Goal: Information Seeking & Learning: Learn about a topic

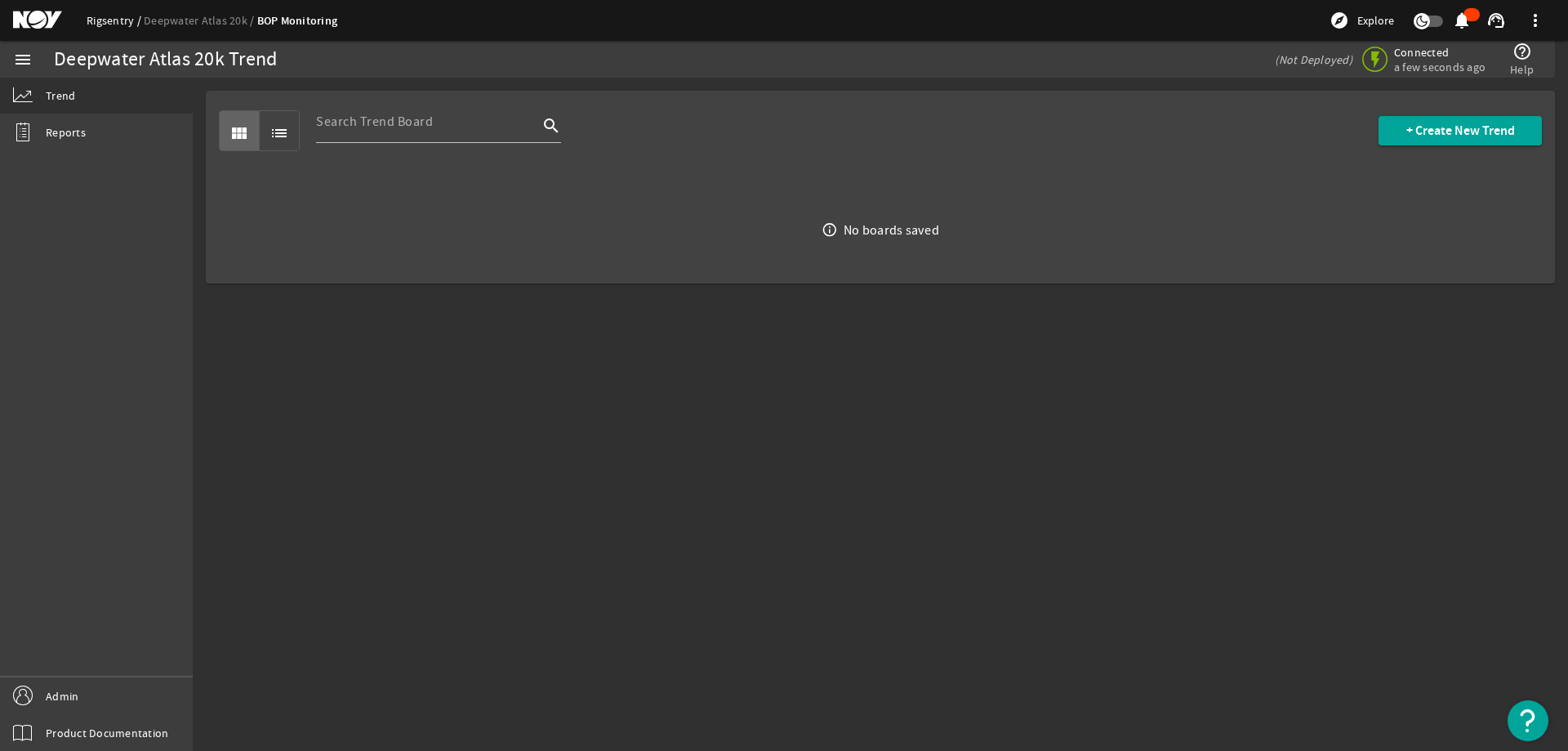
click at [116, 23] on link "Rigsentry" at bounding box center [114, 21] width 57 height 15
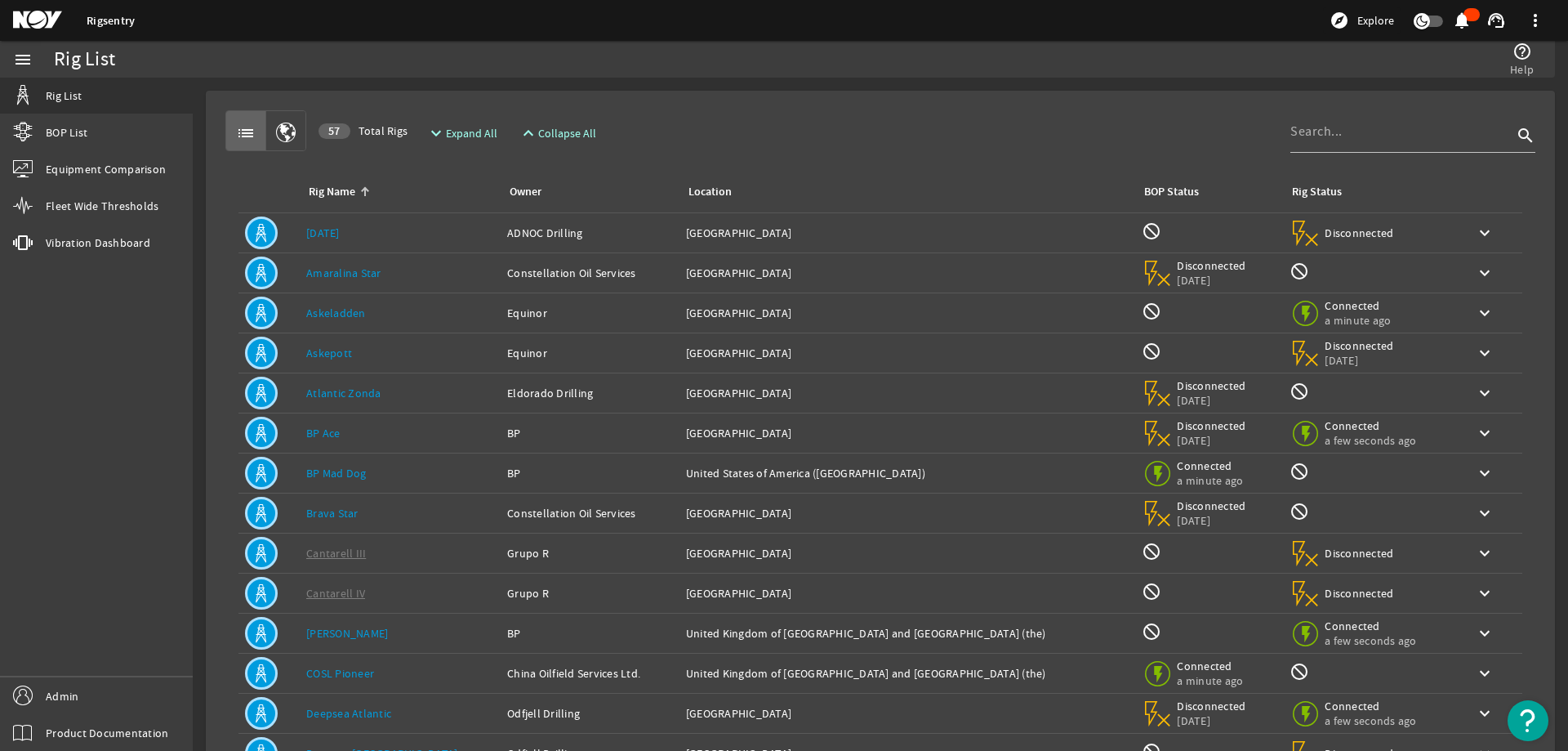
click at [864, 117] on div "list 57 Total Rigs expand_more Expand All expand_less Collapse All search" at bounding box center [881, 131] width 1310 height 41
click at [826, 95] on mat-card "list 57 Total Rigs expand_more Expand All expand_less Collapse All search Rig N…" at bounding box center [881, 491] width 1350 height 802
click at [850, 136] on div "list 57 Total Rigs expand_more Expand All expand_less Collapse All search" at bounding box center [881, 131] width 1310 height 41
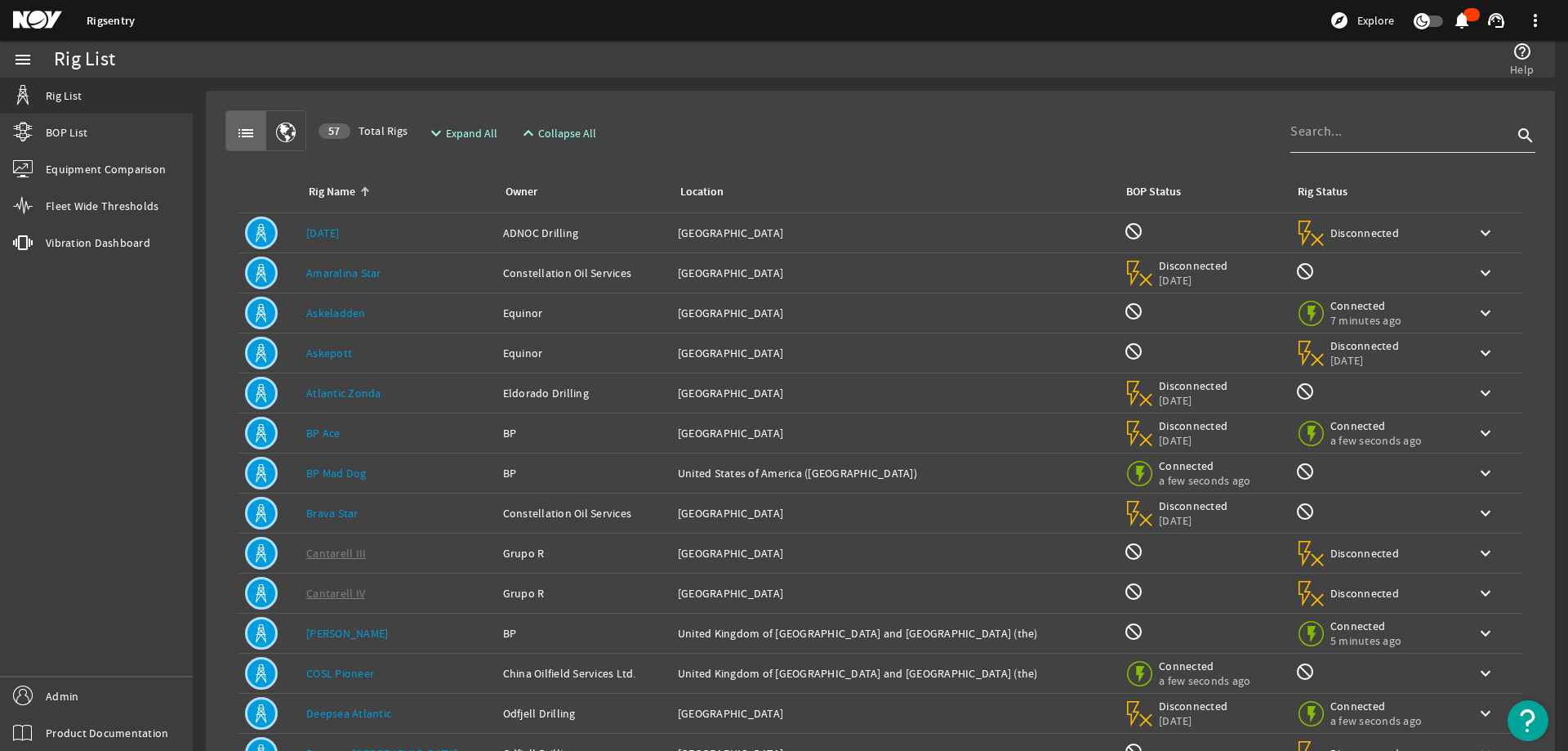
click at [1302, 142] on div at bounding box center [1401, 131] width 222 height 42
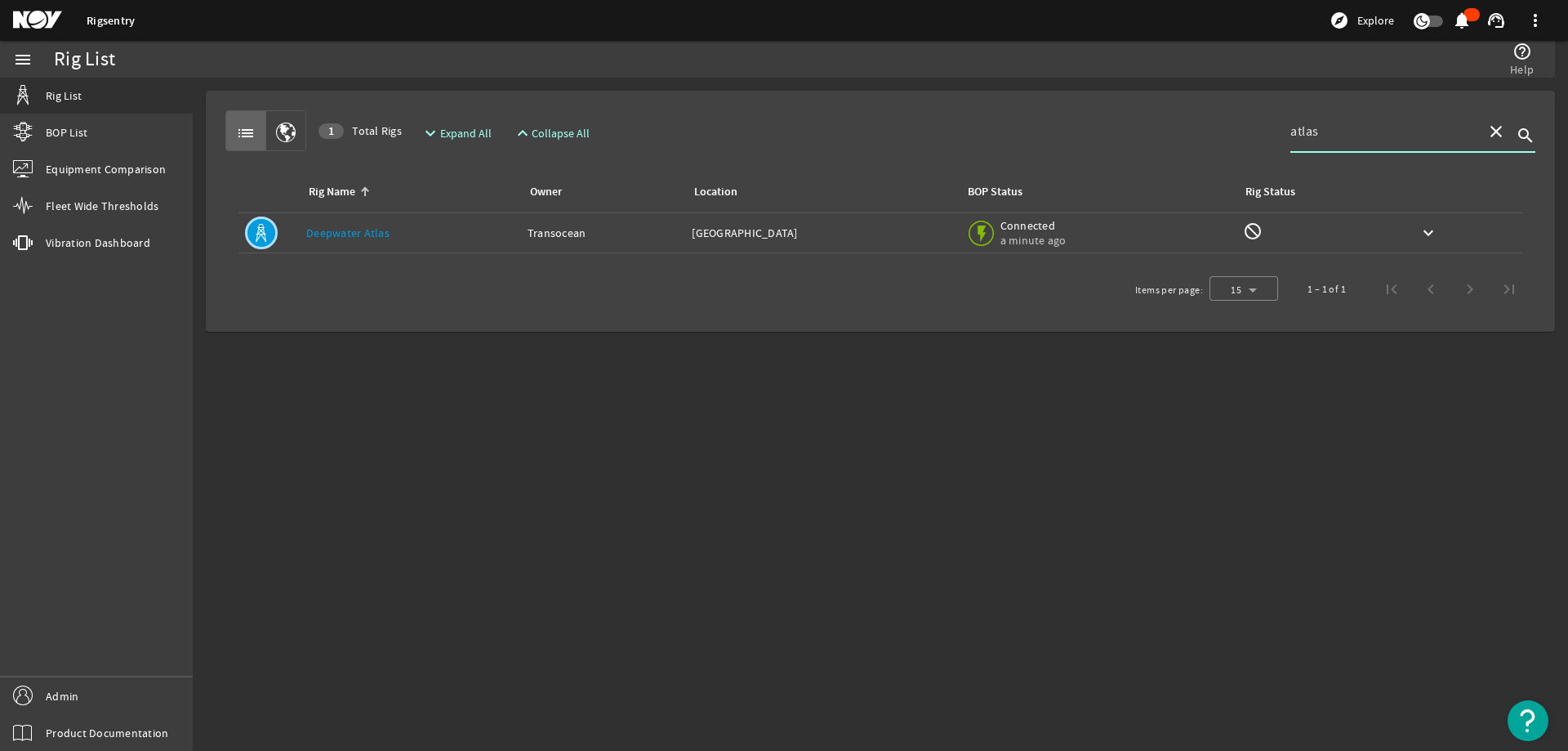
type input "atlas"
click at [403, 247] on td "Rig Name: Deepwater Atlas" at bounding box center [411, 233] width 221 height 40
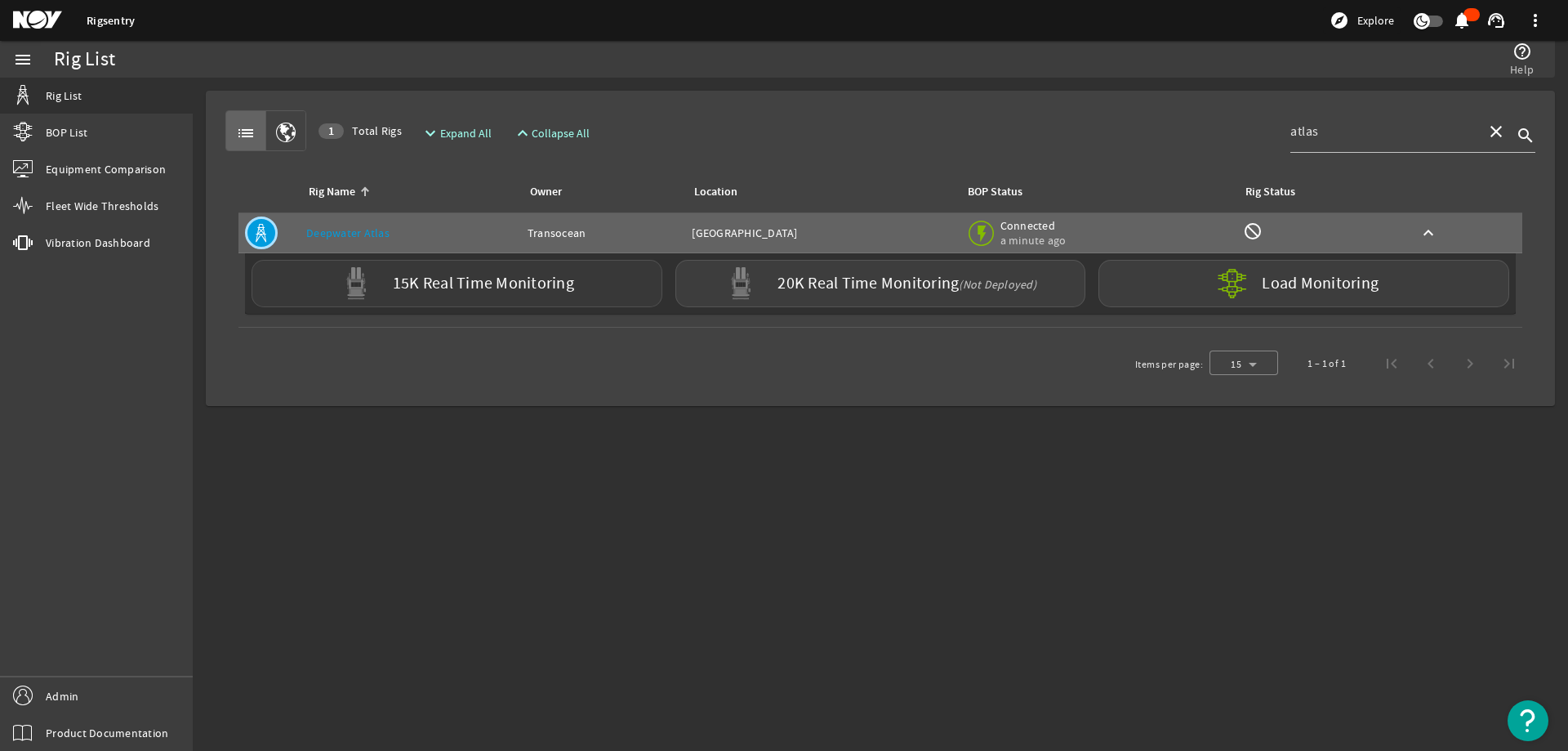
click at [407, 285] on label "15K Real Time Monitoring" at bounding box center [483, 284] width 181 height 17
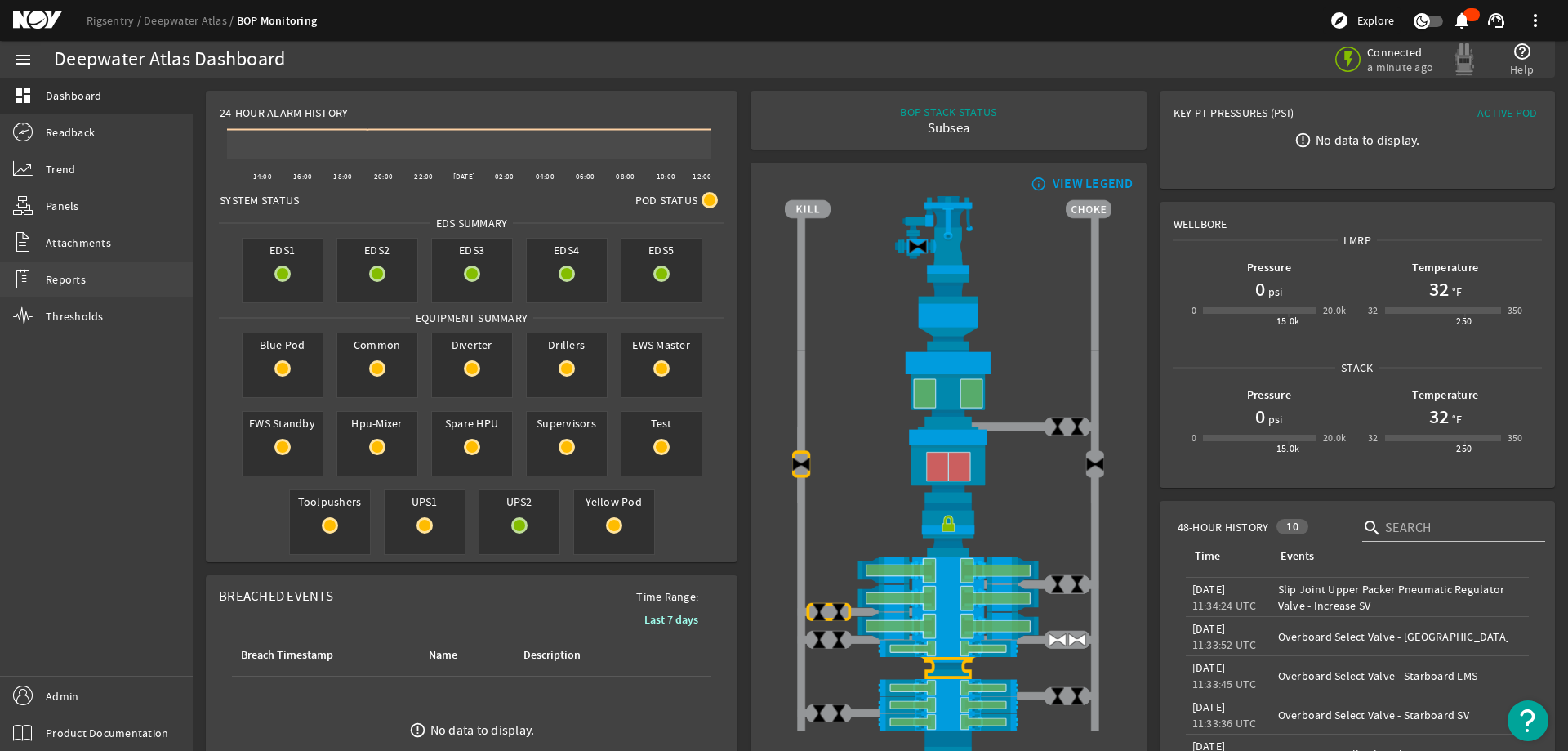
click at [89, 279] on link "Reports" at bounding box center [97, 279] width 193 height 36
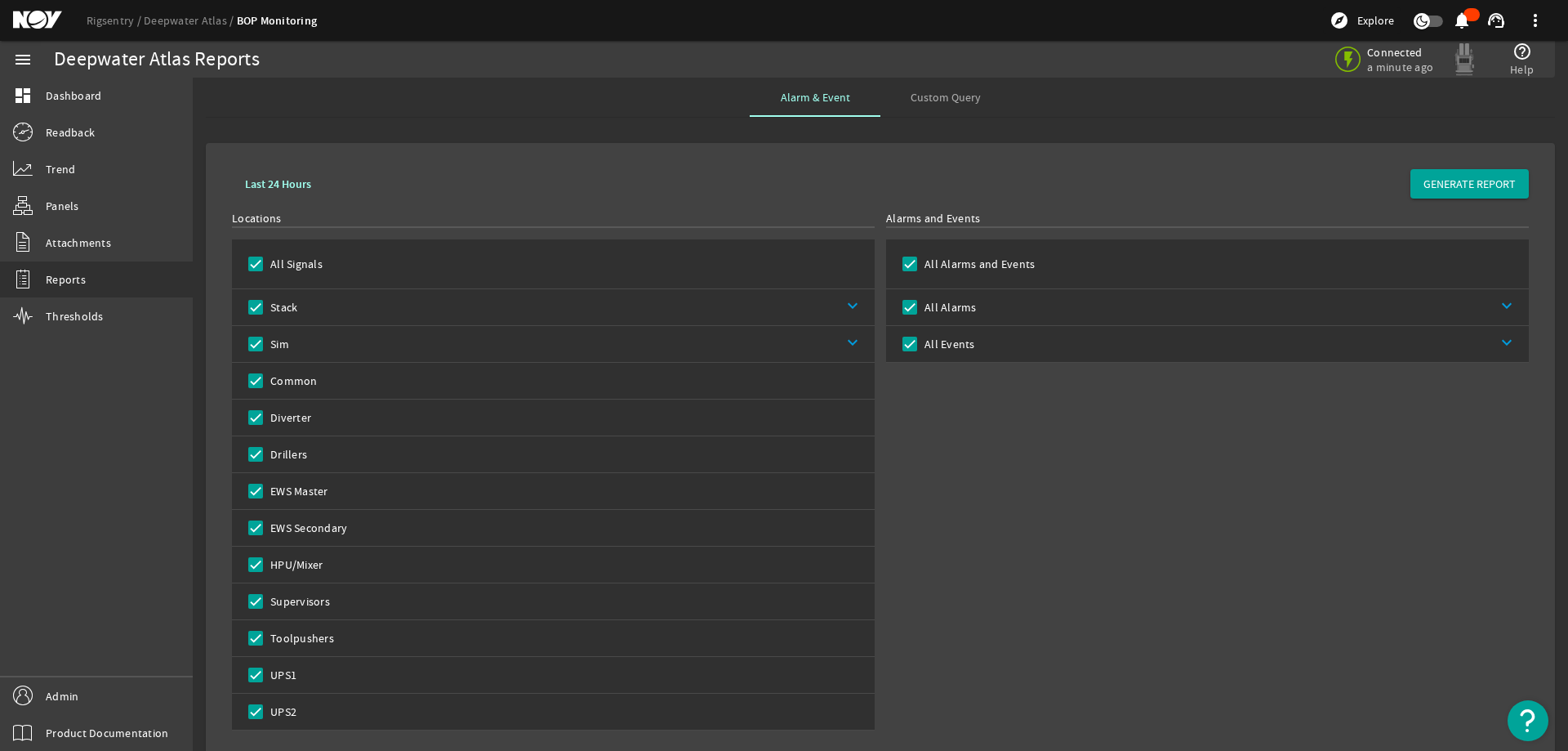
click at [849, 336] on link "keyboard_arrow_down" at bounding box center [581, 344] width 586 height 36
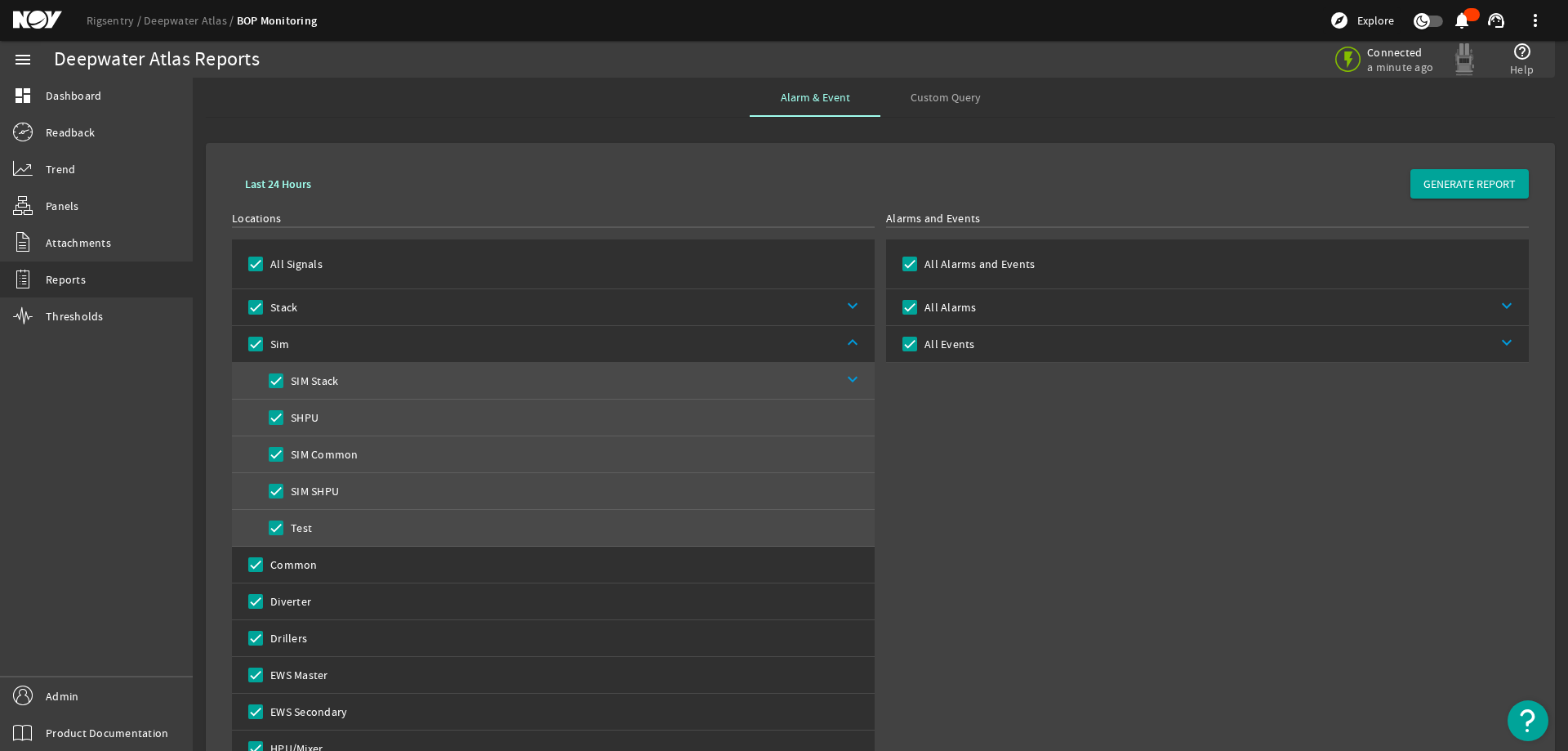
click at [850, 304] on link "keyboard_arrow_down" at bounding box center [586, 307] width 577 height 36
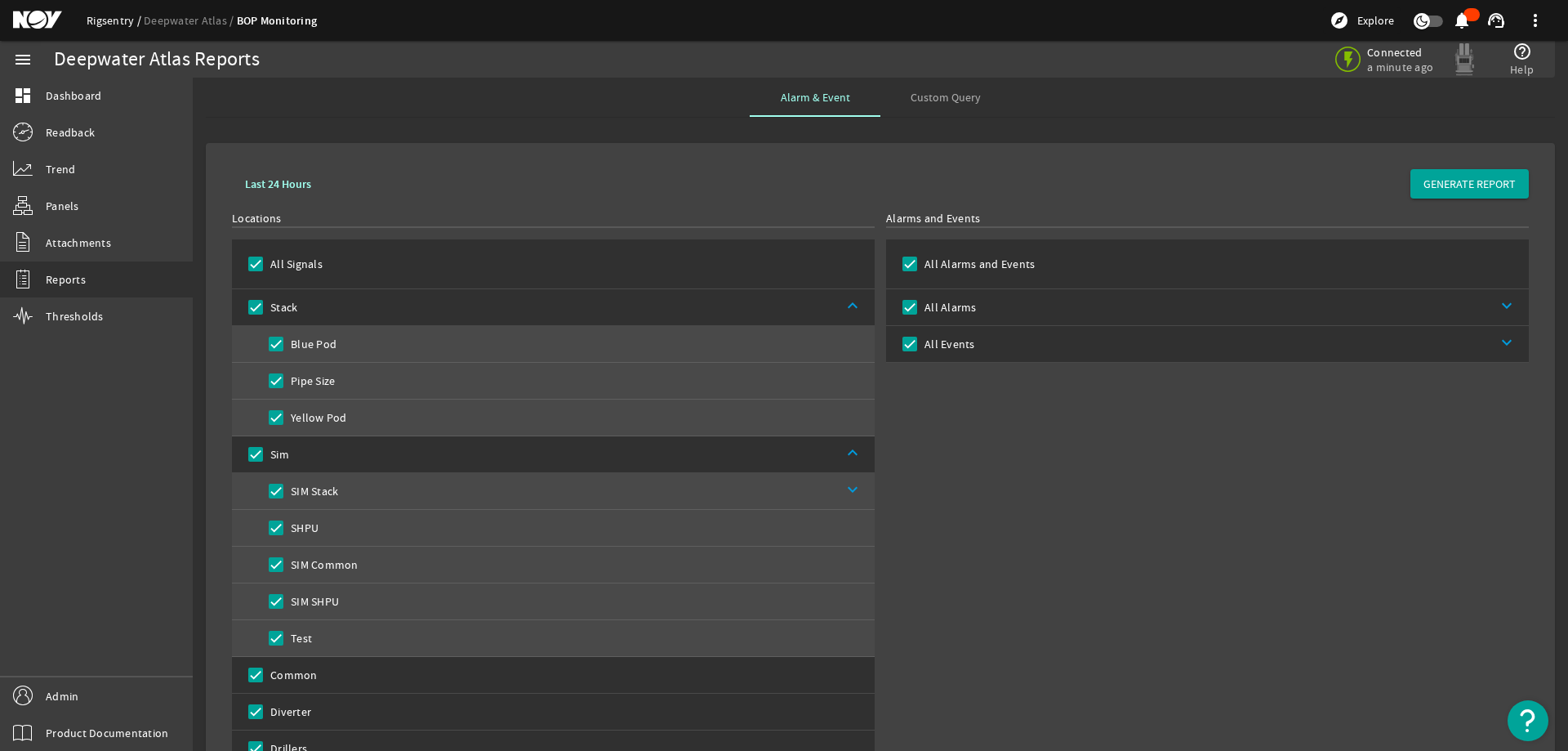
click at [99, 22] on link "Rigsentry" at bounding box center [114, 21] width 57 height 15
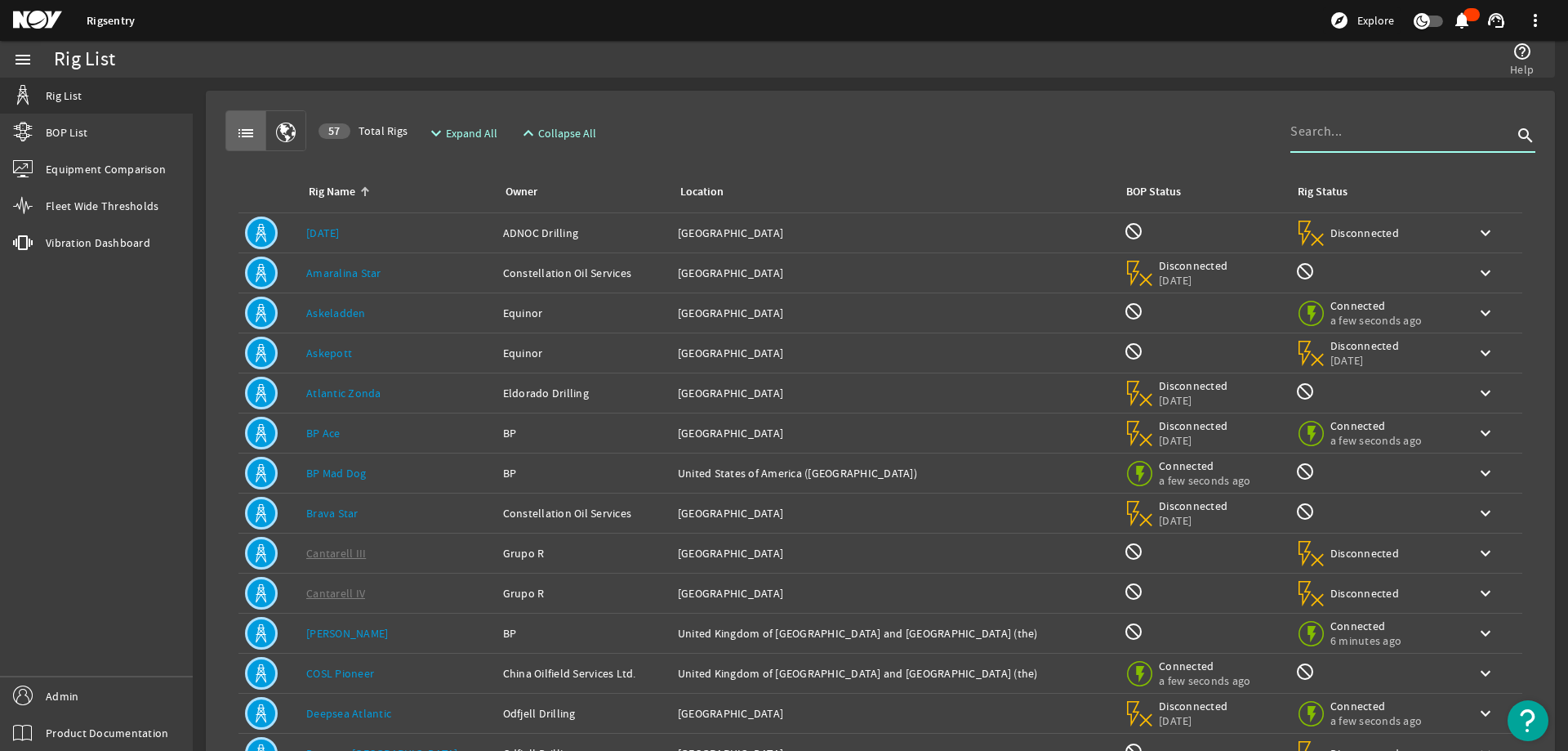
click at [1411, 135] on input at bounding box center [1401, 131] width 222 height 20
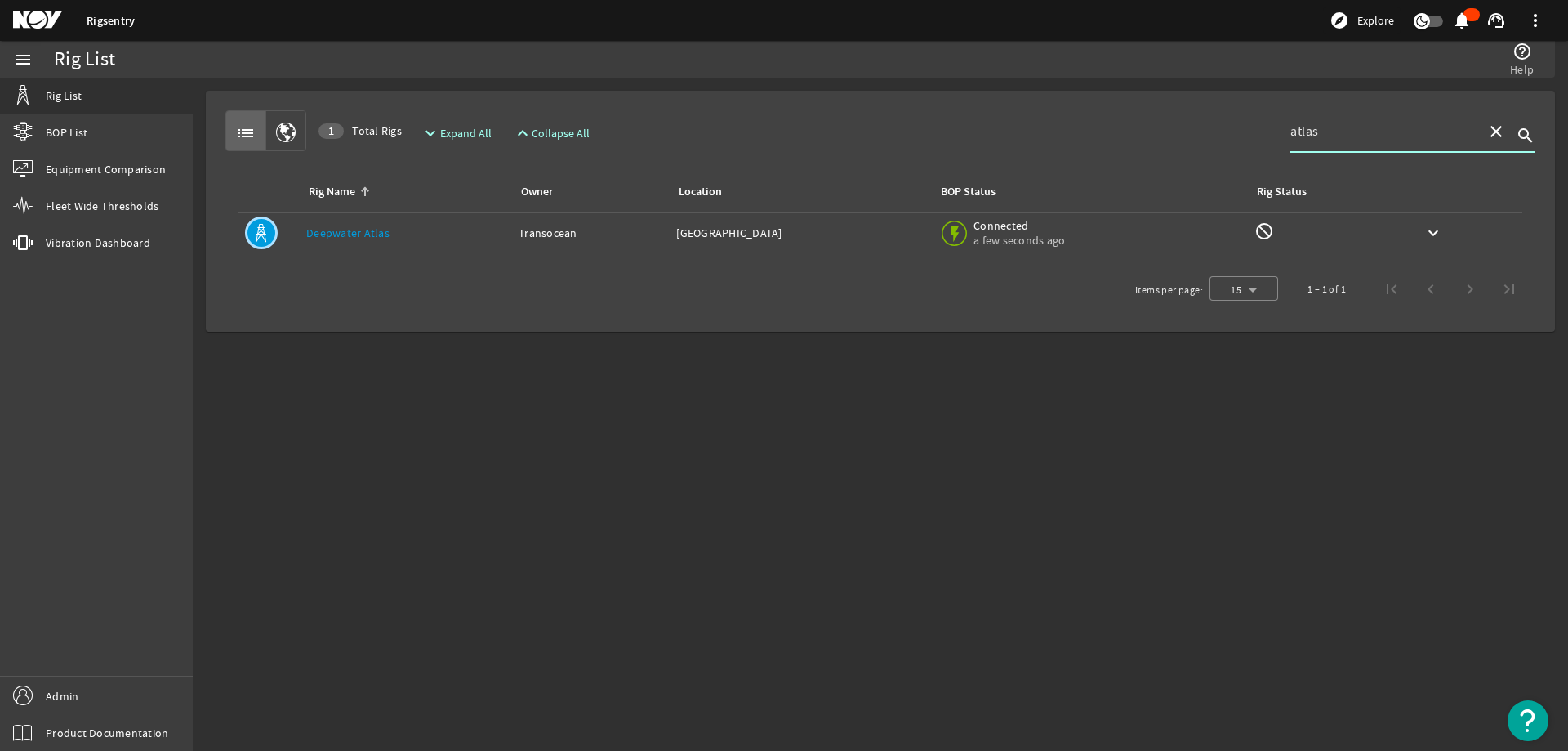
type input "atlas"
click at [426, 226] on div "Rig Name: Deepwater Atlas" at bounding box center [406, 233] width 200 height 16
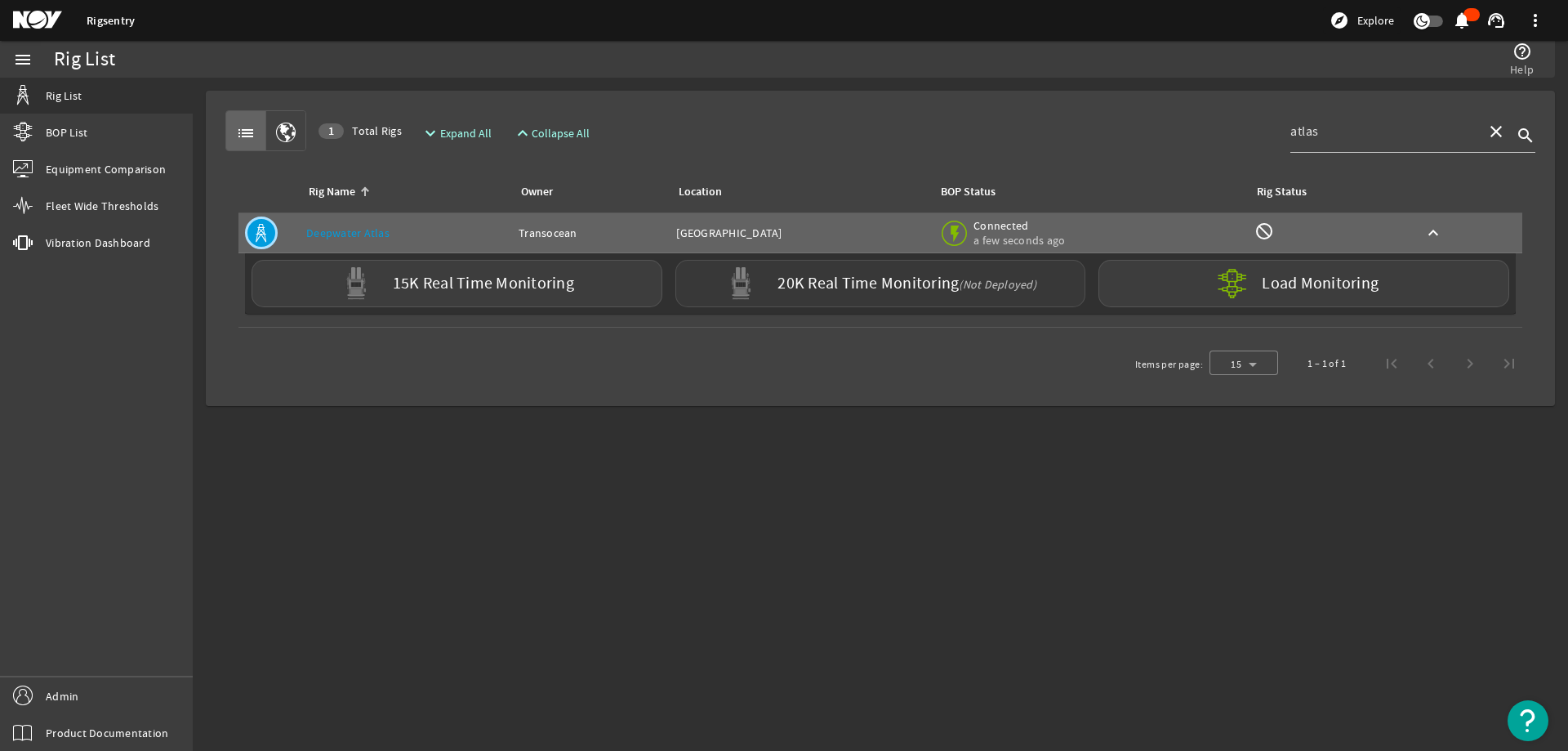
click at [844, 293] on label "20K Real Time Monitoring (Not Deployed)" at bounding box center [907, 284] width 259 height 17
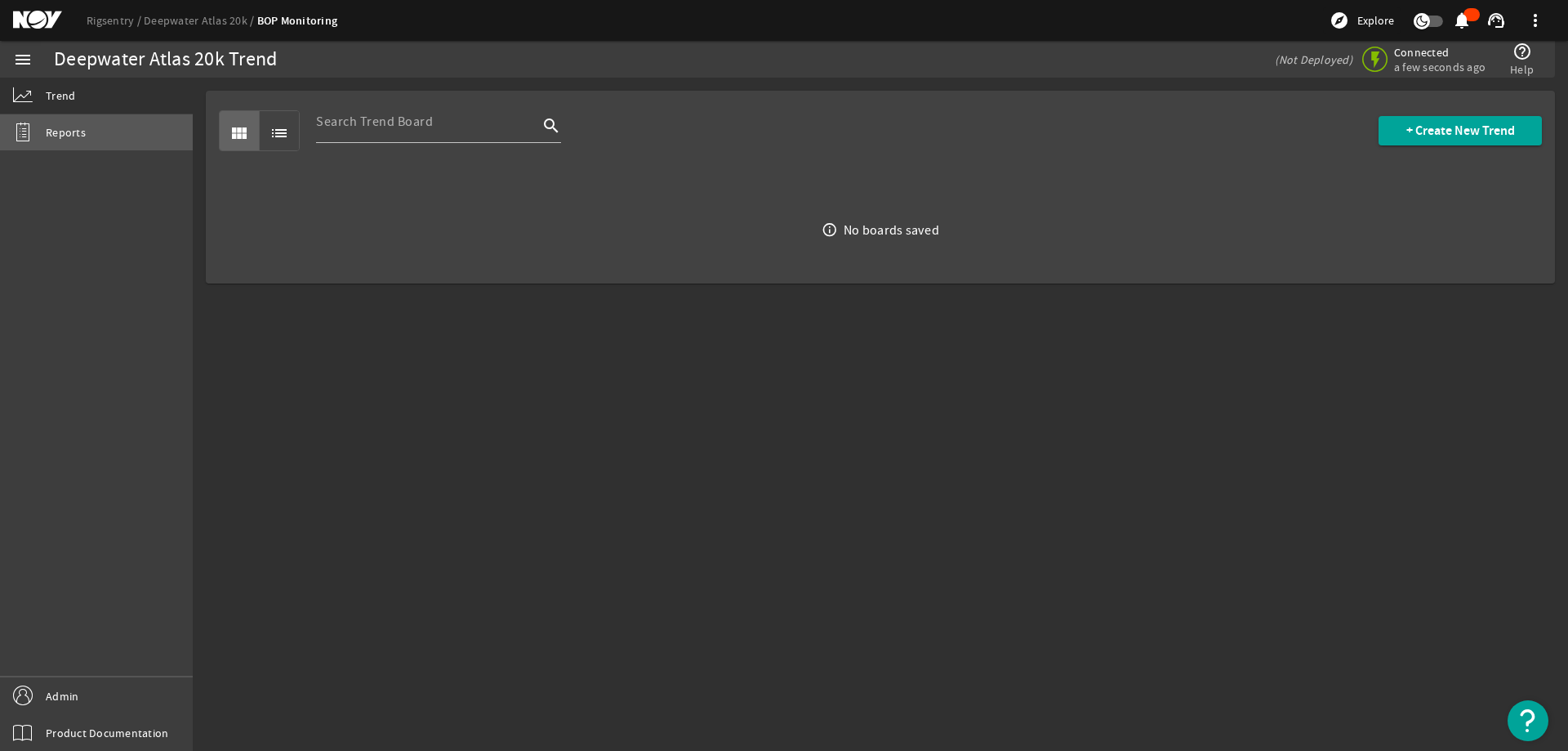
click at [84, 128] on span "Reports" at bounding box center [66, 131] width 40 height 16
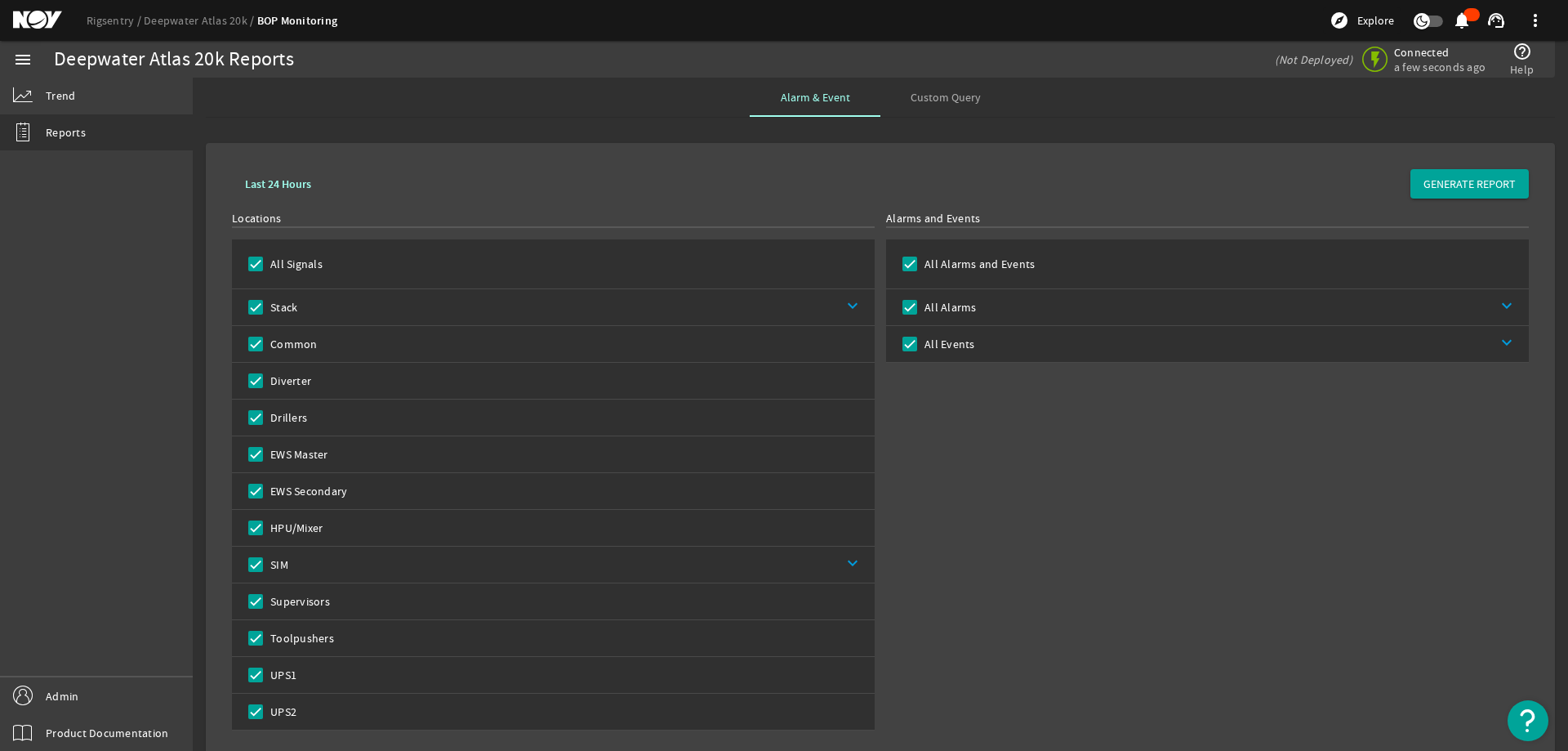
click at [636, 554] on link "keyboard_arrow_down" at bounding box center [582, 564] width 587 height 36
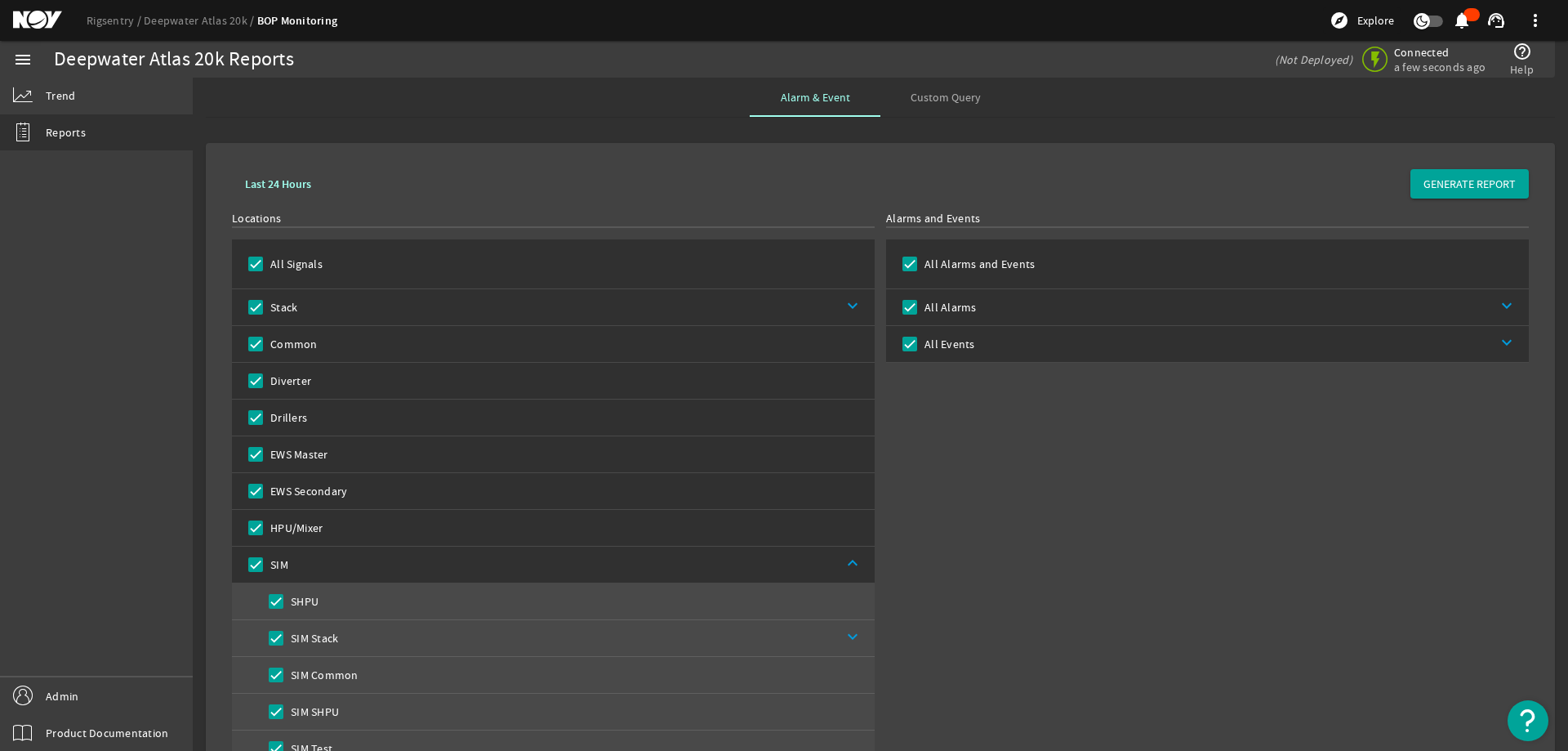
click at [766, 295] on link "keyboard_arrow_down" at bounding box center [586, 307] width 577 height 36
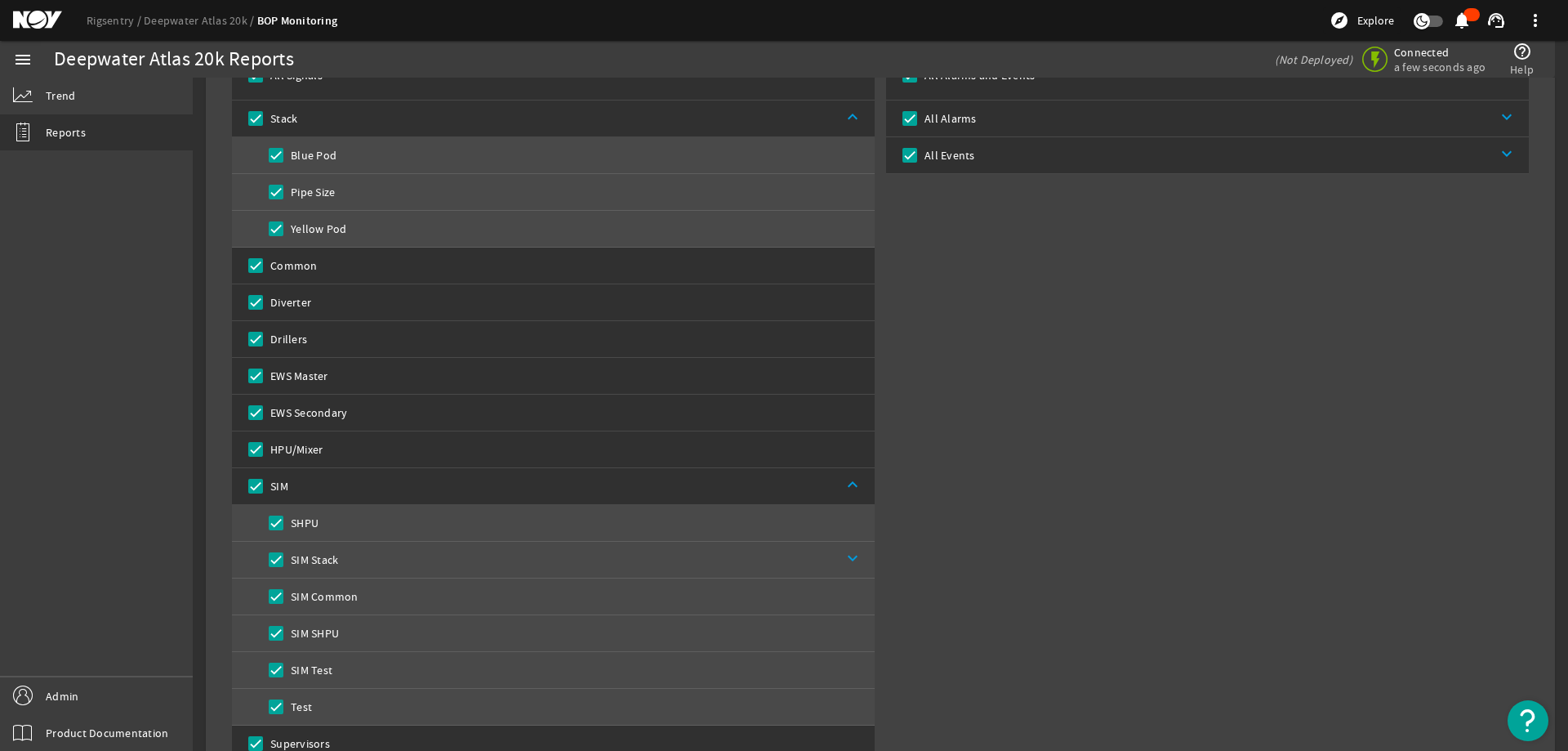
scroll to position [163, 0]
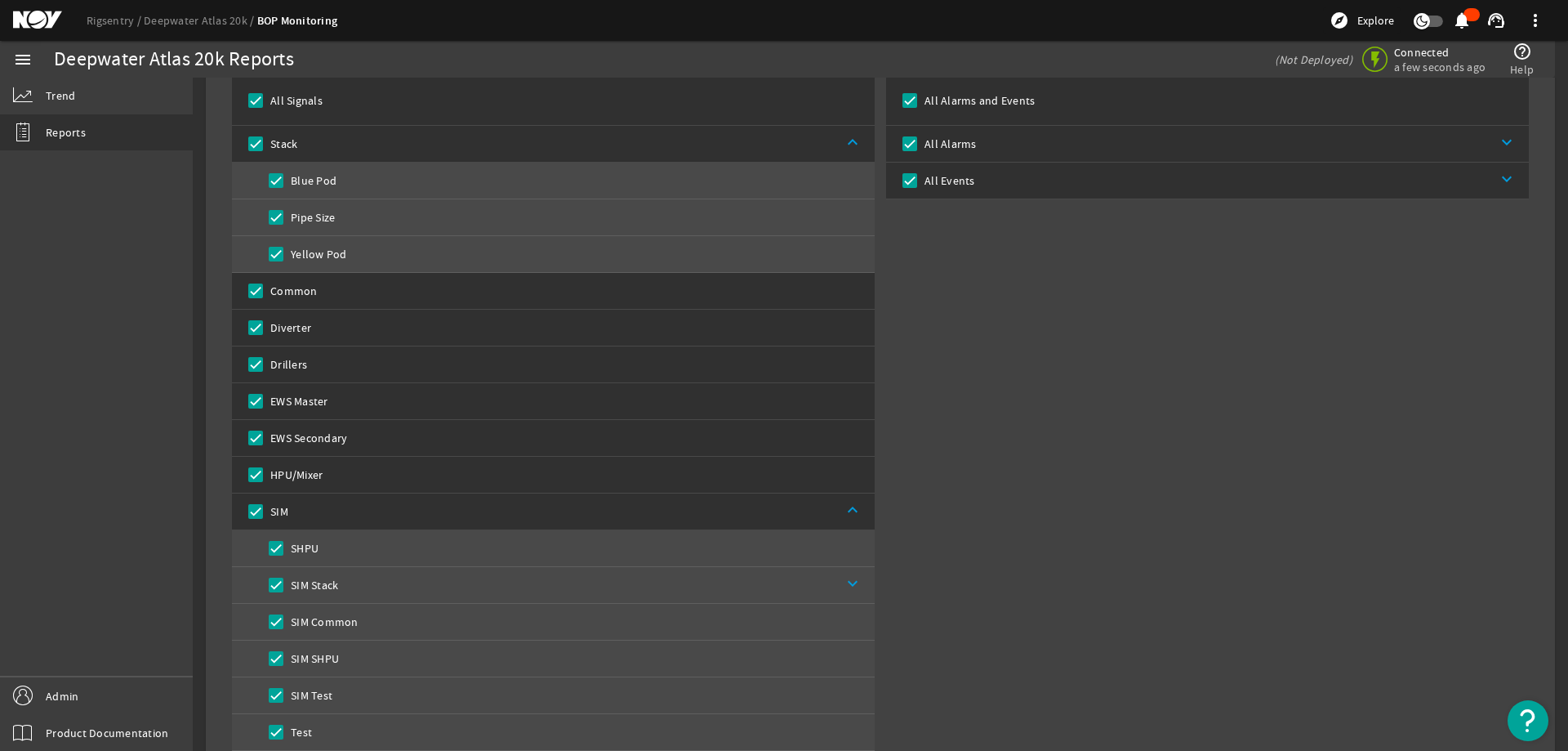
click at [1101, 503] on div "Alarms and Events All Alarms and Events All Alarms keyboard_arrow_down All Even…" at bounding box center [1207, 473] width 643 height 851
click at [967, 390] on div "Alarms and Events All Alarms and Events All Alarms keyboard_arrow_down All Even…" at bounding box center [1207, 473] width 643 height 851
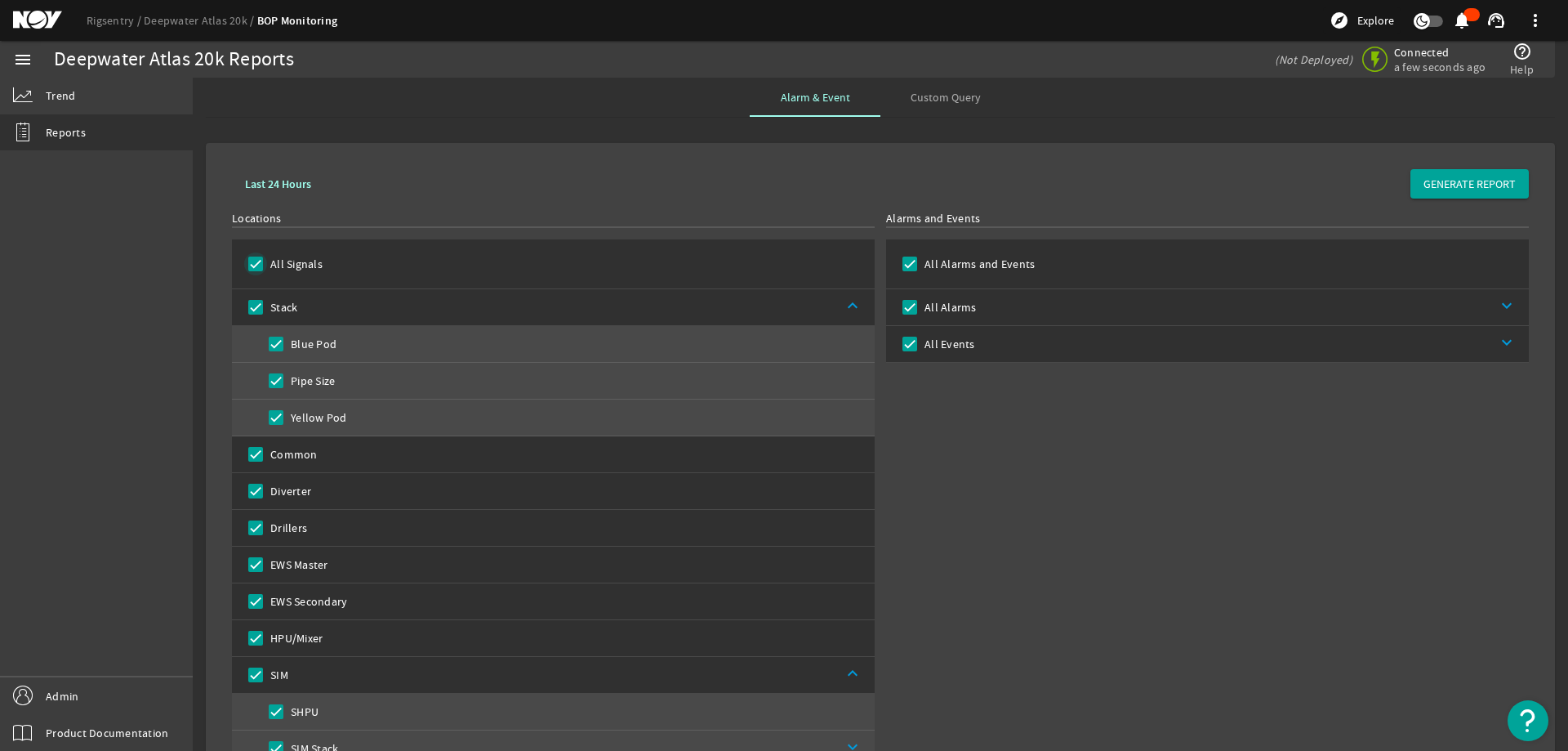
click at [264, 260] on input "All Signals" at bounding box center [256, 263] width 22 height 23
click at [249, 302] on input "Stack" at bounding box center [256, 307] width 22 height 23
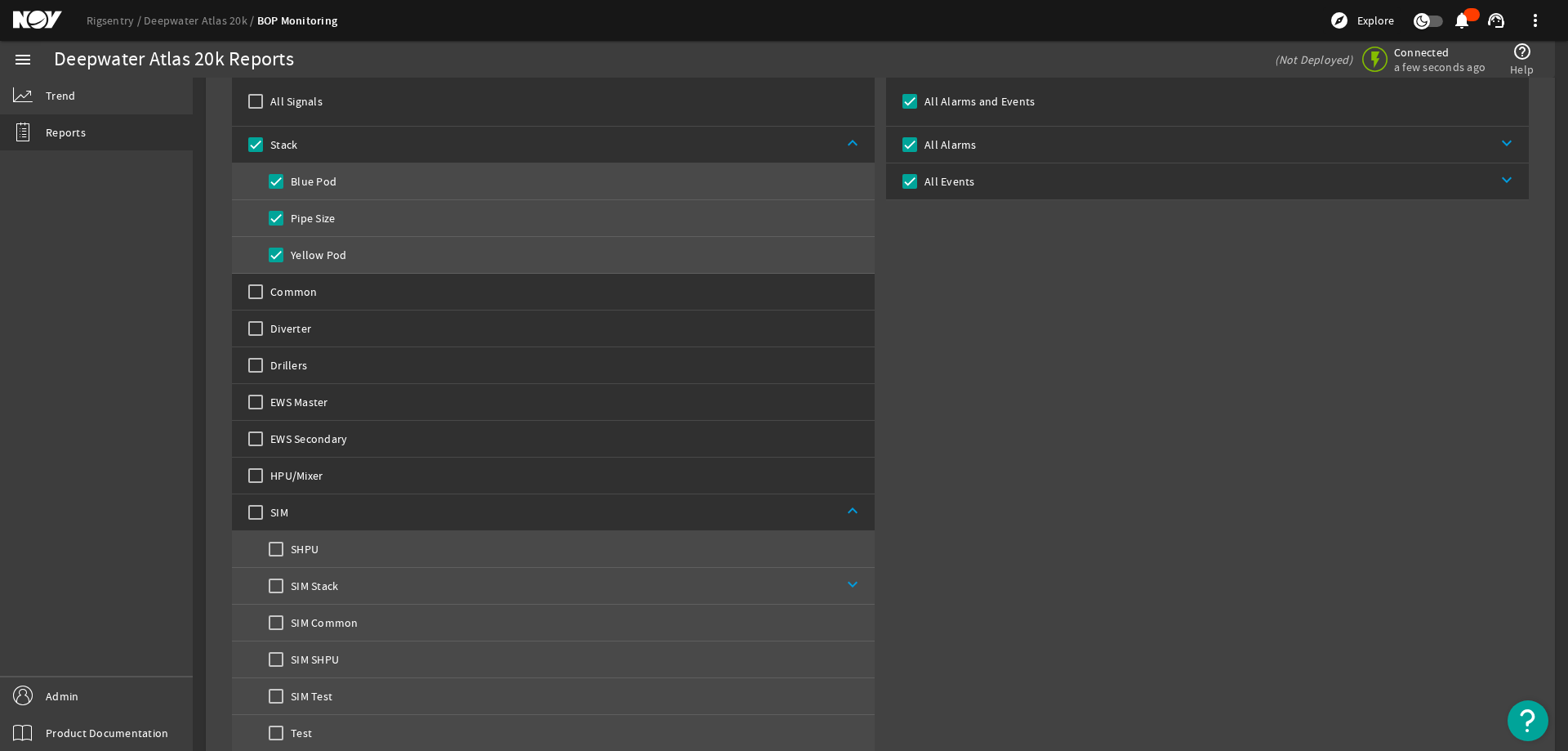
scroll to position [163, 0]
click at [256, 510] on input "SIM" at bounding box center [256, 511] width 22 height 23
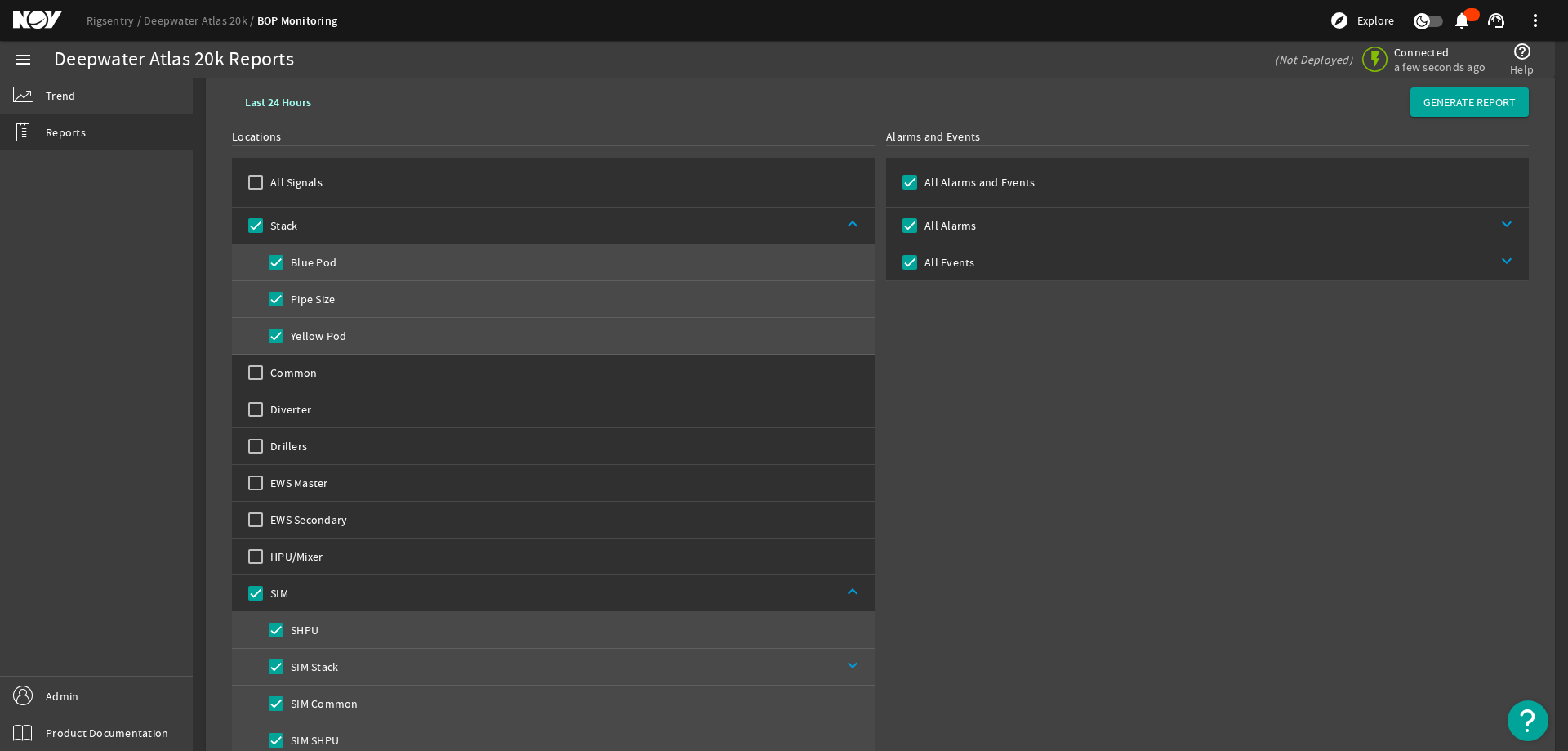
scroll to position [0, 0]
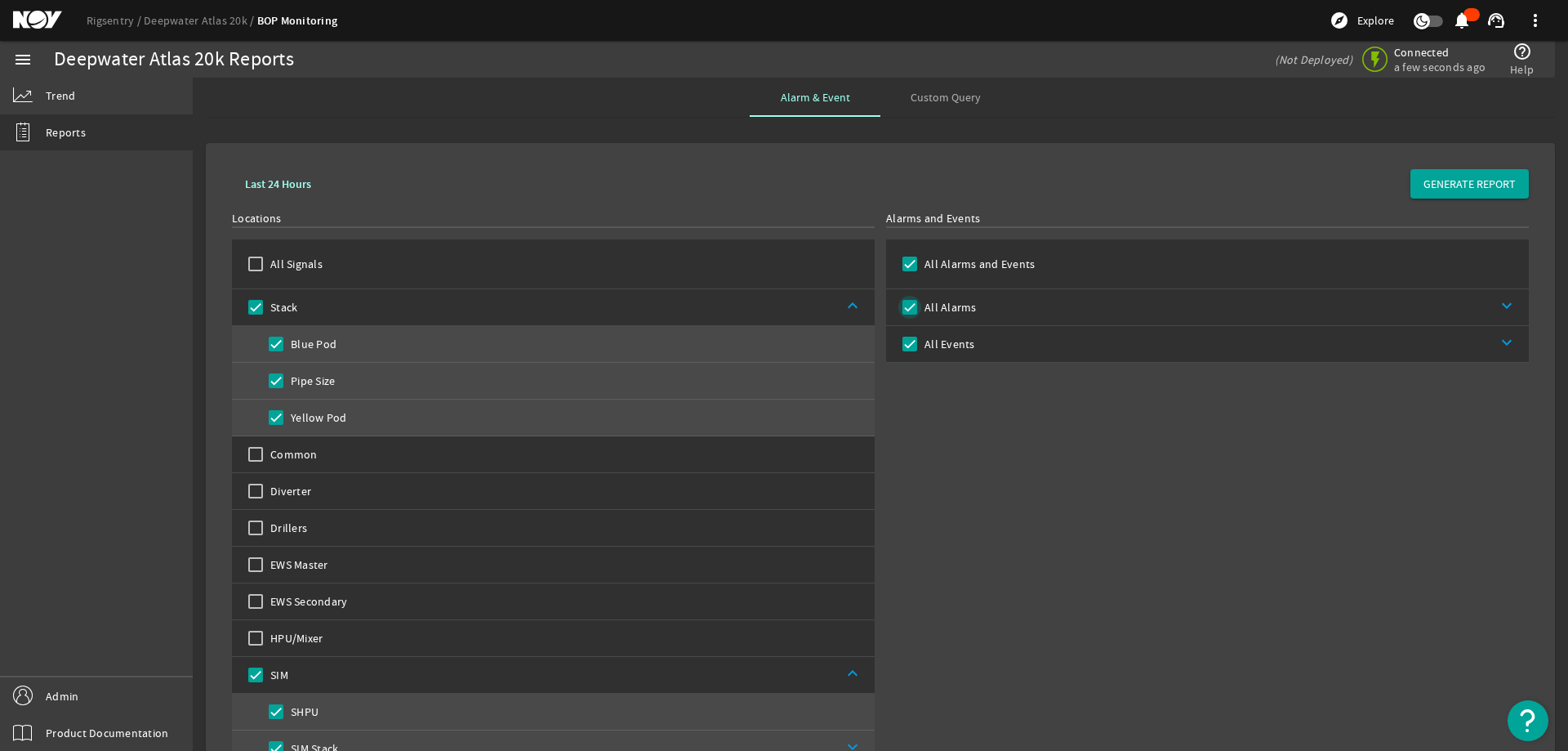
click at [899, 308] on input "All Alarms" at bounding box center [910, 307] width 22 height 23
click at [1102, 345] on link "keyboard_arrow_down" at bounding box center [1252, 344] width 555 height 36
click at [969, 414] on label "Cleared Events" at bounding box center [981, 417] width 80 height 16
click at [942, 414] on input "Cleared Events" at bounding box center [930, 417] width 22 height 23
click at [1440, 189] on span "GENERATE REPORT" at bounding box center [1470, 183] width 92 height 16
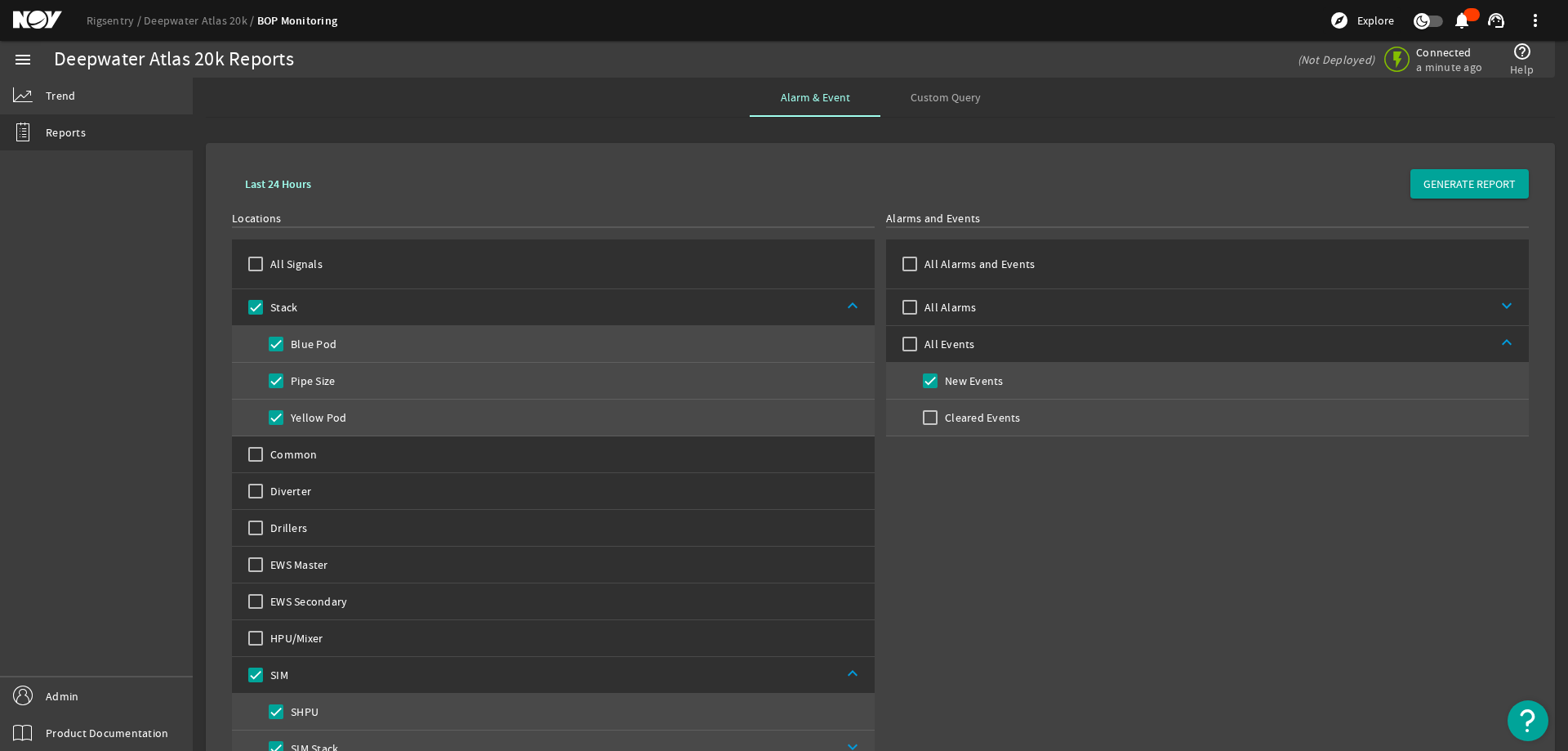
click at [1000, 556] on div "Alarms and Events All Alarms and Events All Alarms keyboard_arrow_down All Even…" at bounding box center [1207, 636] width 643 height 851
click at [111, 23] on link "Rigsentry" at bounding box center [114, 21] width 57 height 15
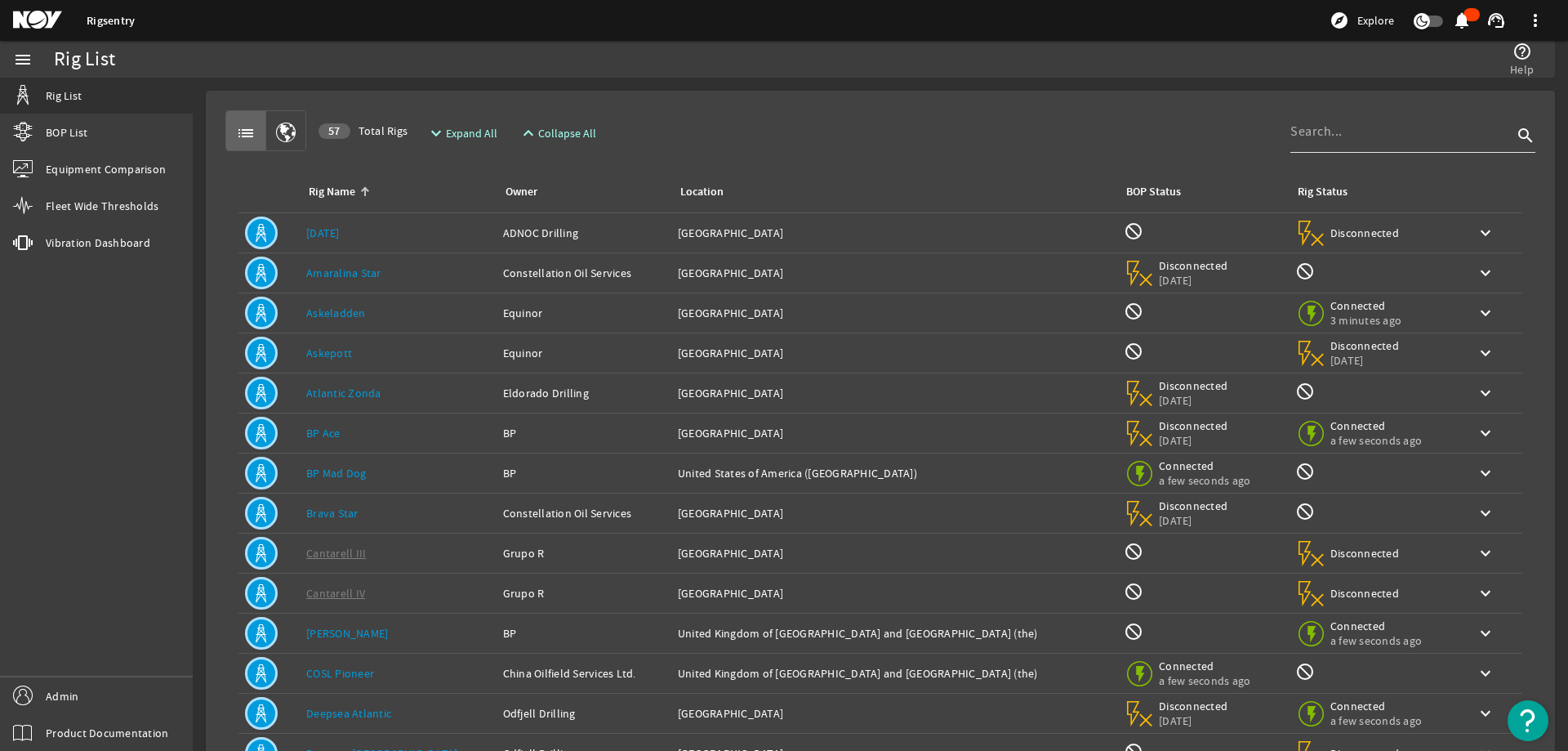
click at [1324, 139] on input at bounding box center [1401, 131] width 222 height 20
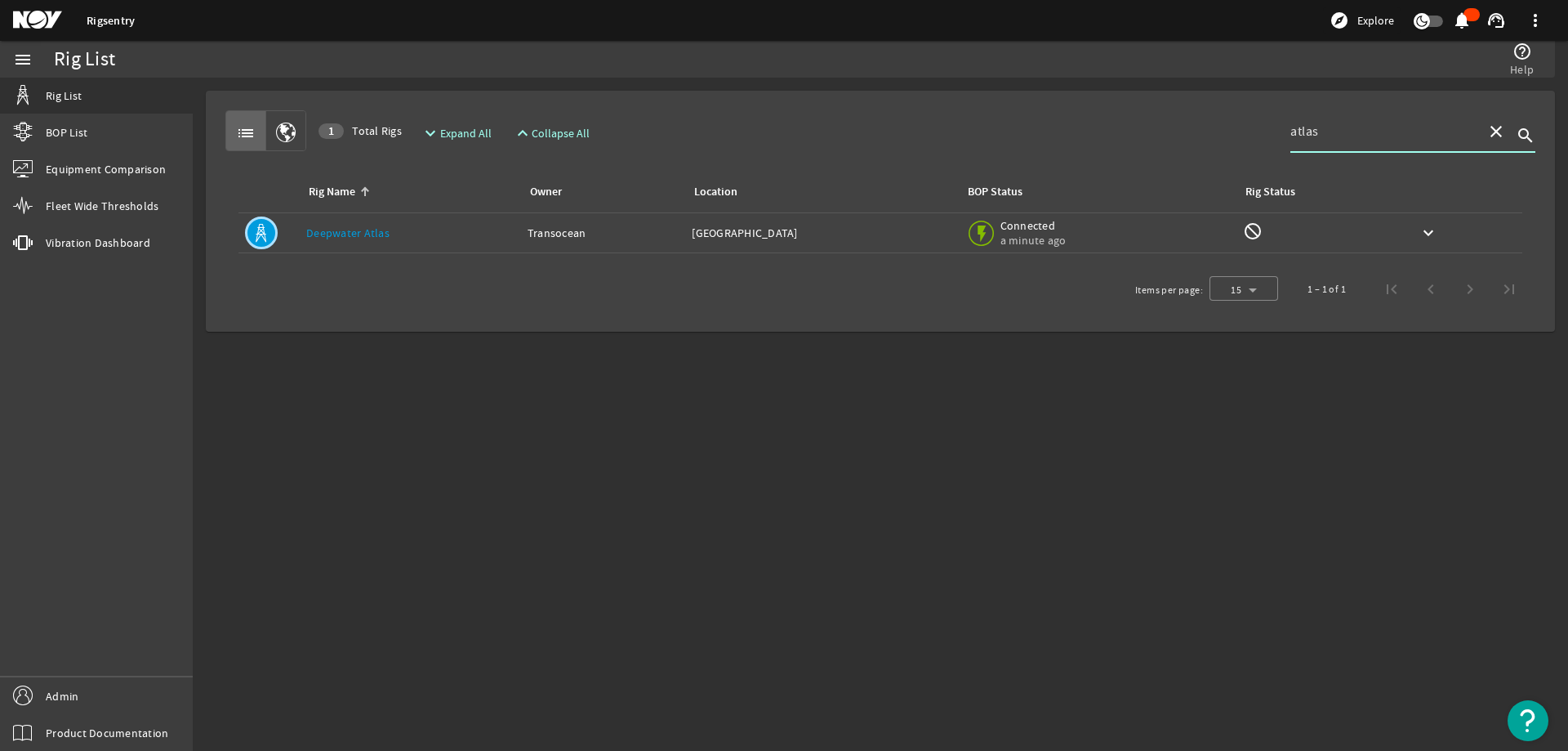
type input "atlas"
click at [470, 226] on div "Rig Name: Deepwater Atlas" at bounding box center [411, 233] width 208 height 16
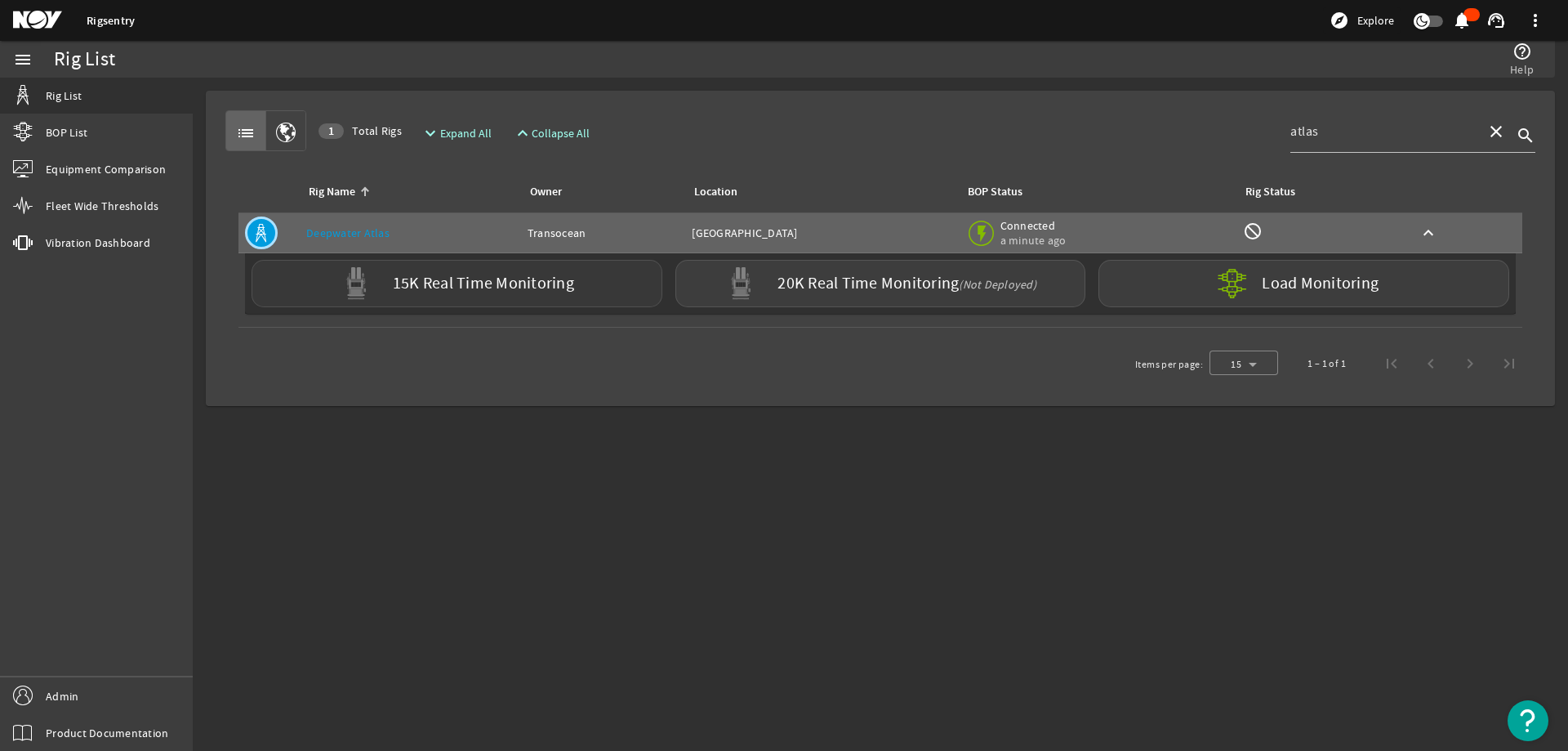
click at [454, 289] on label "15K Real Time Monitoring" at bounding box center [483, 284] width 181 height 17
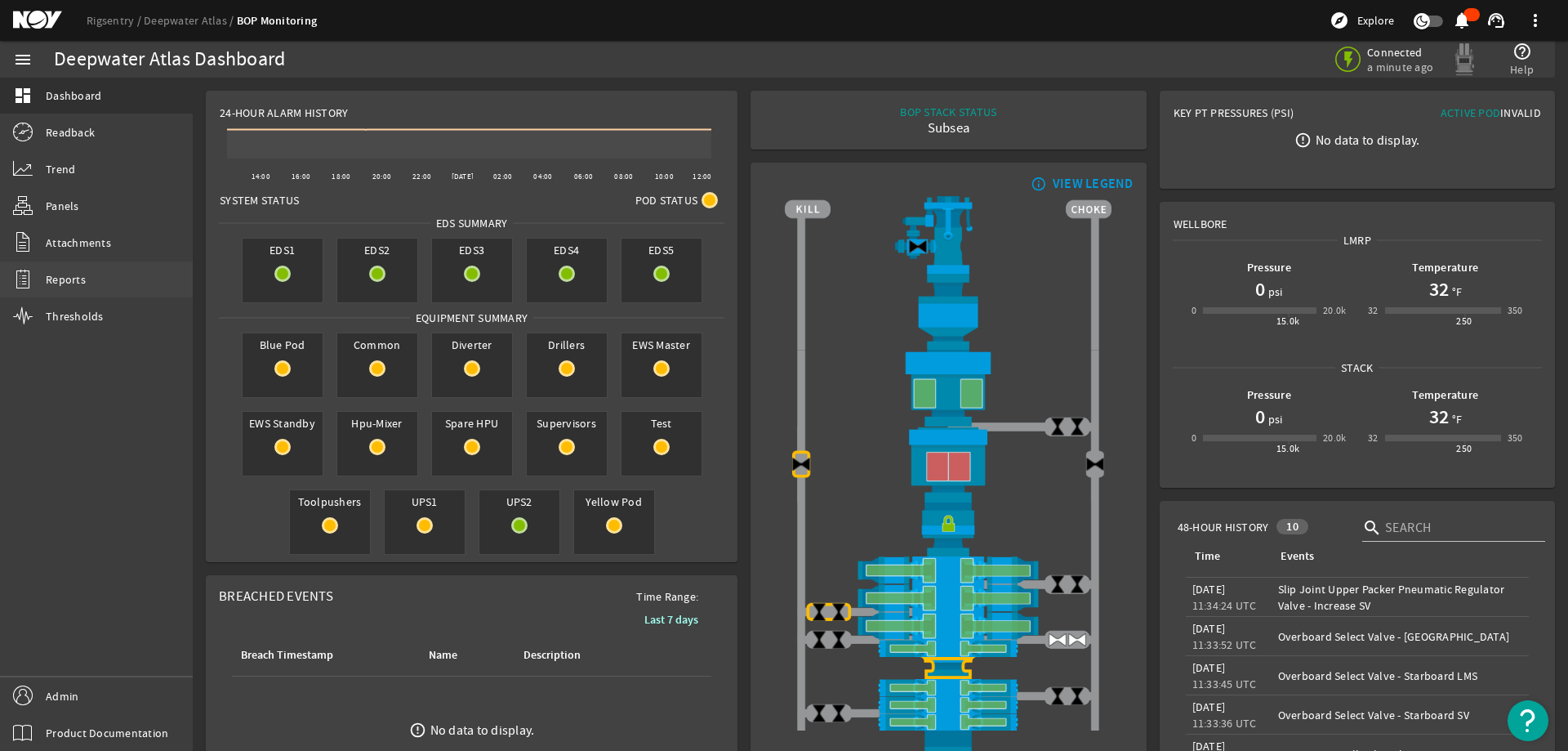
click at [94, 282] on link "Reports" at bounding box center [97, 279] width 193 height 36
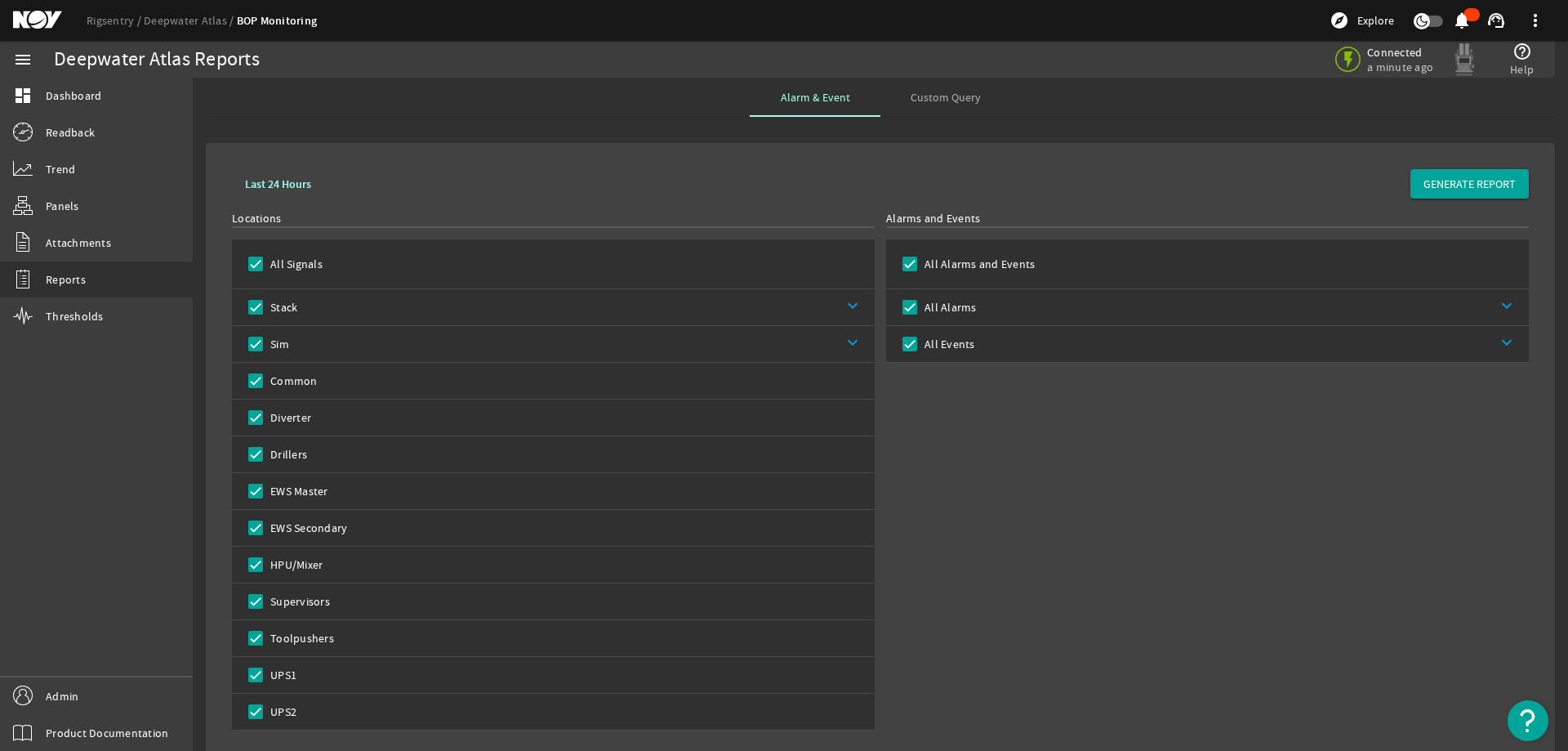
click at [299, 258] on label "All Signals" at bounding box center [294, 263] width 55 height 16
click at [267, 258] on input "All Signals" at bounding box center [256, 263] width 22 height 23
click at [262, 302] on input "Stack" at bounding box center [256, 307] width 22 height 23
click at [260, 338] on input "Sim" at bounding box center [256, 344] width 22 height 23
click at [915, 308] on input "All Alarms" at bounding box center [910, 307] width 22 height 23
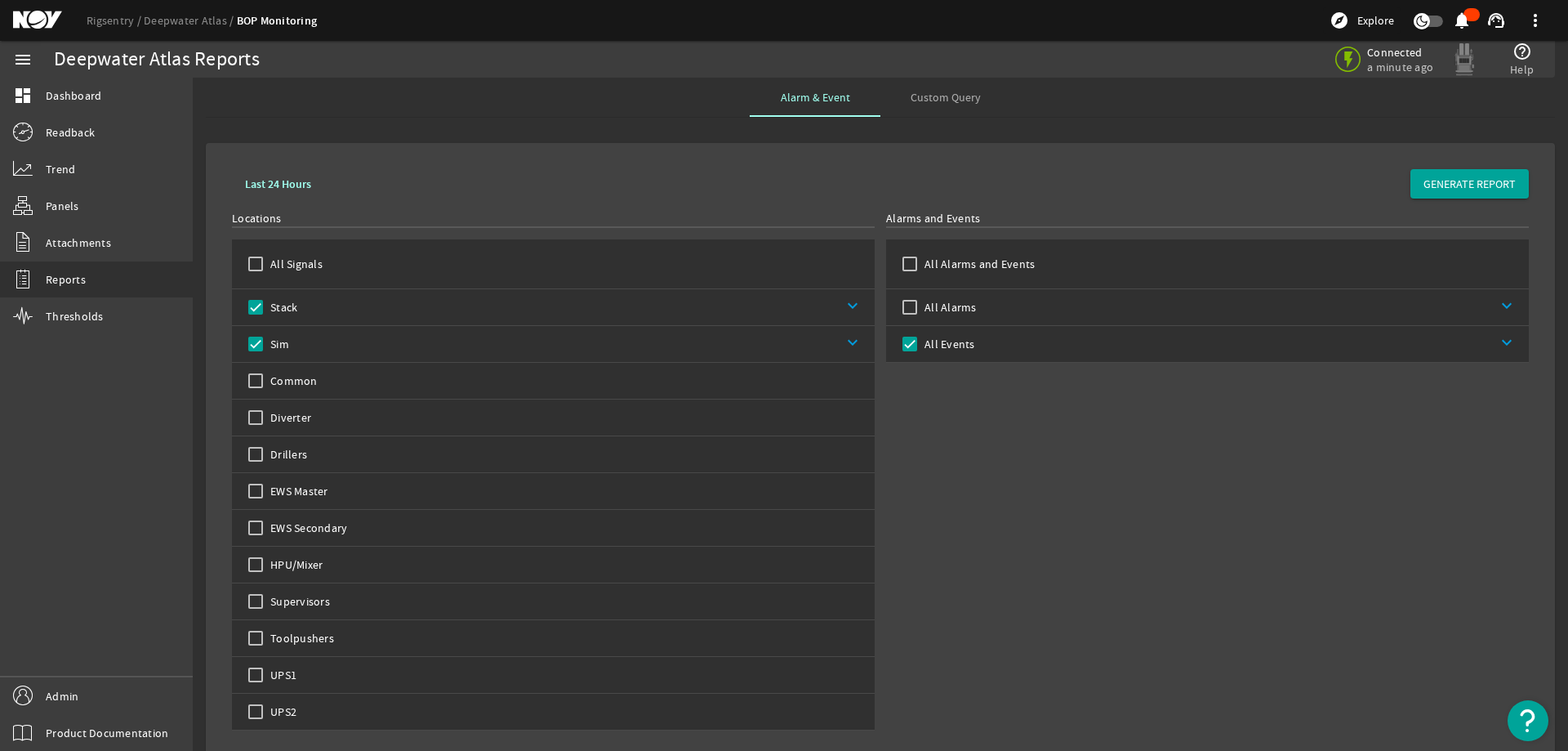
click at [1010, 344] on link "keyboard_arrow_down" at bounding box center [1252, 344] width 555 height 36
click at [982, 384] on label "New Events" at bounding box center [973, 380] width 62 height 16
click at [942, 384] on input "New Events" at bounding box center [930, 381] width 22 height 23
click at [948, 379] on label "New Events" at bounding box center [973, 380] width 62 height 16
click at [942, 379] on input "New Events" at bounding box center [930, 381] width 22 height 23
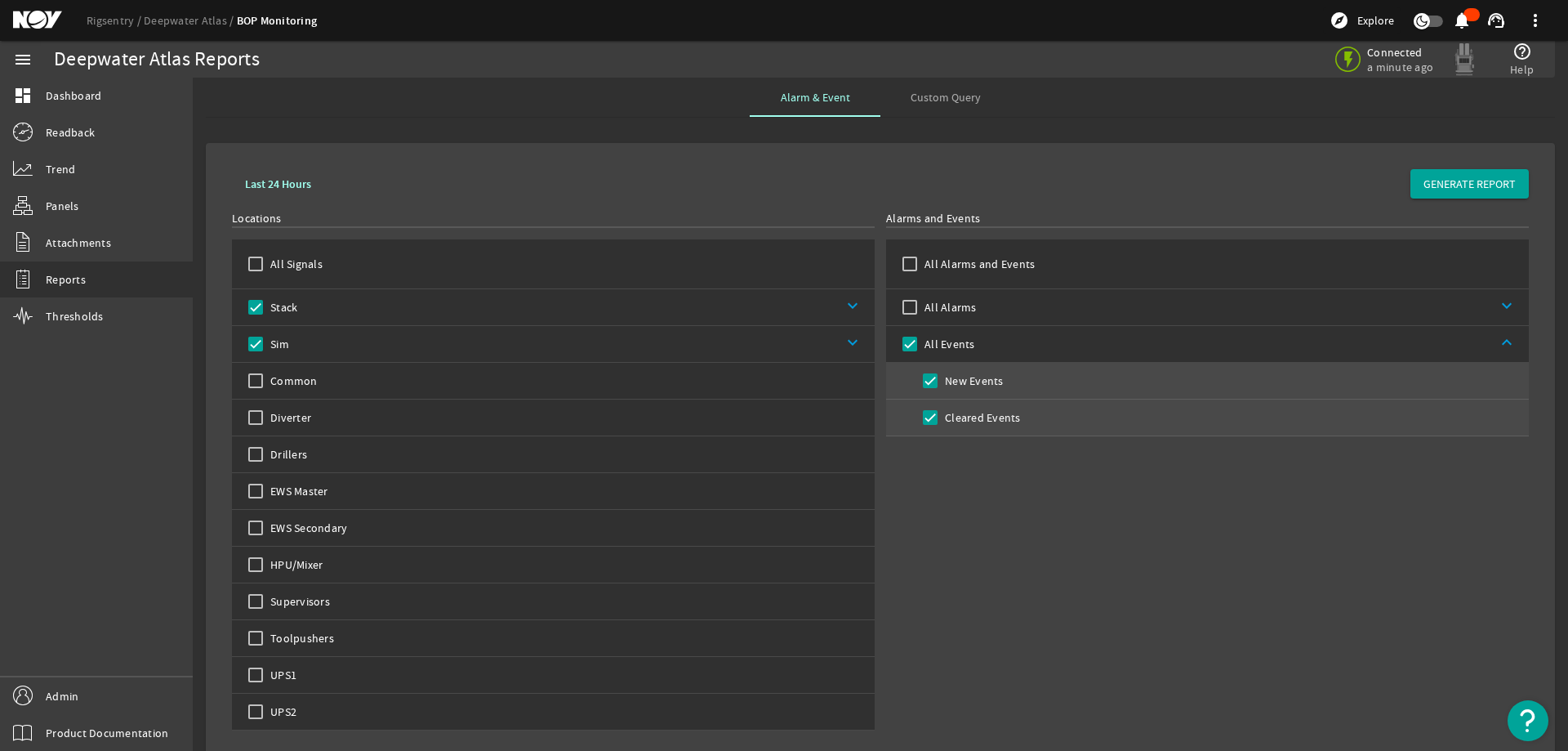
click at [950, 413] on label "Cleared Events" at bounding box center [981, 417] width 80 height 16
click at [942, 413] on input "Cleared Events" at bounding box center [930, 417] width 22 height 23
click at [1217, 505] on div "Alarms and Events All Alarms and Events All Alarms keyboard_arrow_down All Even…" at bounding box center [1207, 470] width 643 height 520
click at [1462, 177] on span "GENERATE REPORT" at bounding box center [1470, 183] width 92 height 16
click at [964, 561] on div "Alarms and Events All Alarms and Events All Alarms keyboard_arrow_down All Even…" at bounding box center [1207, 470] width 643 height 520
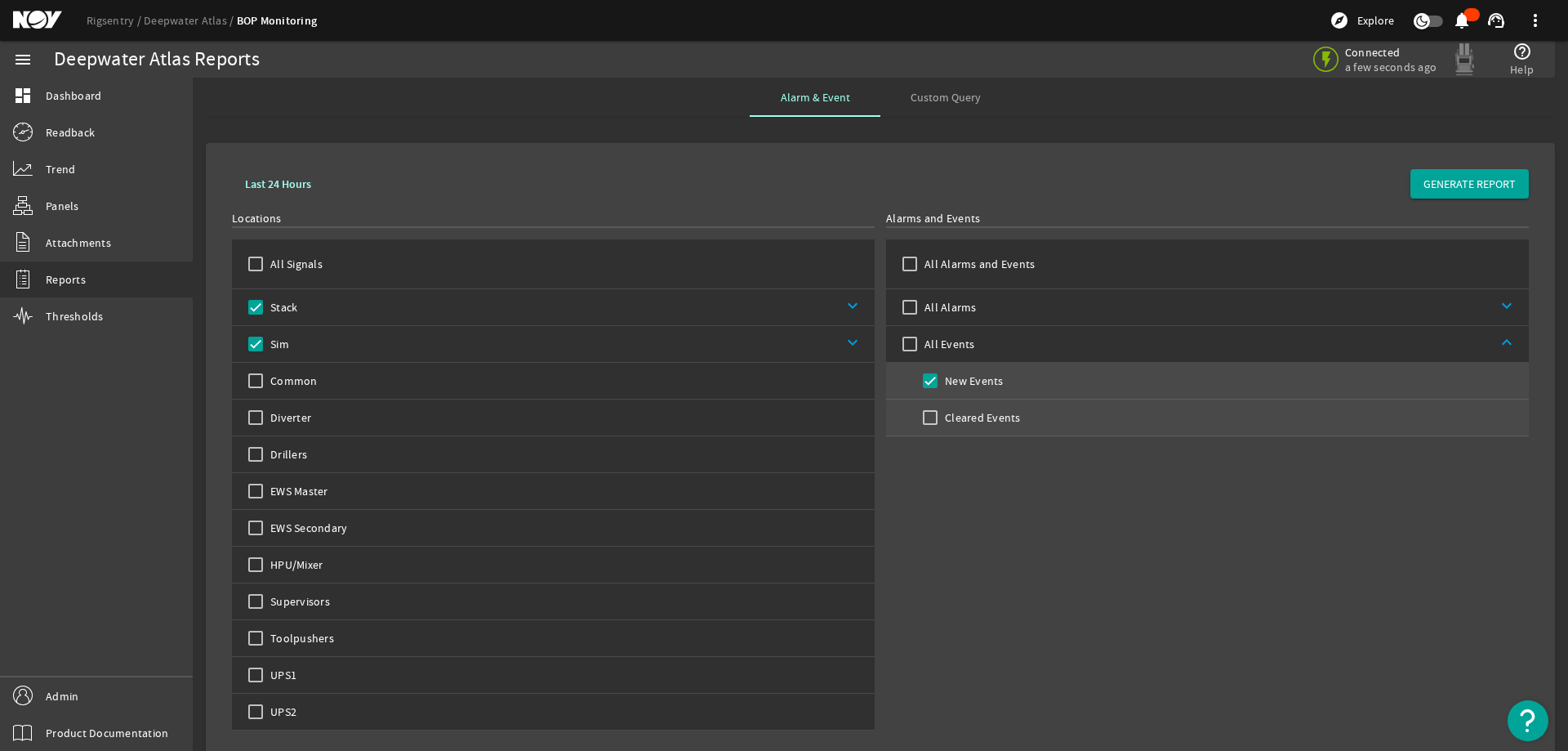
click at [252, 185] on b "Last 24 Hours" at bounding box center [277, 184] width 67 height 16
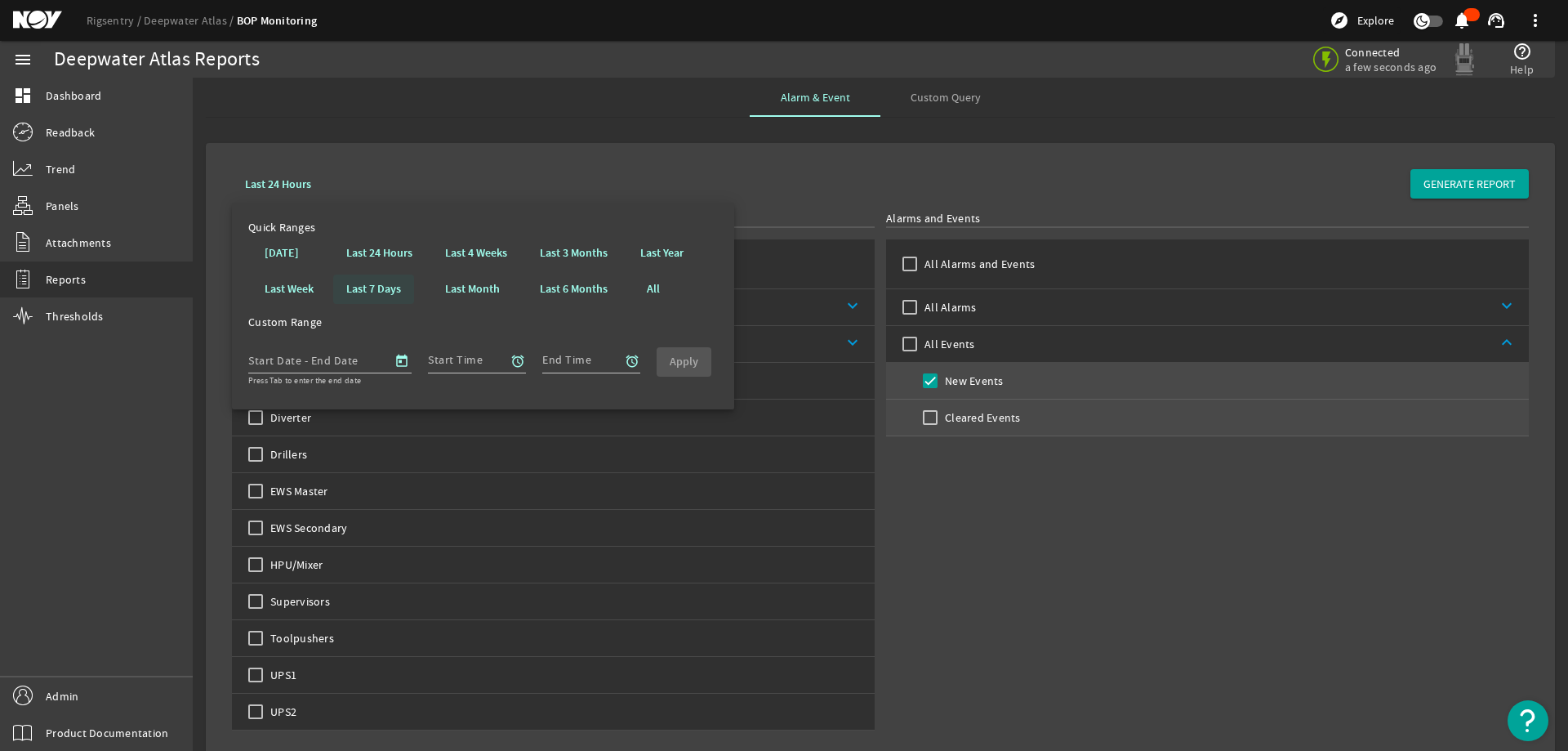
click at [378, 292] on b "Last 7 Days" at bounding box center [373, 289] width 54 height 16
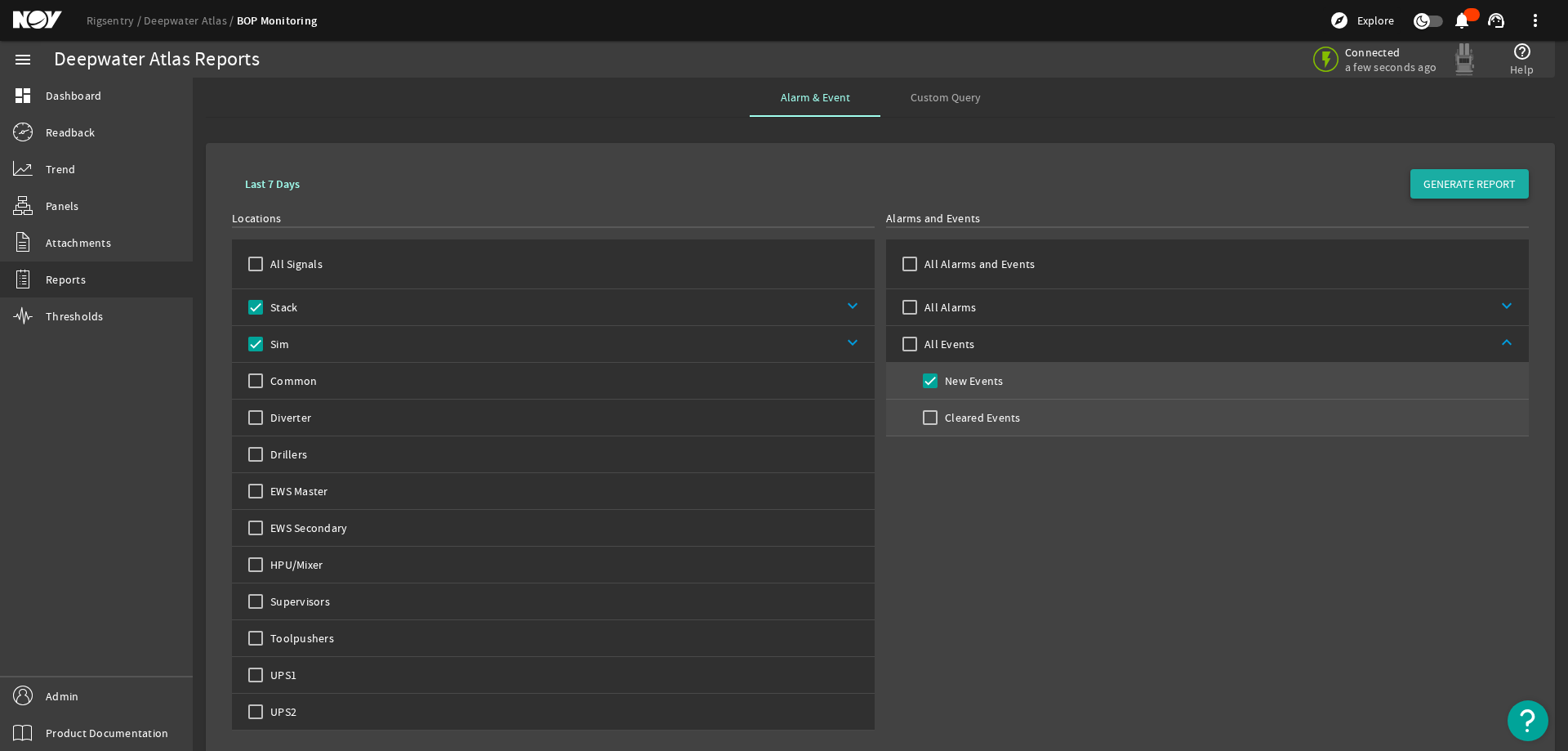
click at [1458, 183] on span "GENERATE REPORT" at bounding box center [1470, 183] width 92 height 16
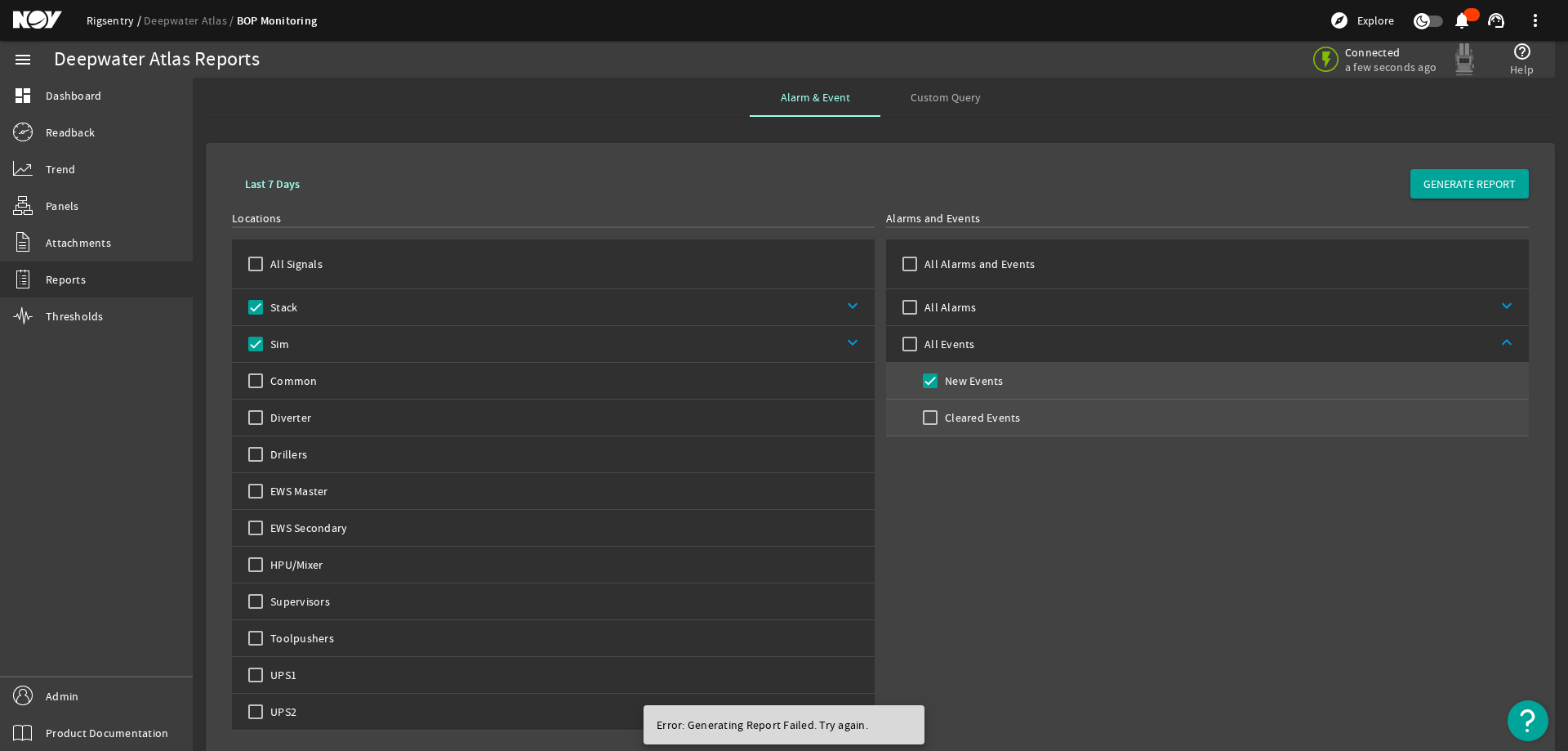
click at [99, 16] on link "Rigsentry" at bounding box center [114, 21] width 57 height 15
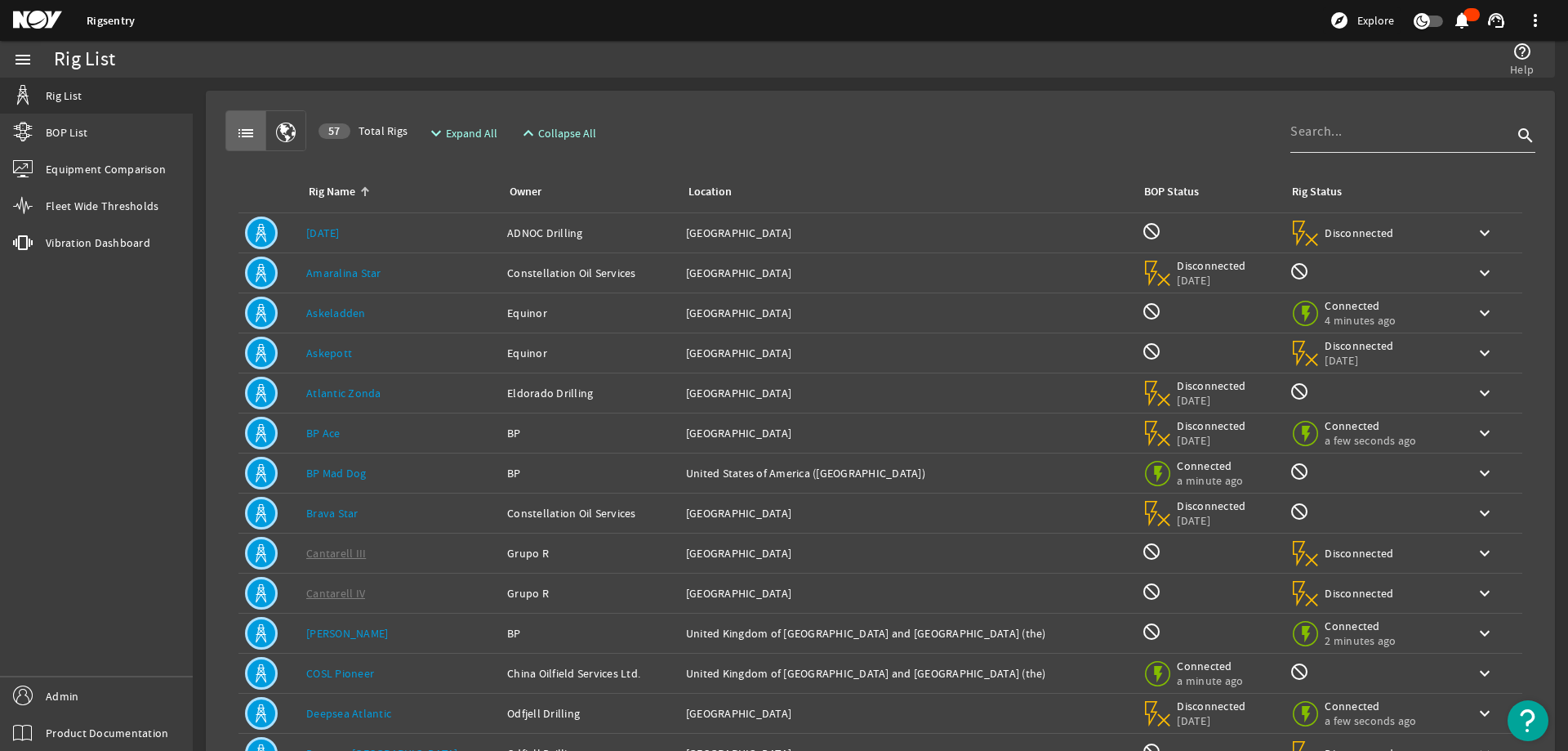
click at [1356, 124] on input at bounding box center [1401, 131] width 222 height 20
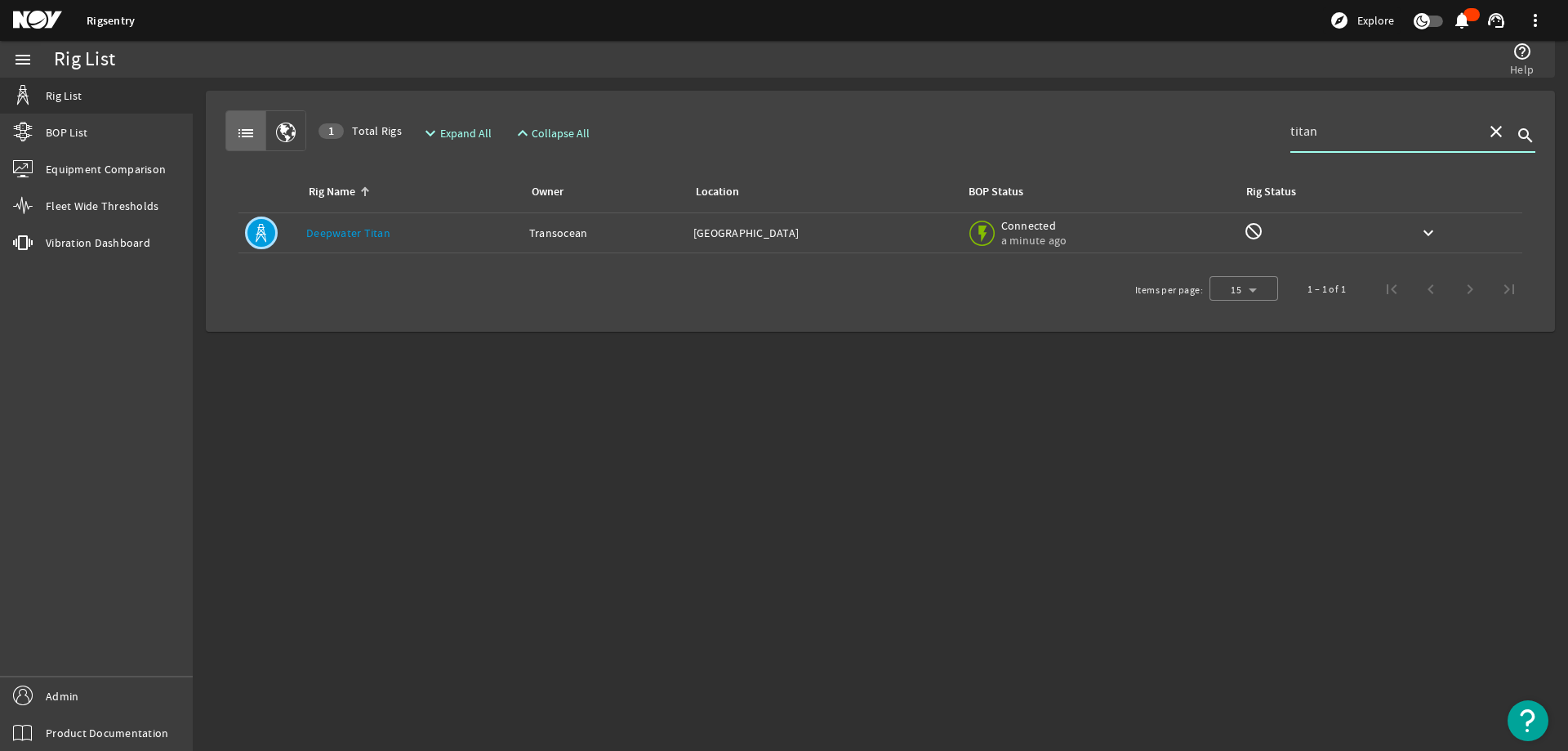
type input "titan"
click at [391, 229] on div "Rig Name: Deepwater Titan" at bounding box center [411, 233] width 210 height 16
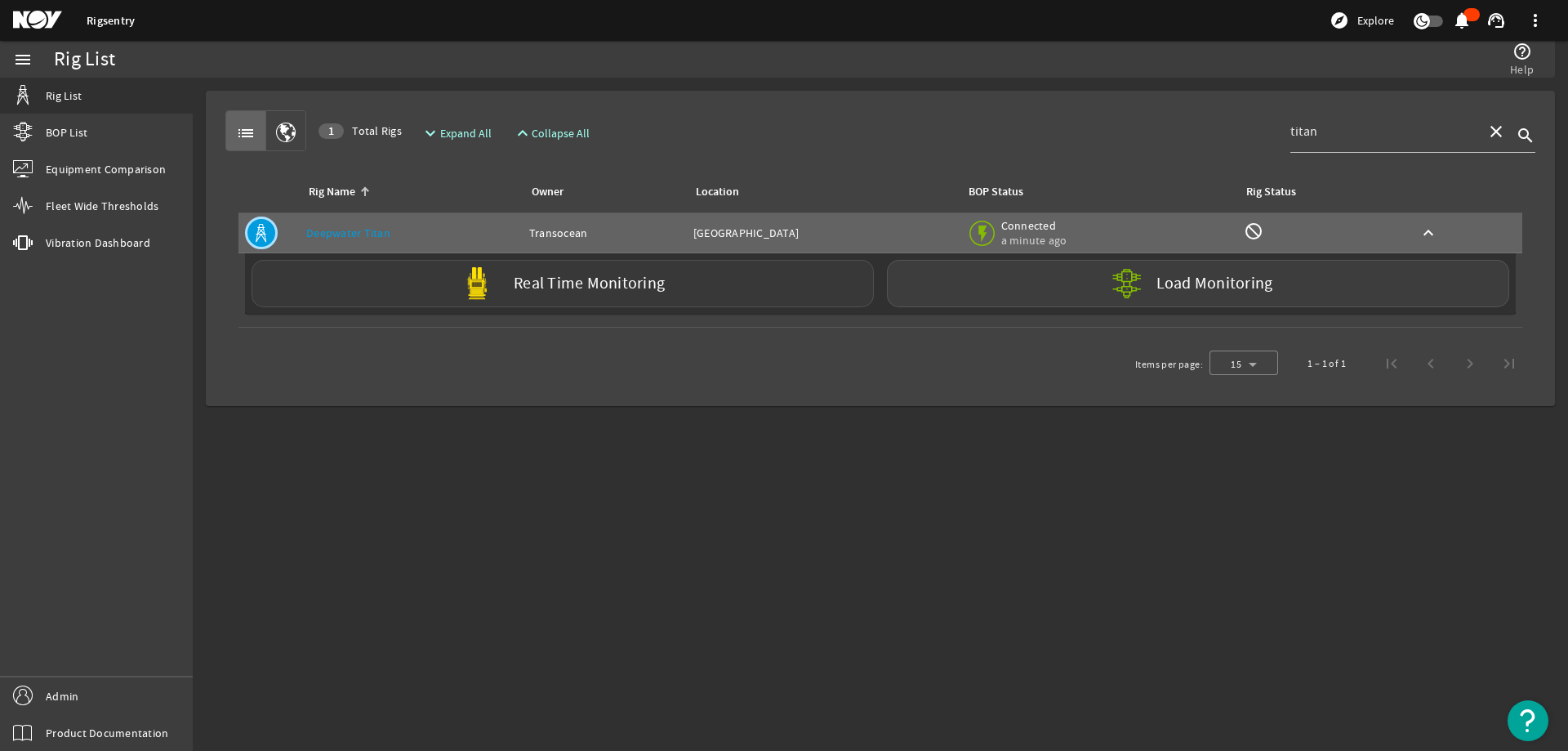
click at [338, 294] on div "Real Time Monitoring" at bounding box center [562, 283] width 622 height 48
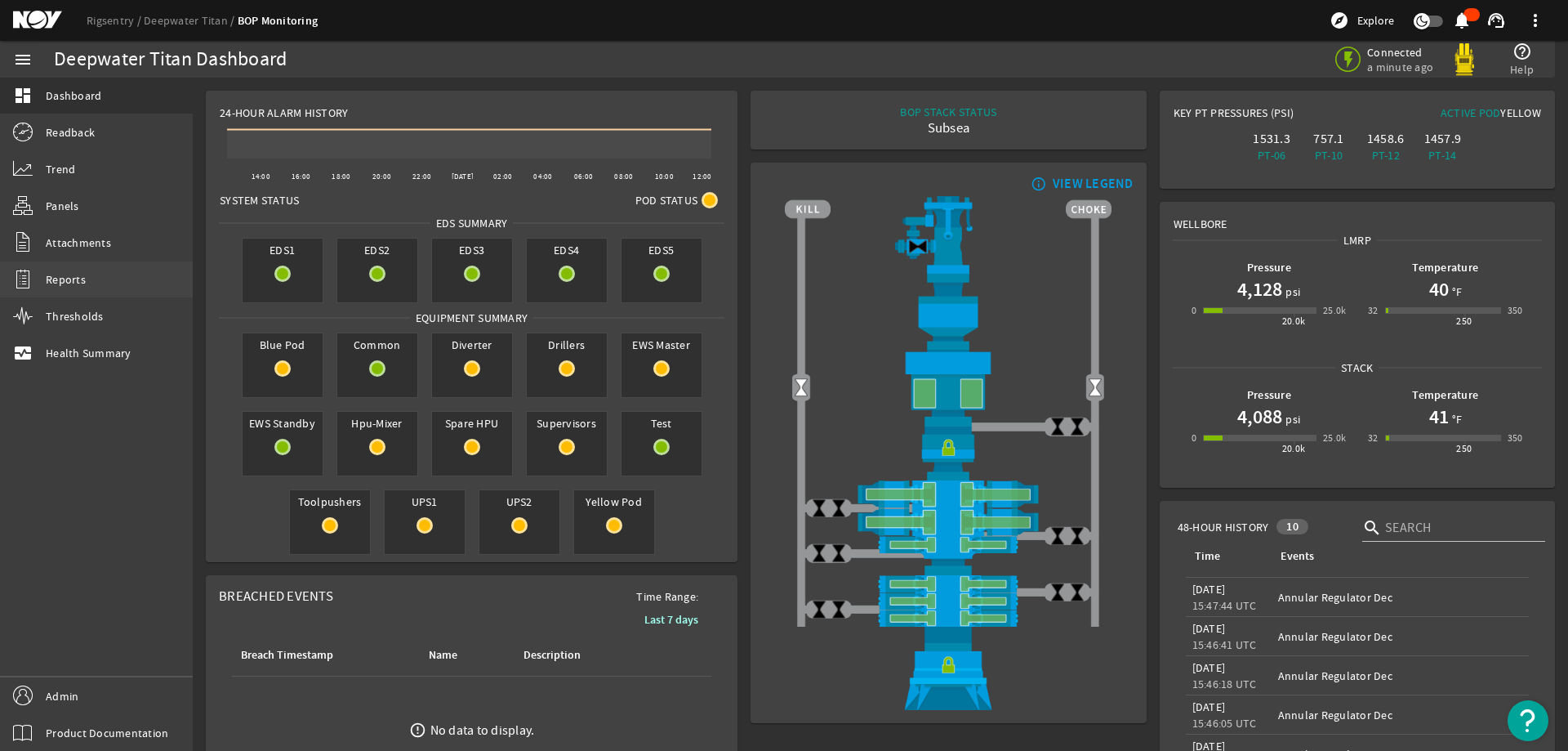
click at [97, 278] on link "Reports" at bounding box center [97, 279] width 193 height 36
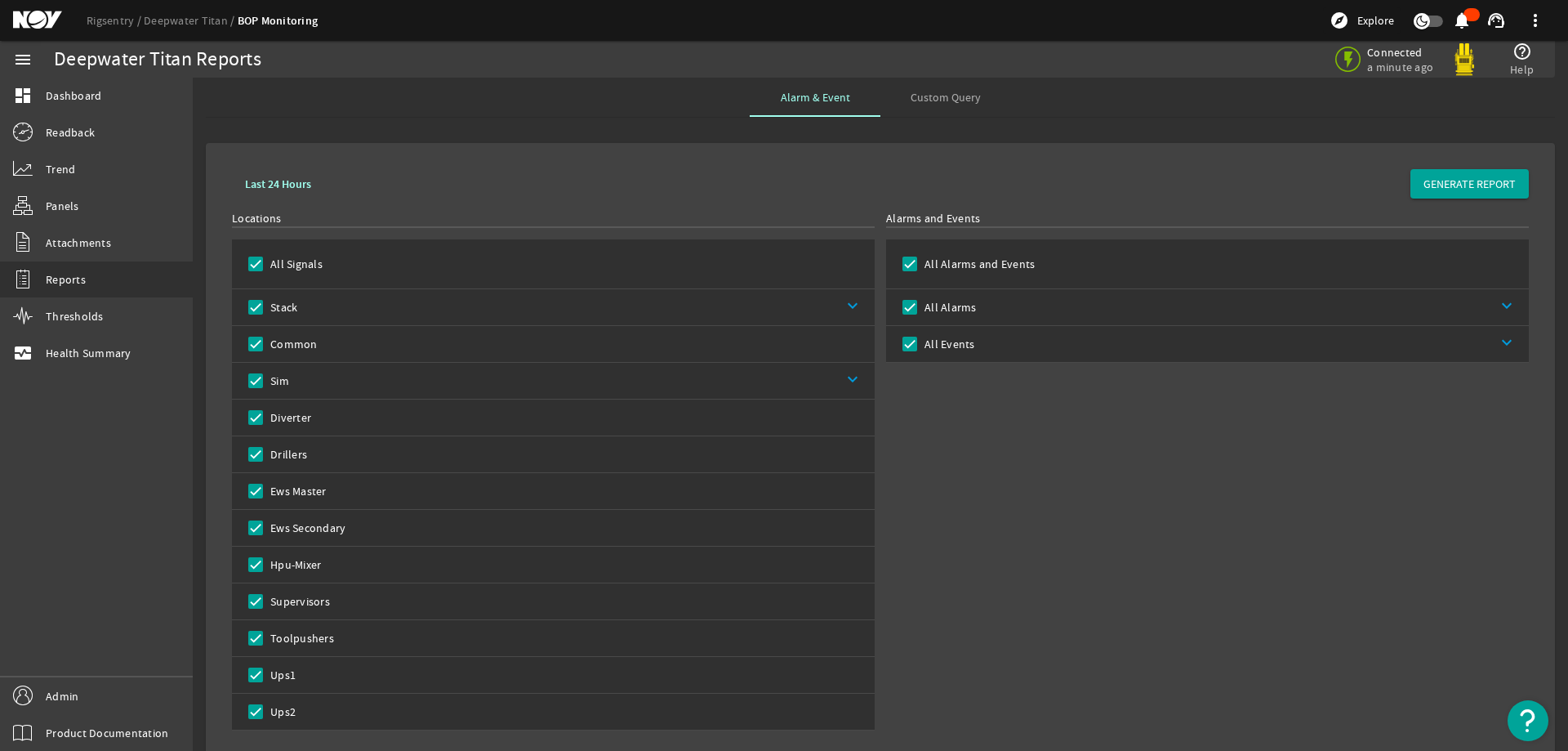
click at [418, 387] on link "keyboard_arrow_down" at bounding box center [581, 381] width 586 height 36
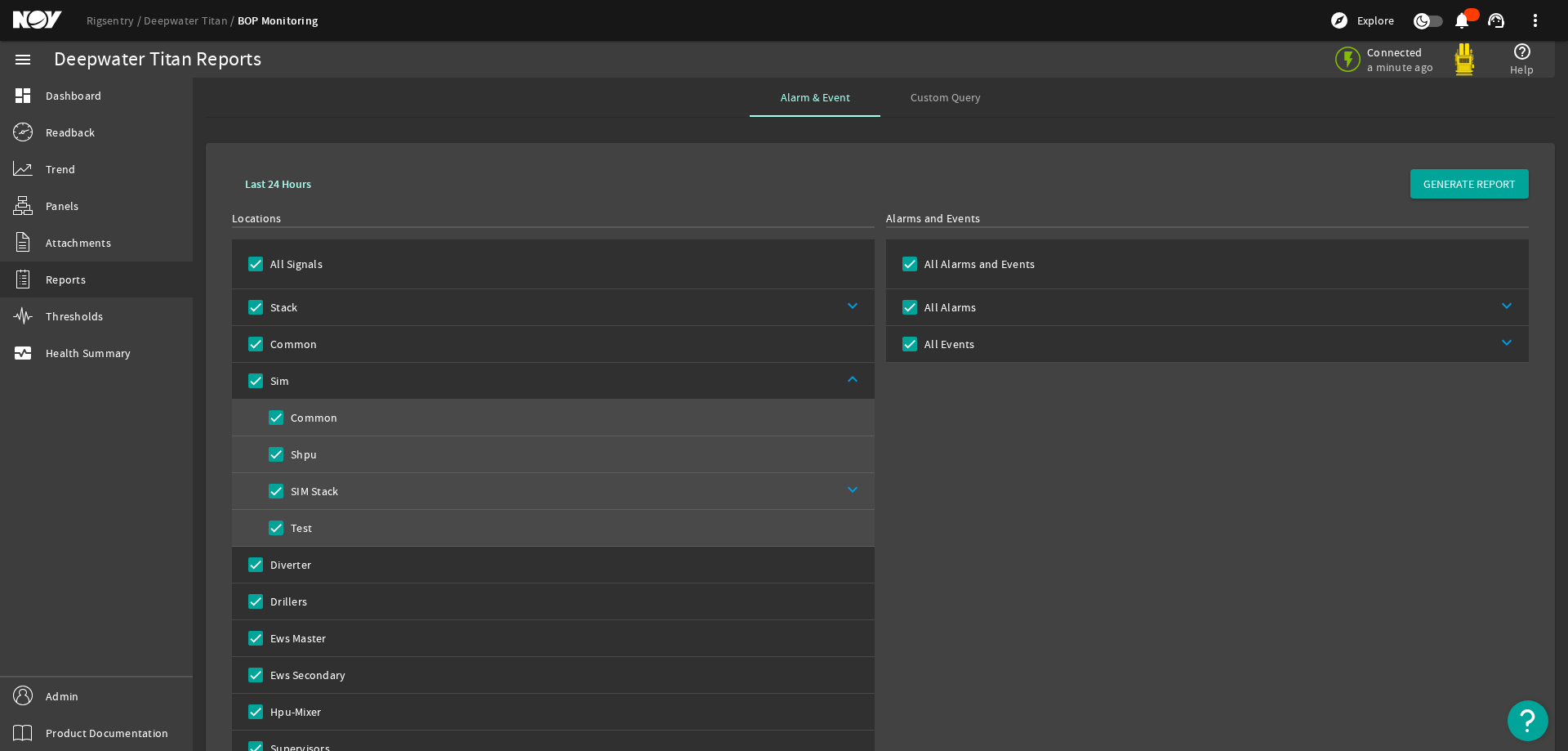
click at [570, 487] on link "keyboard_arrow_down" at bounding box center [606, 491] width 537 height 36
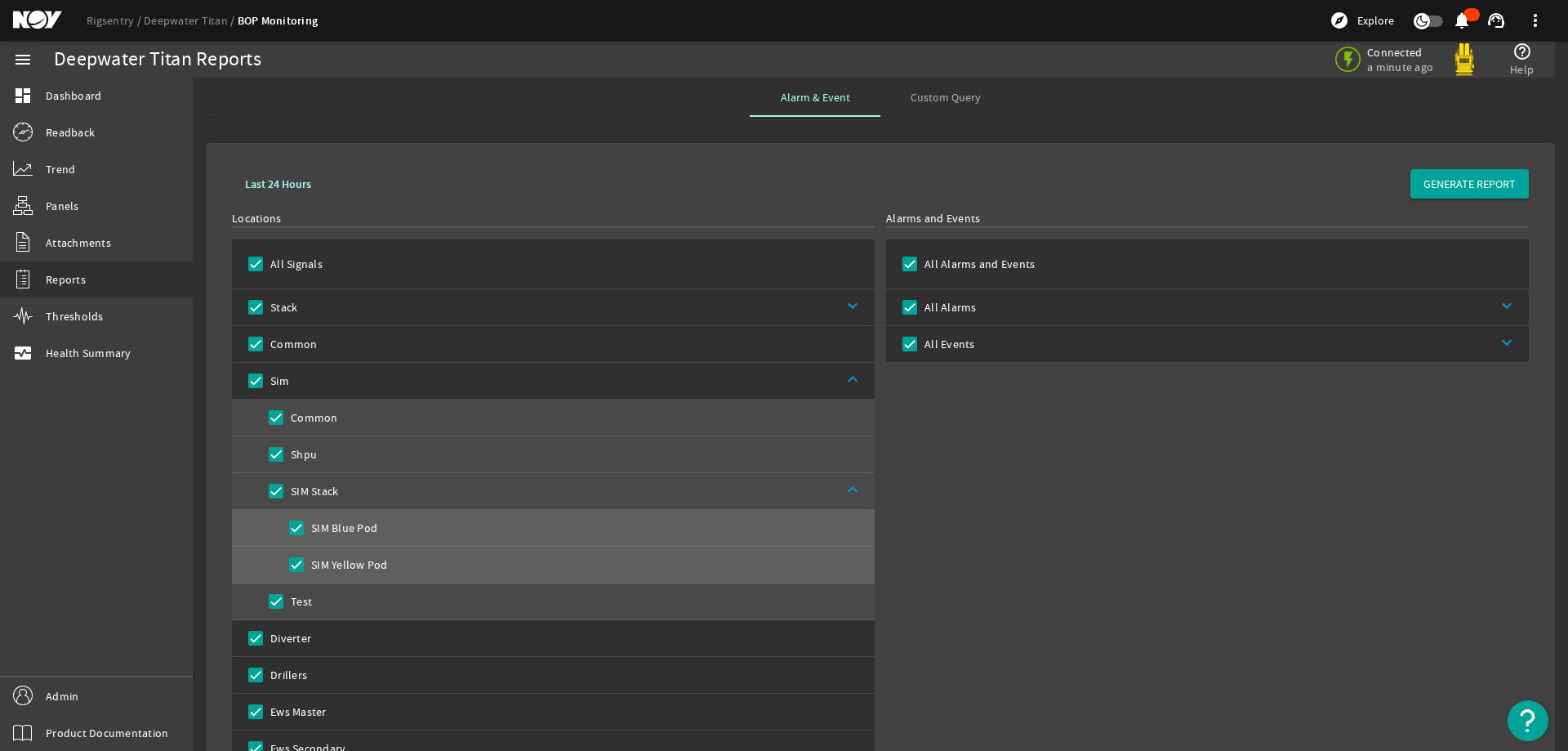
click at [953, 509] on div "Alarms and Events All Alarms and Events All Alarms keyboard_arrow_down All Even…" at bounding box center [1207, 580] width 643 height 741
click at [903, 303] on input "All Alarms" at bounding box center [910, 307] width 22 height 23
click at [1080, 346] on link "keyboard_arrow_down" at bounding box center [1252, 344] width 555 height 36
click at [959, 416] on label "Cleared Events" at bounding box center [981, 417] width 80 height 16
click at [942, 416] on input "Cleared Events" at bounding box center [930, 417] width 22 height 23
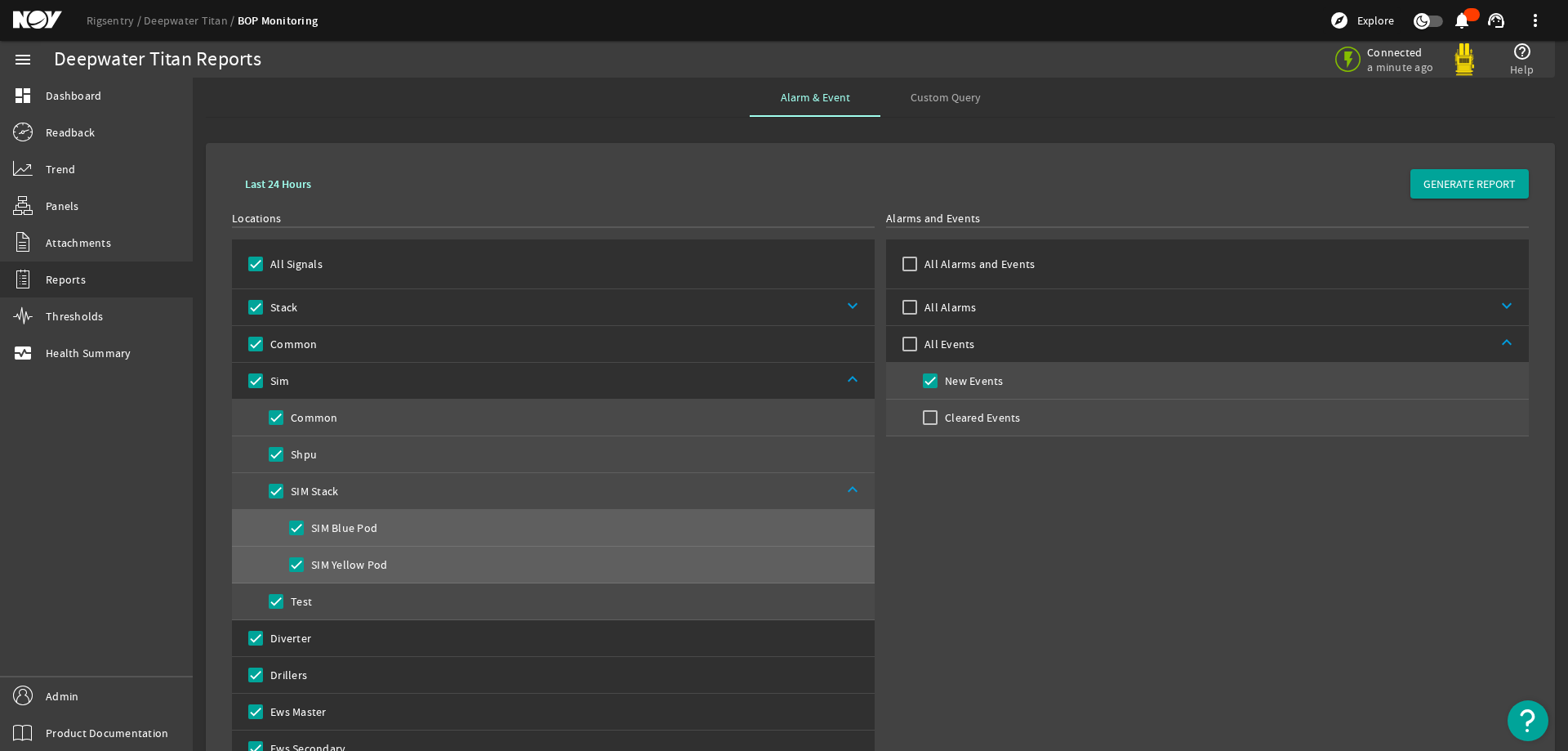
click at [1211, 524] on div "Alarms and Events All Alarms and Events All Alarms keyboard_arrow_down All Even…" at bounding box center [1207, 580] width 643 height 741
click at [1454, 196] on span at bounding box center [1470, 184] width 118 height 39
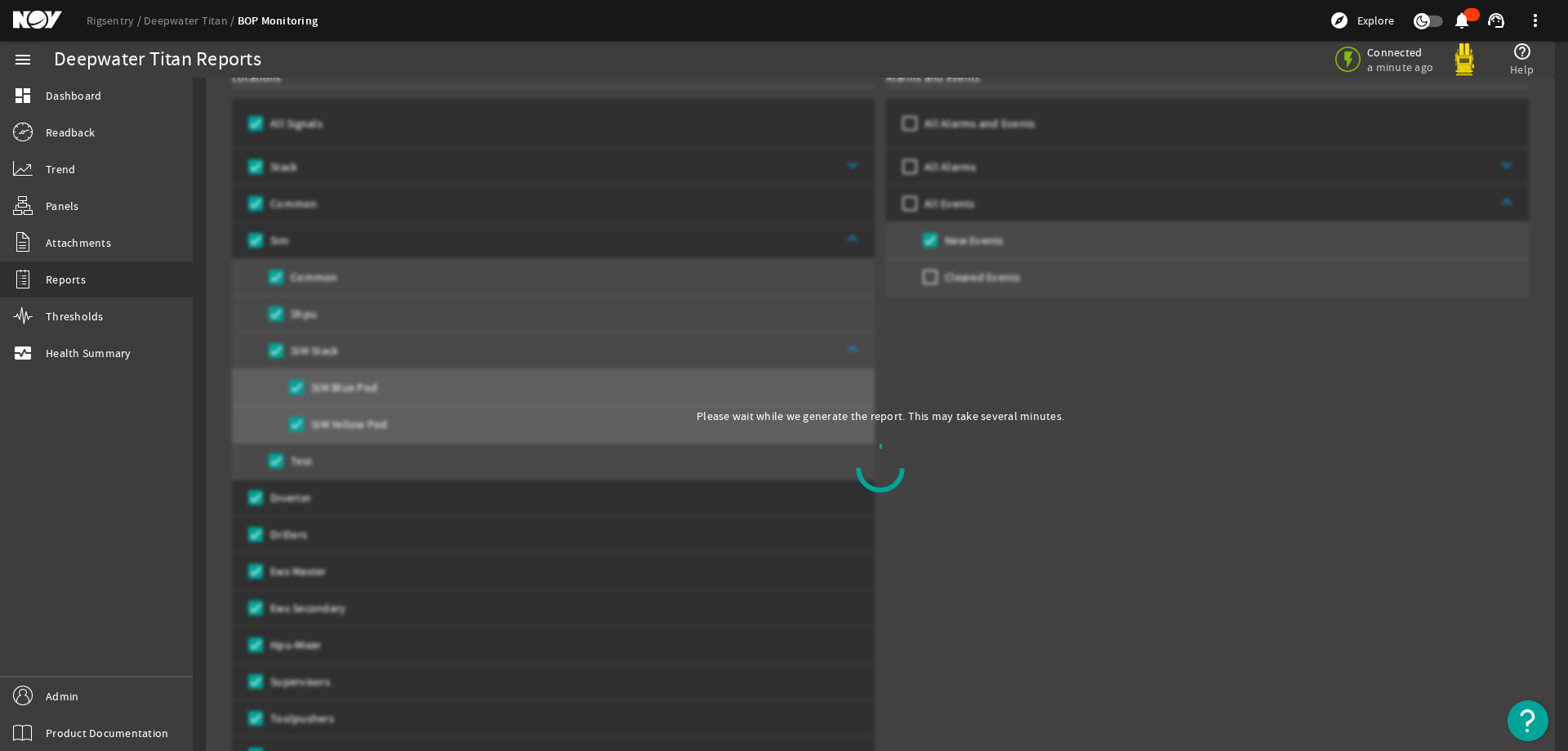
scroll to position [336, 0]
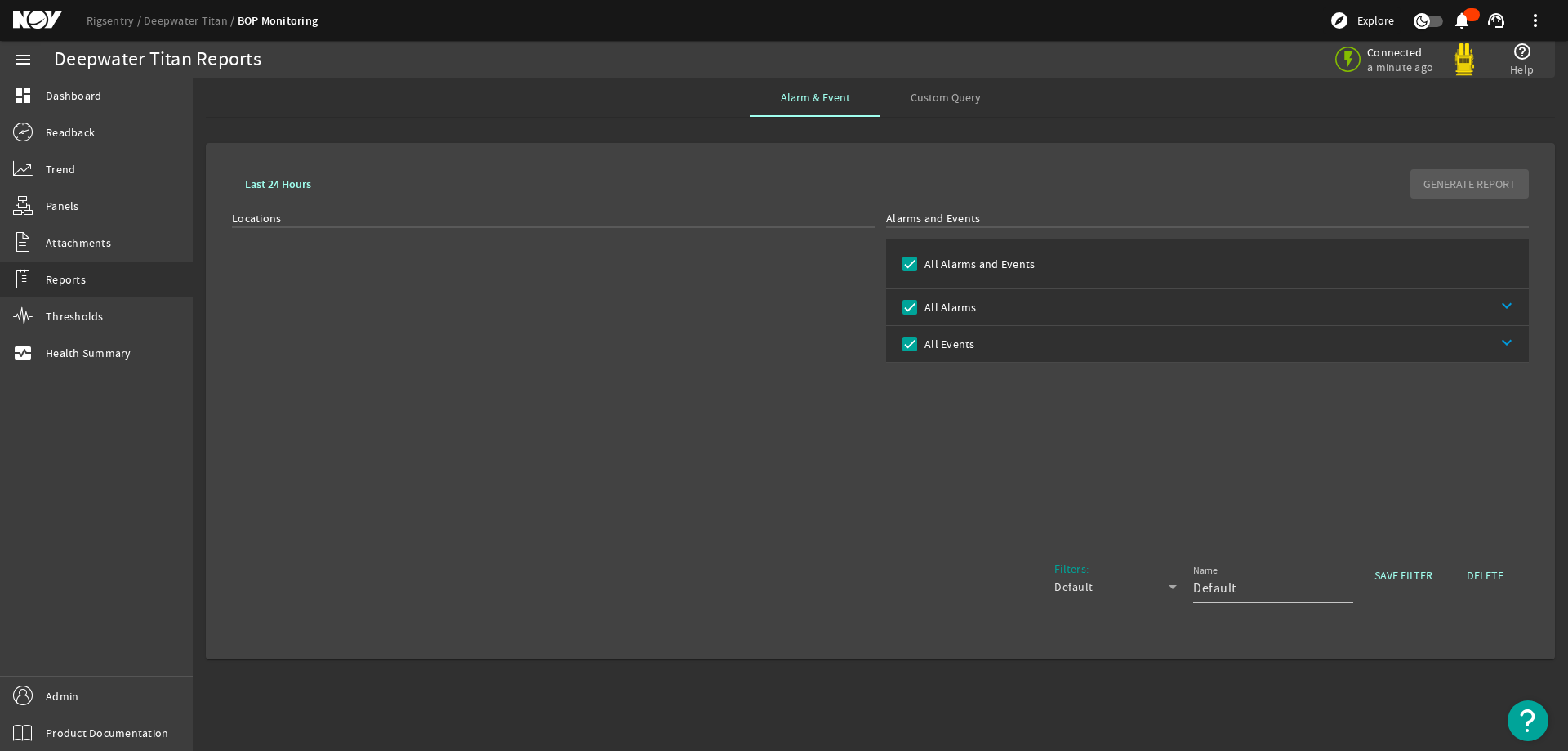
click at [530, 308] on div "Locations" at bounding box center [553, 373] width 643 height 327
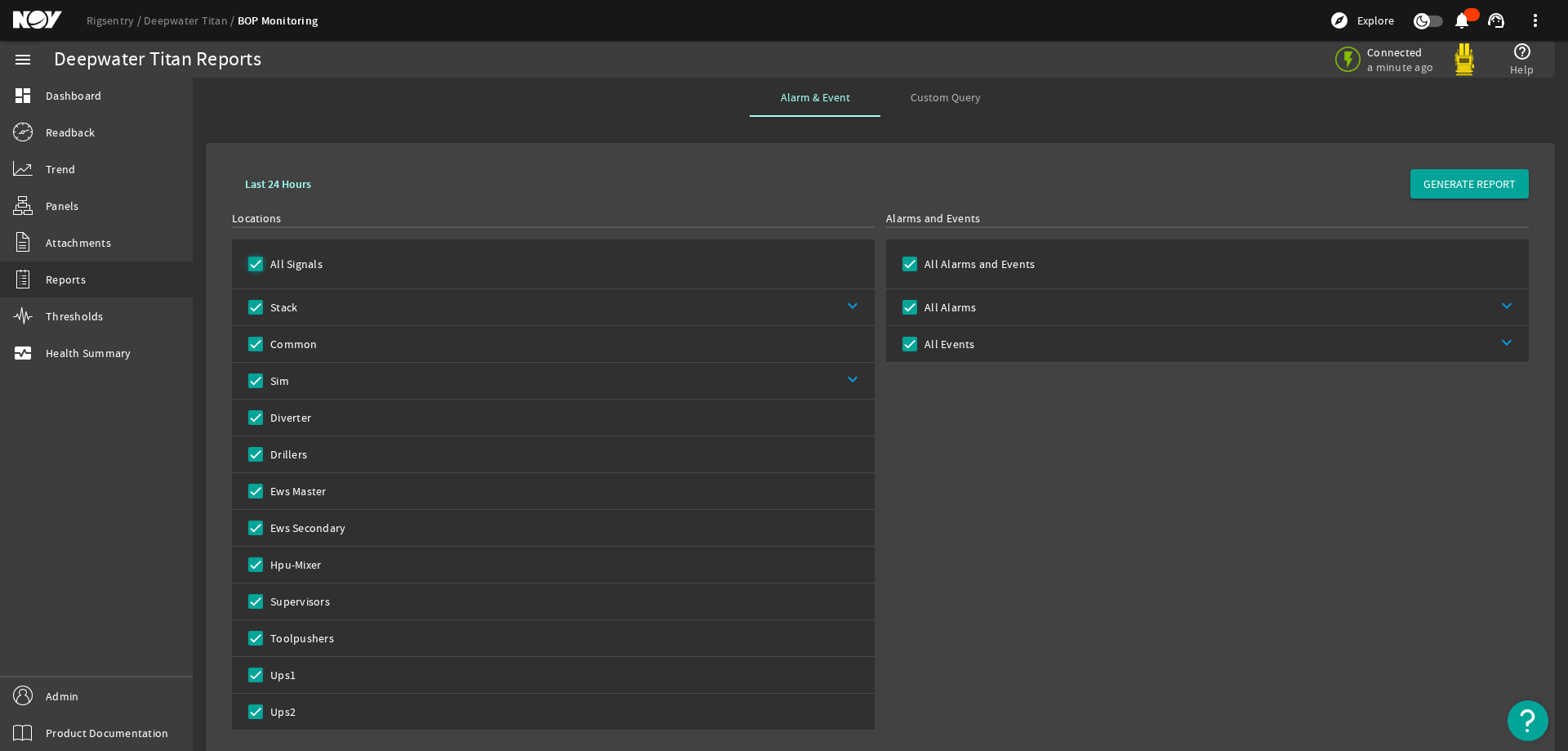
click at [257, 261] on input "All Signals" at bounding box center [256, 263] width 22 height 23
click at [329, 303] on link "keyboard_arrow_down" at bounding box center [586, 307] width 577 height 36
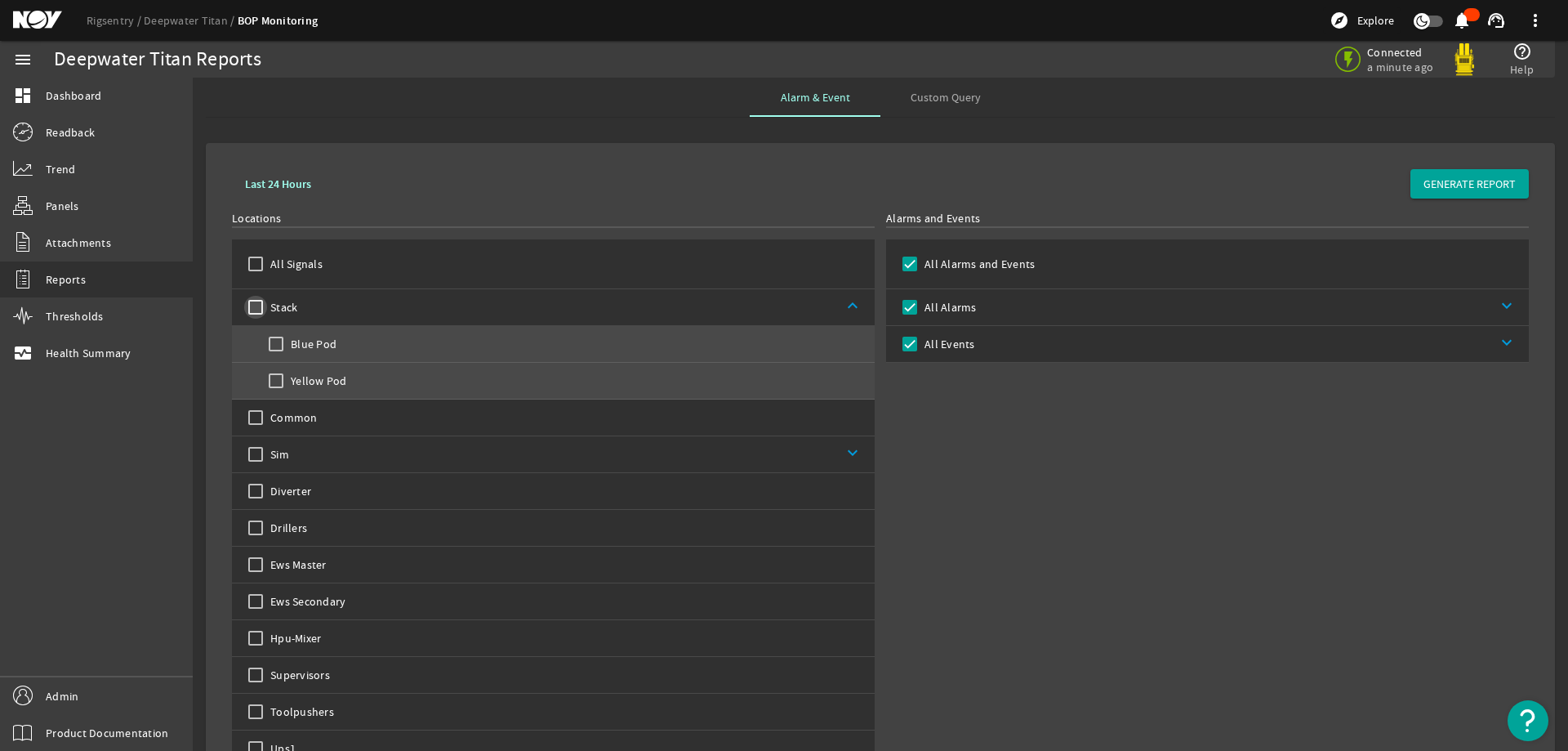
click at [252, 308] on input "Stack" at bounding box center [256, 307] width 22 height 23
click at [251, 456] on input "Sim" at bounding box center [256, 454] width 22 height 23
click at [903, 309] on input "All Alarms" at bounding box center [910, 307] width 22 height 23
click at [1031, 352] on link "keyboard_arrow_down" at bounding box center [1252, 344] width 555 height 36
click at [966, 413] on label "Cleared Events" at bounding box center [981, 417] width 80 height 16
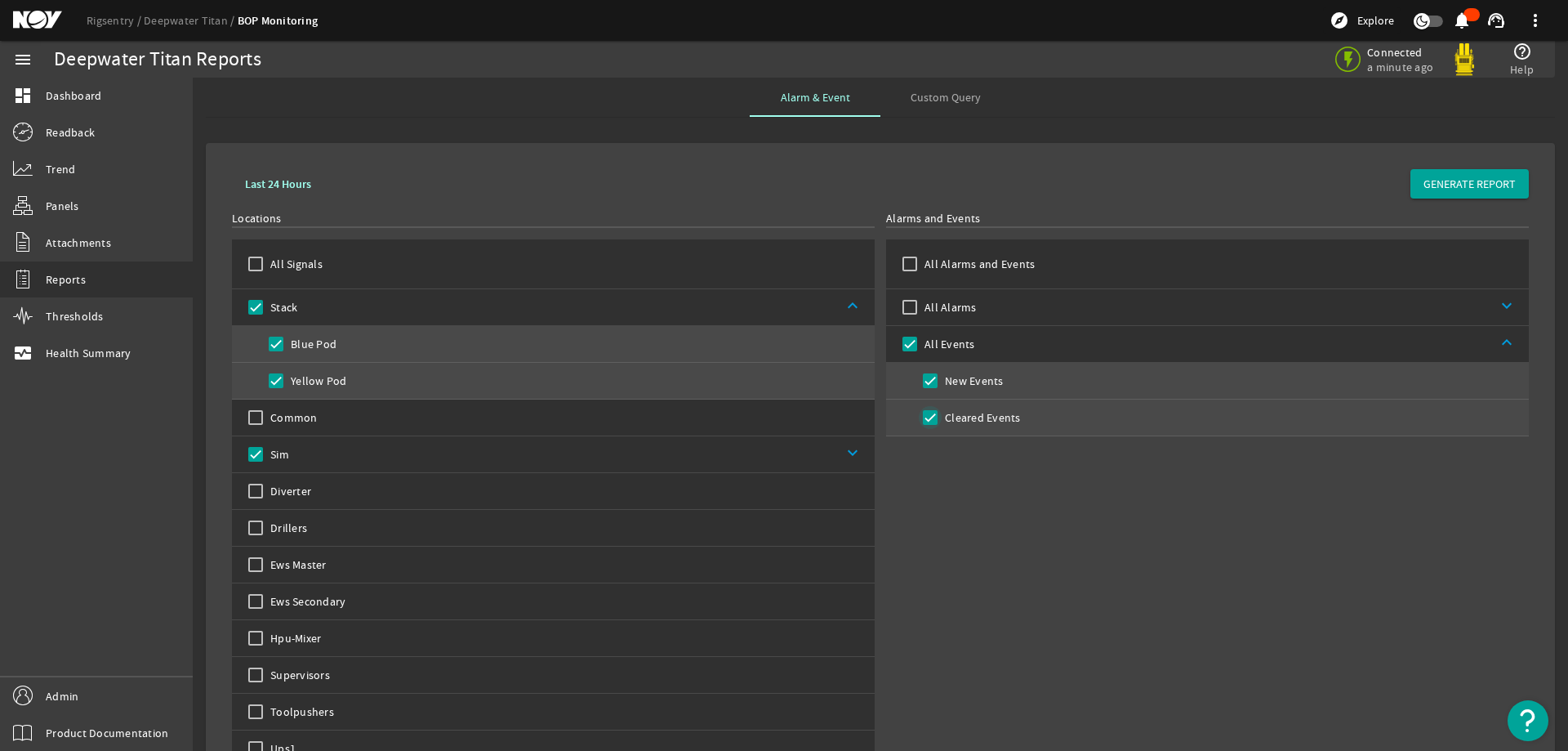
click at [942, 413] on input "Cleared Events" at bounding box center [930, 417] width 22 height 23
click at [1109, 512] on div "Alarms and Events All Alarms and Events All Alarms keyboard_arrow_down All Even…" at bounding box center [1207, 507] width 643 height 594
click at [1474, 186] on span "GENERATE REPORT" at bounding box center [1470, 183] width 92 height 16
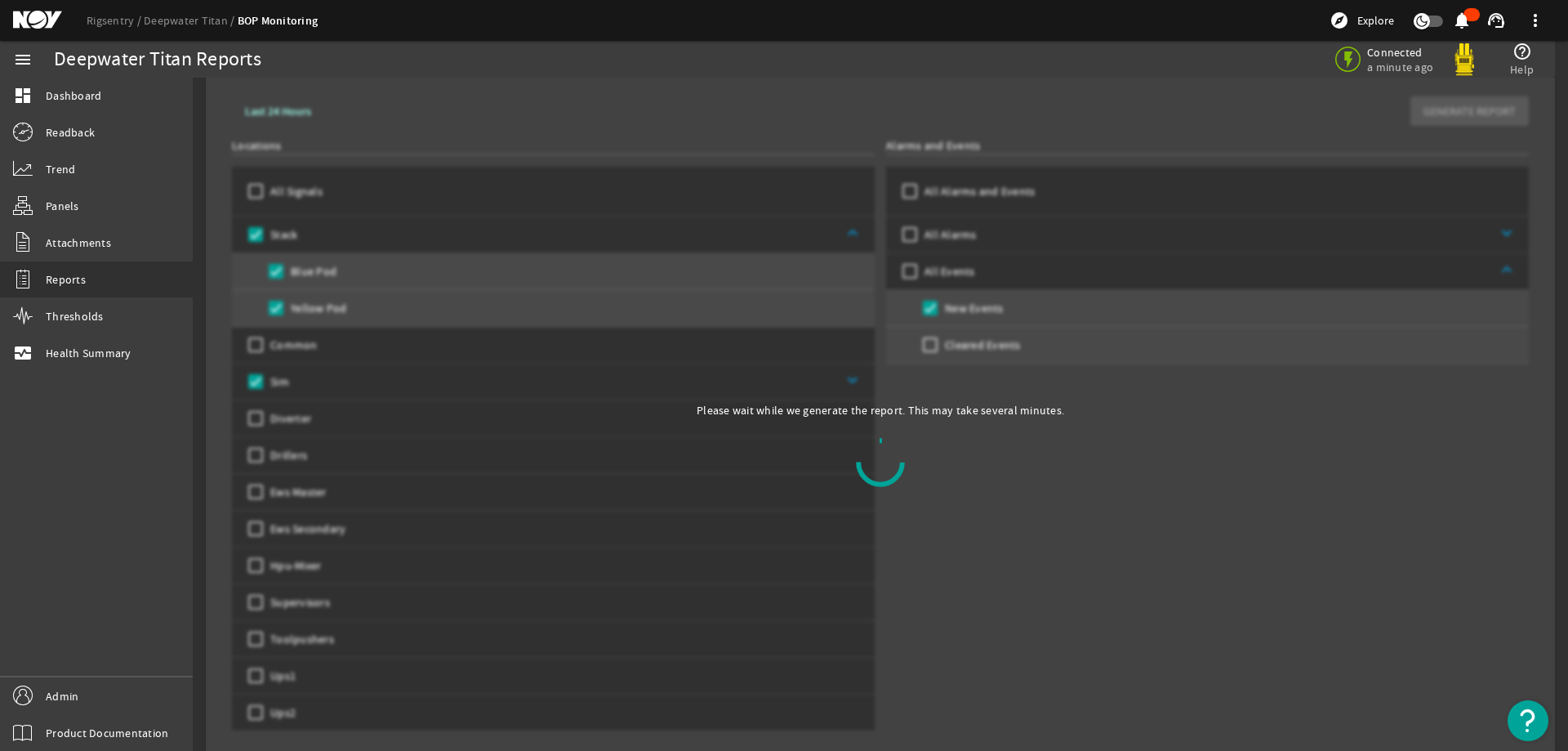
scroll to position [188, 0]
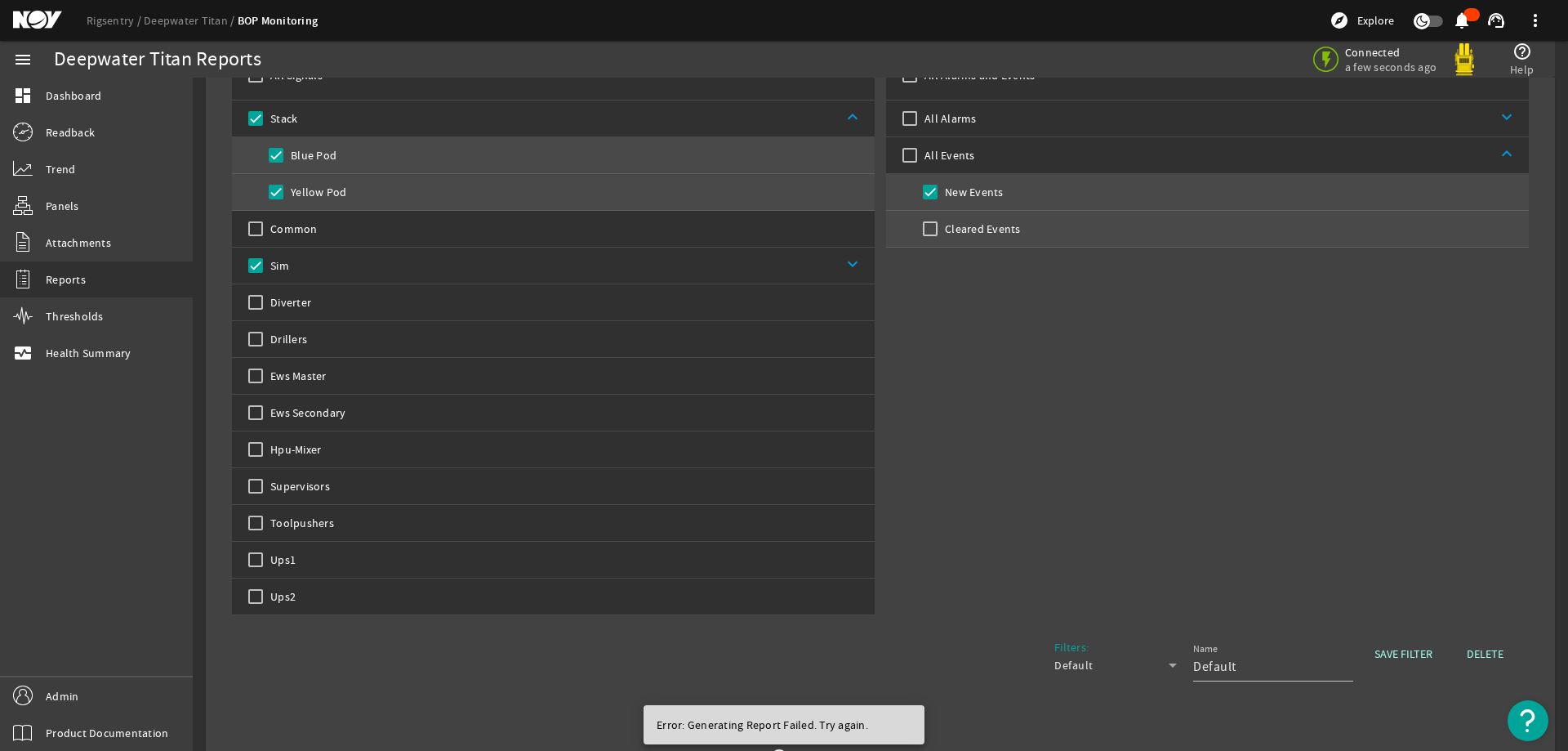
click at [997, 346] on div "Alarms and Events All Alarms and Events All Alarms keyboard_arrow_down All Even…" at bounding box center [1207, 319] width 643 height 594
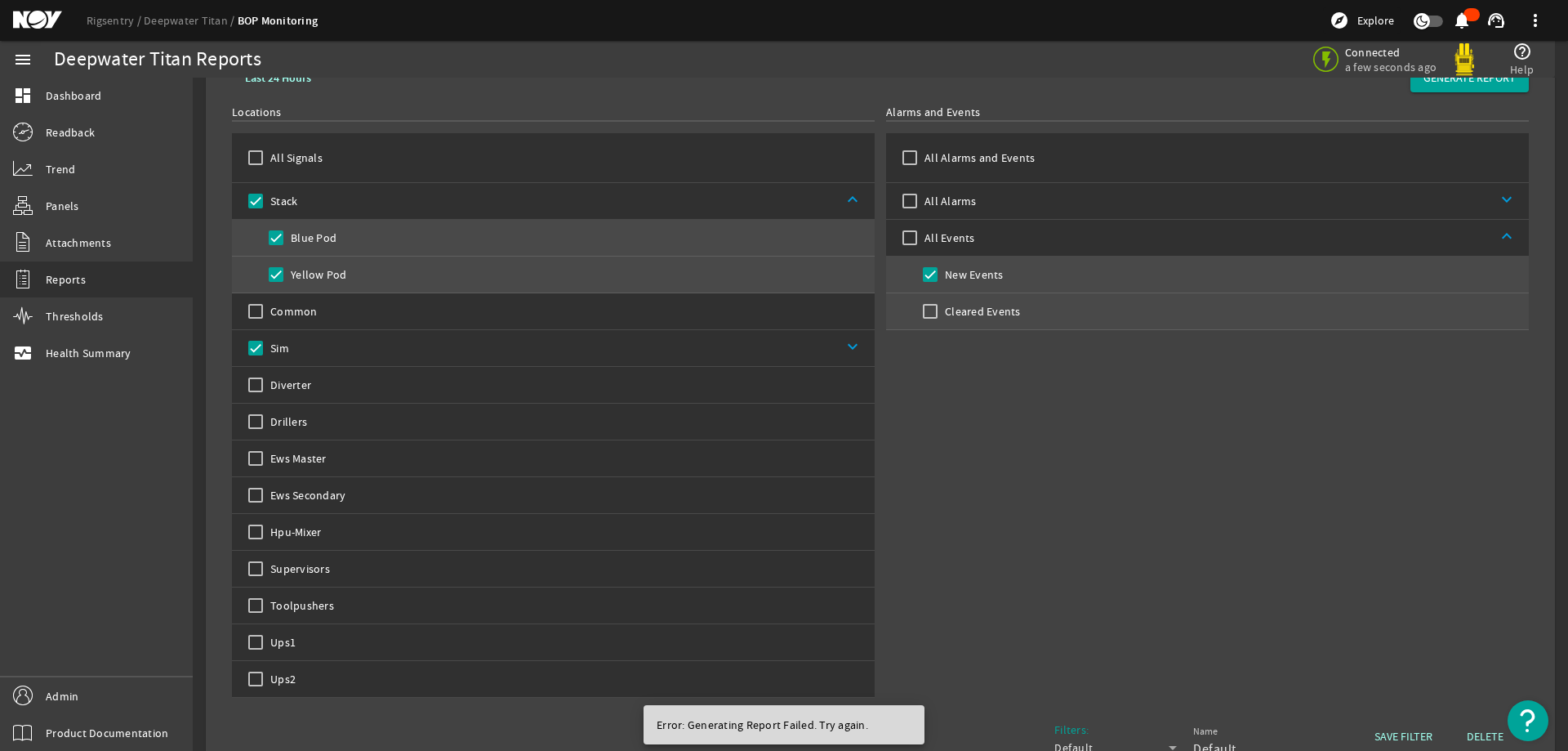
scroll to position [0, 0]
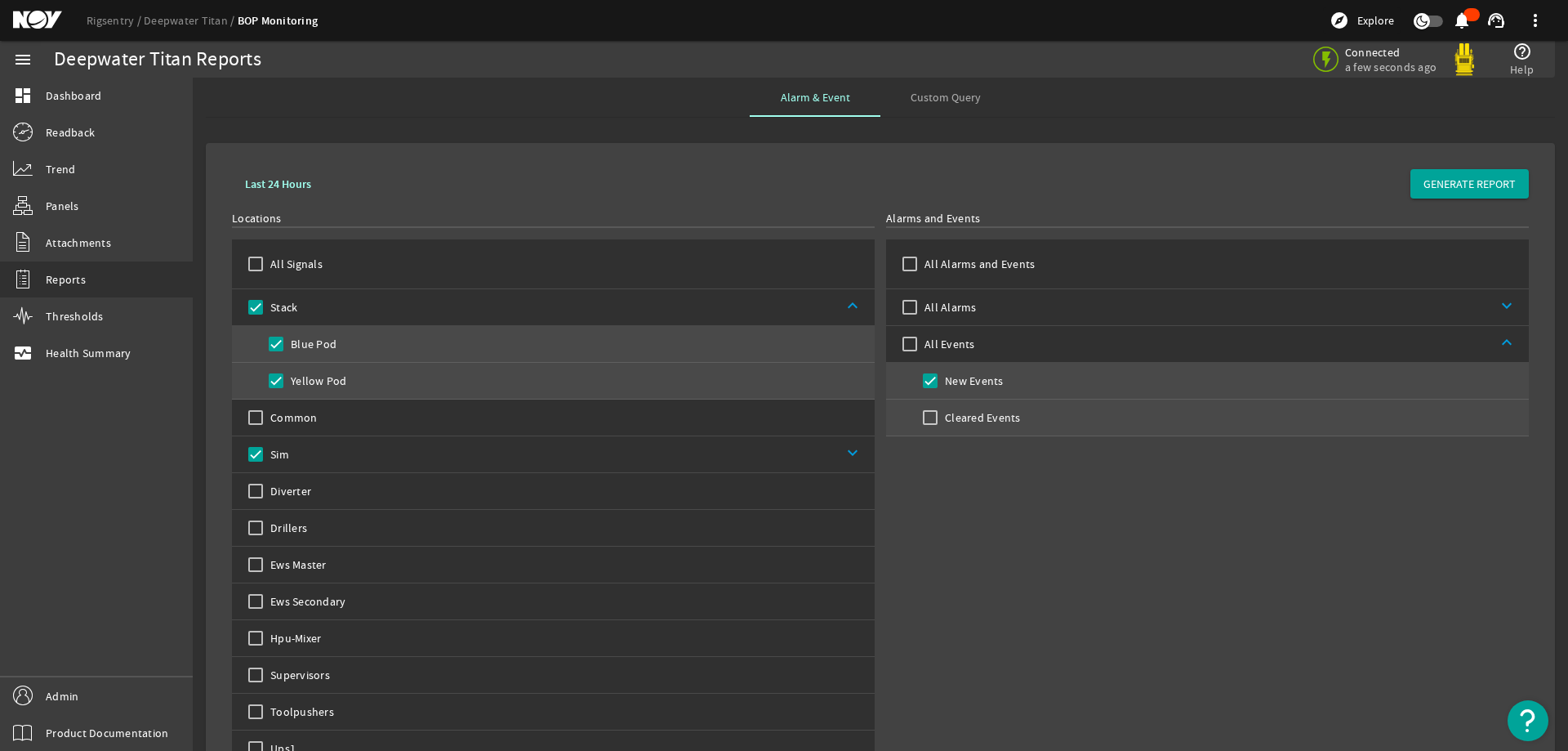
click at [1156, 143] on mat-card "Last 24 Hours GENERATE REPORT Locations All Signals Stack keyboard_arrow_up Blu…" at bounding box center [881, 566] width 1350 height 849
click at [1480, 179] on span "GENERATE REPORT" at bounding box center [1470, 183] width 92 height 16
click at [1000, 502] on div "Alarms and Events All Alarms and Events All Alarms keyboard_arrow_down All Even…" at bounding box center [1207, 507] width 643 height 594
click at [945, 98] on span "Custom Query" at bounding box center [946, 98] width 70 height 11
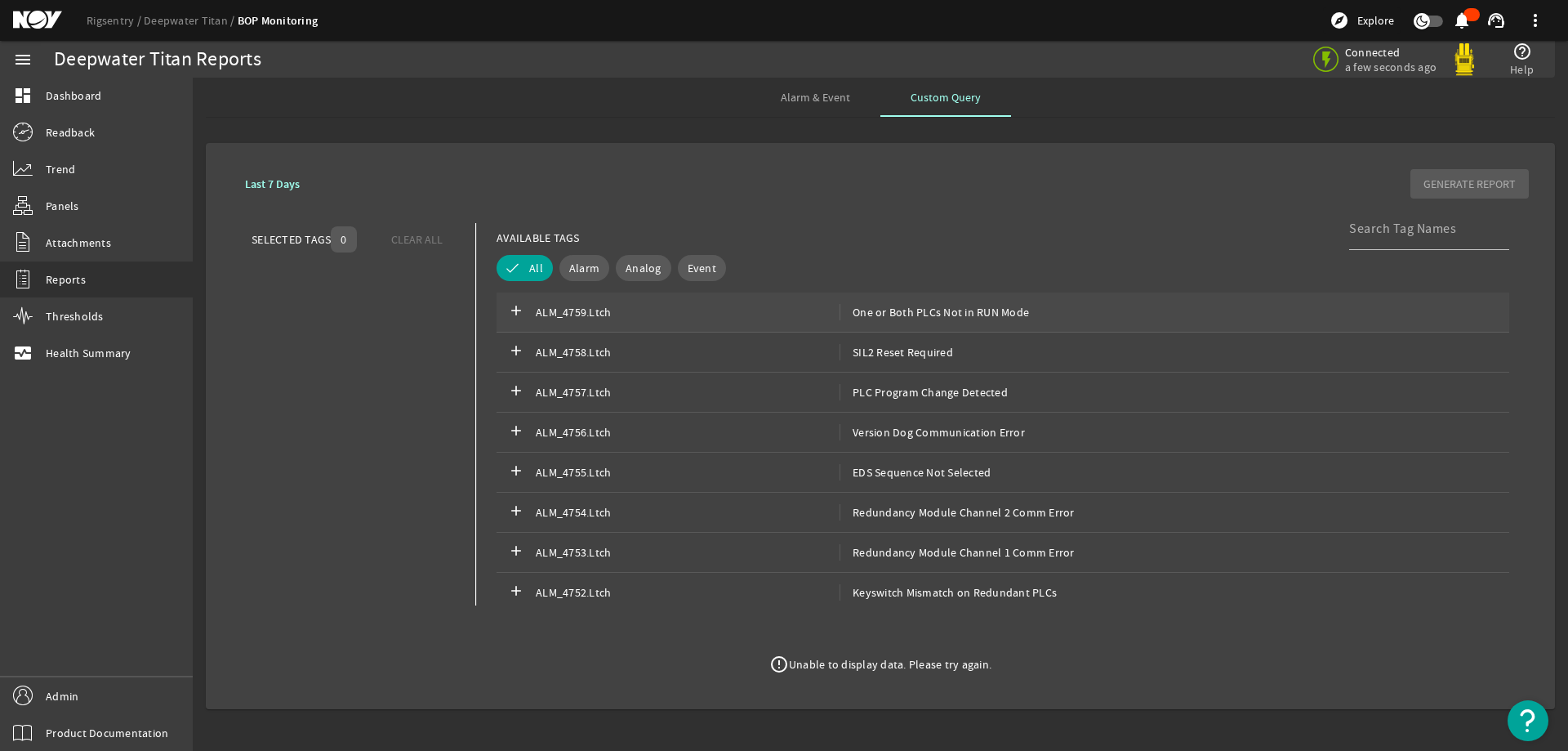
click at [725, 320] on span "ALM_4759.Ltch" at bounding box center [688, 311] width 304 height 16
click at [703, 413] on div "add ALM_4756.Ltch Version Dog Communication Error" at bounding box center [1003, 432] width 1013 height 40
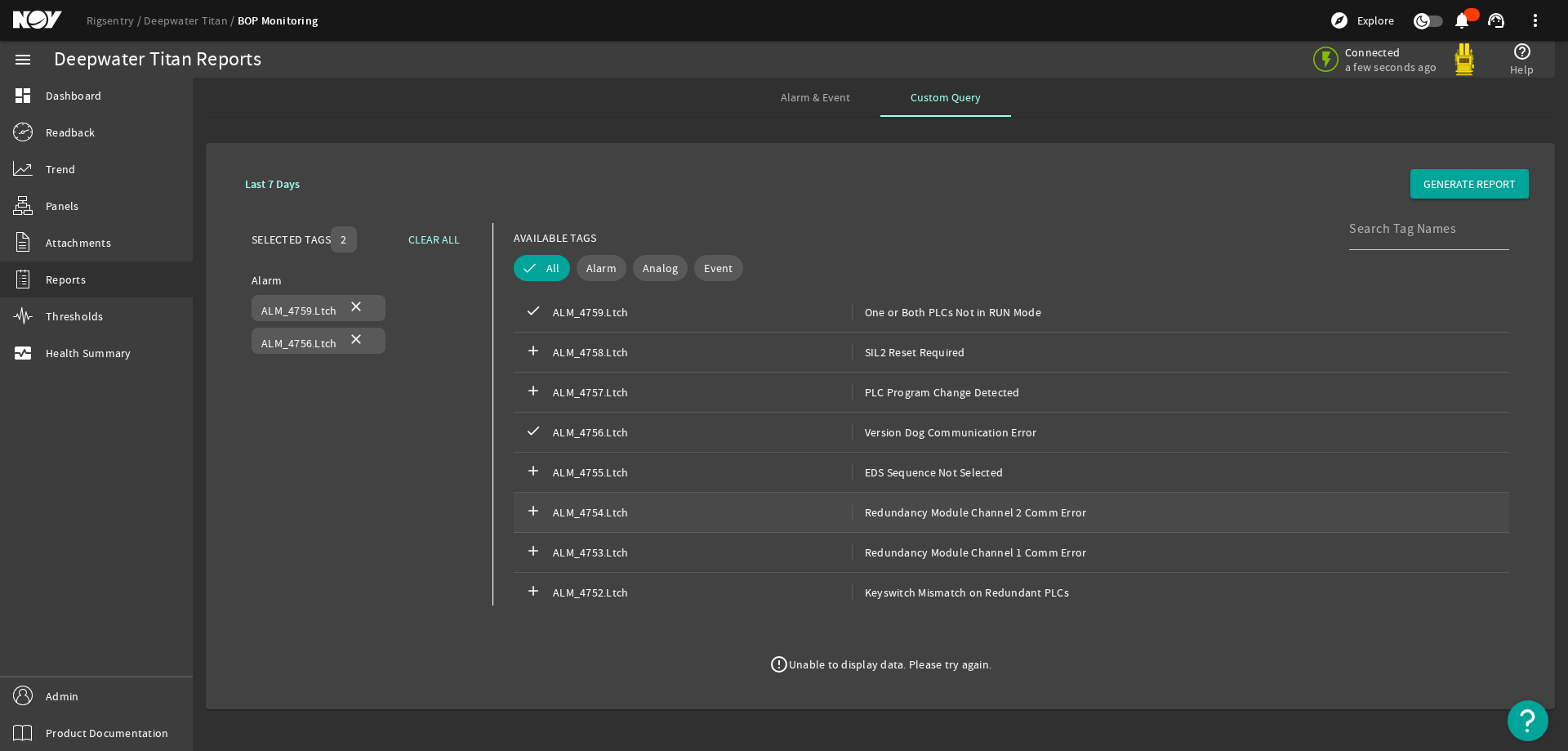
click at [662, 524] on div "add ALM_4754.Ltch Redundancy Module Channel 2 Comm Error" at bounding box center [1011, 512] width 995 height 40
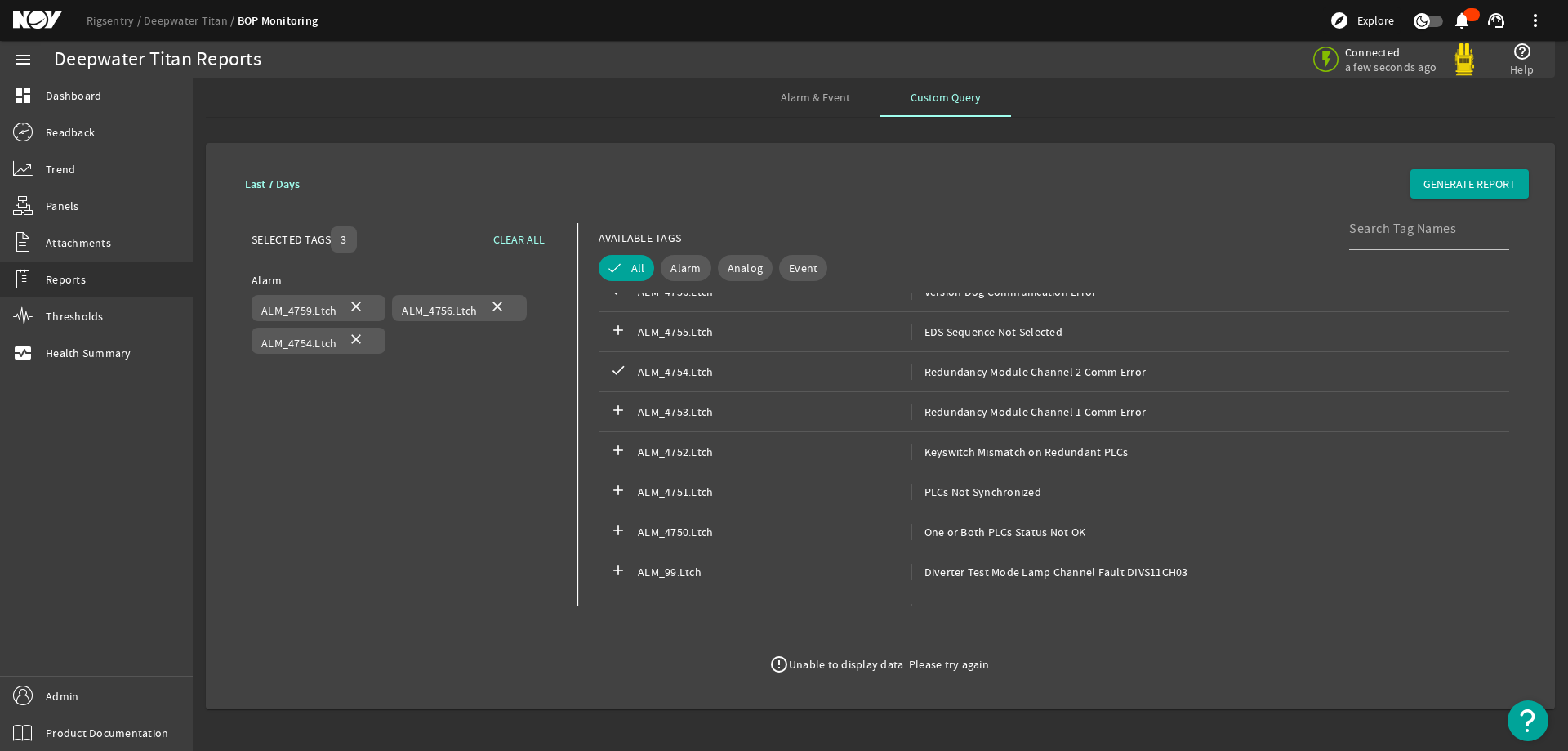
scroll to position [409, 0]
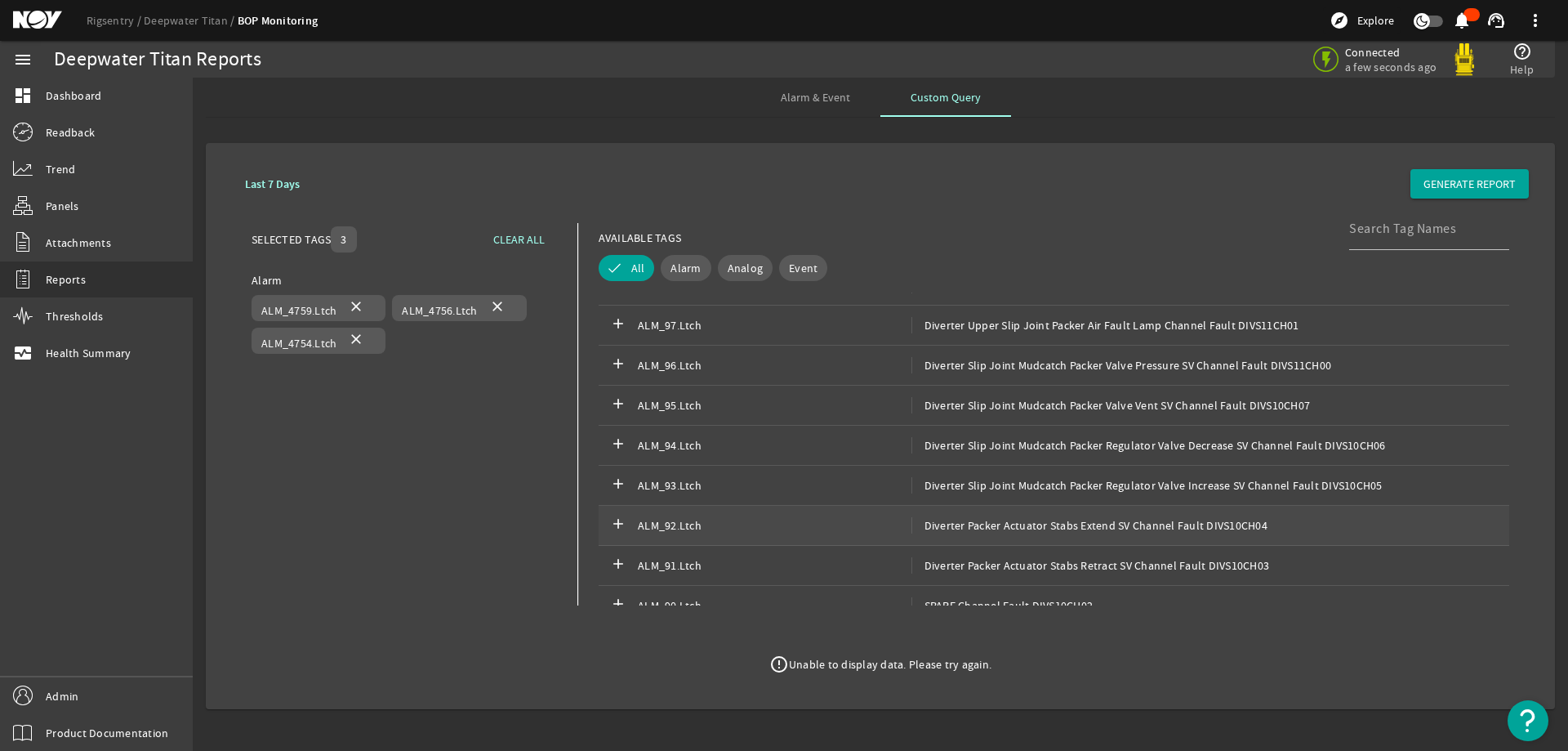
click at [713, 518] on span "ALM_92.Ltch" at bounding box center [775, 525] width 274 height 16
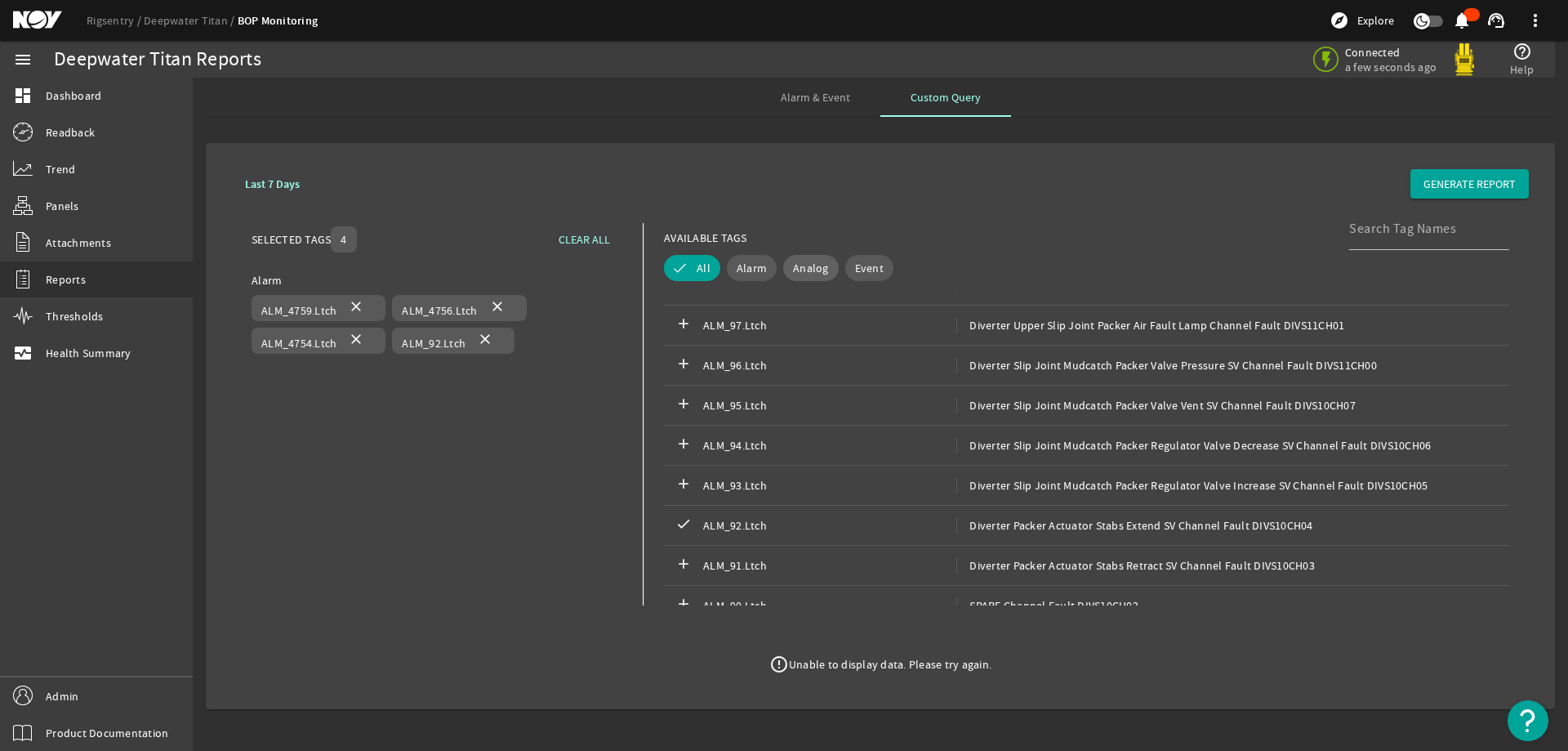
click at [822, 268] on span "Analog" at bounding box center [811, 267] width 36 height 16
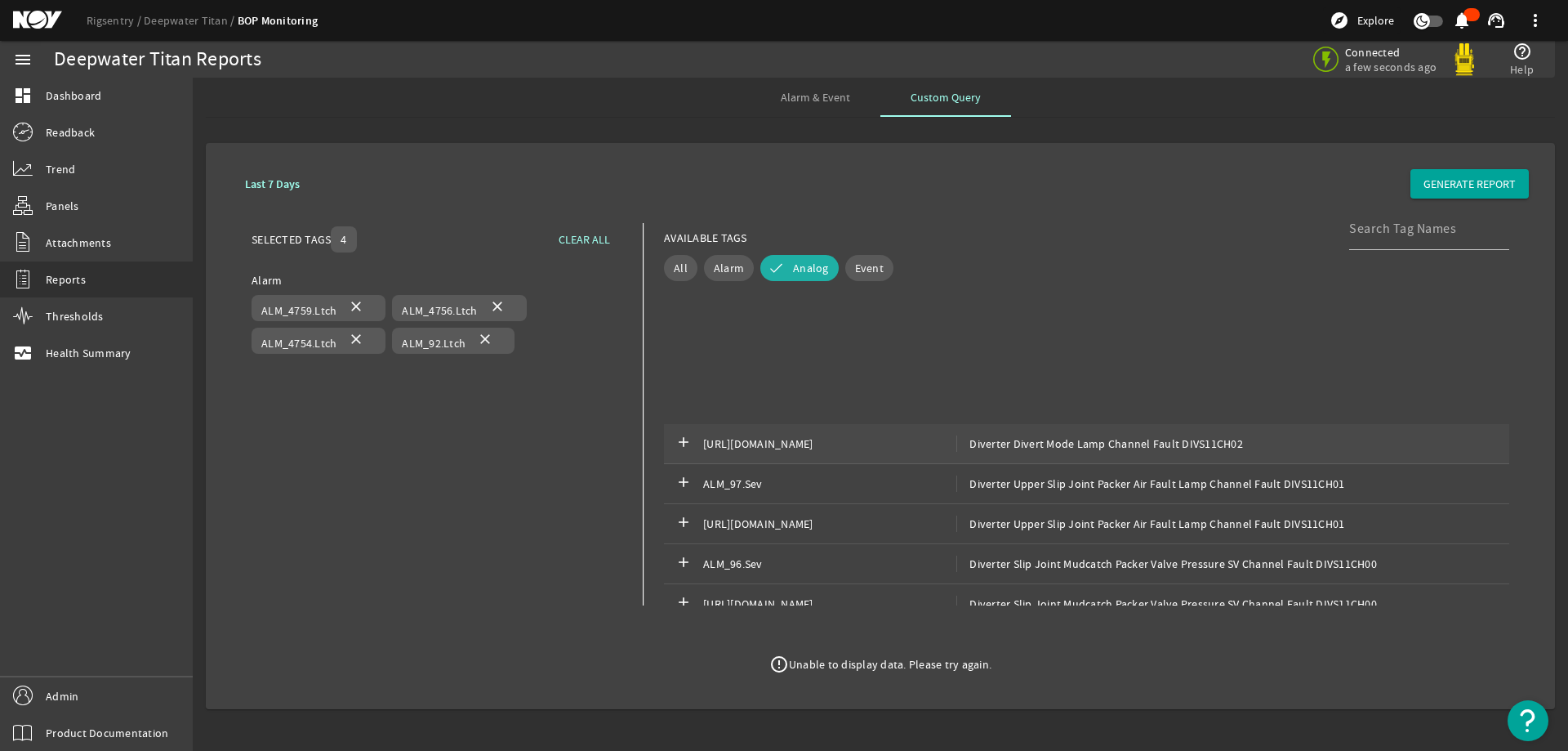
scroll to position [327, 0]
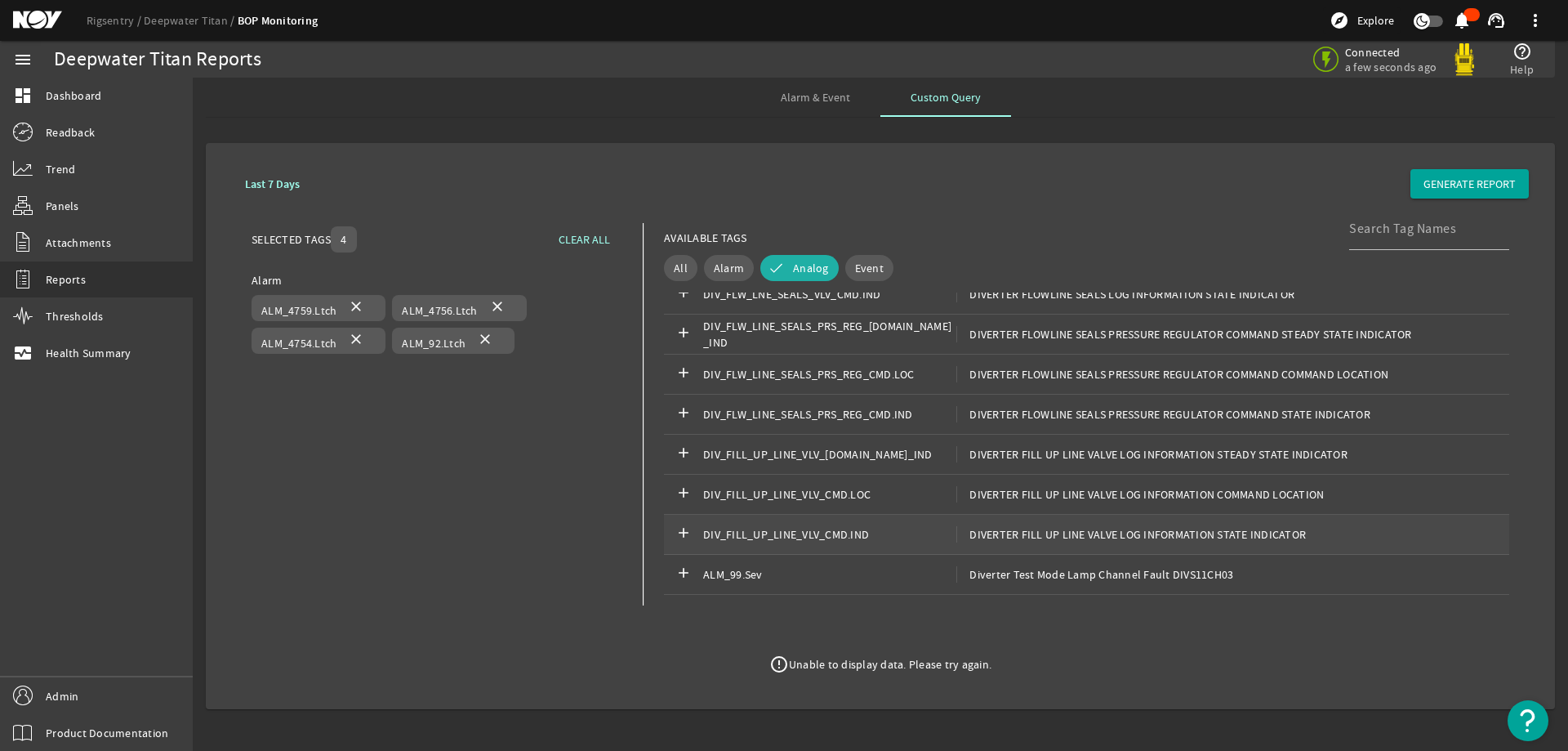
click at [852, 537] on span "DIV_FILL_UP_LINE_VLV_CMD.IND" at bounding box center [829, 533] width 253 height 16
click at [886, 450] on span "DIV_FILL_UP_LINE_VLV_CMD.SS_IND" at bounding box center [829, 454] width 253 height 16
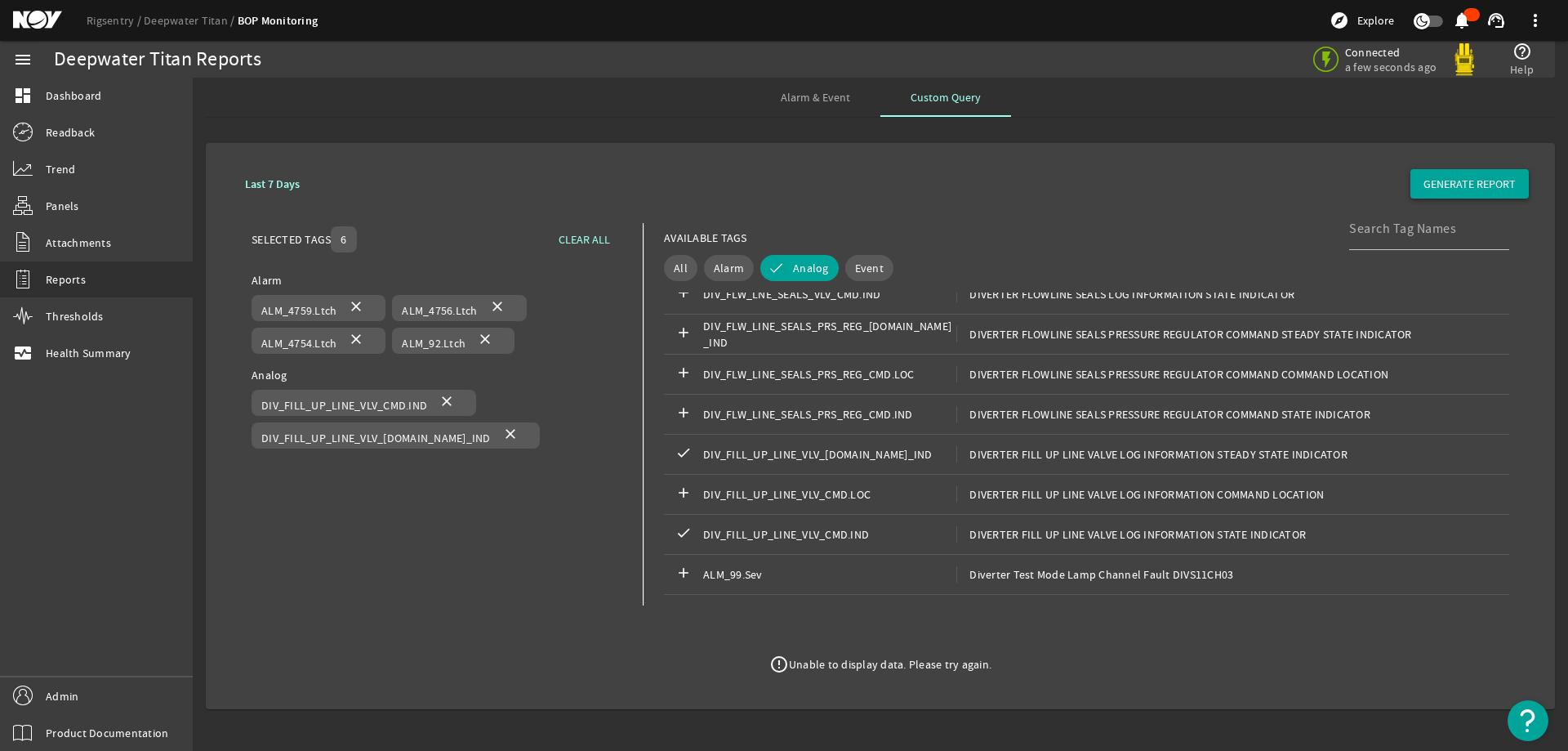
click at [1469, 185] on span "GENERATE REPORT" at bounding box center [1470, 183] width 92 height 16
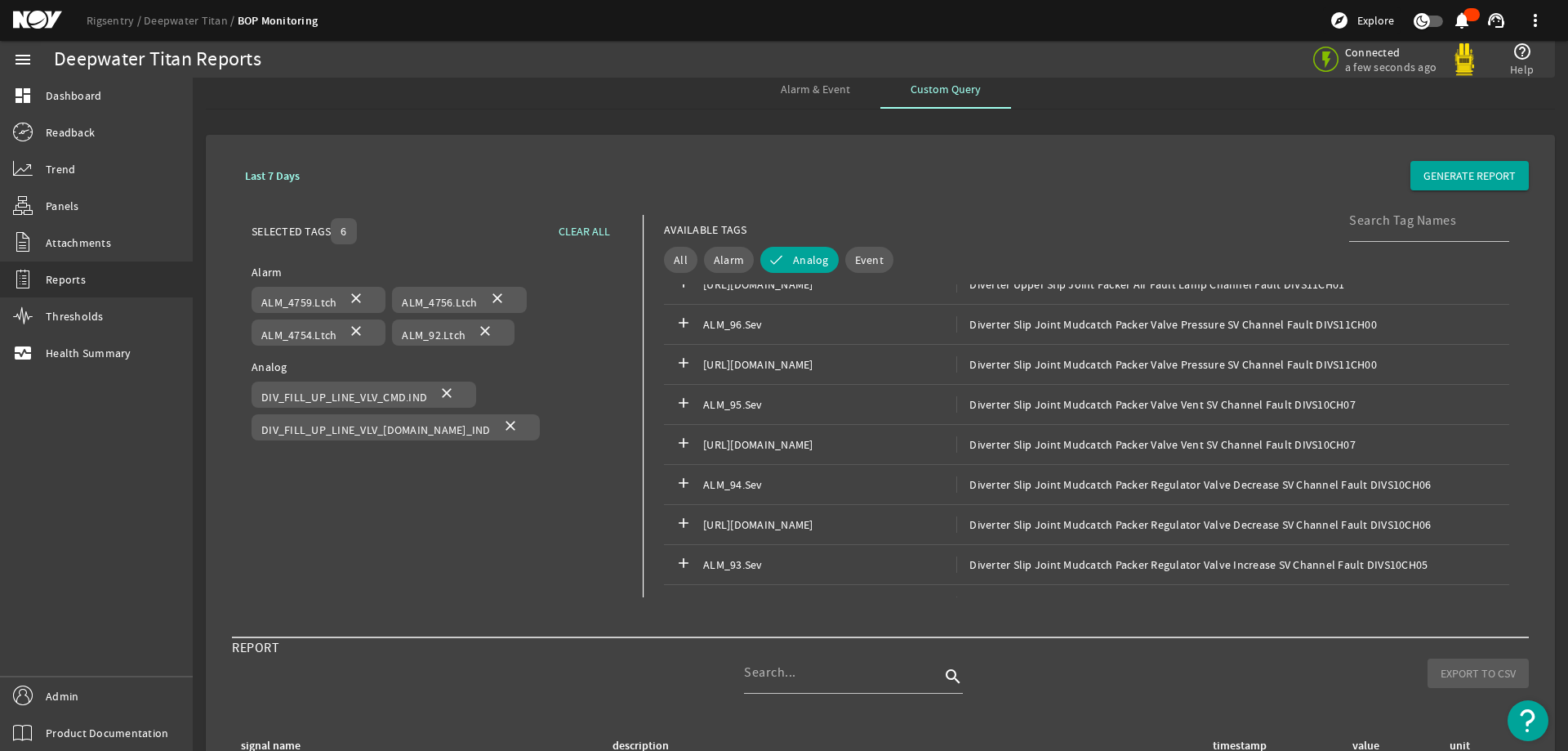
scroll to position [0, 0]
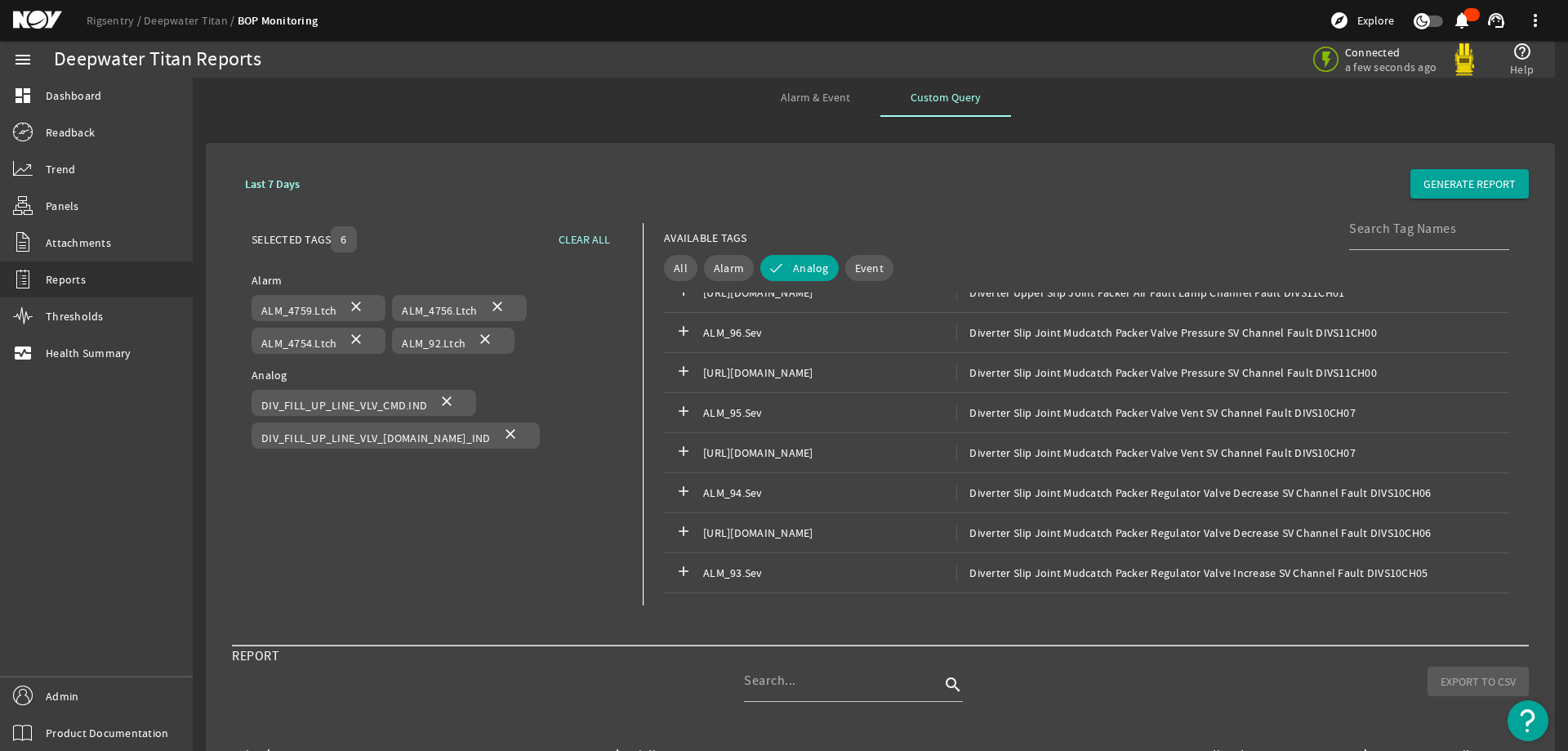
click at [799, 88] on span "Alarm & Event" at bounding box center [815, 98] width 69 height 39
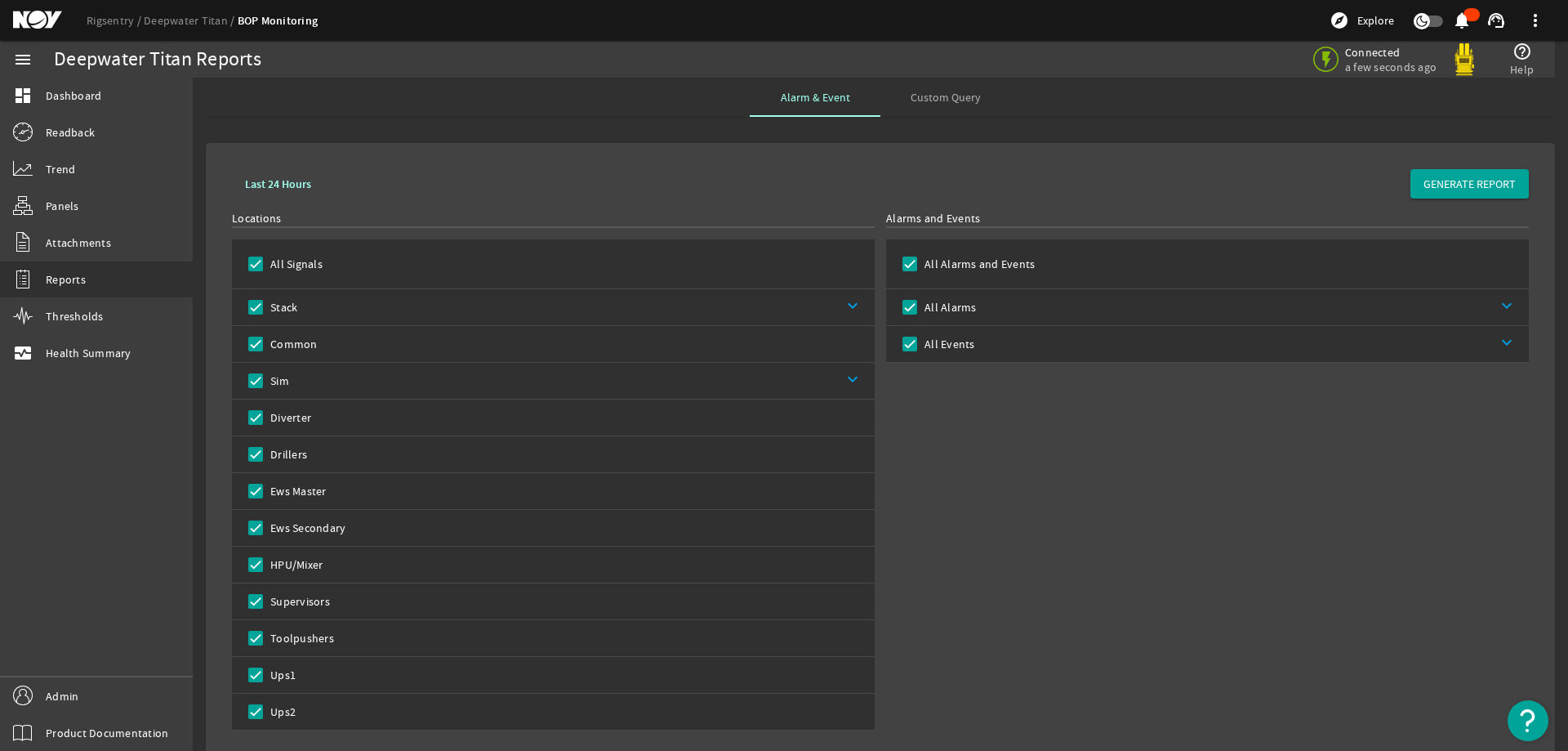
click at [332, 300] on link "keyboard_arrow_down" at bounding box center [586, 307] width 577 height 36
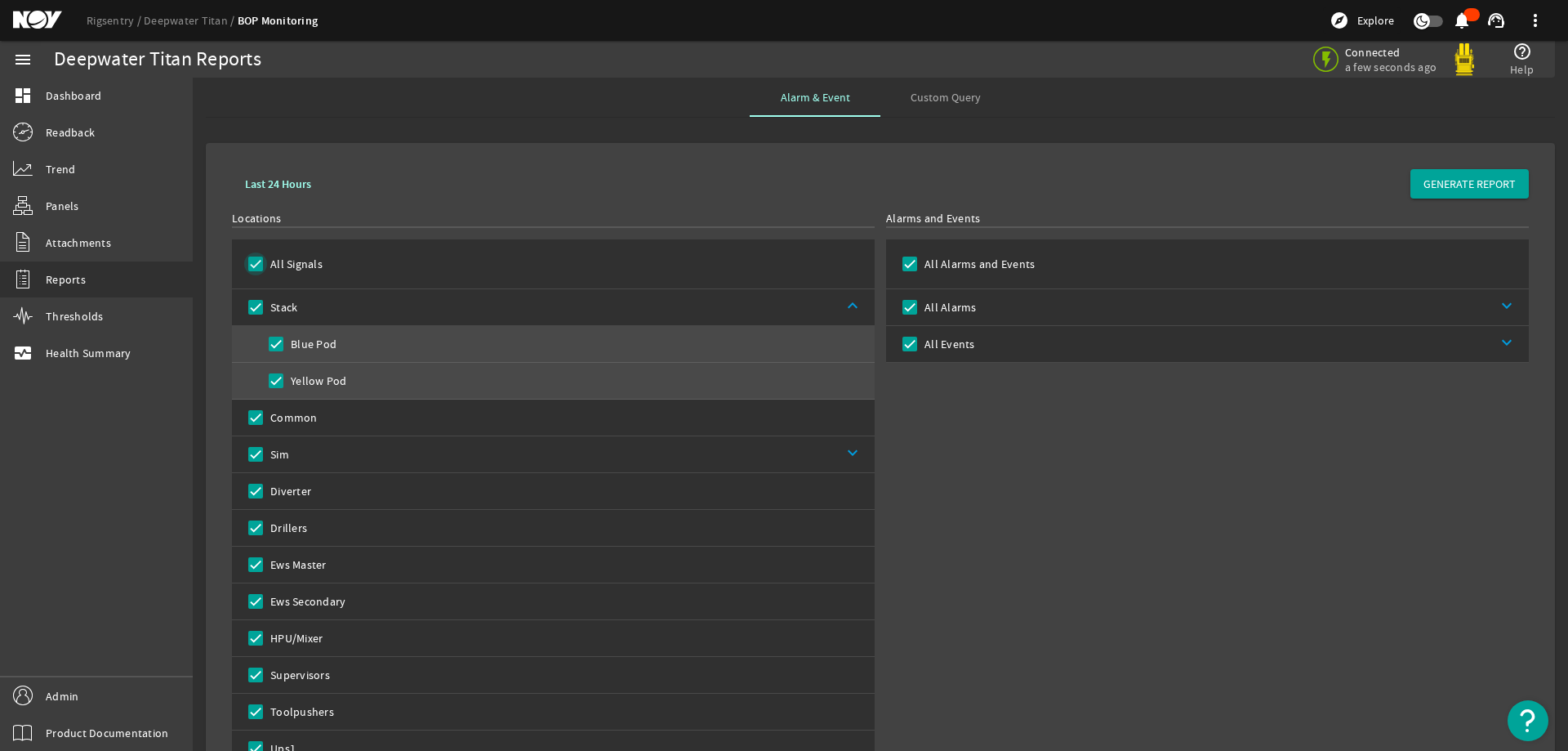
click at [251, 256] on input "All Signals" at bounding box center [256, 263] width 22 height 23
click at [283, 345] on input "Blue Pod" at bounding box center [276, 344] width 22 height 23
click at [899, 302] on input "All Alarms" at bounding box center [910, 307] width 22 height 23
click at [1047, 340] on link "keyboard_arrow_down" at bounding box center [1252, 344] width 555 height 36
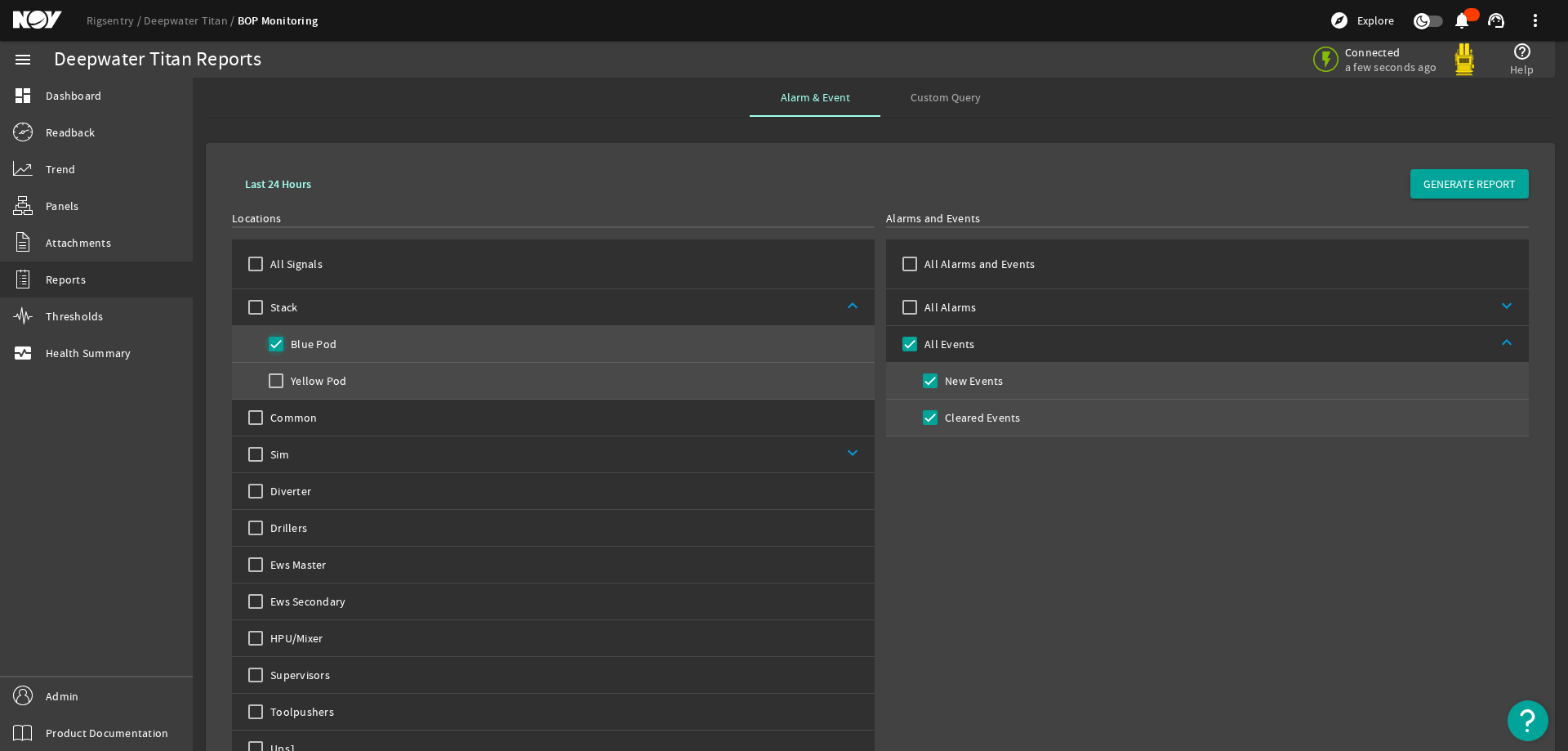
click at [274, 349] on input "Blue Pod" at bounding box center [276, 344] width 22 height 23
click at [278, 382] on input "Yellow Pod" at bounding box center [276, 381] width 22 height 23
click at [918, 419] on input "Cleared Events" at bounding box center [930, 417] width 22 height 23
click at [1453, 186] on span "GENERATE REPORT" at bounding box center [1470, 183] width 92 height 16
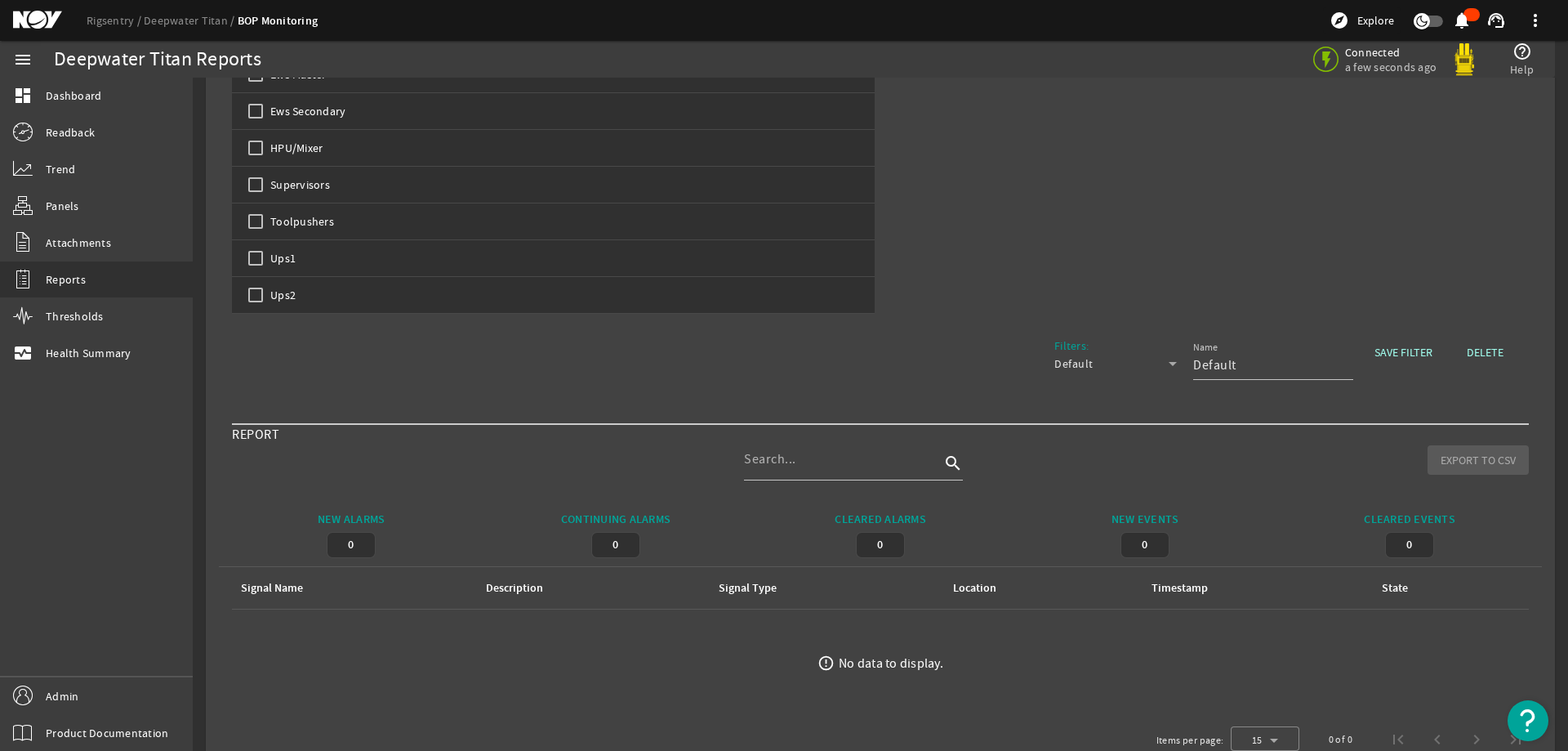
scroll to position [528, 0]
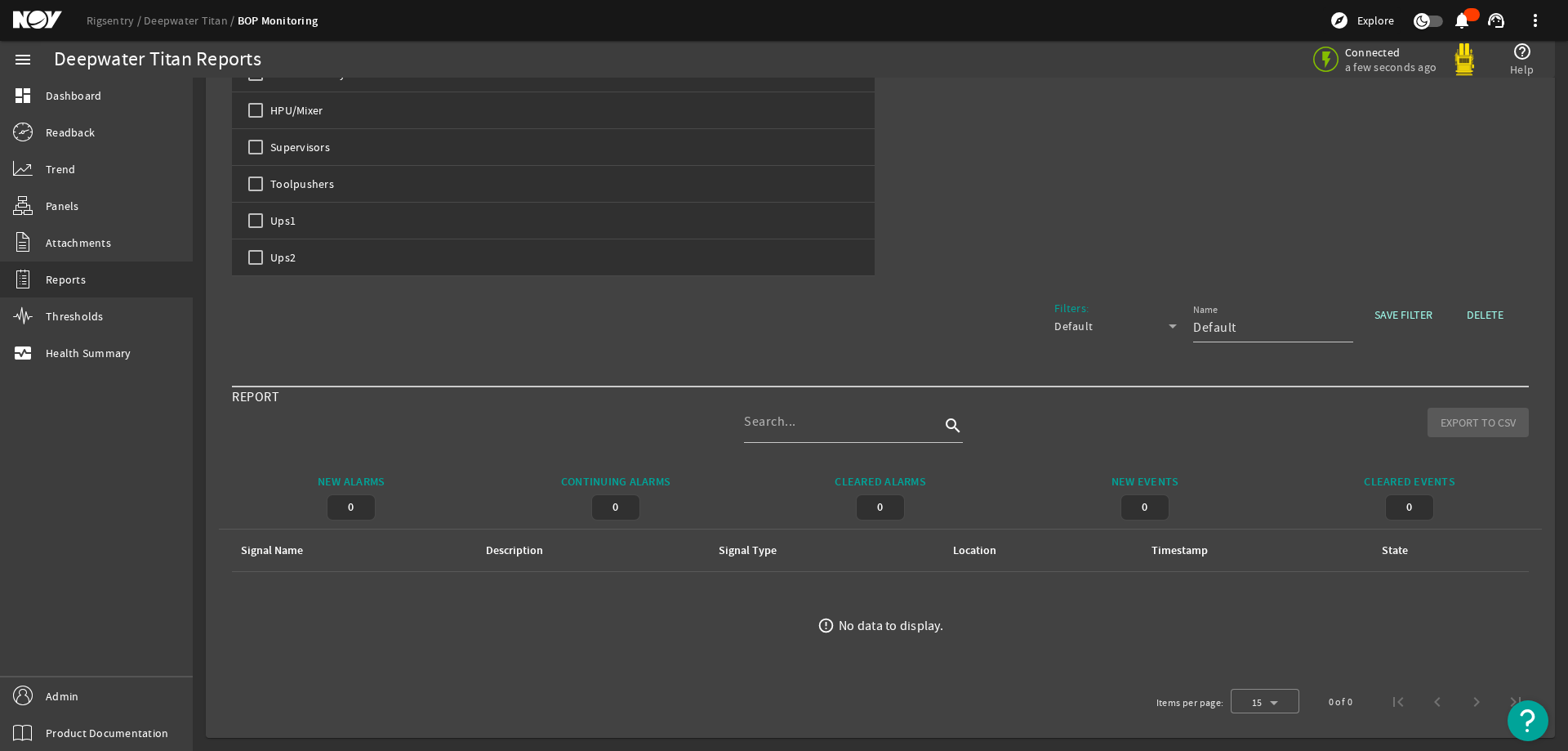
drag, startPoint x: 928, startPoint y: 752, endPoint x: 798, endPoint y: 645, distance: 168.4
click at [799, 644] on ds-error-state "error_outline No data to display." at bounding box center [881, 625] width 1323 height 107
click at [980, 304] on div "Filters: Default Name Default SAVE FILTER DELETE" at bounding box center [880, 330] width 1297 height 85
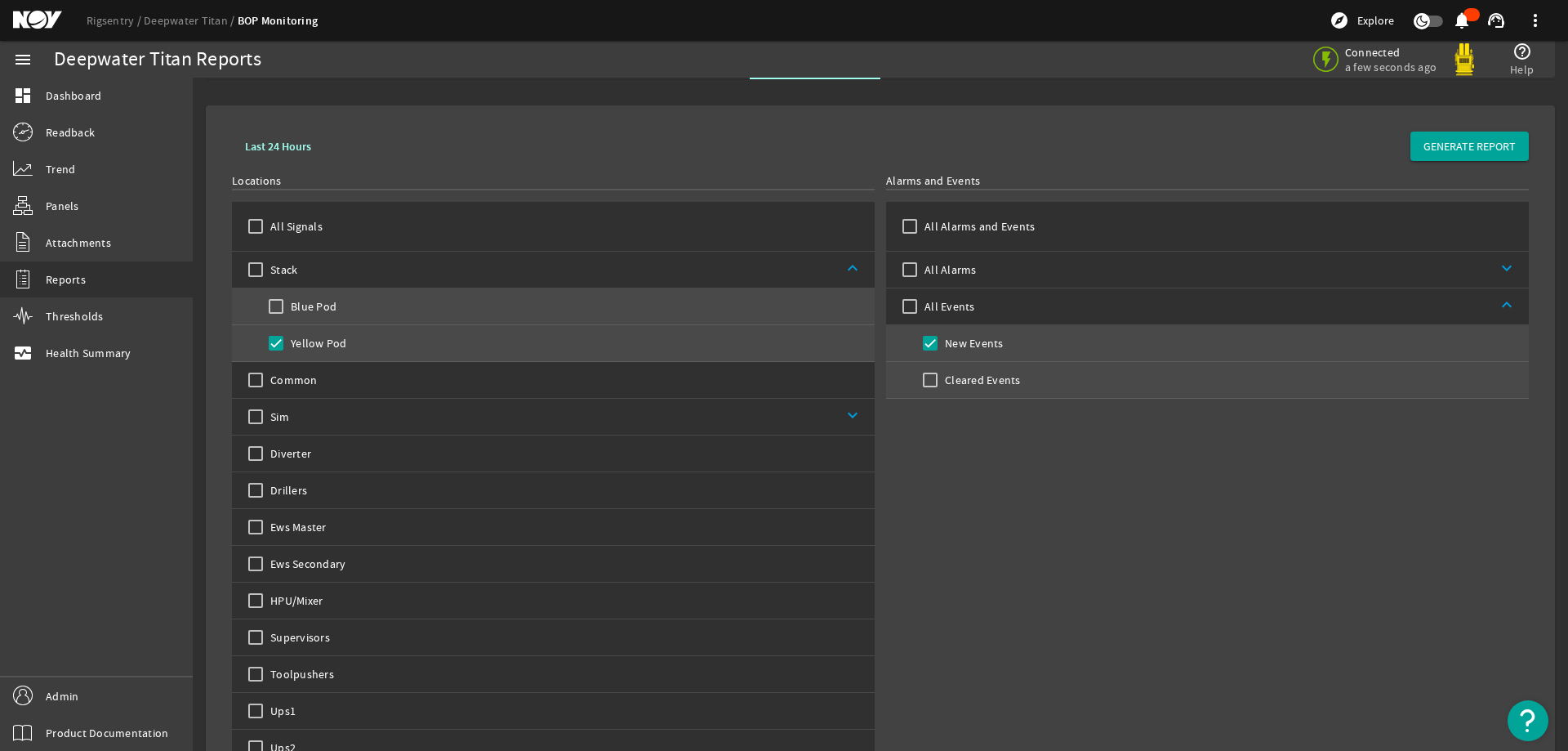
scroll to position [0, 0]
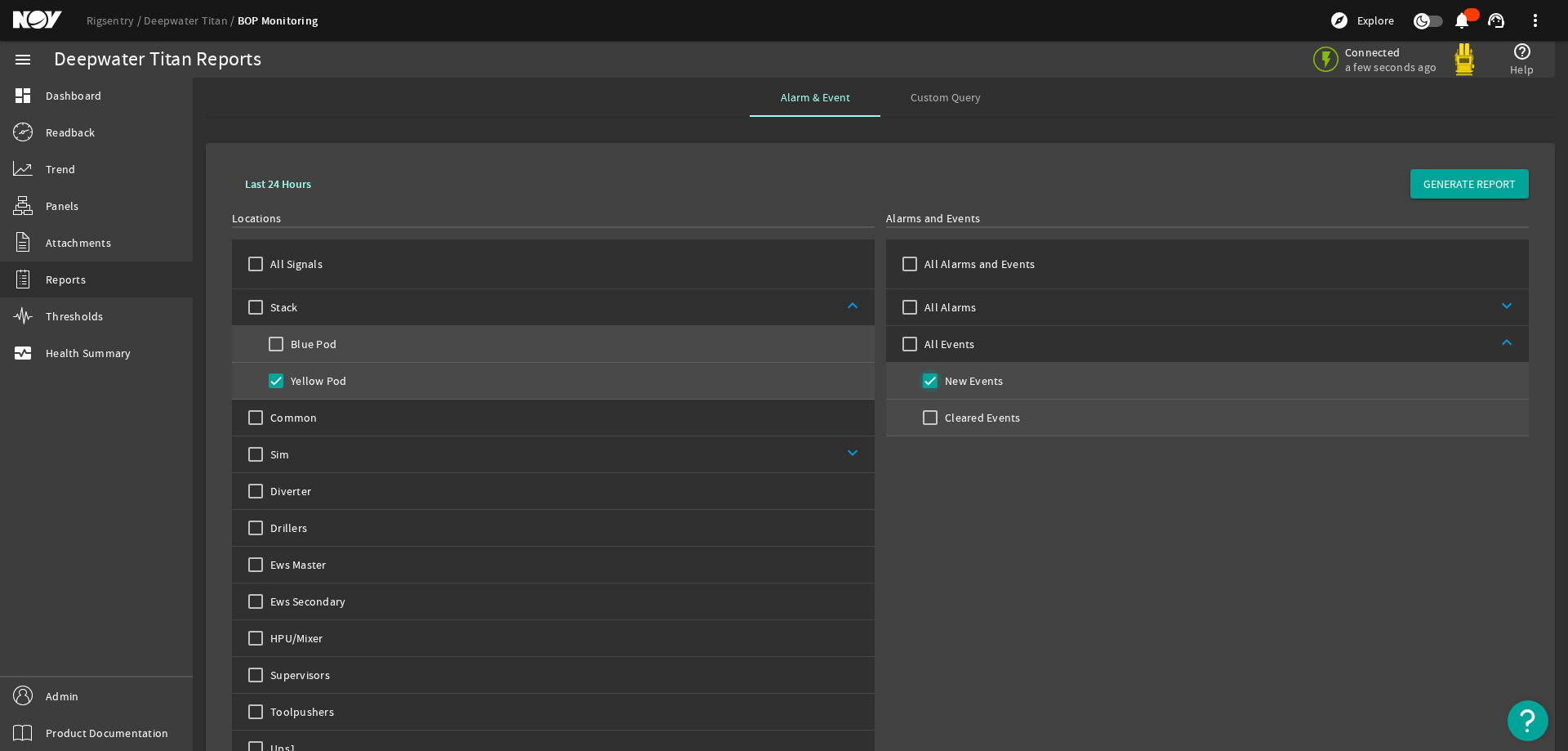
click at [925, 378] on input "New Events" at bounding box center [930, 381] width 22 height 23
click at [1003, 311] on link "keyboard_arrow_down" at bounding box center [1253, 307] width 553 height 36
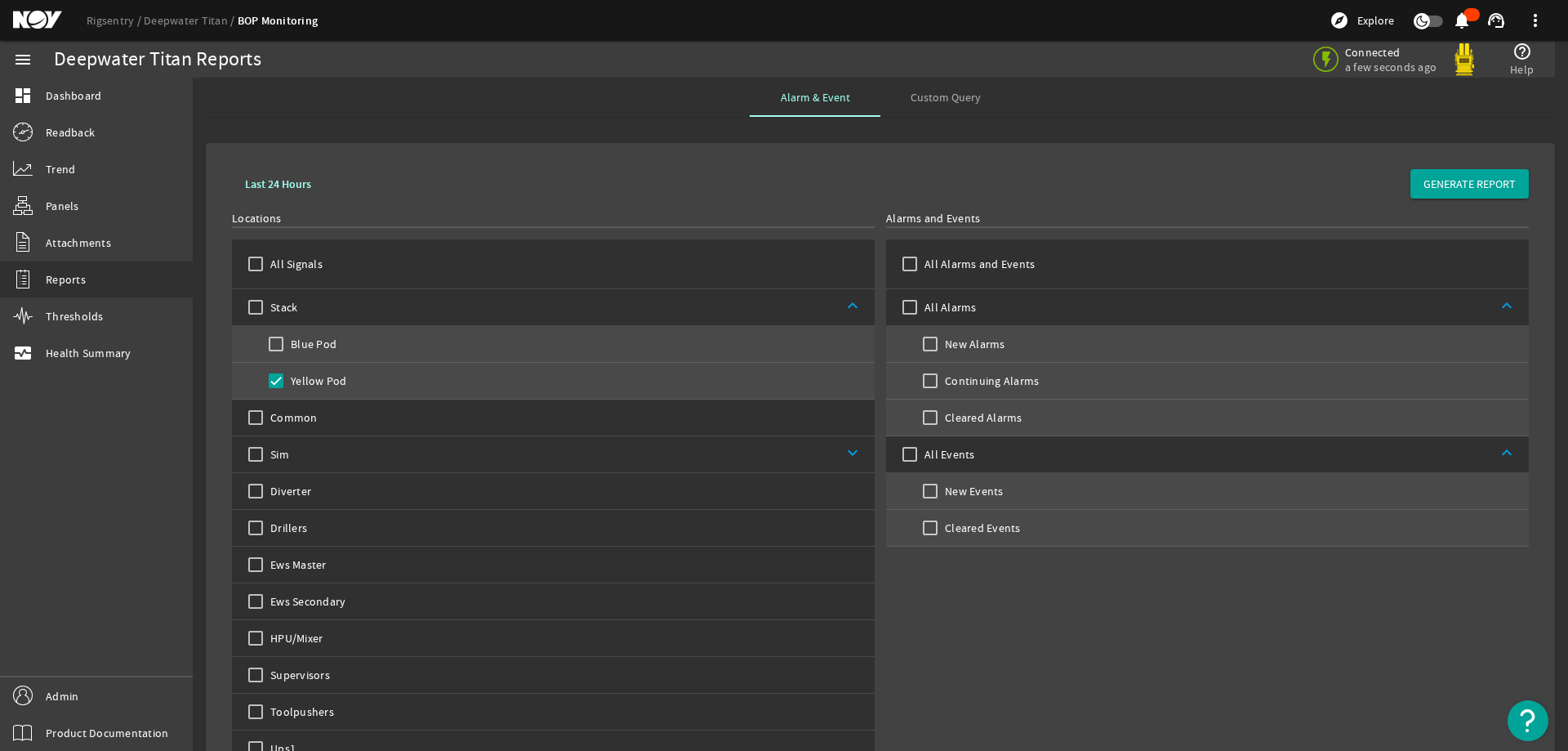
click at [975, 346] on label "New Alarms" at bounding box center [974, 343] width 64 height 16
click at [942, 346] on input "New Alarms" at bounding box center [930, 344] width 22 height 23
click at [1439, 179] on span "GENERATE REPORT" at bounding box center [1470, 183] width 92 height 16
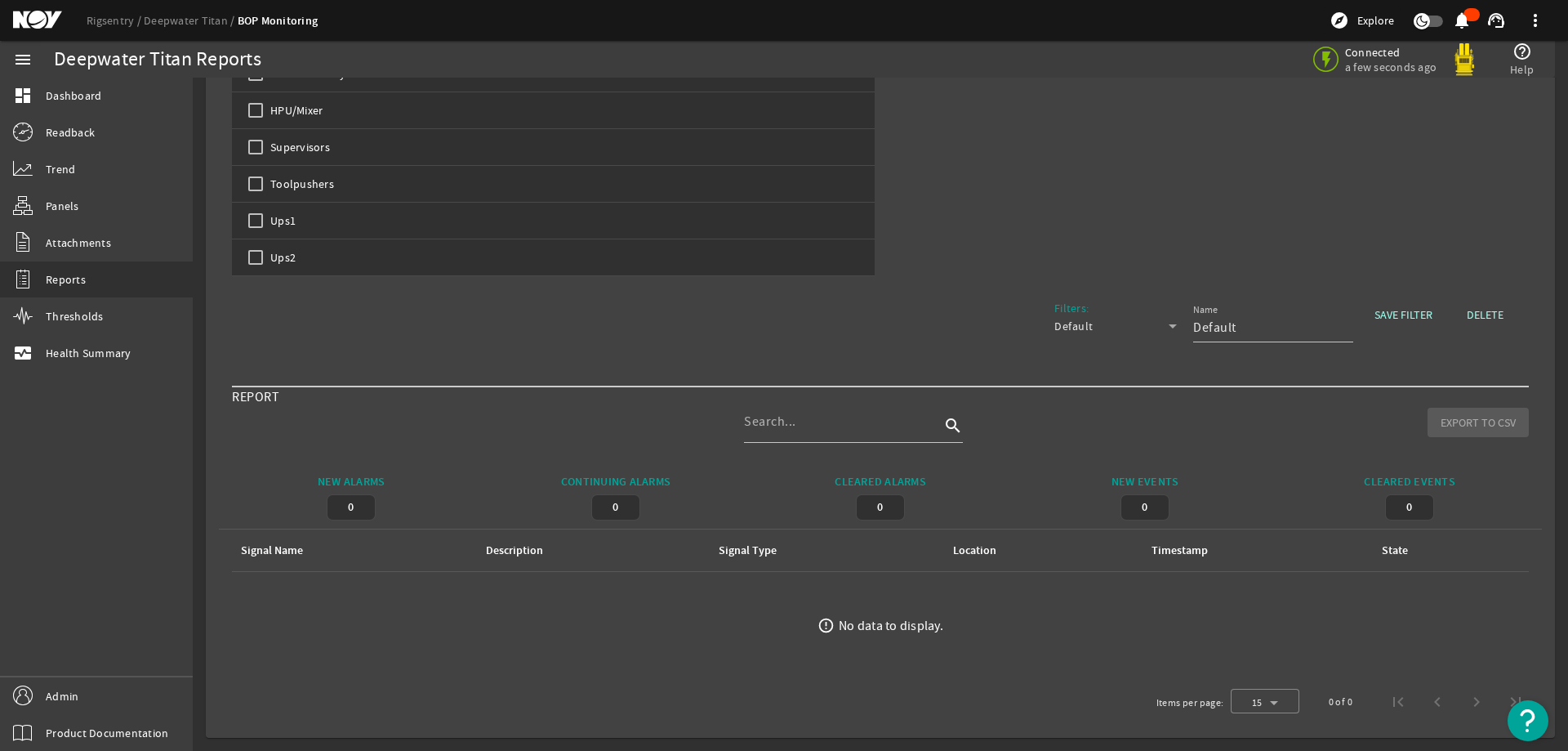
scroll to position [38, 0]
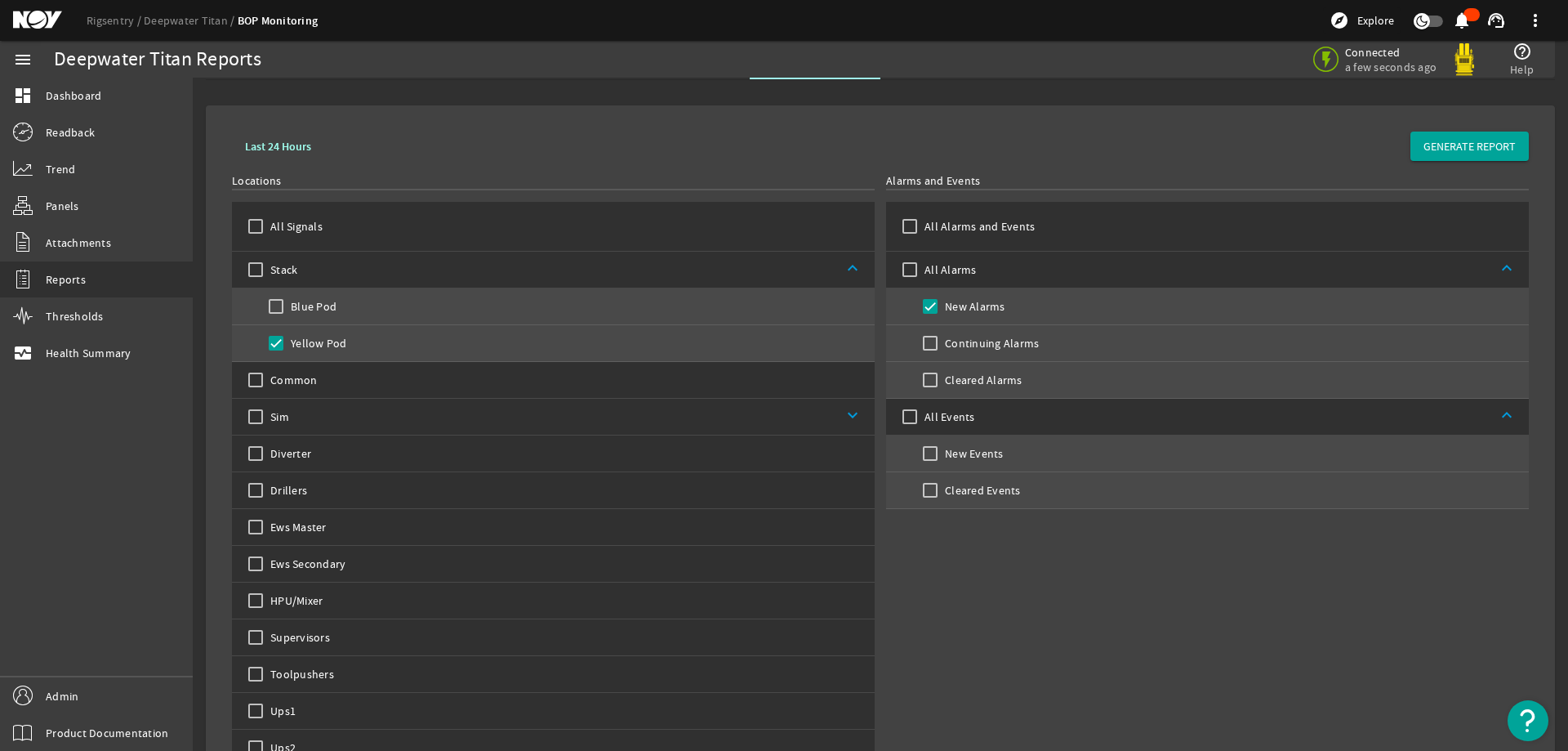
click at [941, 586] on div "Alarms and Events All Alarms and Events All Alarms keyboard_arrow_up New Alarms…" at bounding box center [1207, 470] width 643 height 594
click at [927, 301] on input "New Alarms" at bounding box center [930, 307] width 22 height 23
click at [119, 98] on link "dashboard Dashboard" at bounding box center [97, 96] width 193 height 36
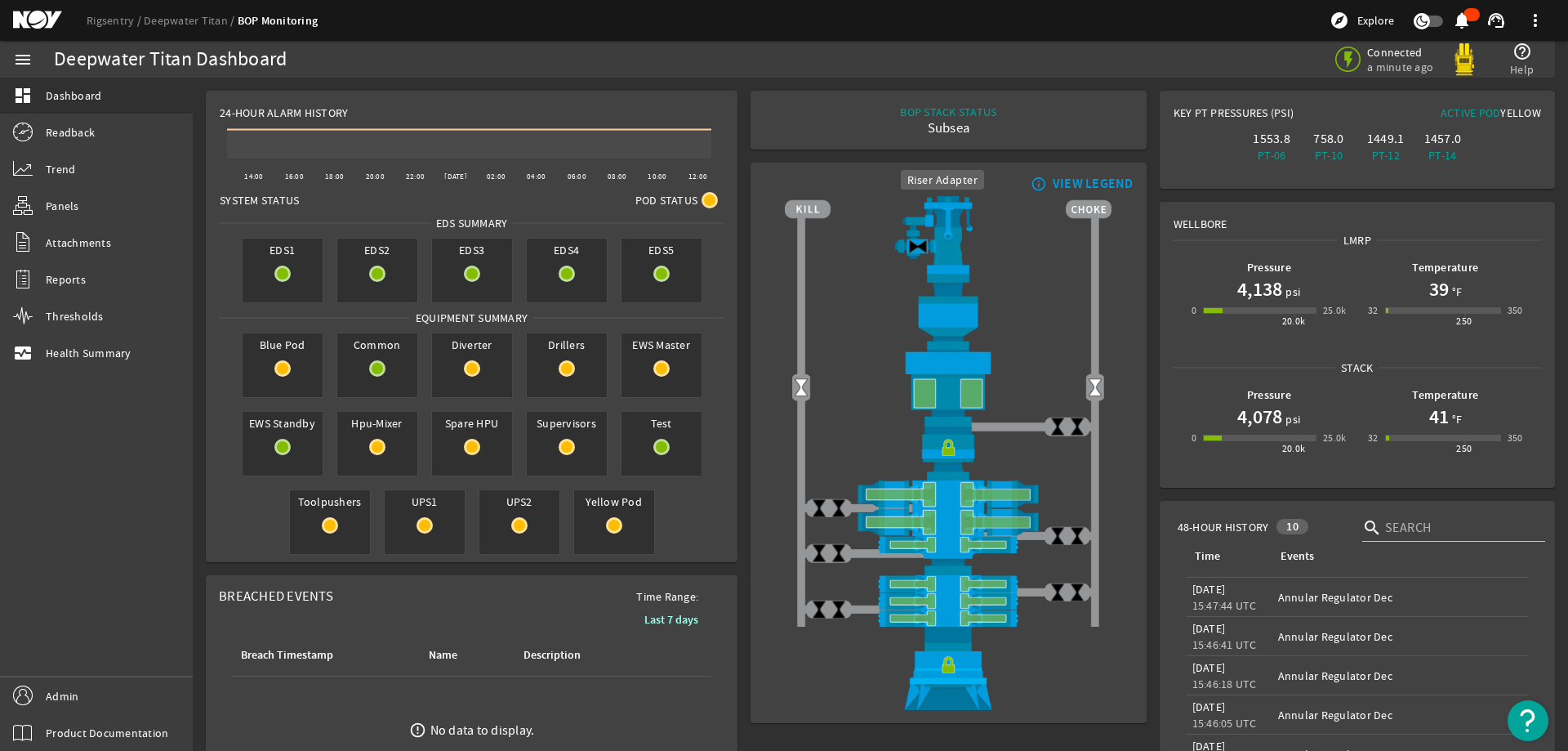
click at [784, 204] on img at bounding box center [948, 234] width 327 height 78
click at [709, 126] on icon at bounding box center [709, 128] width 9 height 9
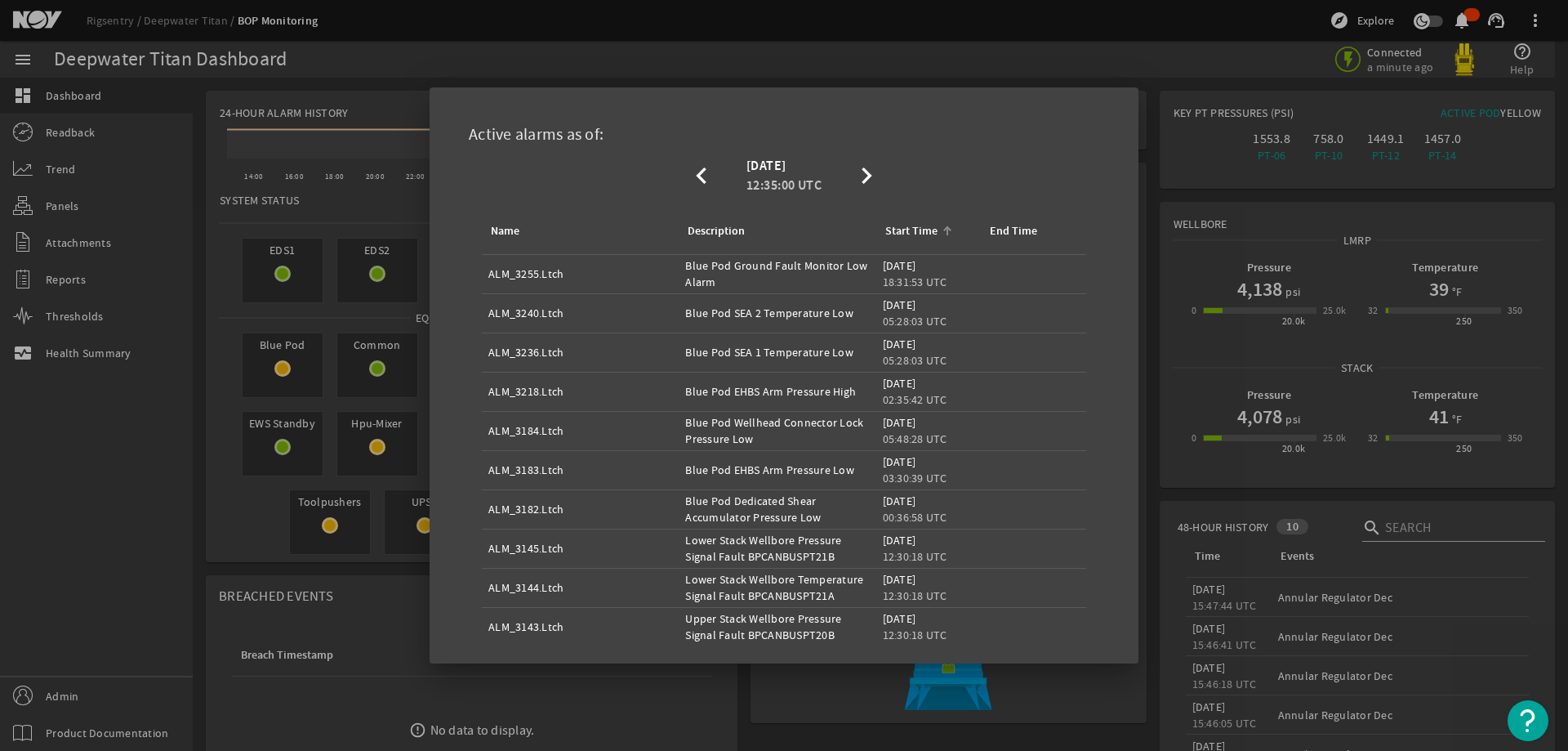
click at [899, 227] on div "Start Time" at bounding box center [912, 231] width 52 height 18
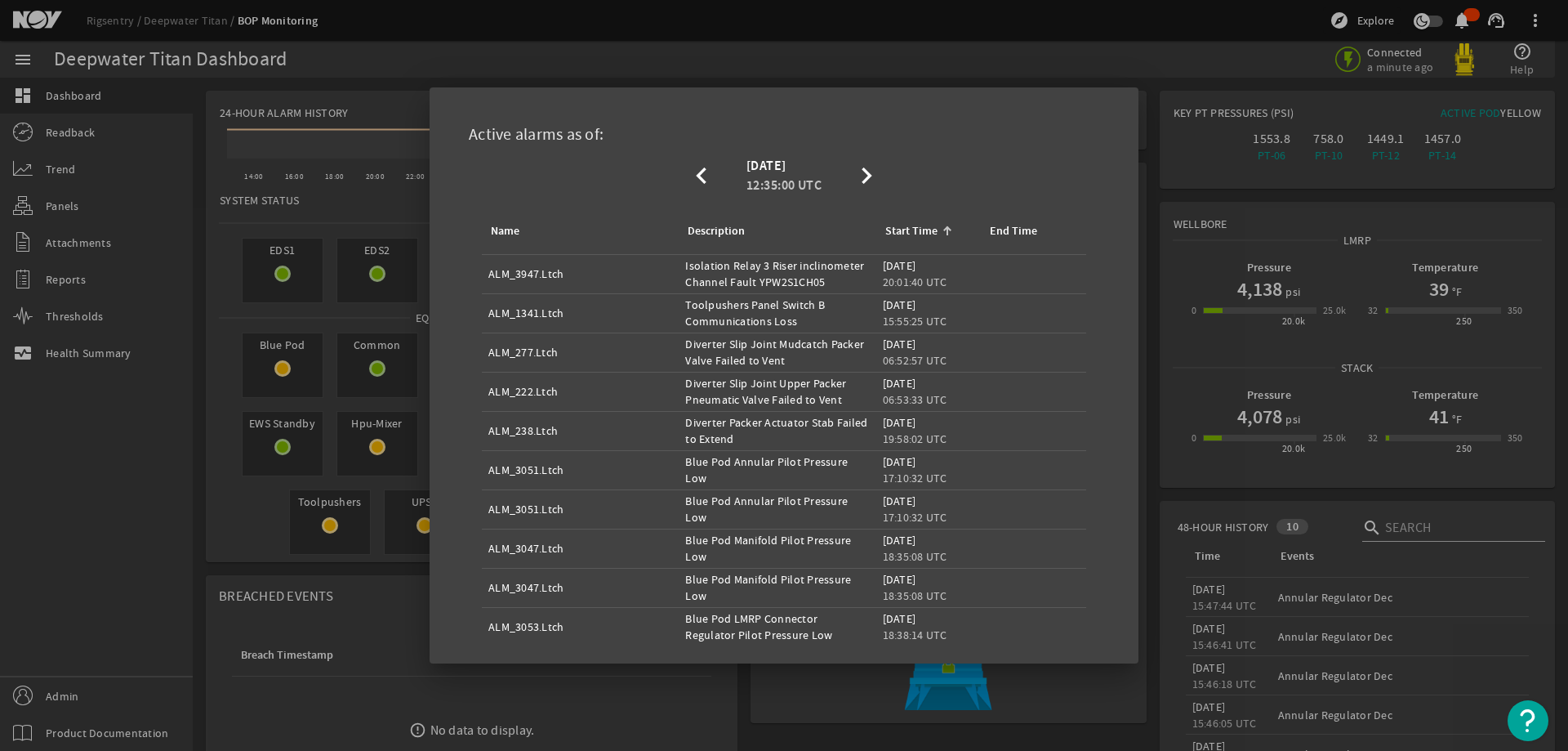
click at [899, 227] on div "Start Time" at bounding box center [912, 231] width 52 height 18
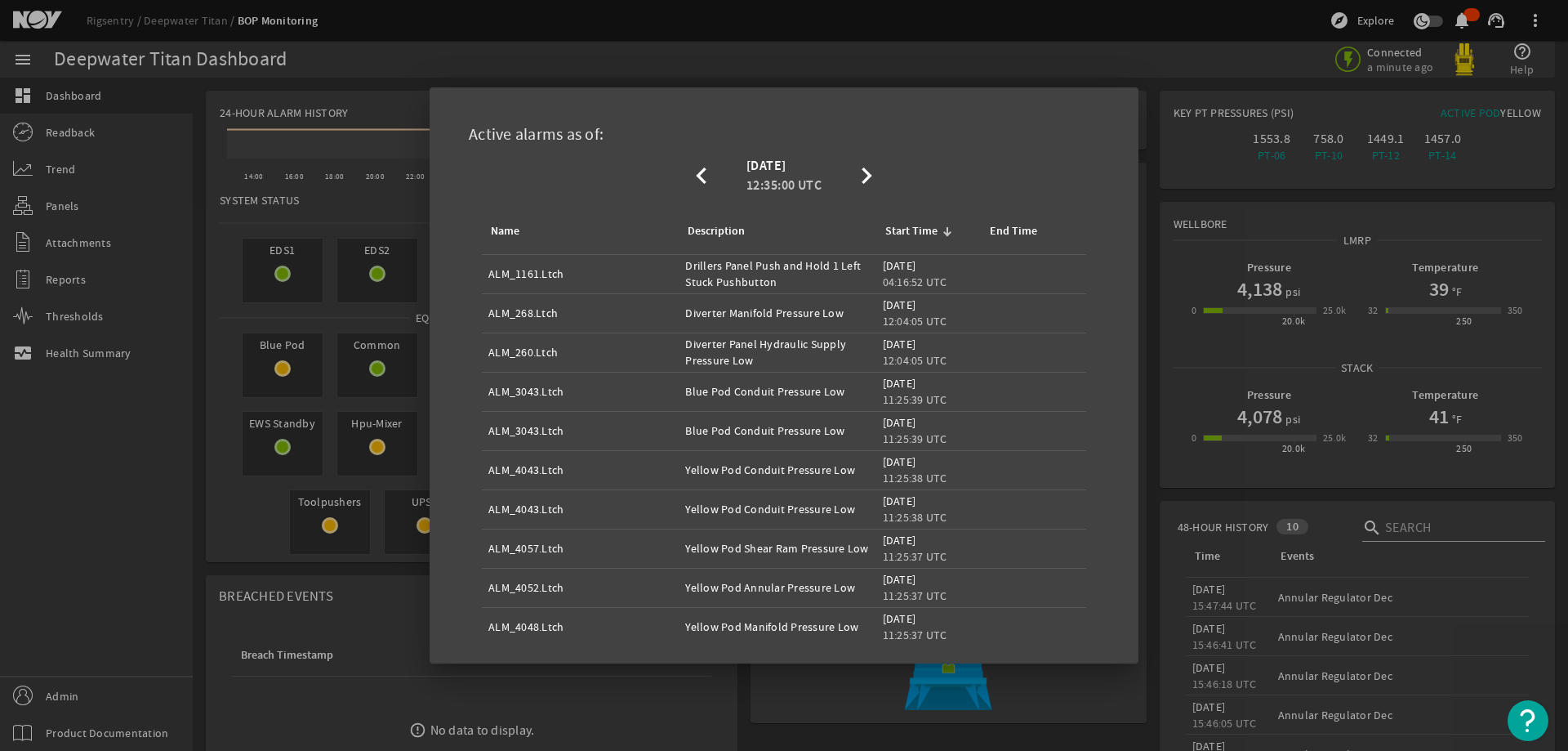
click at [1179, 171] on div at bounding box center [784, 375] width 1568 height 751
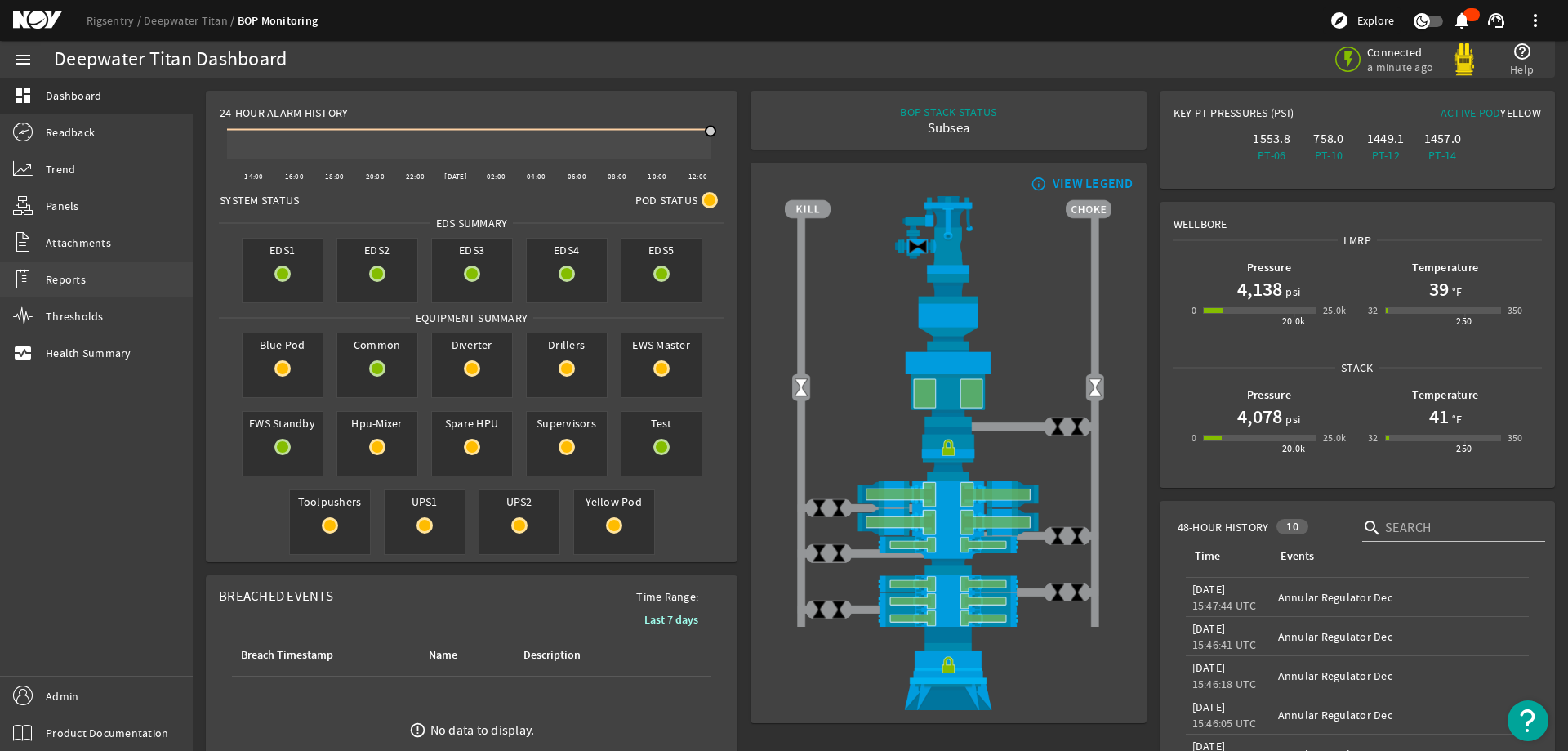
click at [124, 290] on link "Reports" at bounding box center [97, 279] width 193 height 36
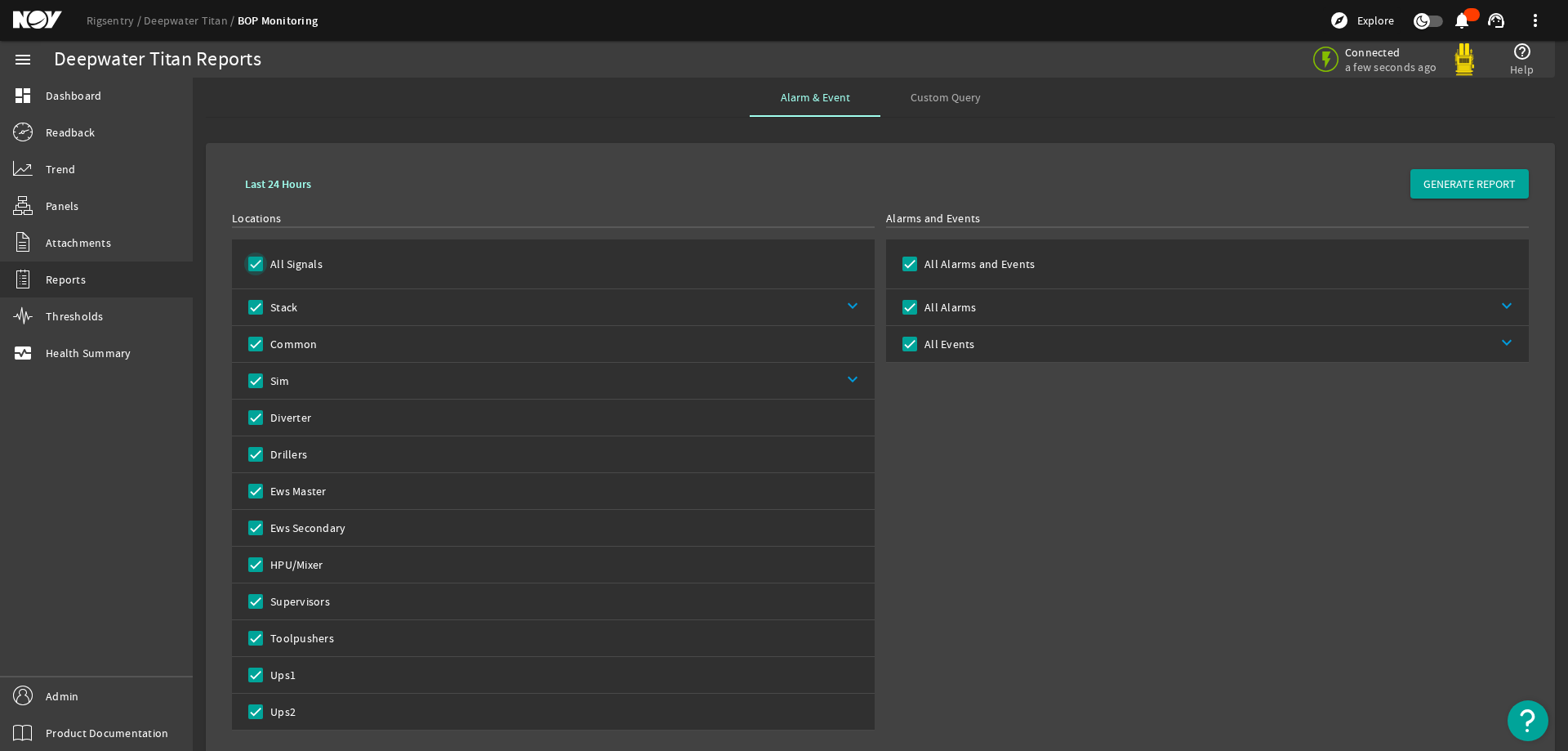
click at [256, 270] on input "All Signals" at bounding box center [256, 263] width 22 height 23
click at [386, 312] on link "keyboard_arrow_down" at bounding box center [586, 307] width 577 height 36
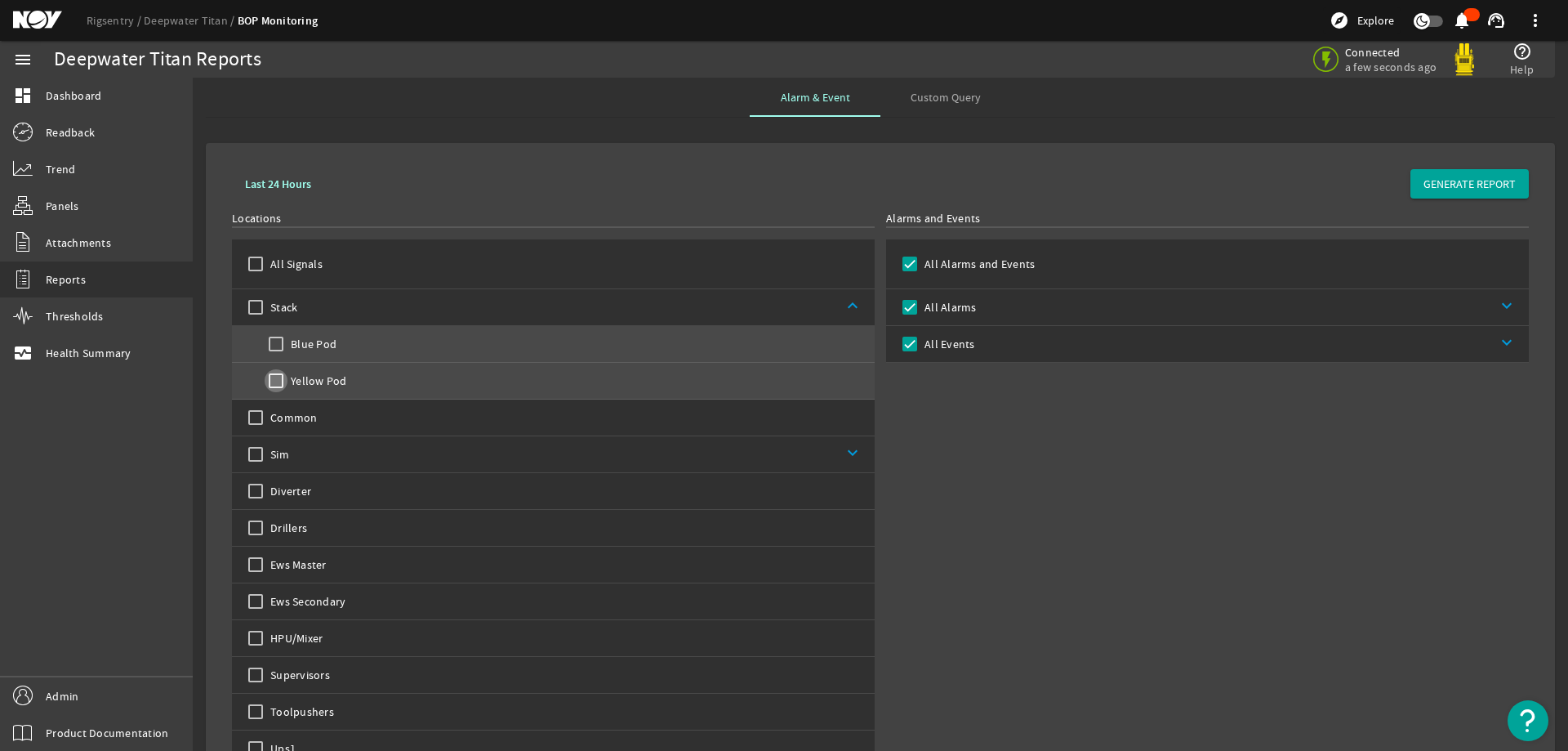
click at [277, 378] on input "Yellow Pod" at bounding box center [276, 381] width 22 height 23
click at [275, 188] on b "Last 24 Hours" at bounding box center [277, 184] width 67 height 16
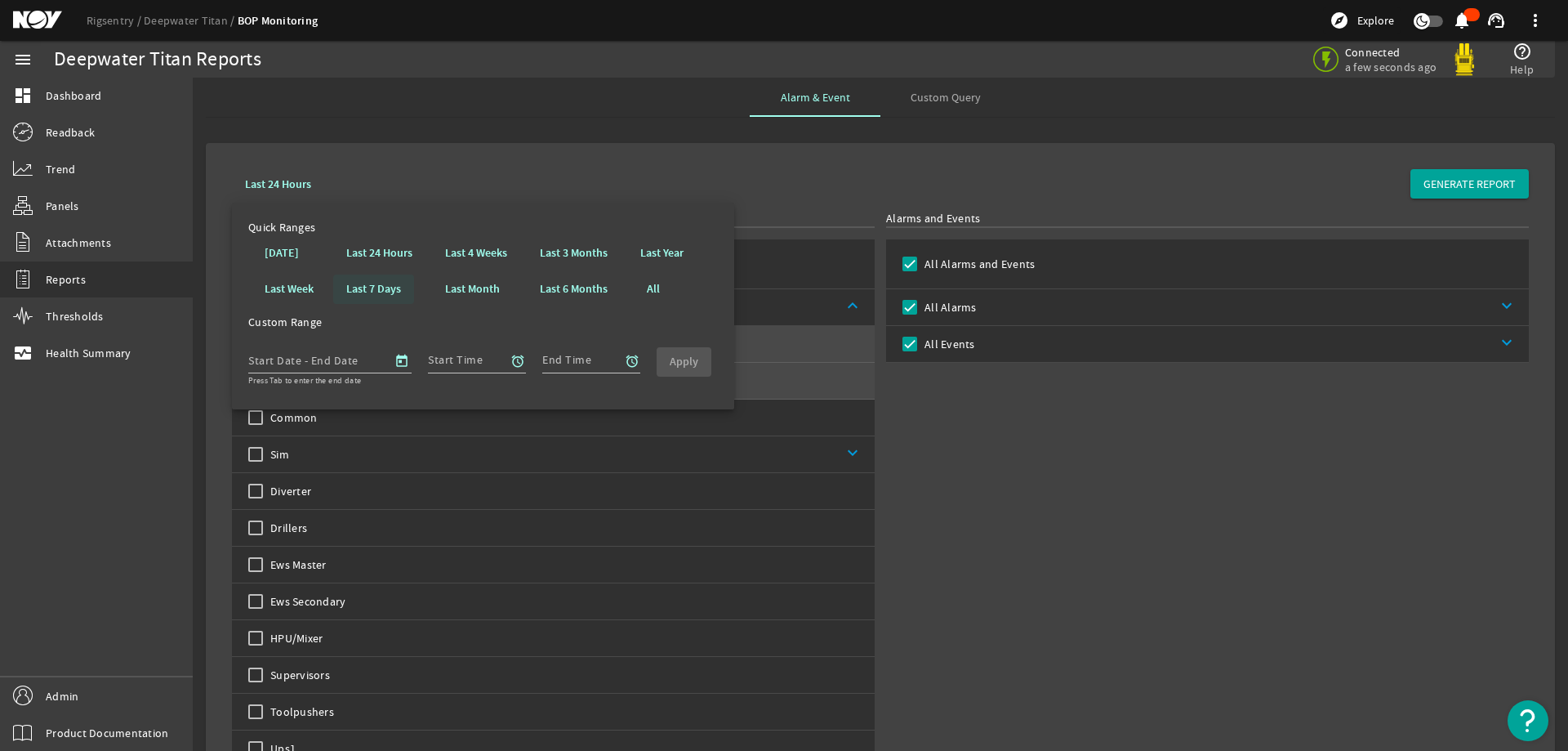
click at [368, 290] on b "Last 7 Days" at bounding box center [373, 289] width 54 height 16
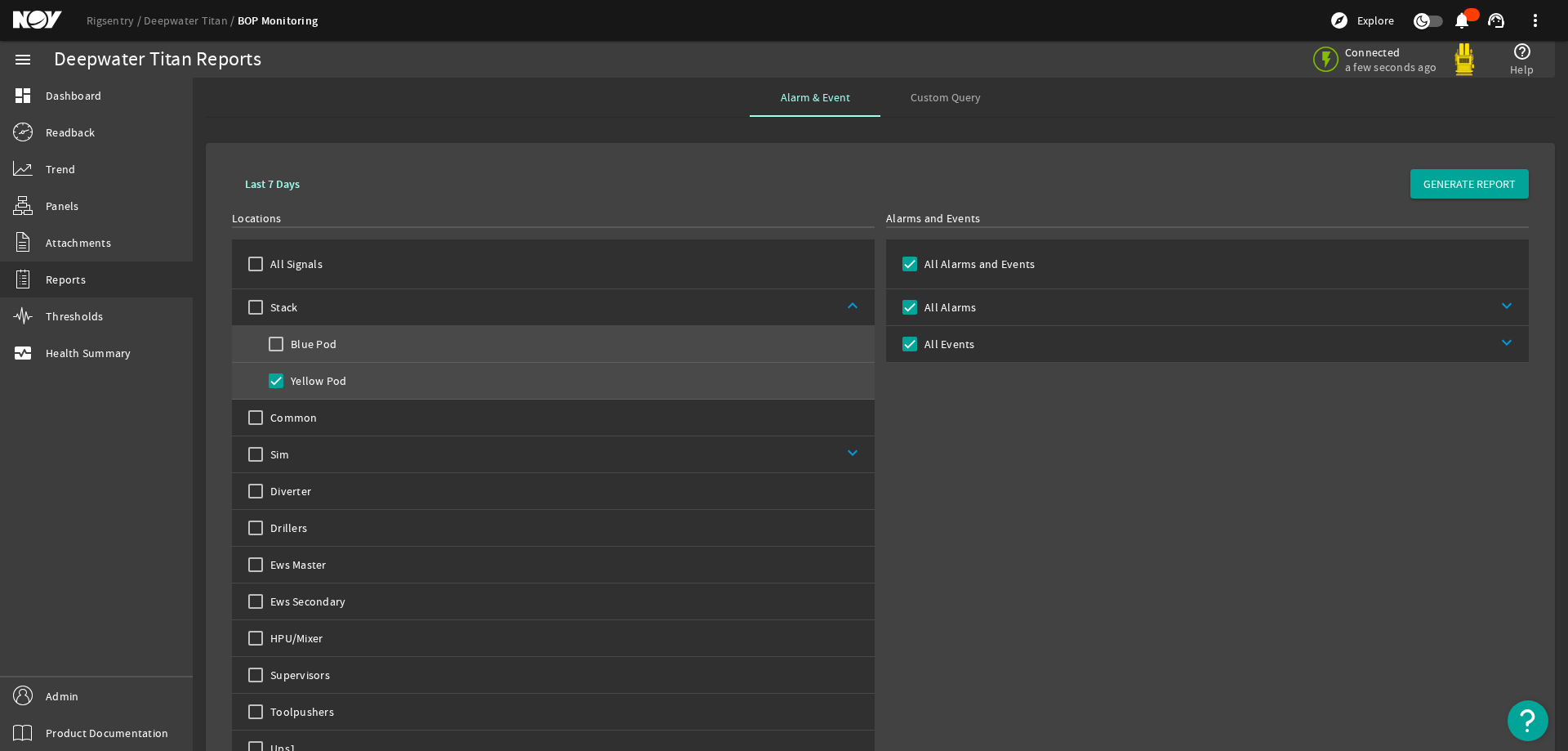
click at [1080, 313] on link "keyboard_arrow_down" at bounding box center [1253, 307] width 553 height 36
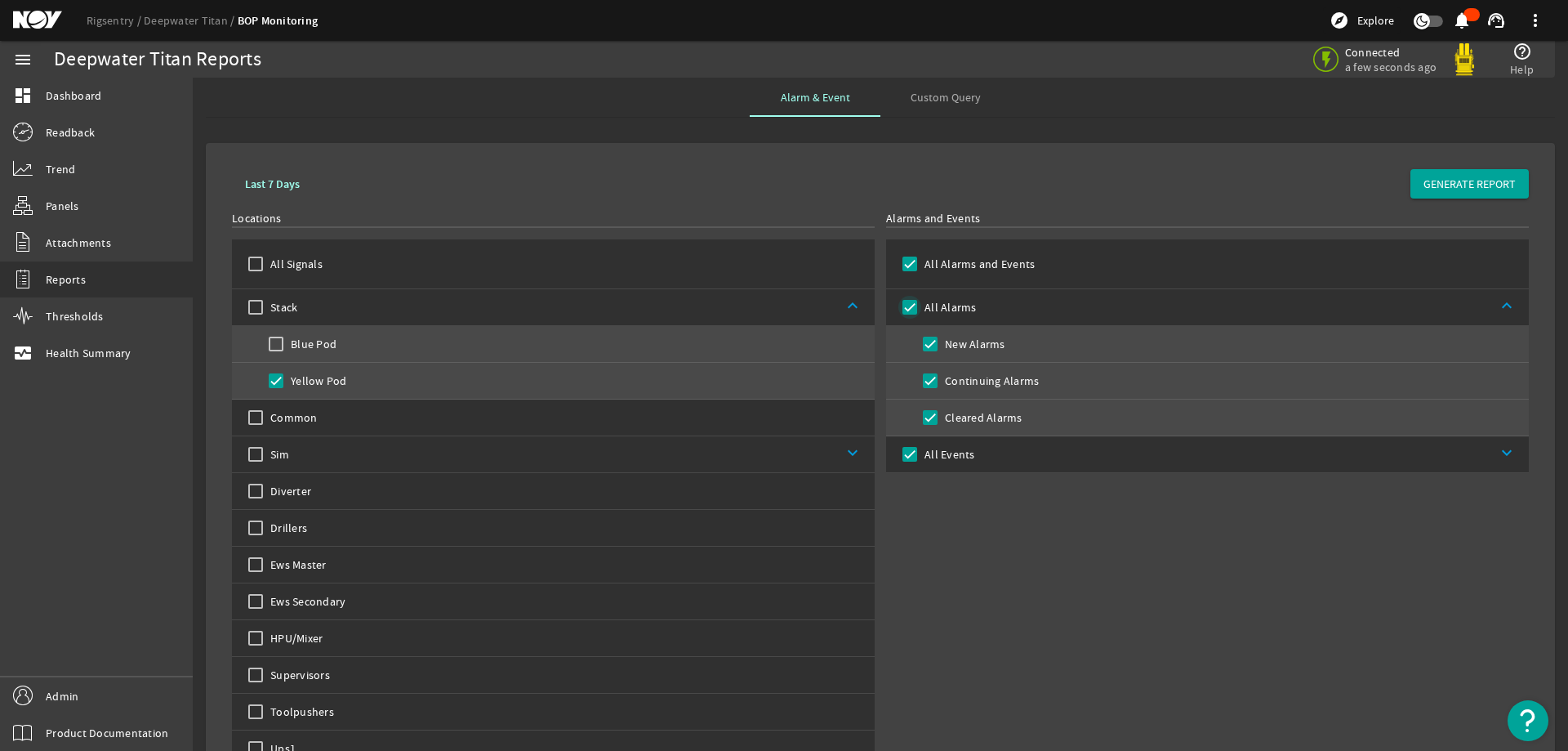
click at [906, 306] on input "All Alarms" at bounding box center [910, 307] width 22 height 23
click at [1005, 455] on link "keyboard_arrow_down" at bounding box center [1252, 454] width 555 height 36
click at [949, 529] on label "Cleared Events" at bounding box center [981, 527] width 80 height 16
click at [942, 529] on input "Cleared Events" at bounding box center [930, 528] width 22 height 23
click at [1134, 620] on div "Alarms and Events All Alarms and Events All Alarms keyboard_arrow_up New Alarms…" at bounding box center [1207, 507] width 643 height 594
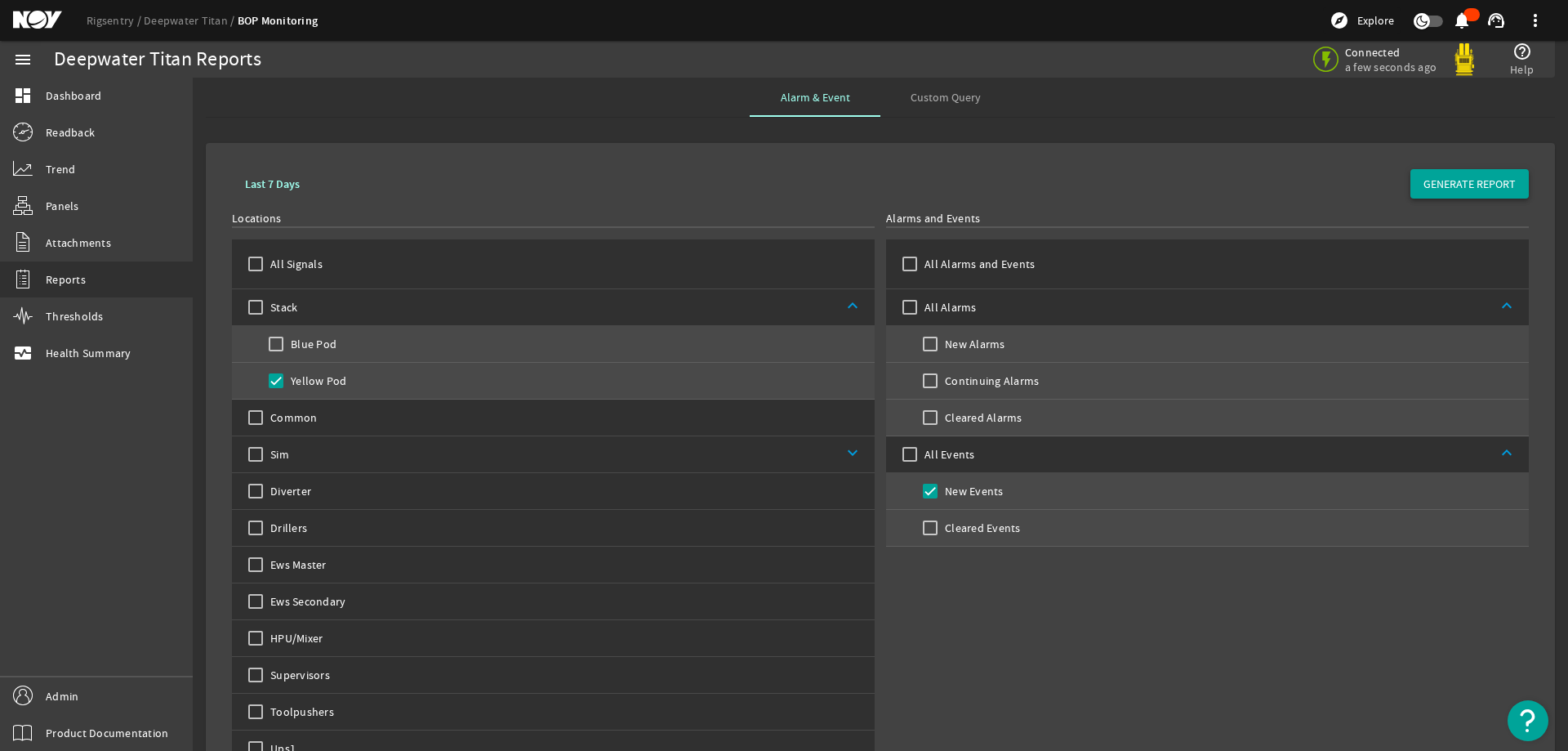
click at [1456, 188] on span "GENERATE REPORT" at bounding box center [1470, 183] width 92 height 16
click at [807, 452] on link "keyboard_arrow_down" at bounding box center [581, 454] width 586 height 36
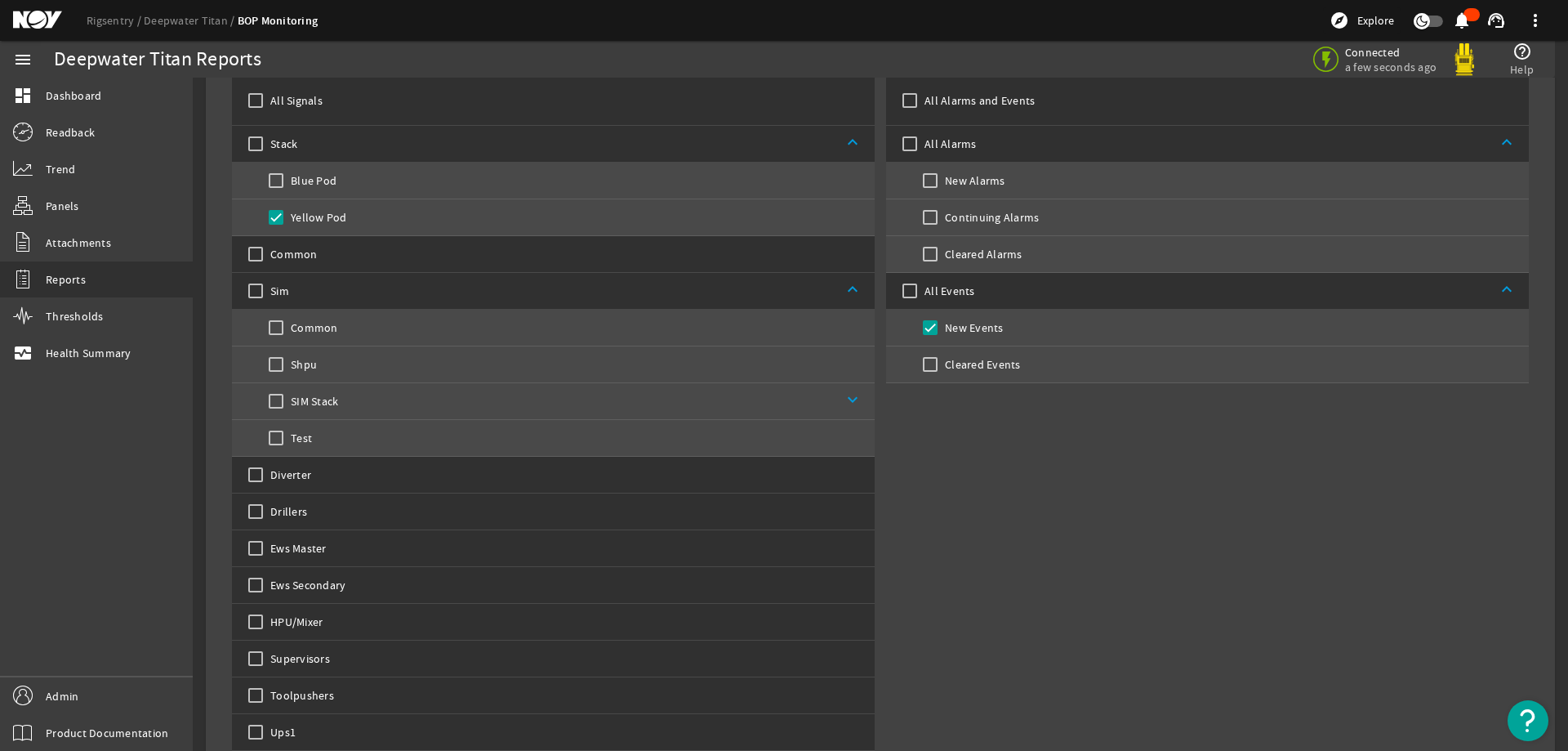
click at [832, 406] on link "keyboard_arrow_down" at bounding box center [606, 401] width 537 height 36
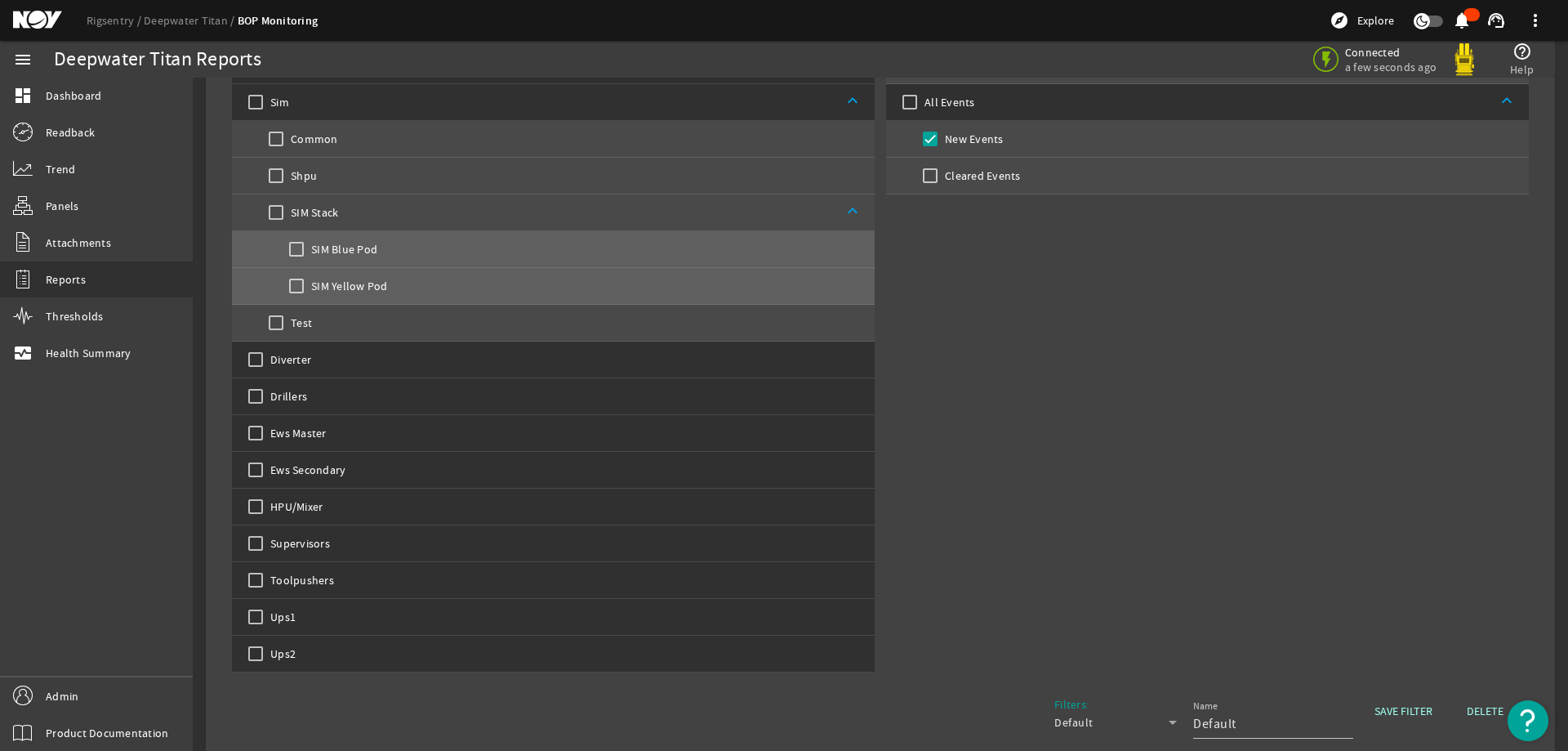
scroll to position [249, 0]
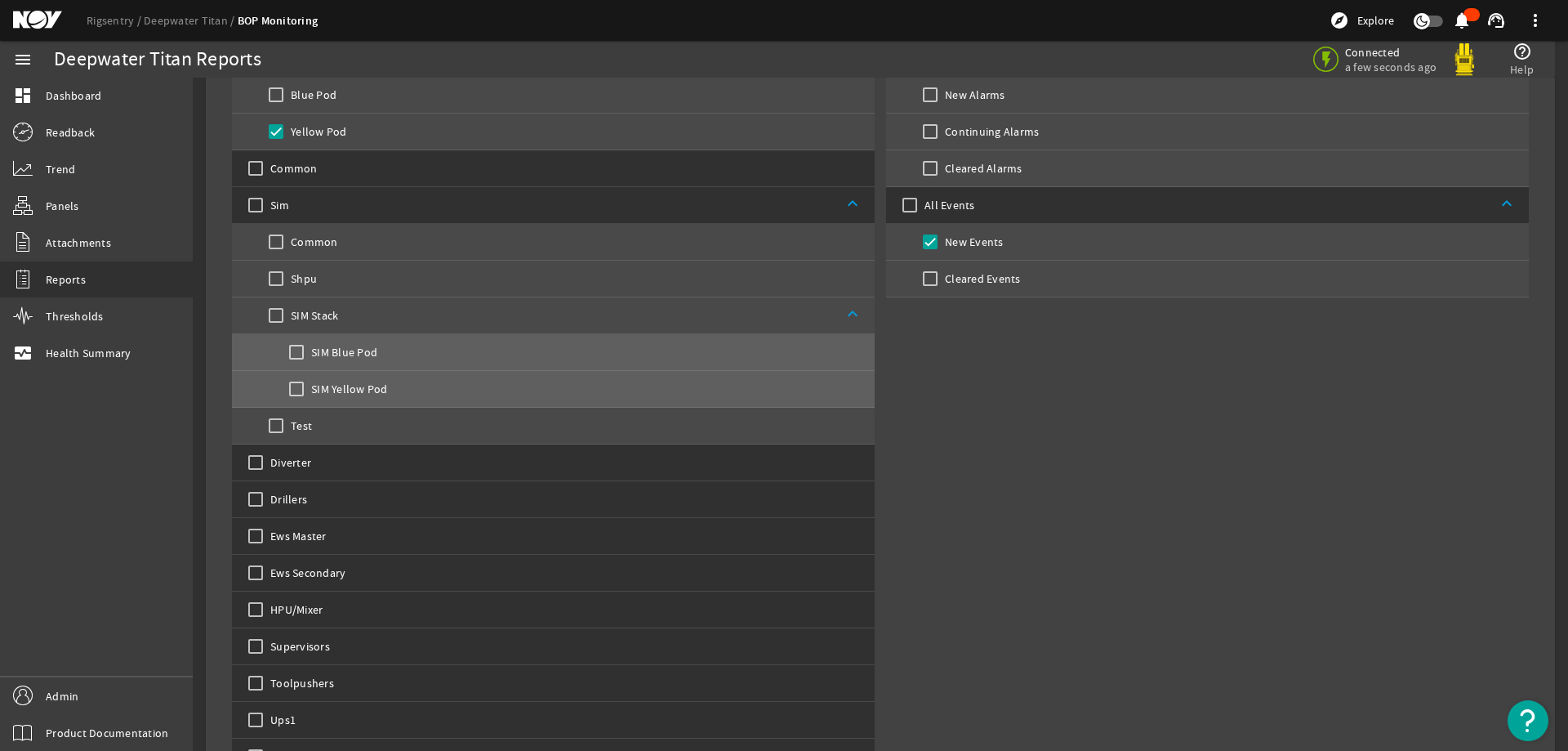
click at [342, 321] on link "keyboard_arrow_up" at bounding box center [606, 315] width 537 height 36
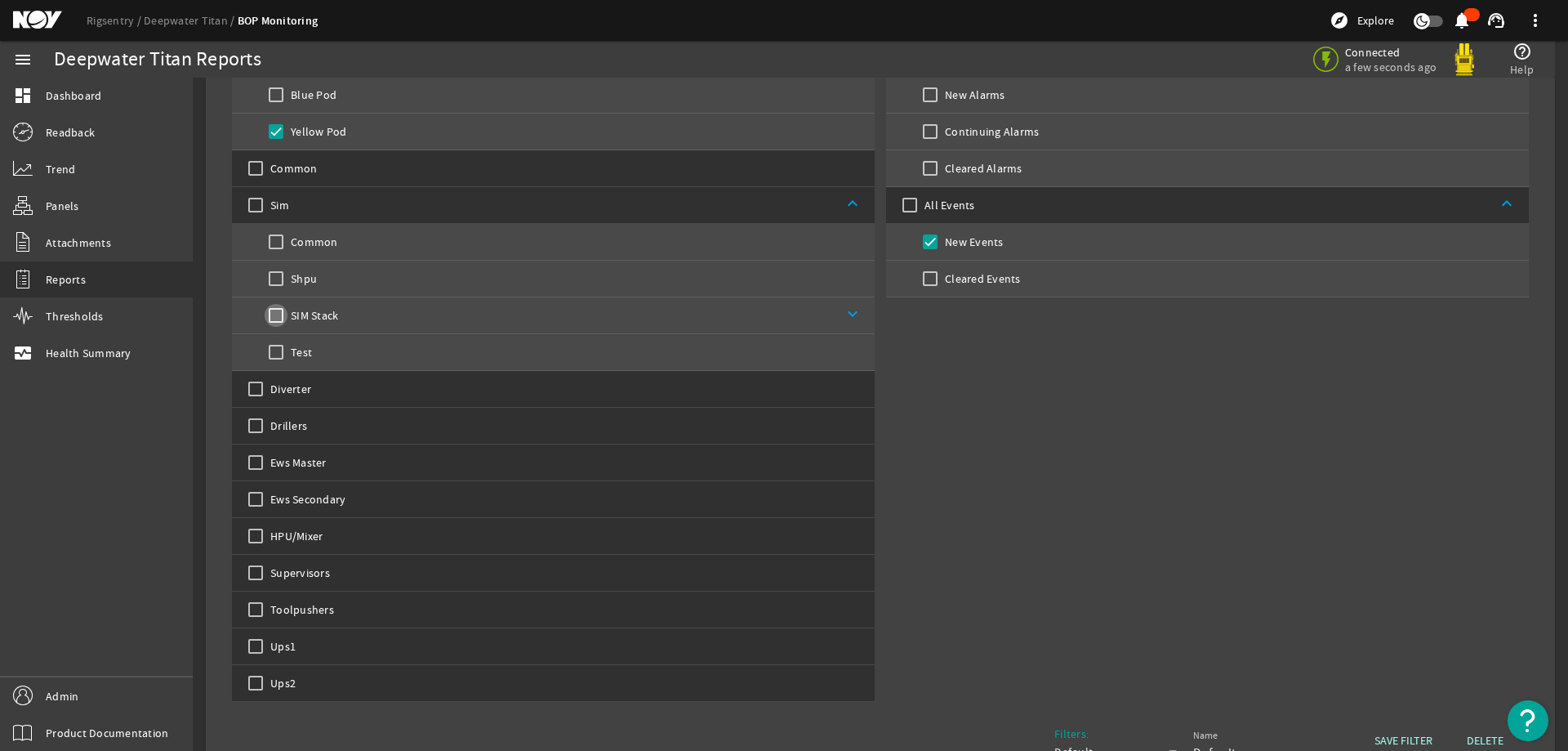
click at [275, 314] on input "SIM Stack" at bounding box center [276, 315] width 22 height 23
click at [474, 309] on link "keyboard_arrow_down" at bounding box center [606, 315] width 537 height 36
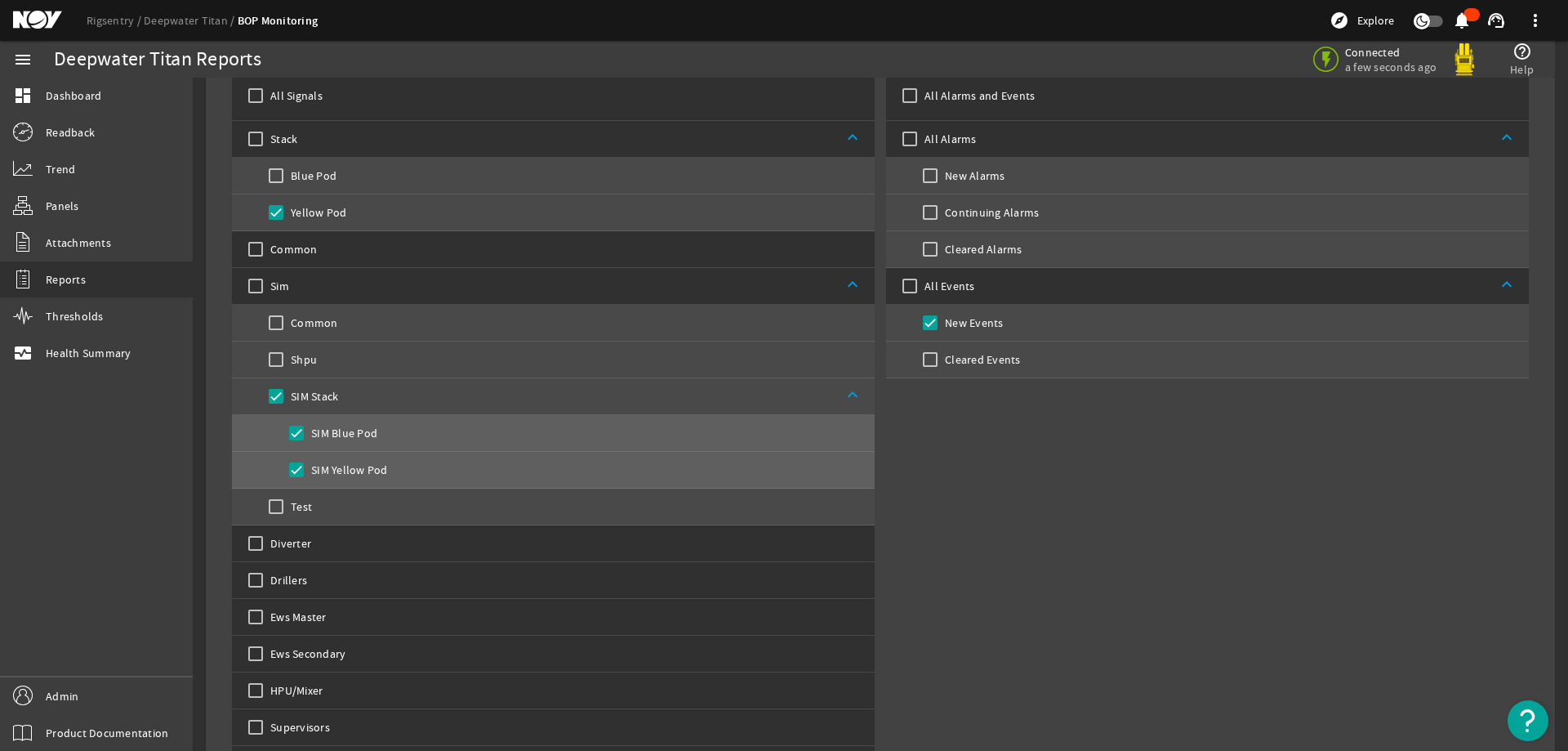
scroll to position [168, 0]
click at [320, 213] on label "Yellow Pod" at bounding box center [318, 213] width 60 height 16
click at [276, 214] on input "Yellow Pod" at bounding box center [276, 213] width 22 height 23
click at [346, 136] on link "keyboard_arrow_up" at bounding box center [586, 140] width 577 height 36
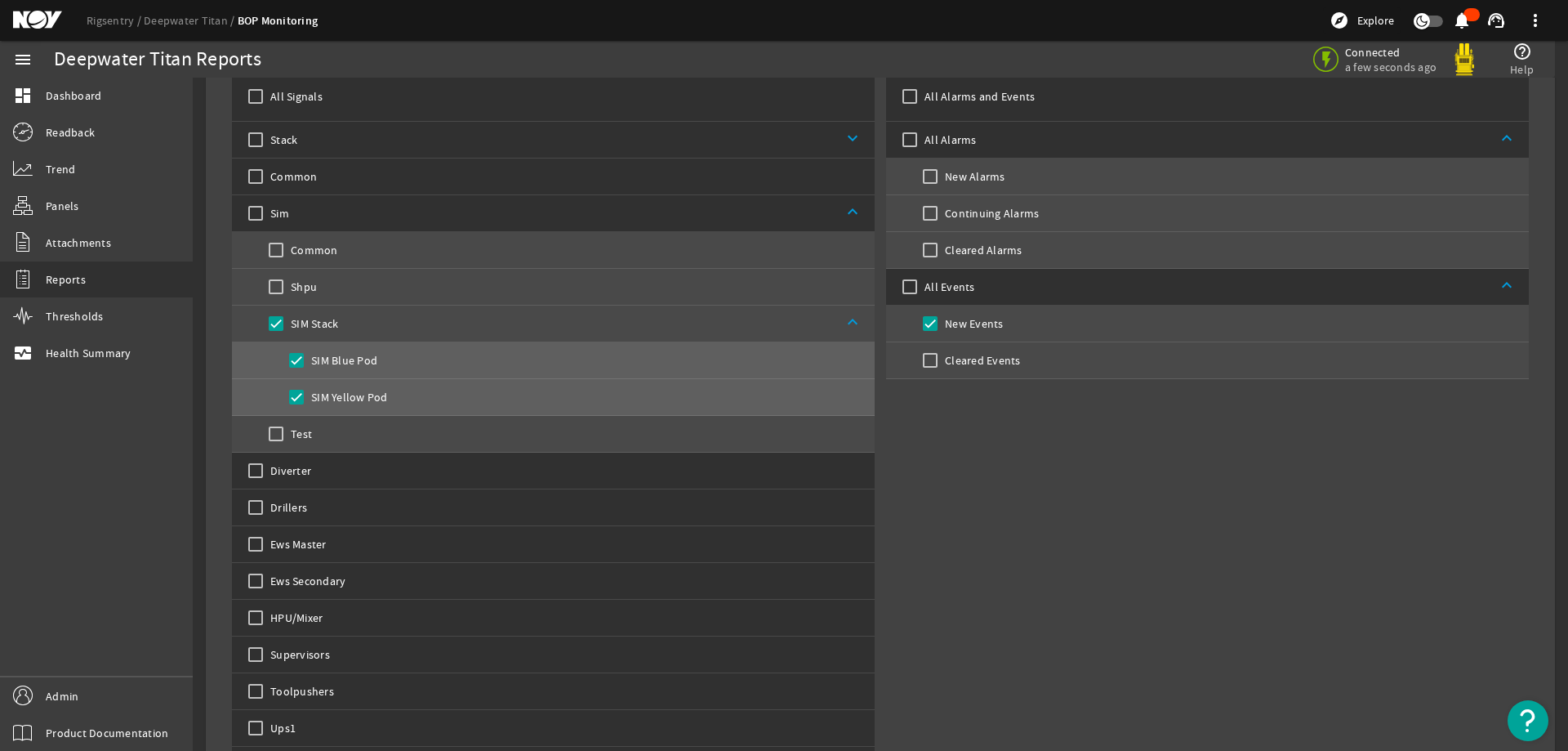
click at [1172, 448] on div "Alarms and Events All Alarms and Events All Alarms keyboard_arrow_up New Alarms…" at bounding box center [1207, 413] width 643 height 741
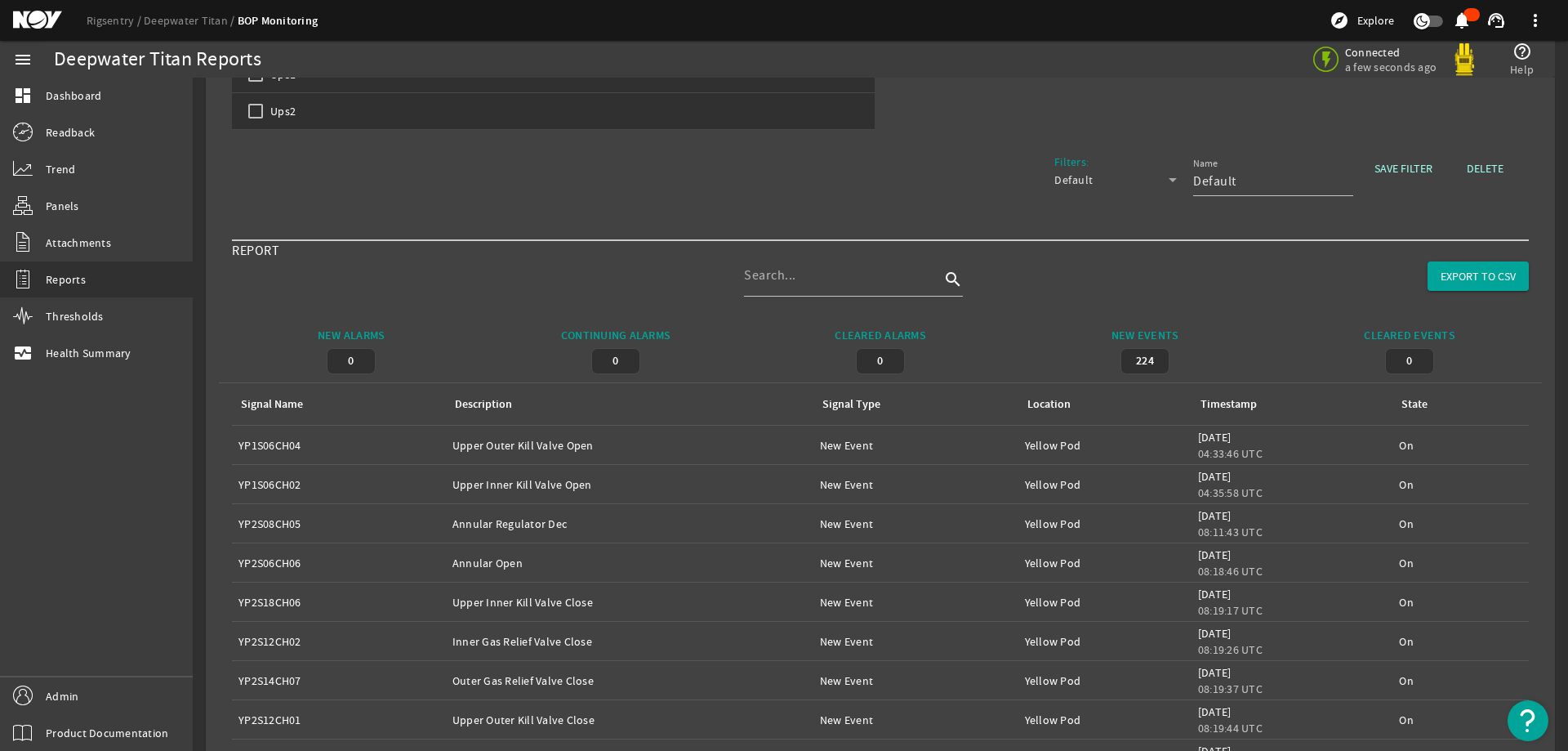
scroll to position [249, 0]
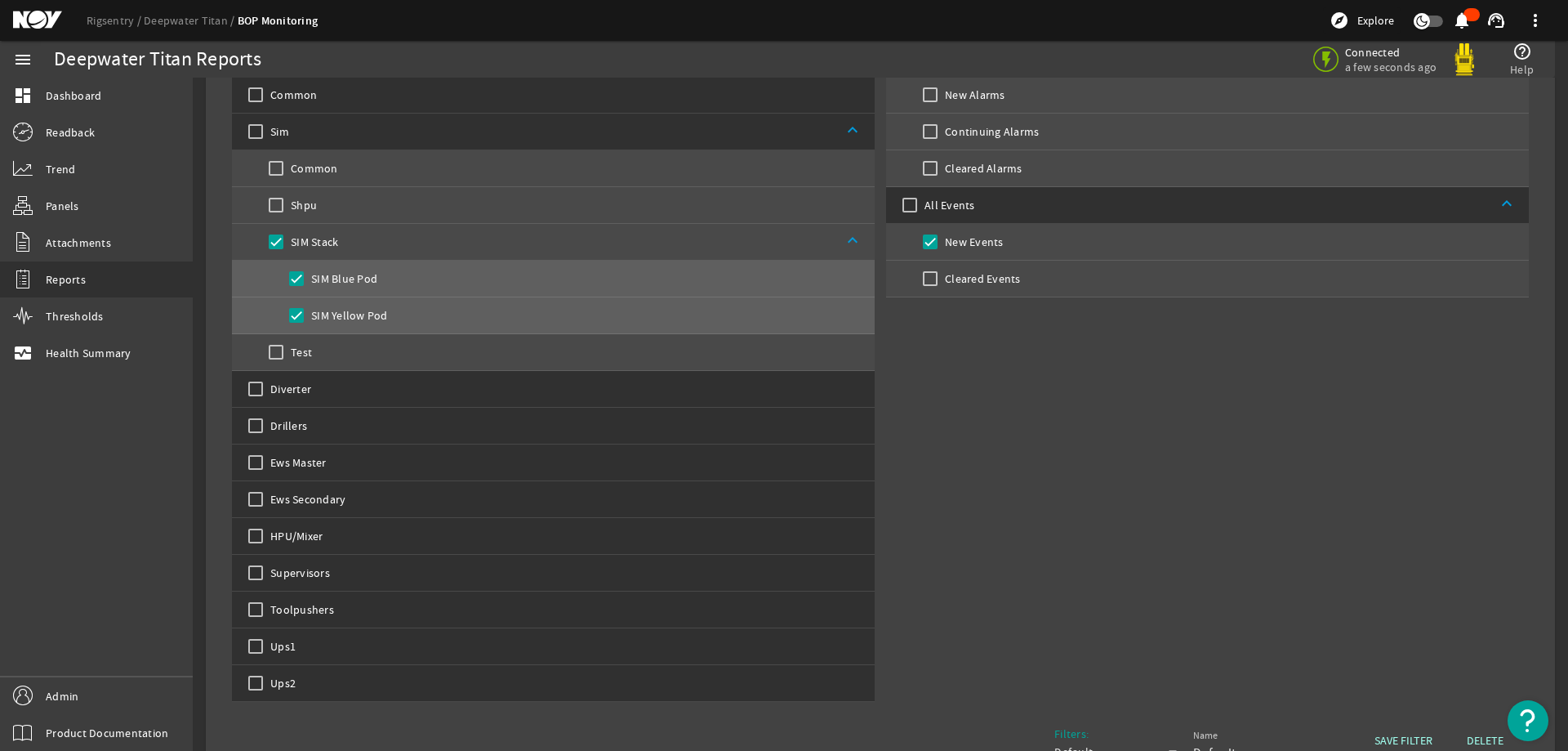
click at [1070, 442] on div "Alarms and Events All Alarms and Events All Alarms keyboard_arrow_up New Alarms…" at bounding box center [1207, 331] width 643 height 741
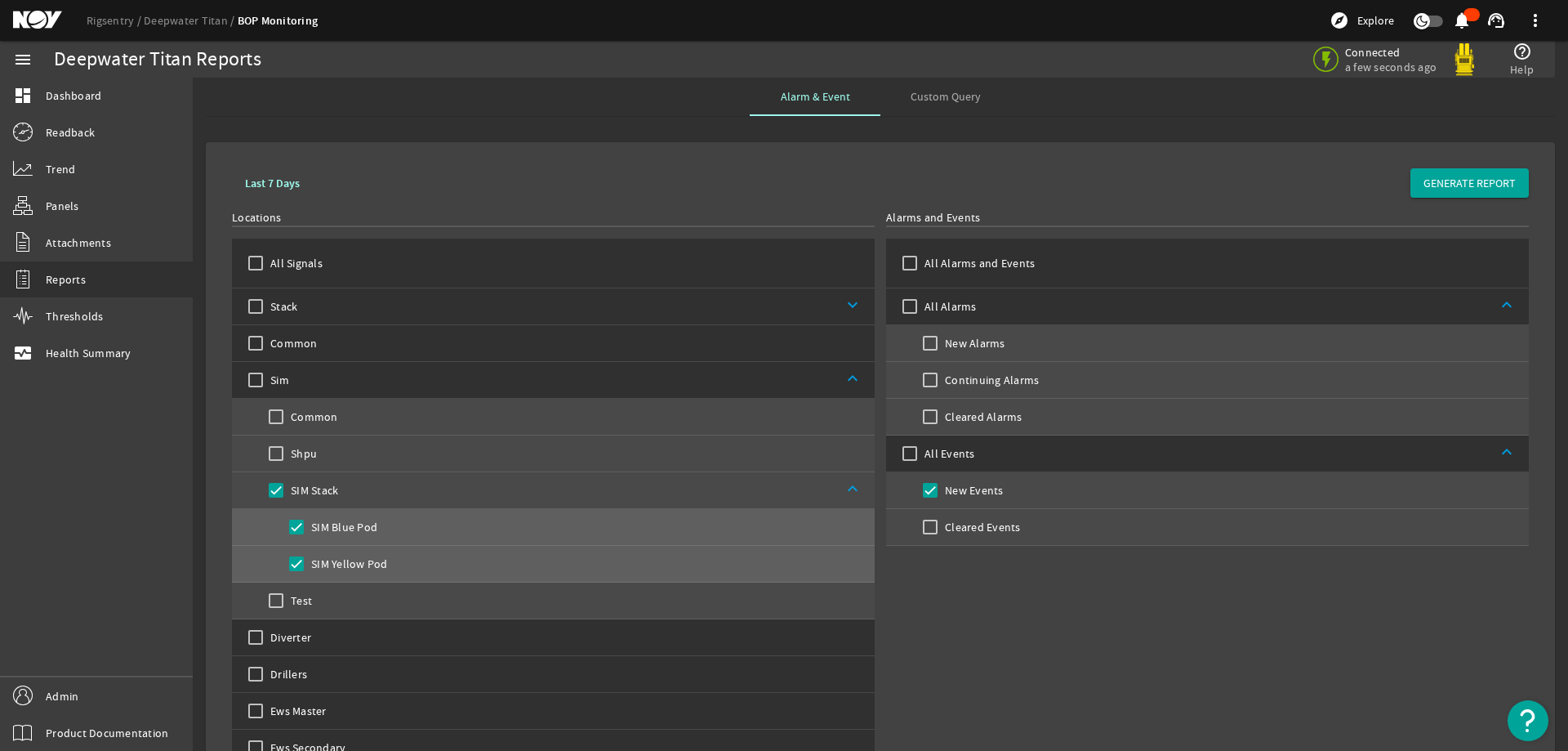
scroll to position [0, 0]
click at [1464, 173] on span at bounding box center [1470, 184] width 118 height 39
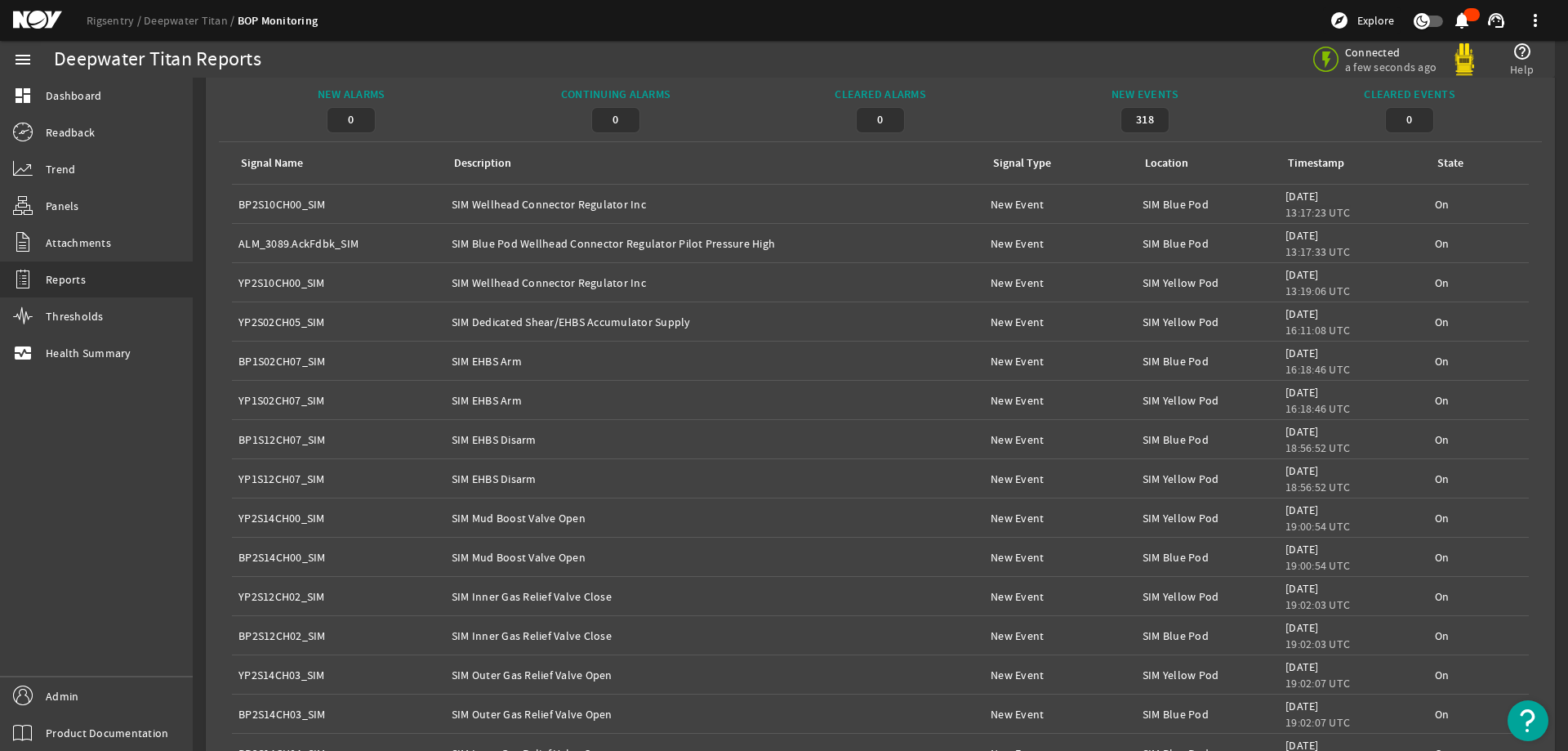
scroll to position [981, 0]
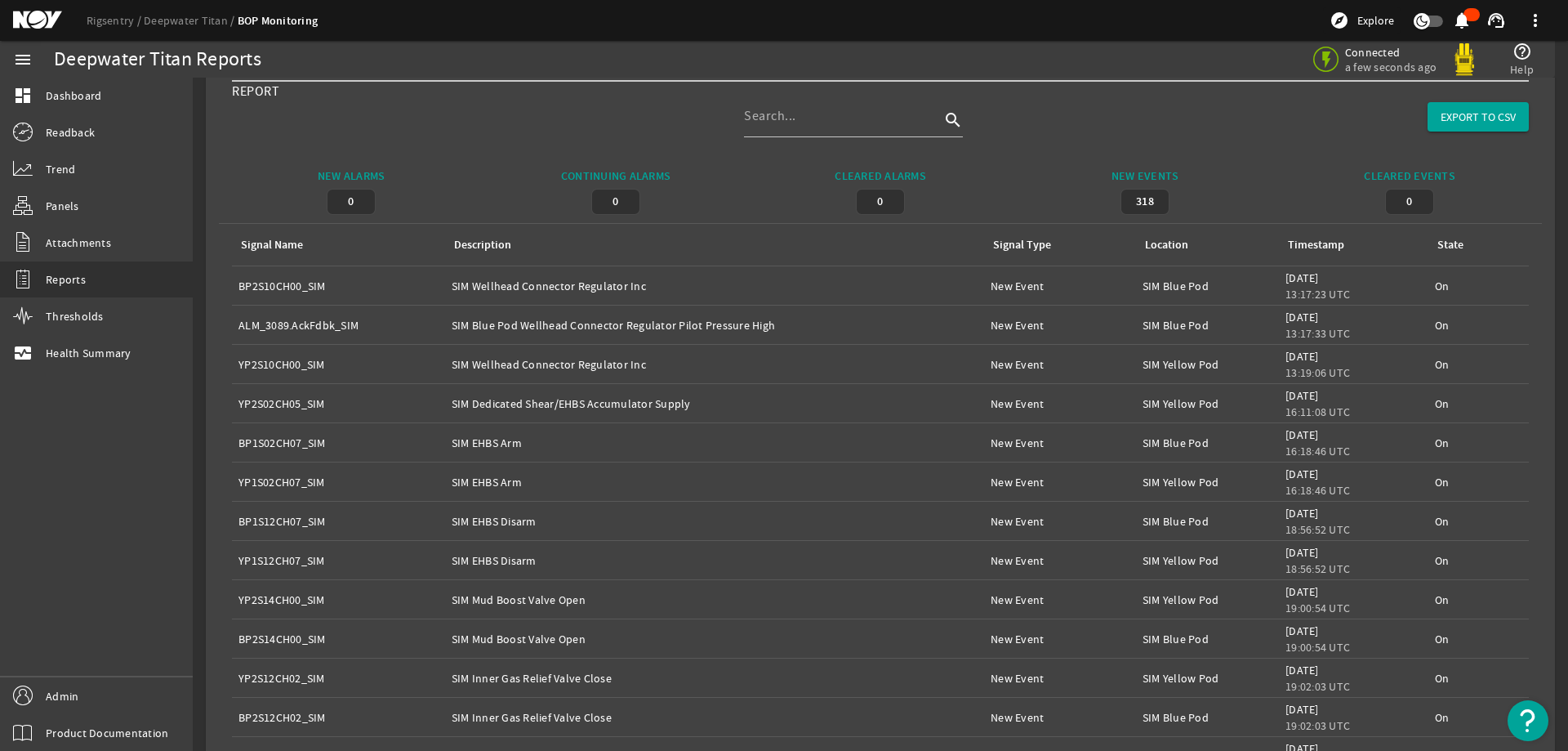
click at [1185, 122] on div "REPORT search EXPORT TO CSV" at bounding box center [880, 124] width 1297 height 88
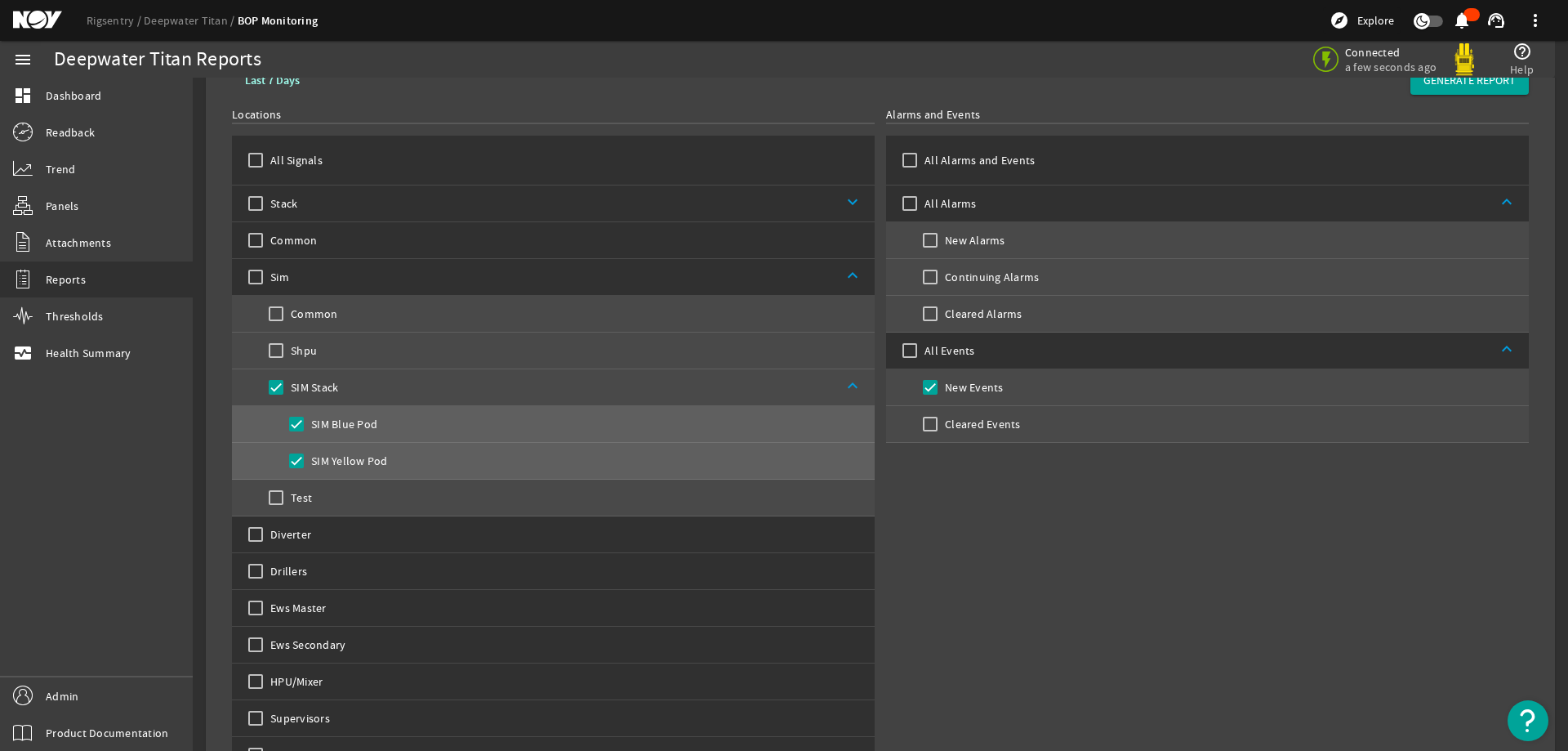
scroll to position [0, 0]
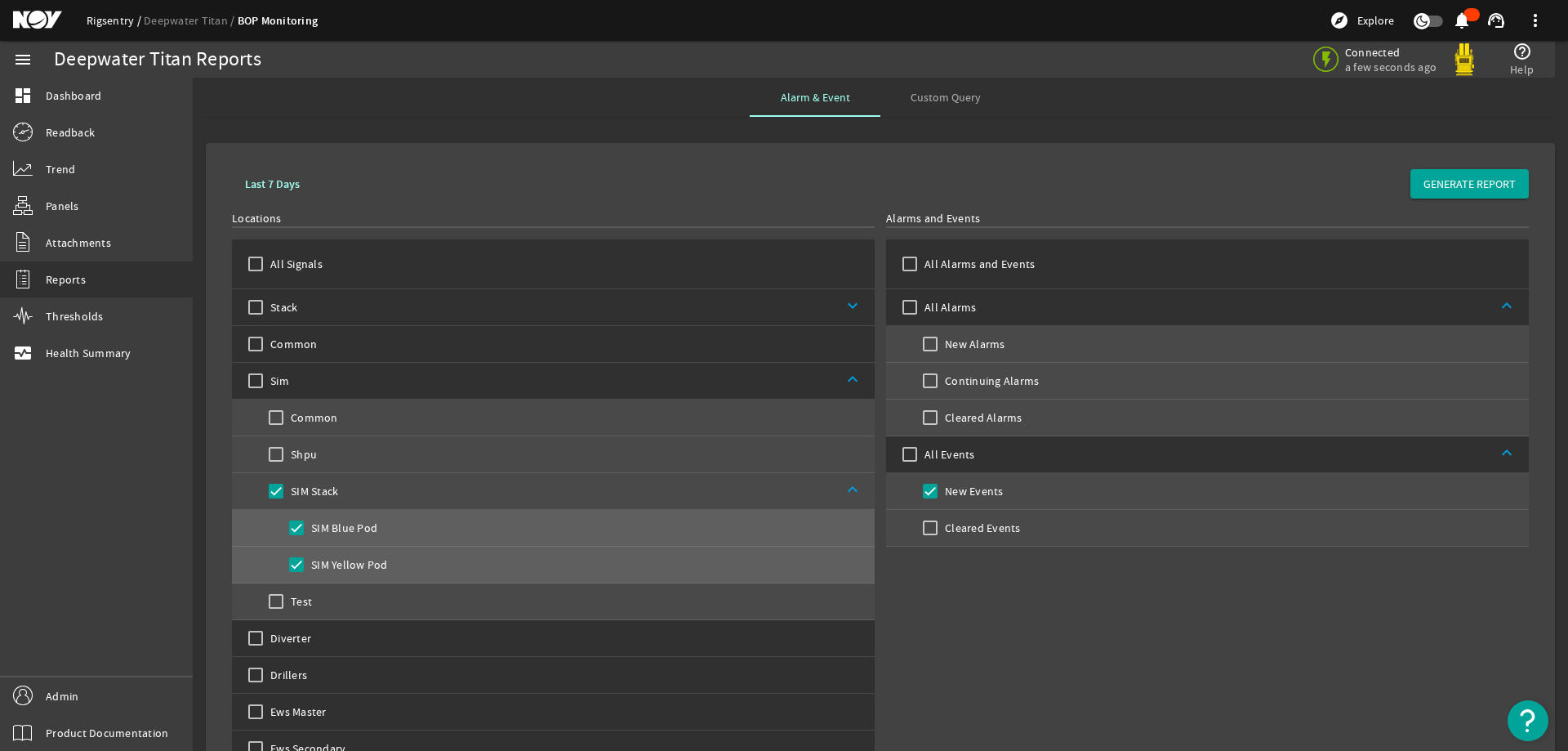
click at [116, 18] on link "Rigsentry" at bounding box center [114, 21] width 57 height 15
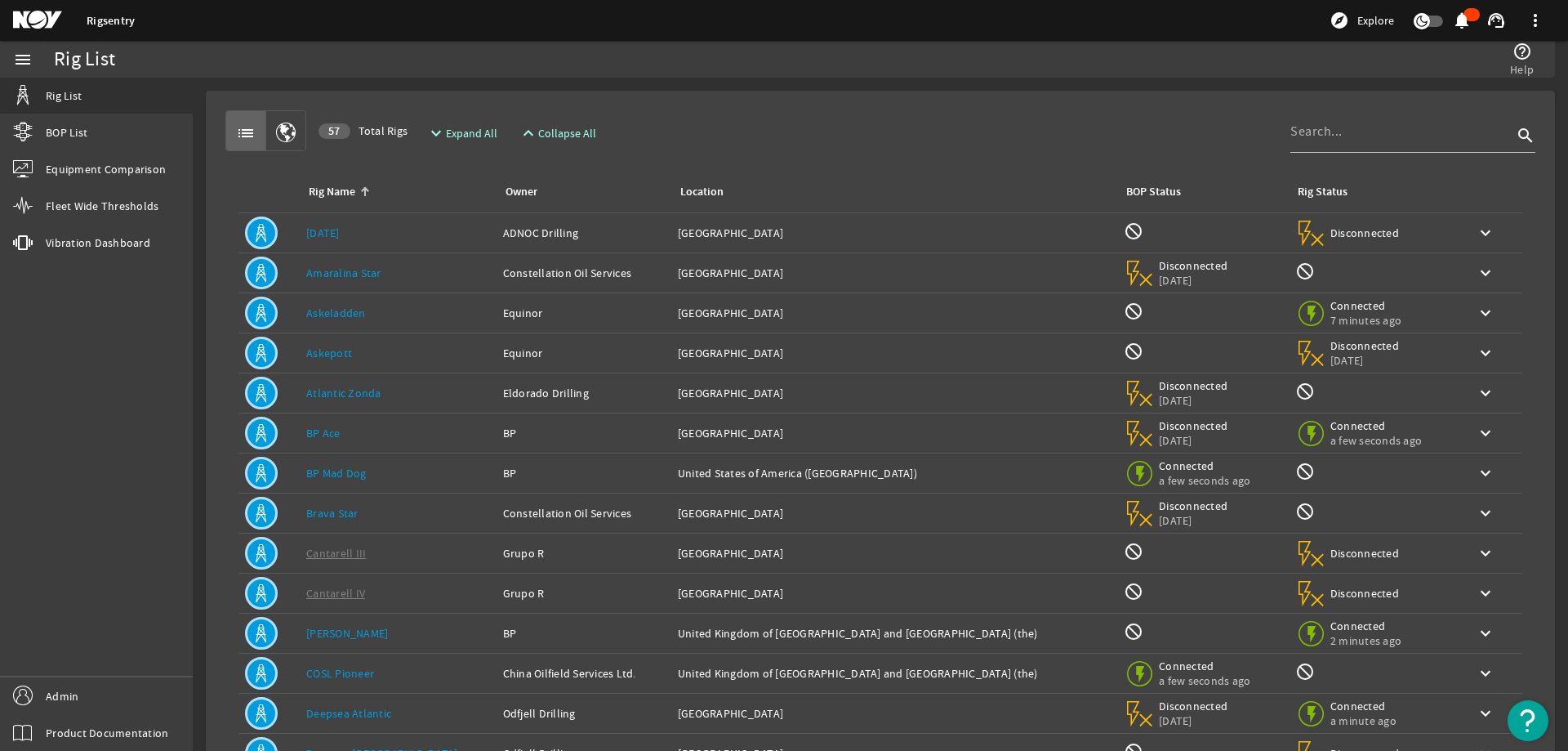
click at [368, 473] on div "Rig Name: BP Mad Dog" at bounding box center [398, 473] width 184 height 16
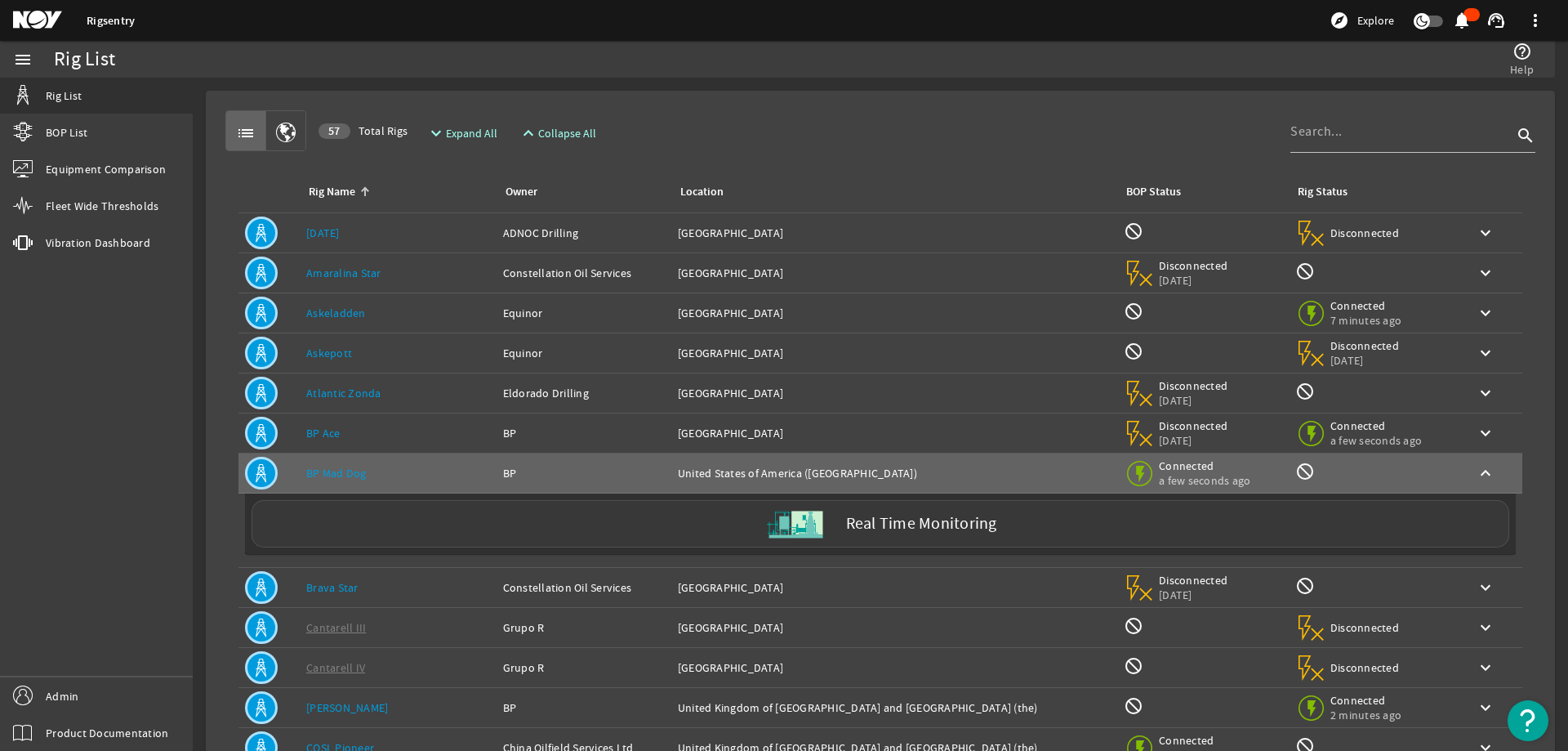
click at [370, 533] on div "Real Time Monitoring" at bounding box center [880, 523] width 1258 height 48
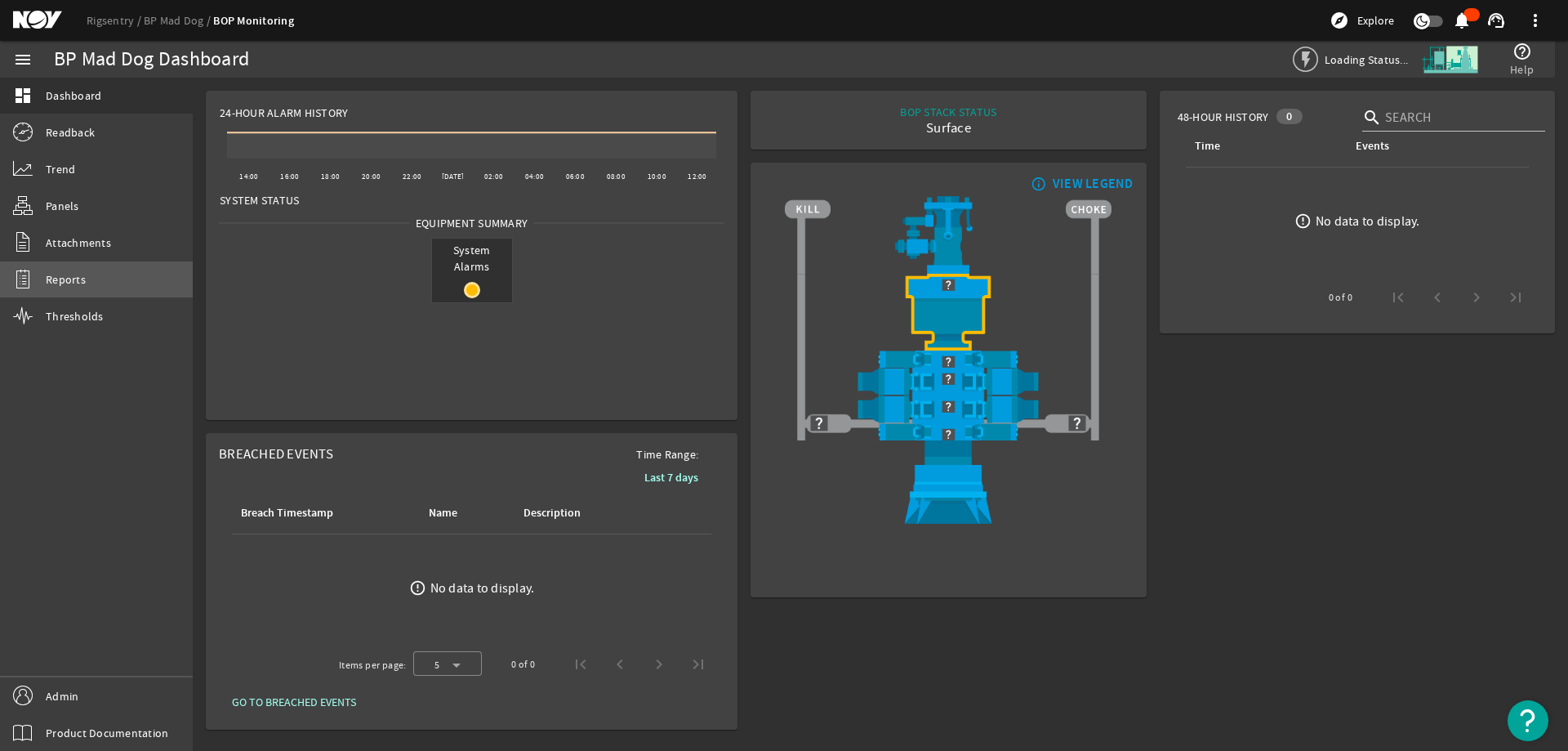
click at [116, 279] on link "Reports" at bounding box center [97, 279] width 193 height 36
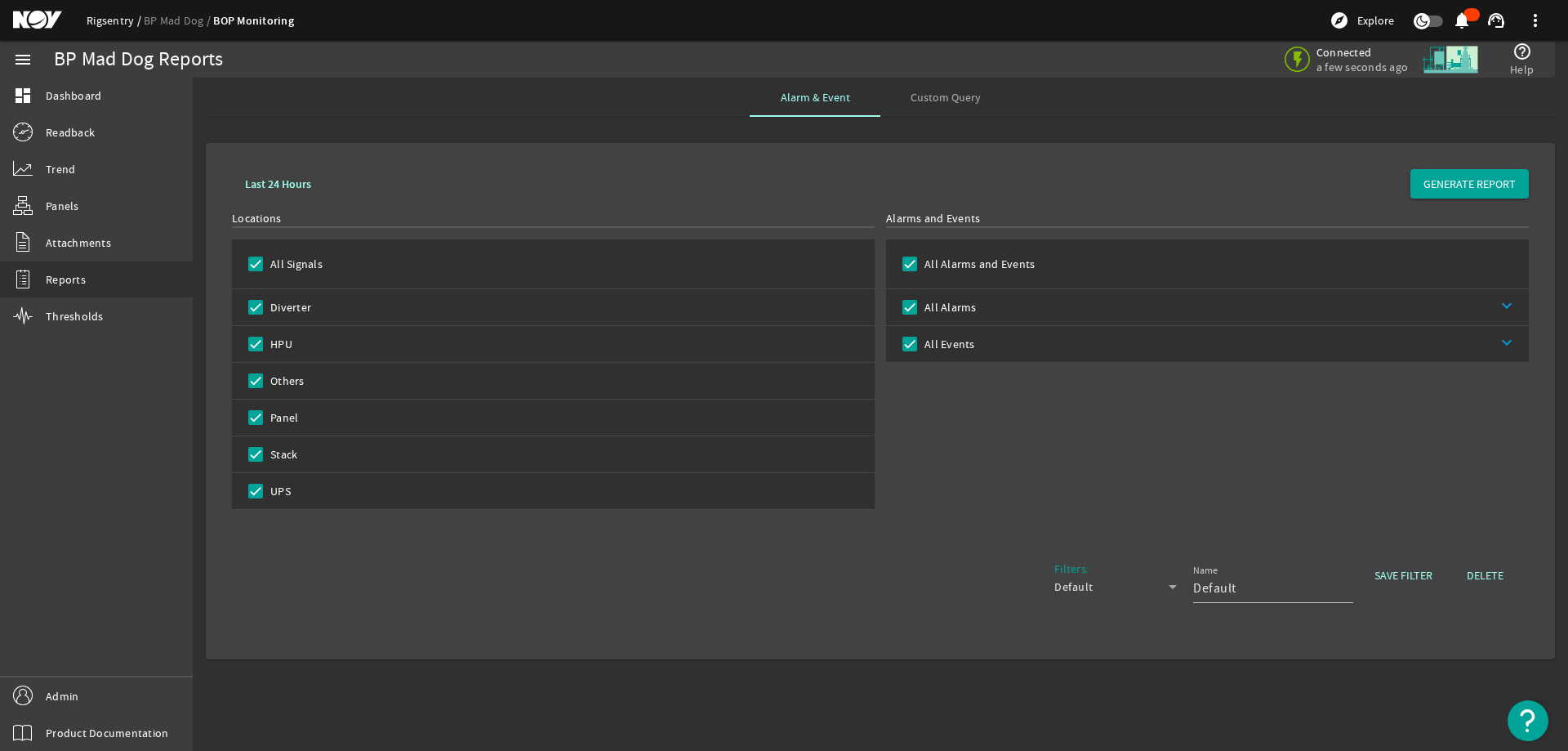
click at [124, 22] on link "Rigsentry" at bounding box center [114, 21] width 57 height 15
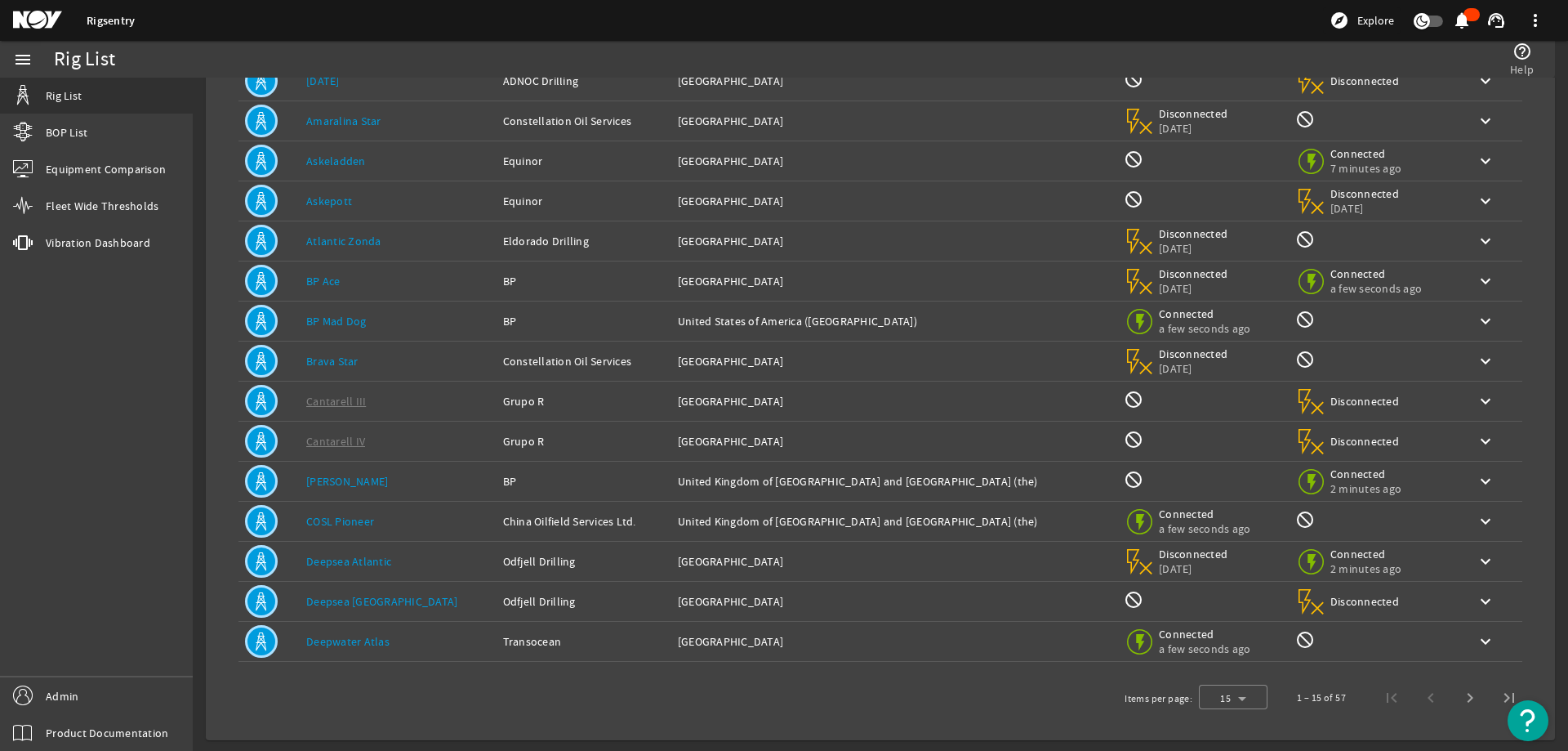
scroll to position [155, 0]
click at [381, 520] on div "Rig Name: COSL Pioneer" at bounding box center [398, 518] width 184 height 16
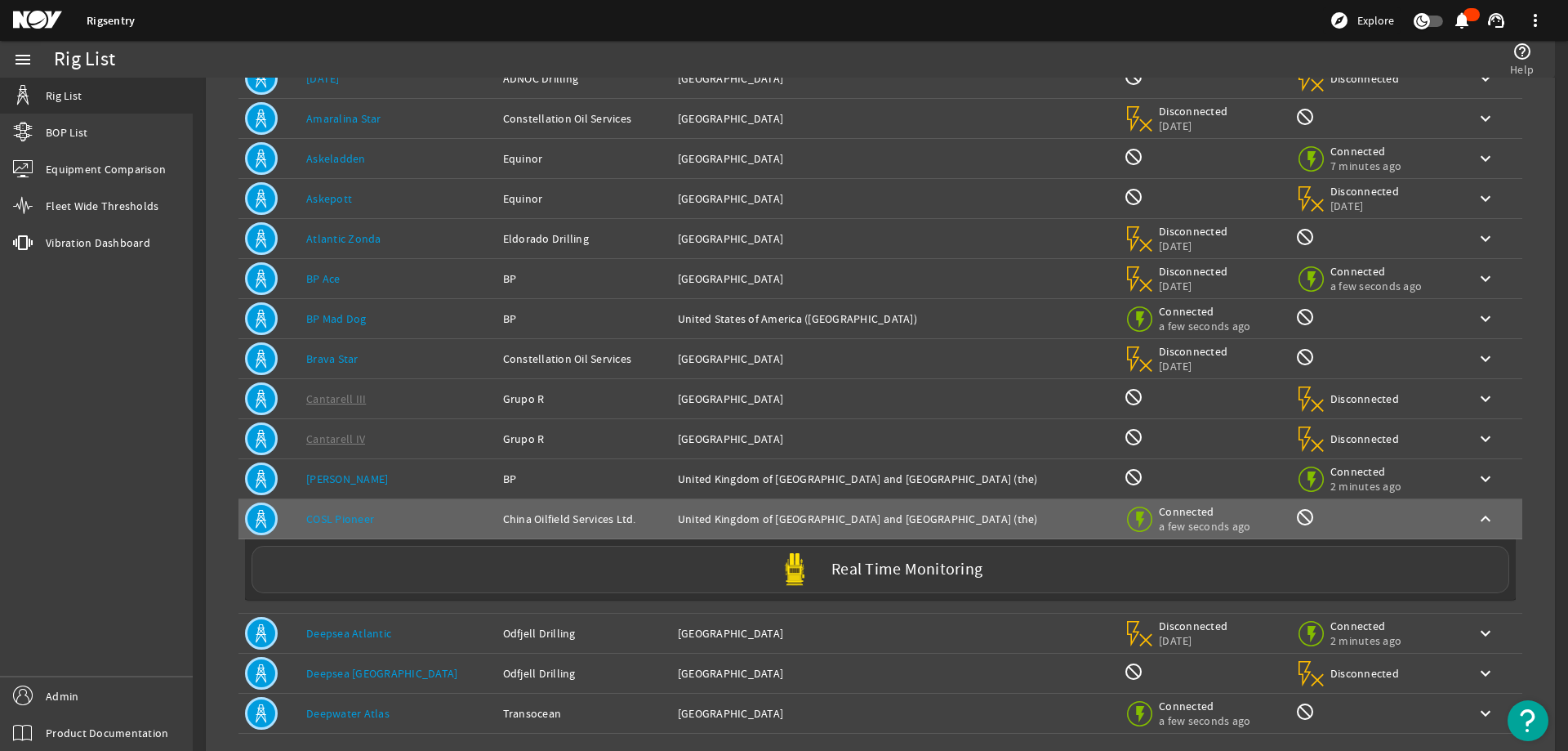
click at [381, 581] on div "Real Time Monitoring" at bounding box center [880, 569] width 1258 height 48
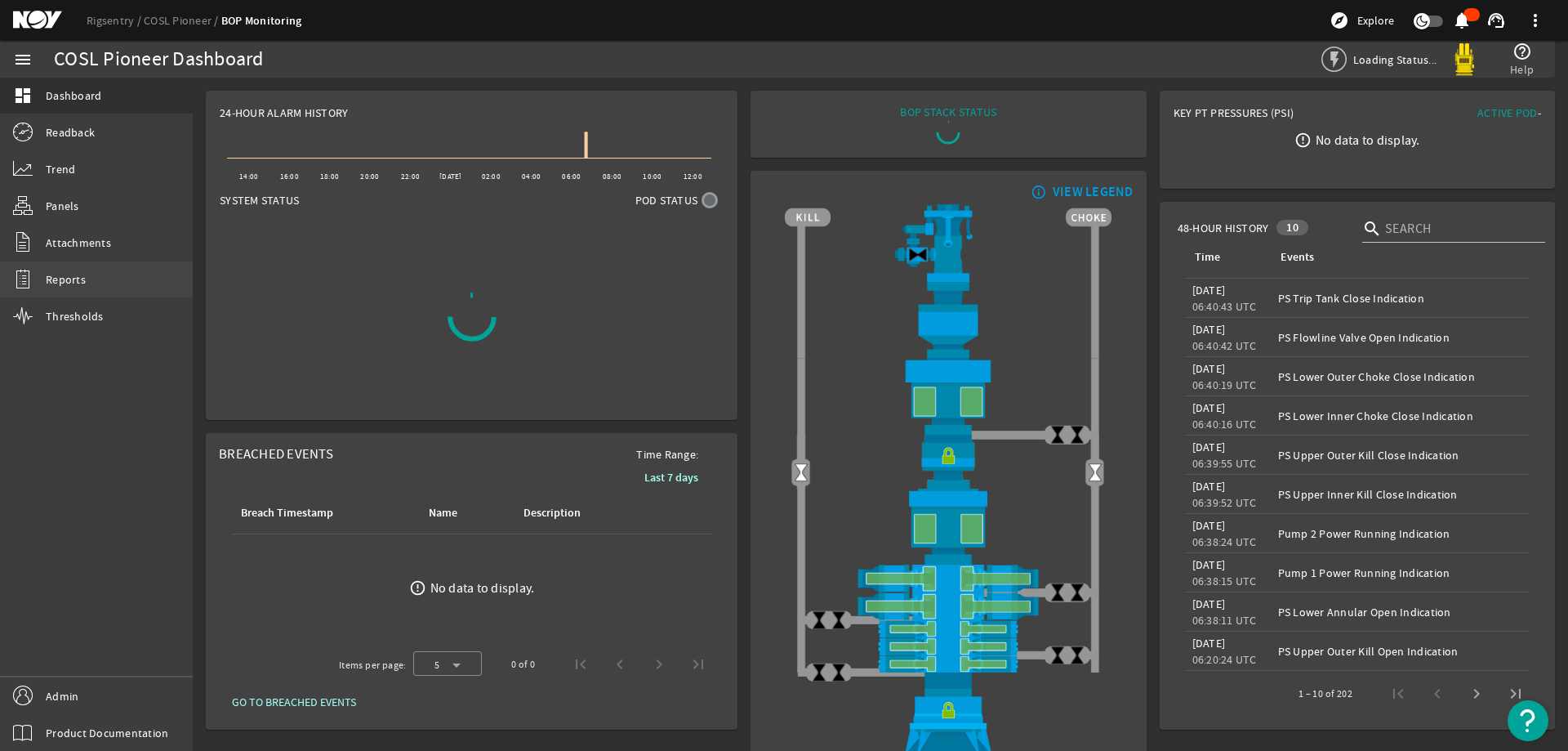
click at [92, 263] on link "Reports" at bounding box center [97, 279] width 193 height 36
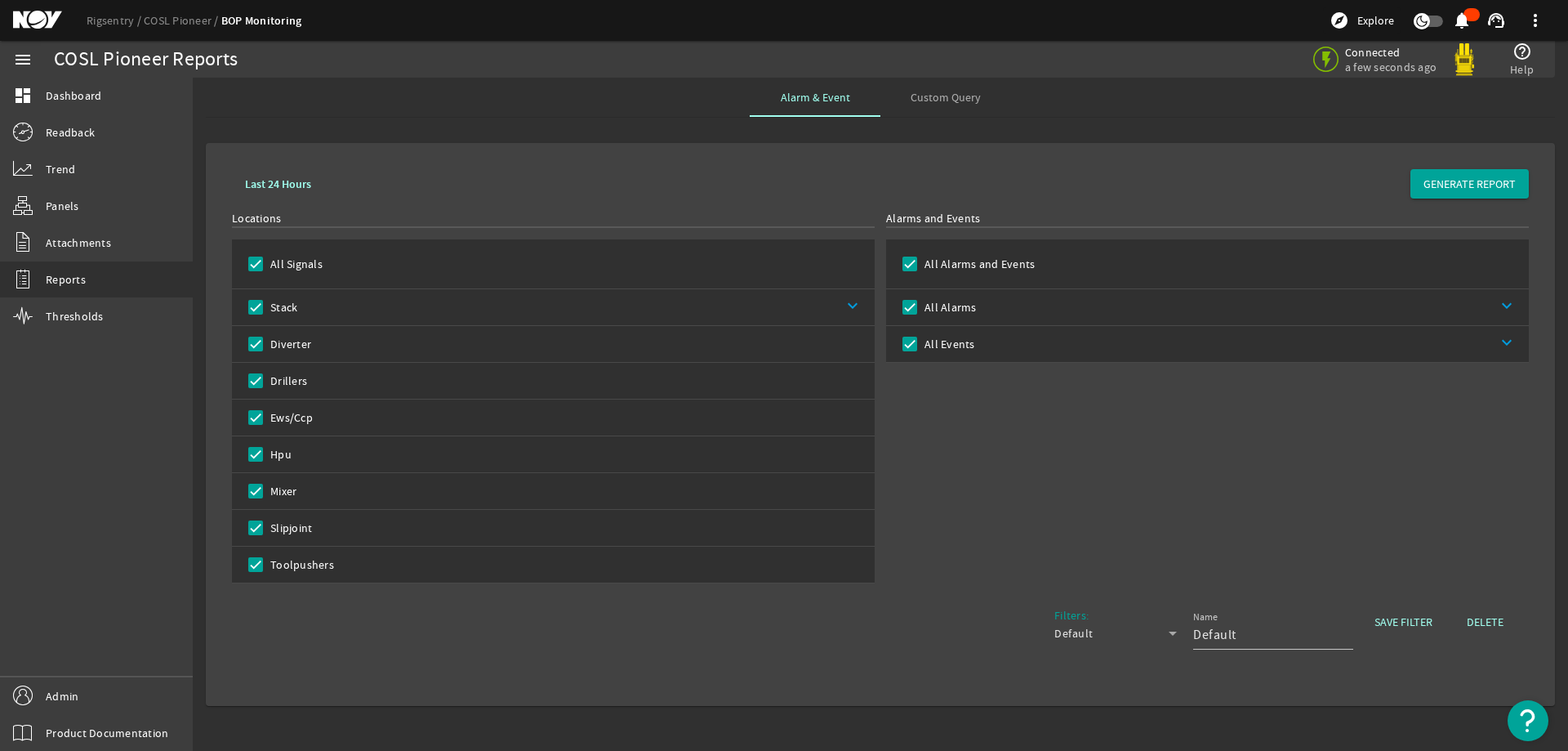
click at [363, 606] on div "Filters: Default Name Default SAVE FILTER DELETE" at bounding box center [880, 637] width 1297 height 85
click at [108, 19] on link "Rigsentry" at bounding box center [114, 21] width 57 height 15
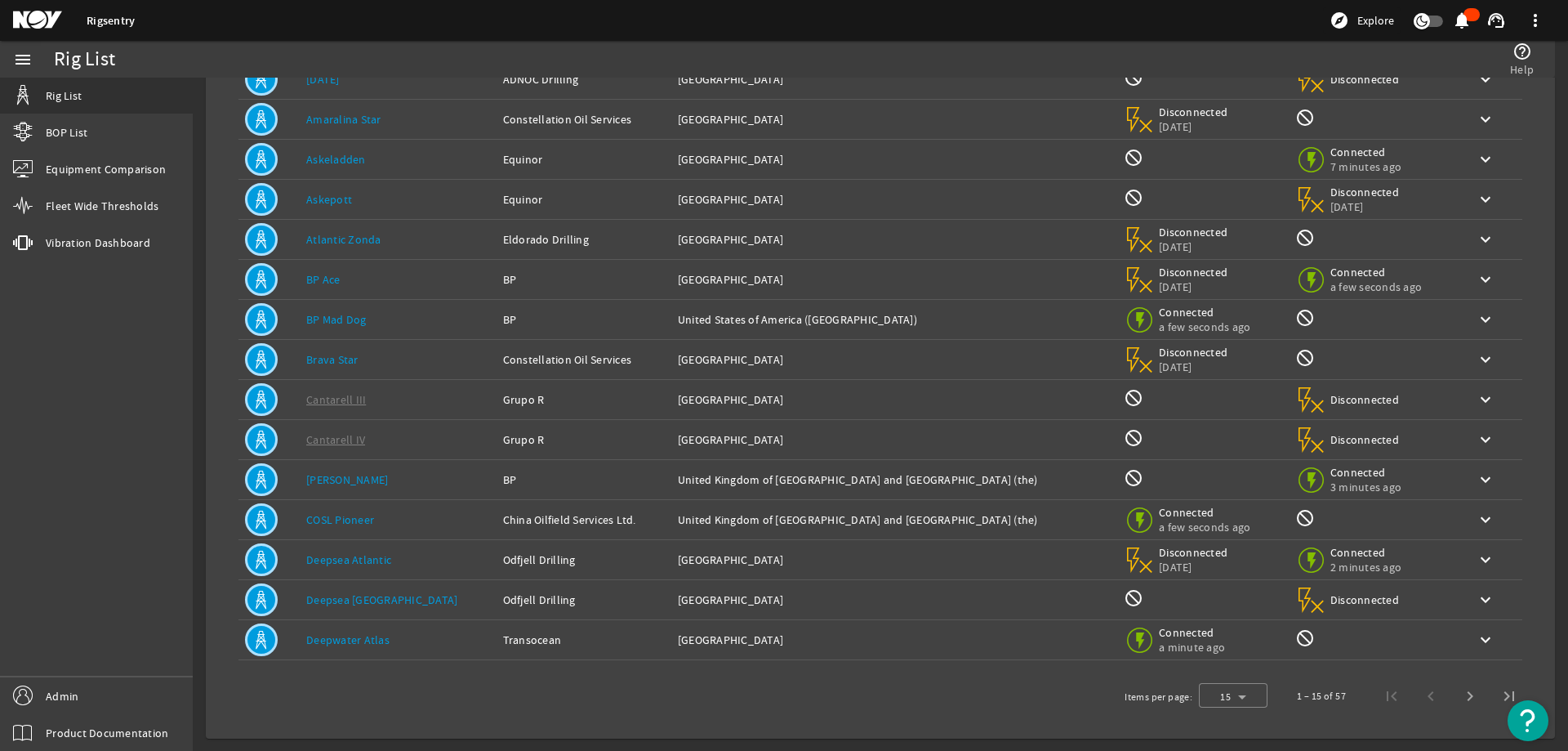
scroll to position [155, 0]
click at [1455, 695] on span "Next page" at bounding box center [1471, 696] width 39 height 39
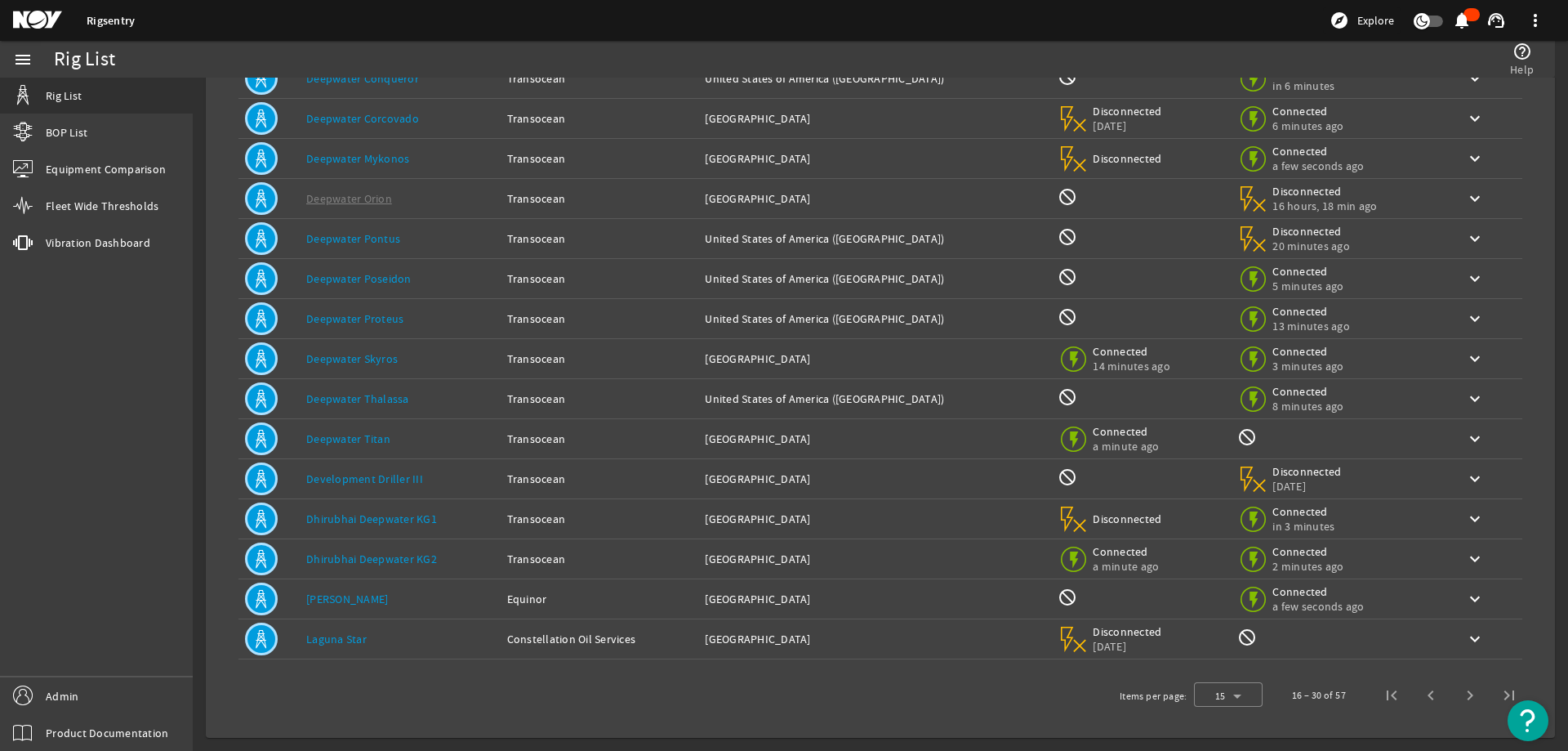
click at [376, 369] on td "Rig Name: Deepwater Skyros" at bounding box center [400, 359] width 201 height 40
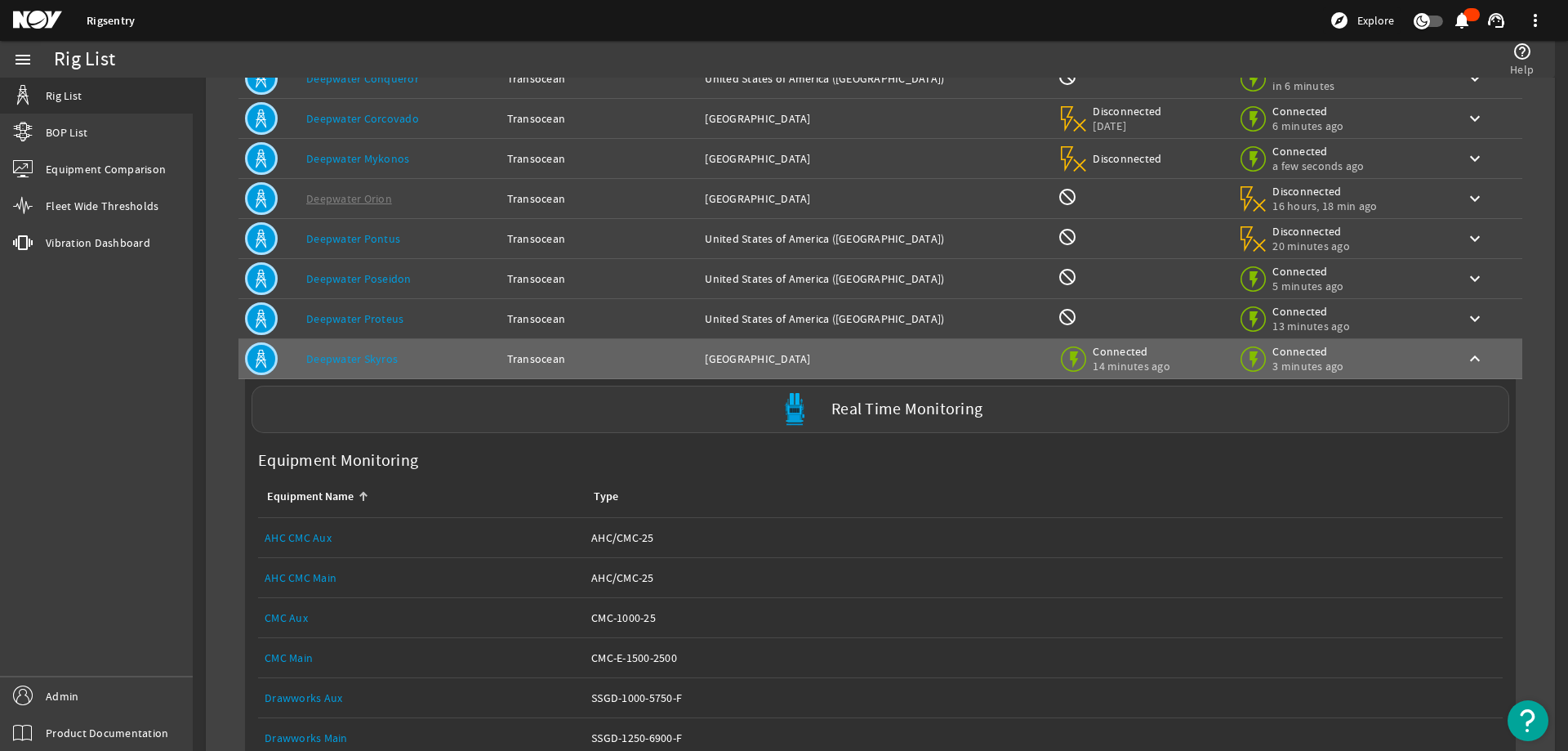
click at [425, 410] on div "Real Time Monitoring" at bounding box center [880, 409] width 1258 height 48
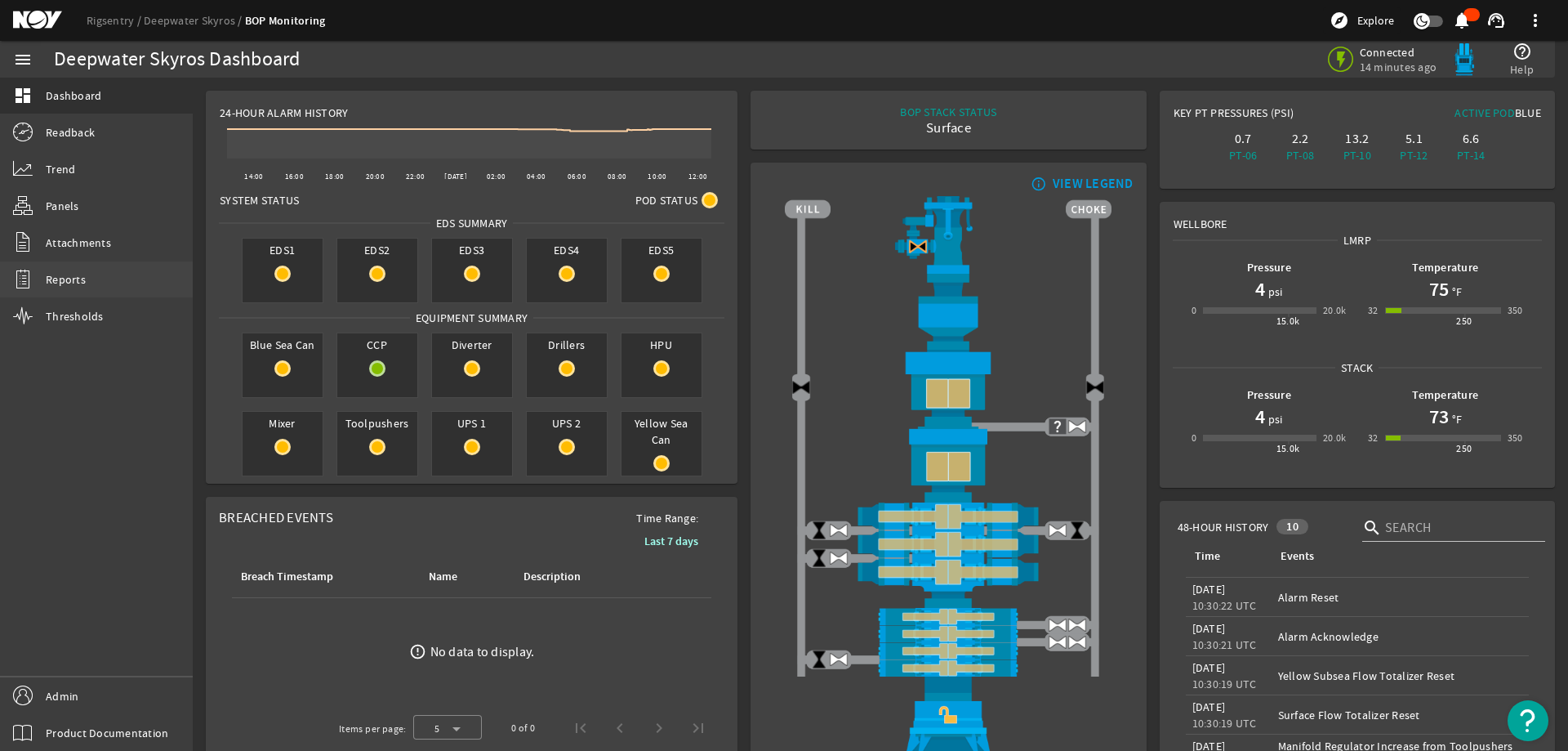
click at [92, 288] on link "Reports" at bounding box center [97, 279] width 193 height 36
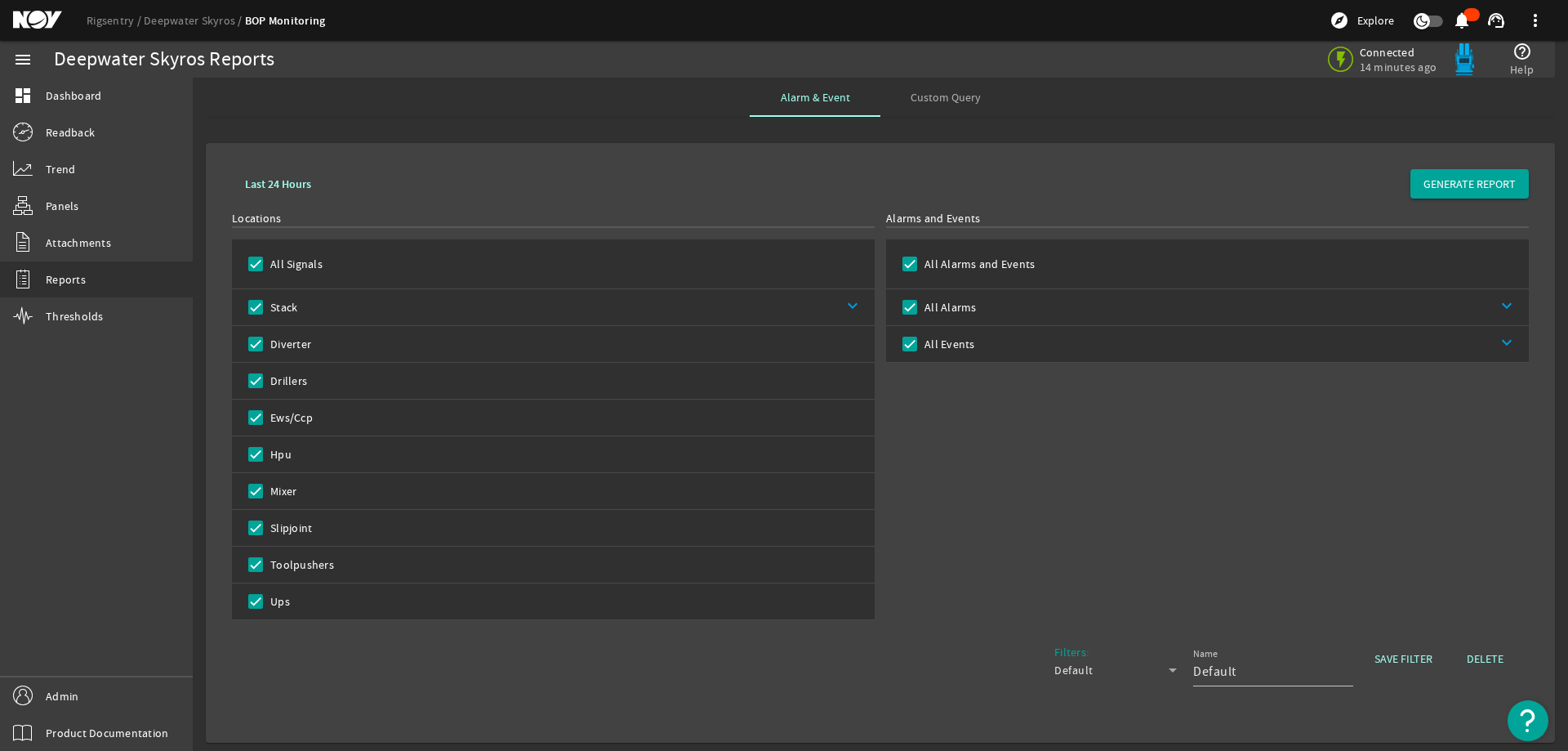
click at [362, 667] on div "Filters: Default Name Default SAVE FILTER DELETE" at bounding box center [880, 674] width 1297 height 85
click at [117, 17] on link "Rigsentry" at bounding box center [114, 21] width 57 height 15
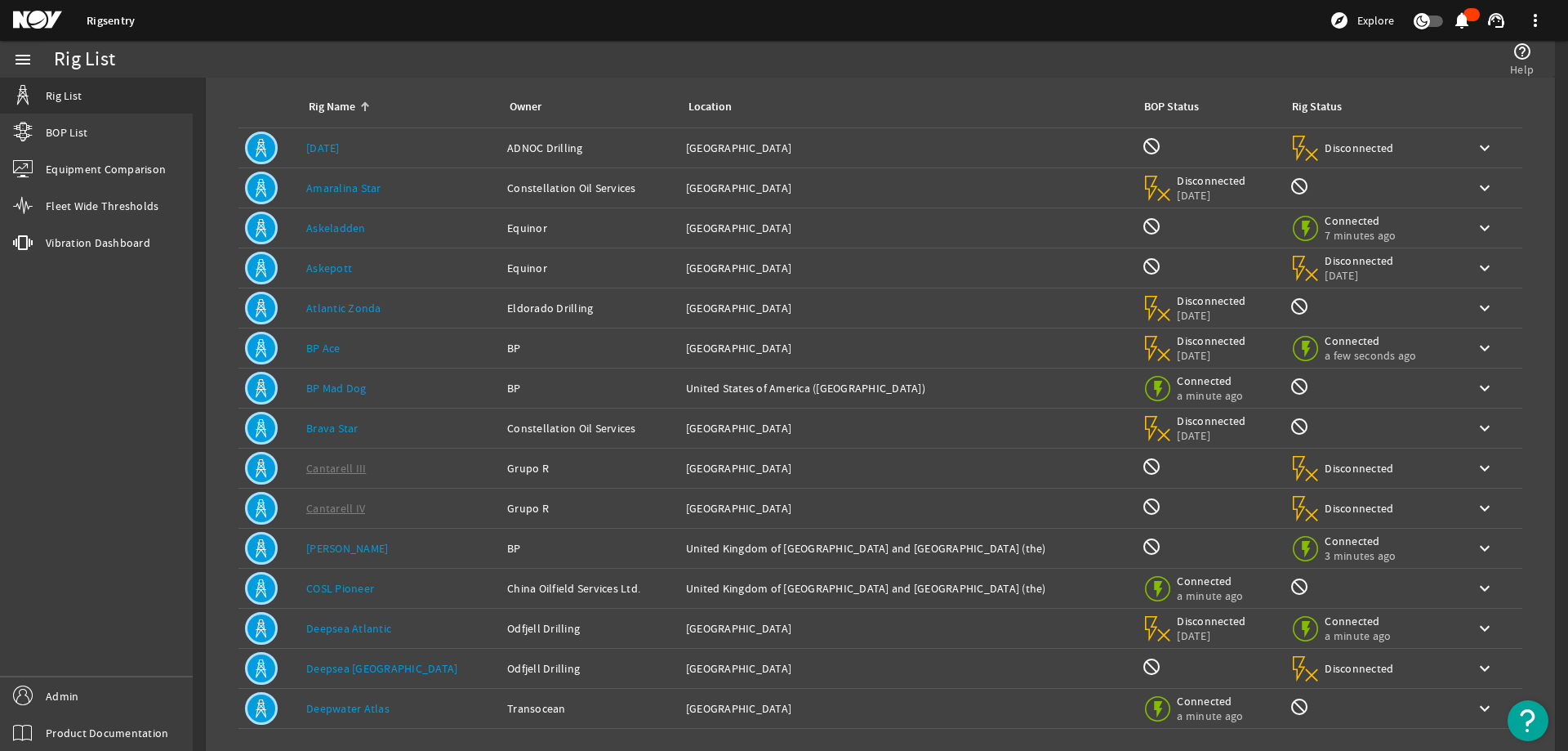
scroll to position [155, 0]
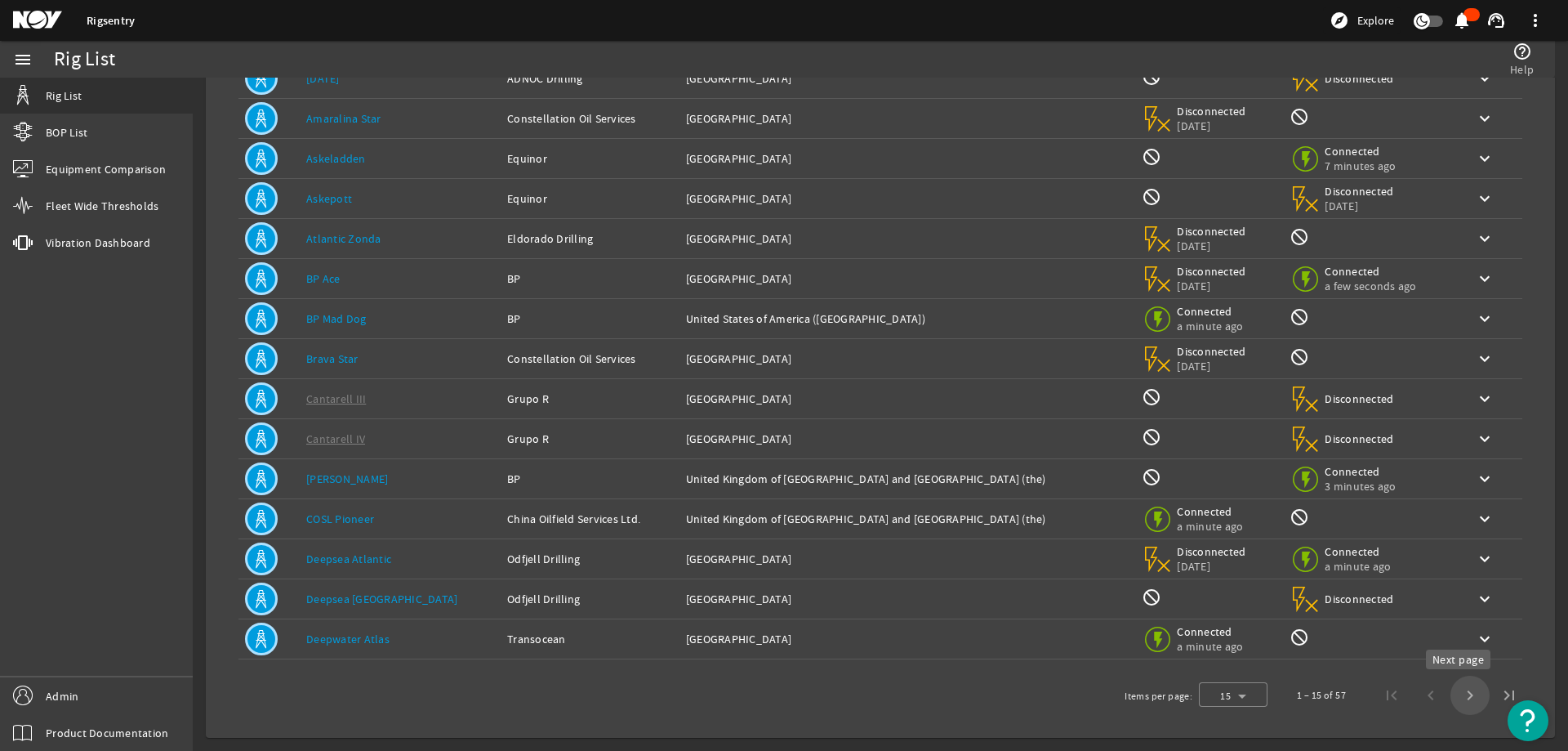
click at [1455, 693] on span "Next page" at bounding box center [1471, 696] width 39 height 39
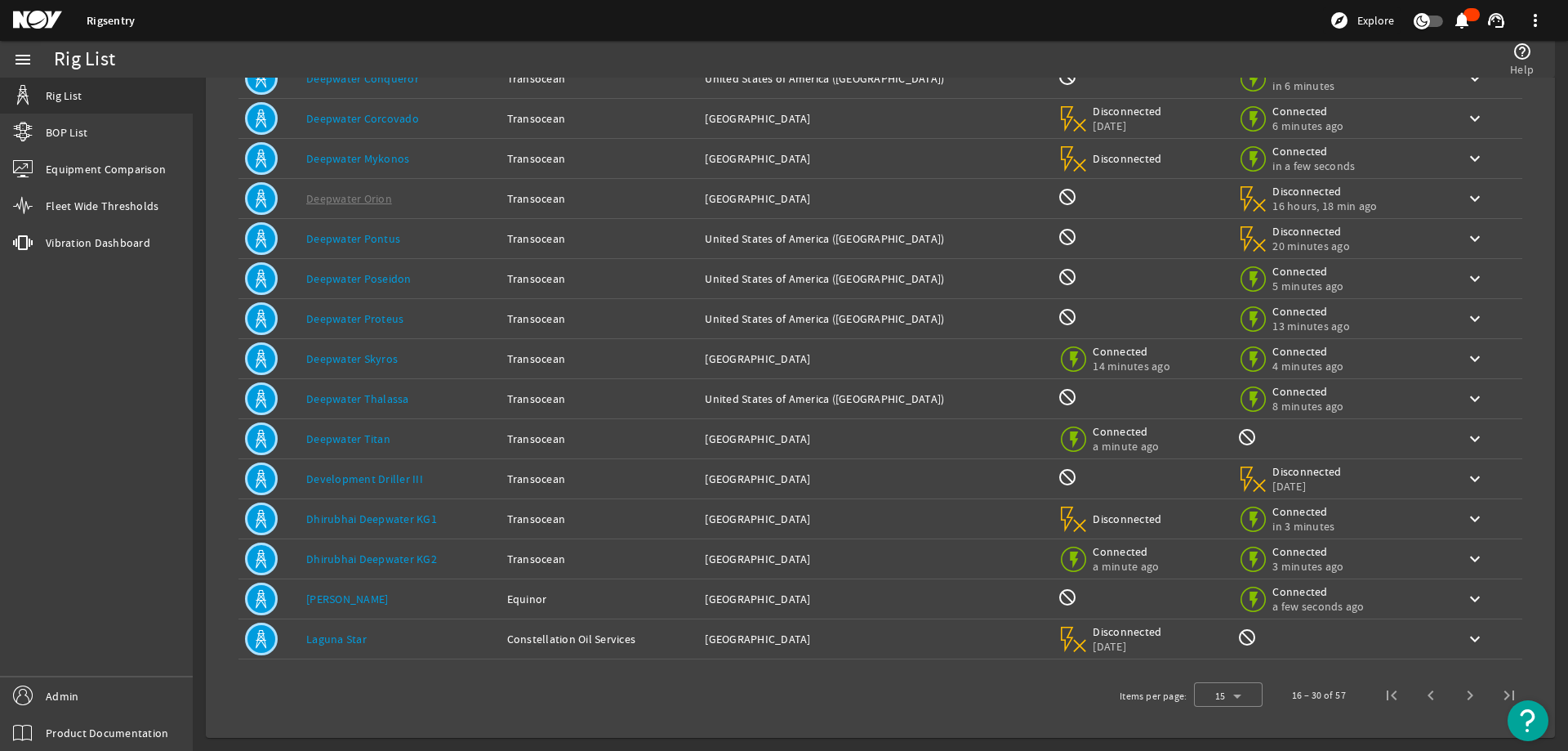
click at [423, 559] on link "Dhirubhai Deepwater KG2" at bounding box center [371, 559] width 130 height 15
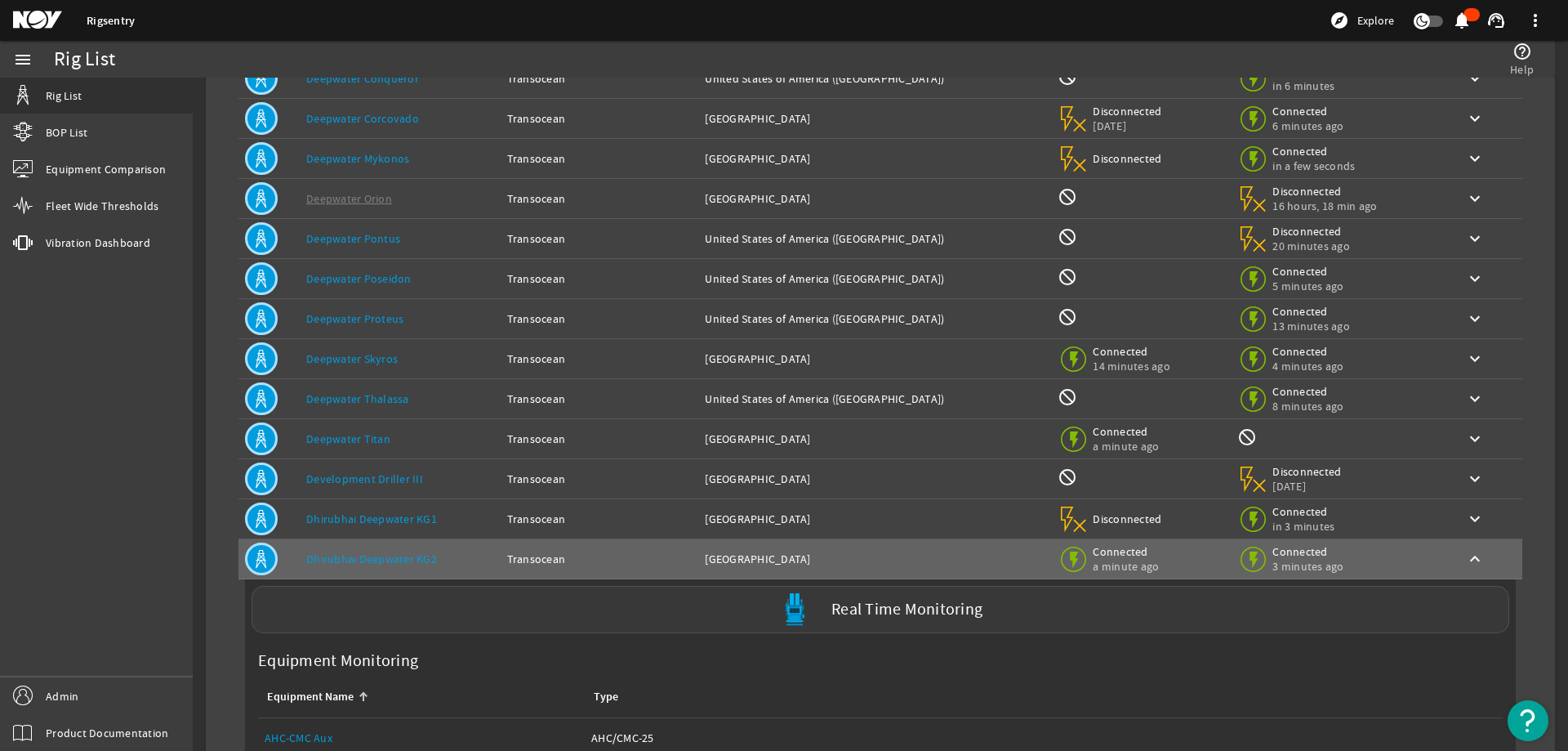
click at [451, 614] on div "Real Time Monitoring" at bounding box center [880, 609] width 1258 height 48
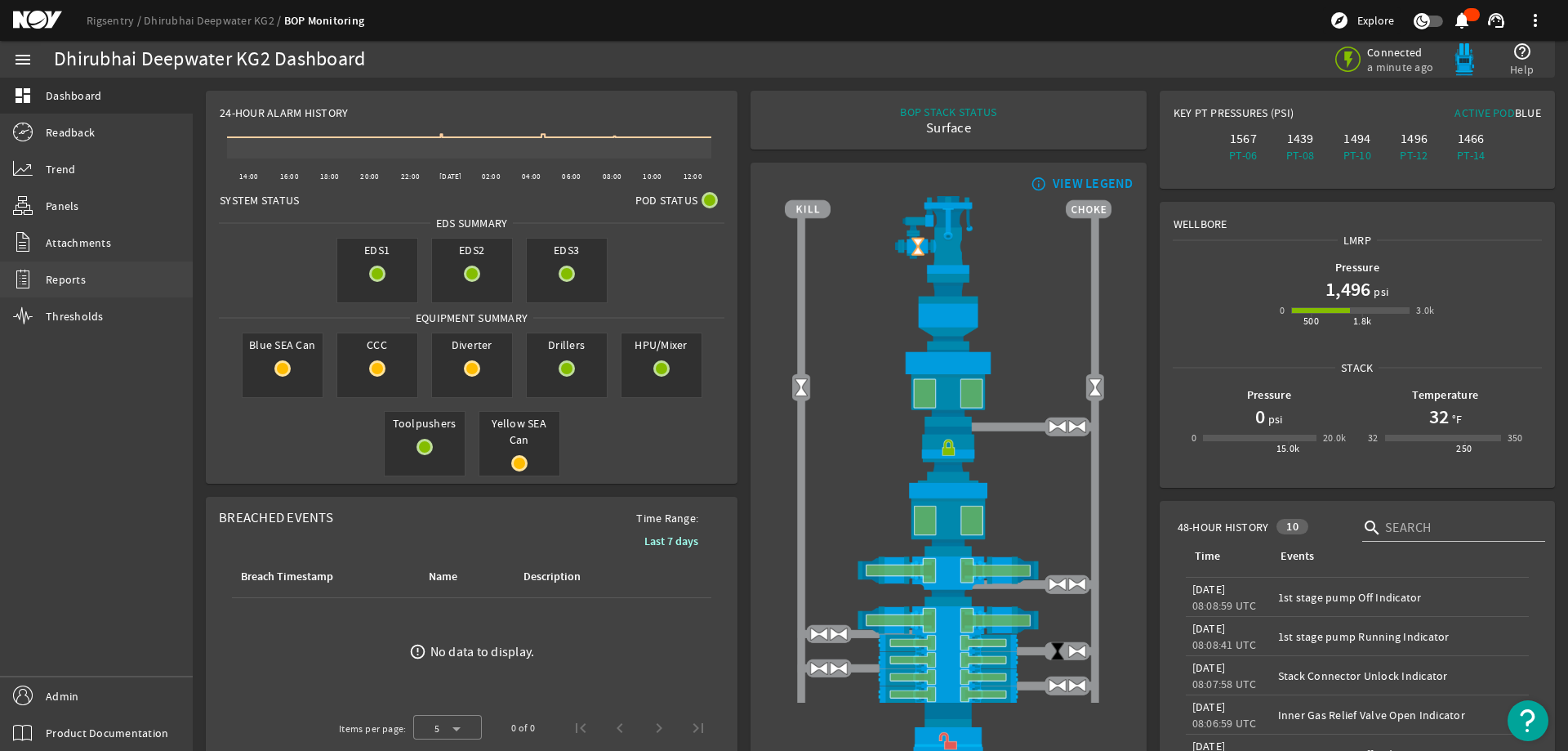
click at [92, 281] on link "Reports" at bounding box center [97, 279] width 193 height 36
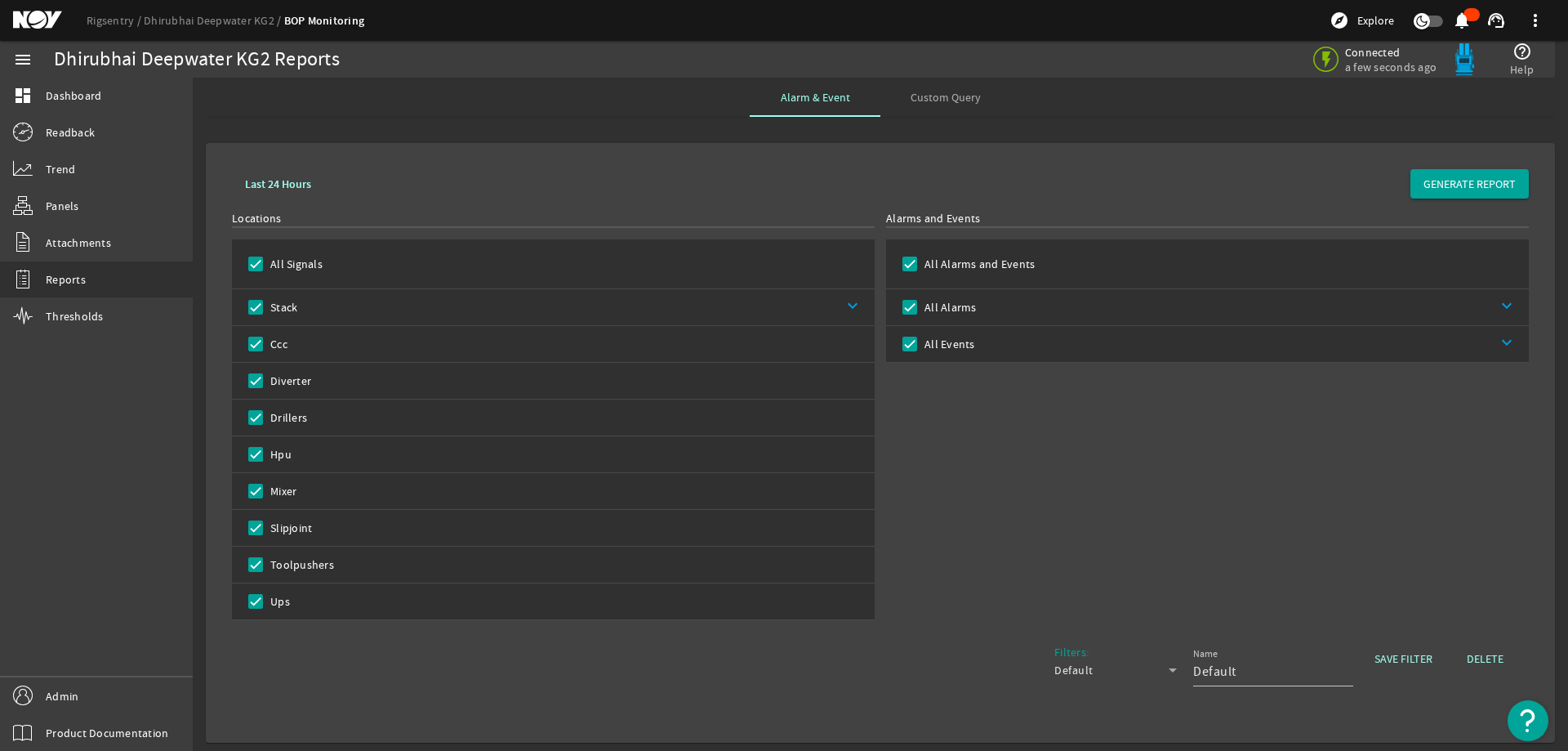
click at [114, 28] on ds-header-breadcrumb "Rigsentry Dhirubhai Deepwater KG2 BOP Monitoring" at bounding box center [225, 21] width 277 height 17
click at [115, 19] on link "Rigsentry" at bounding box center [114, 21] width 57 height 15
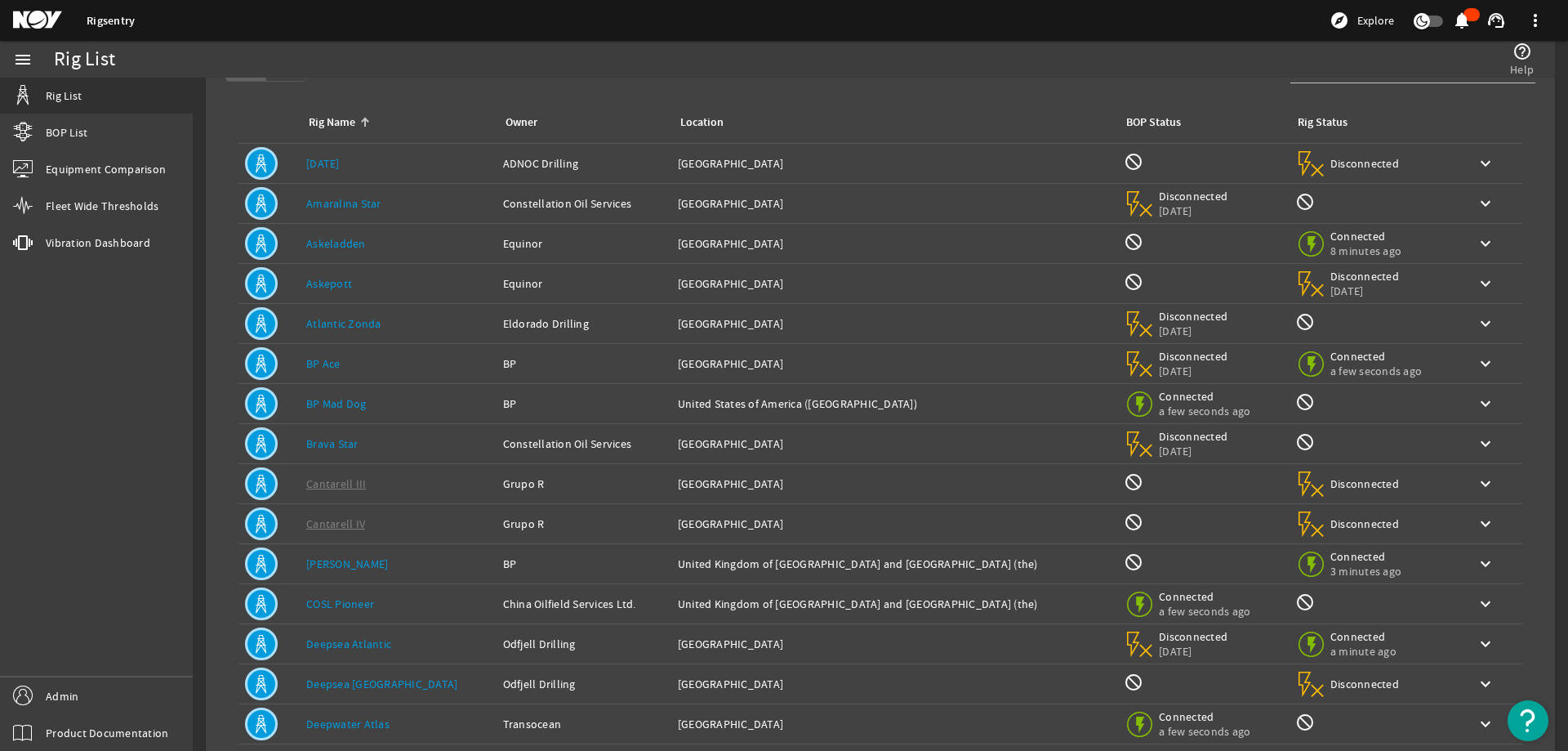
scroll to position [155, 0]
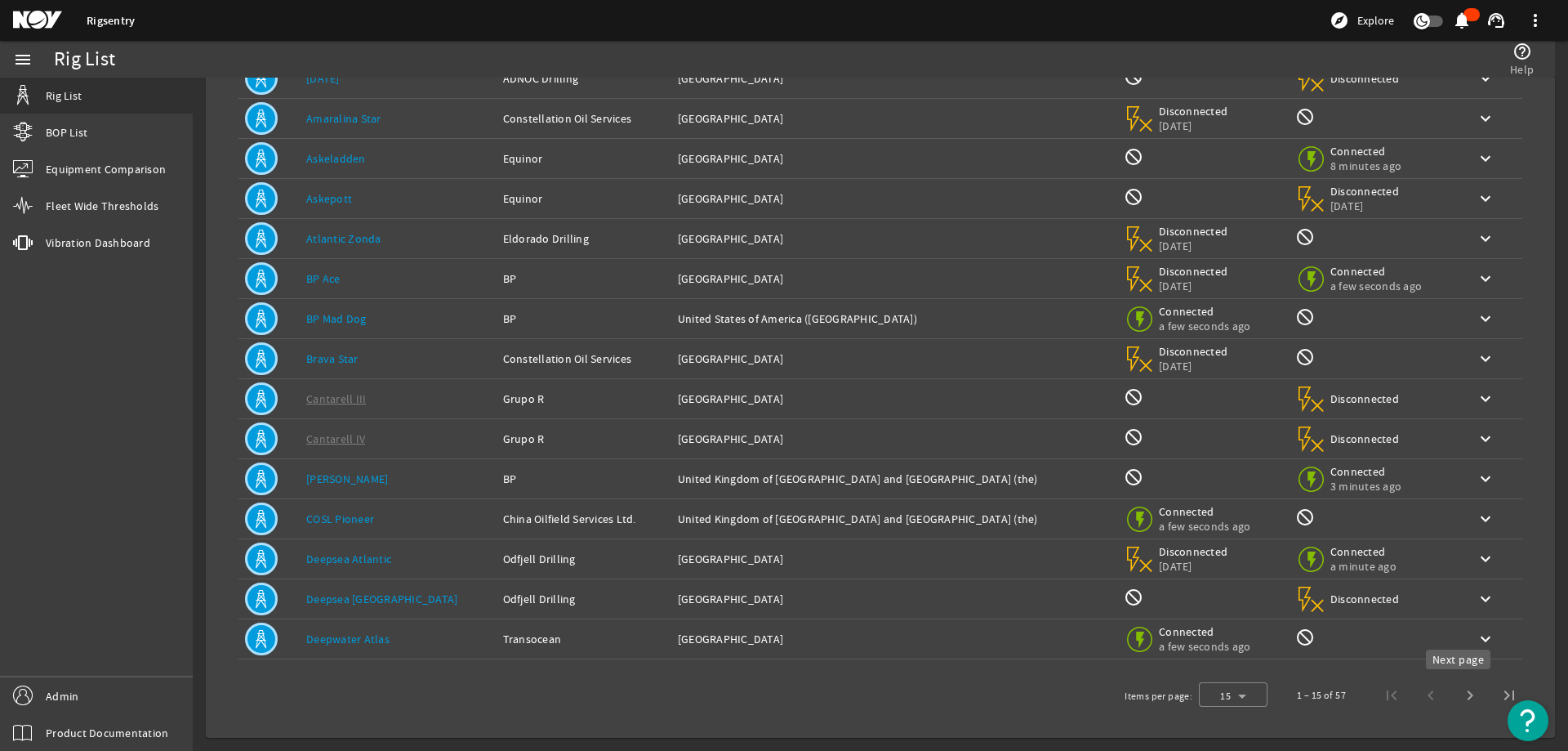
click at [1462, 695] on span "Next page" at bounding box center [1471, 696] width 39 height 39
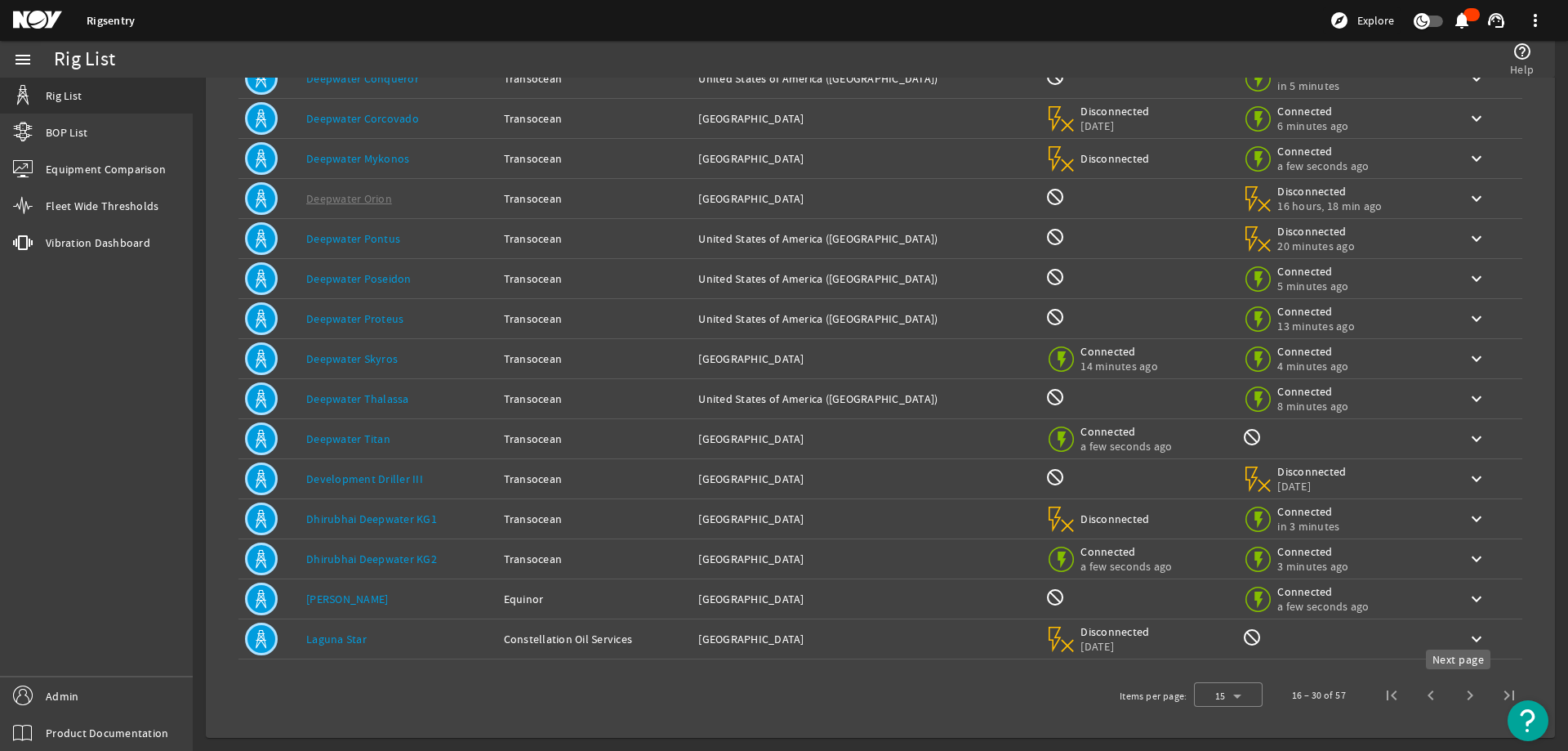
click at [1462, 701] on span "Next page" at bounding box center [1471, 696] width 39 height 39
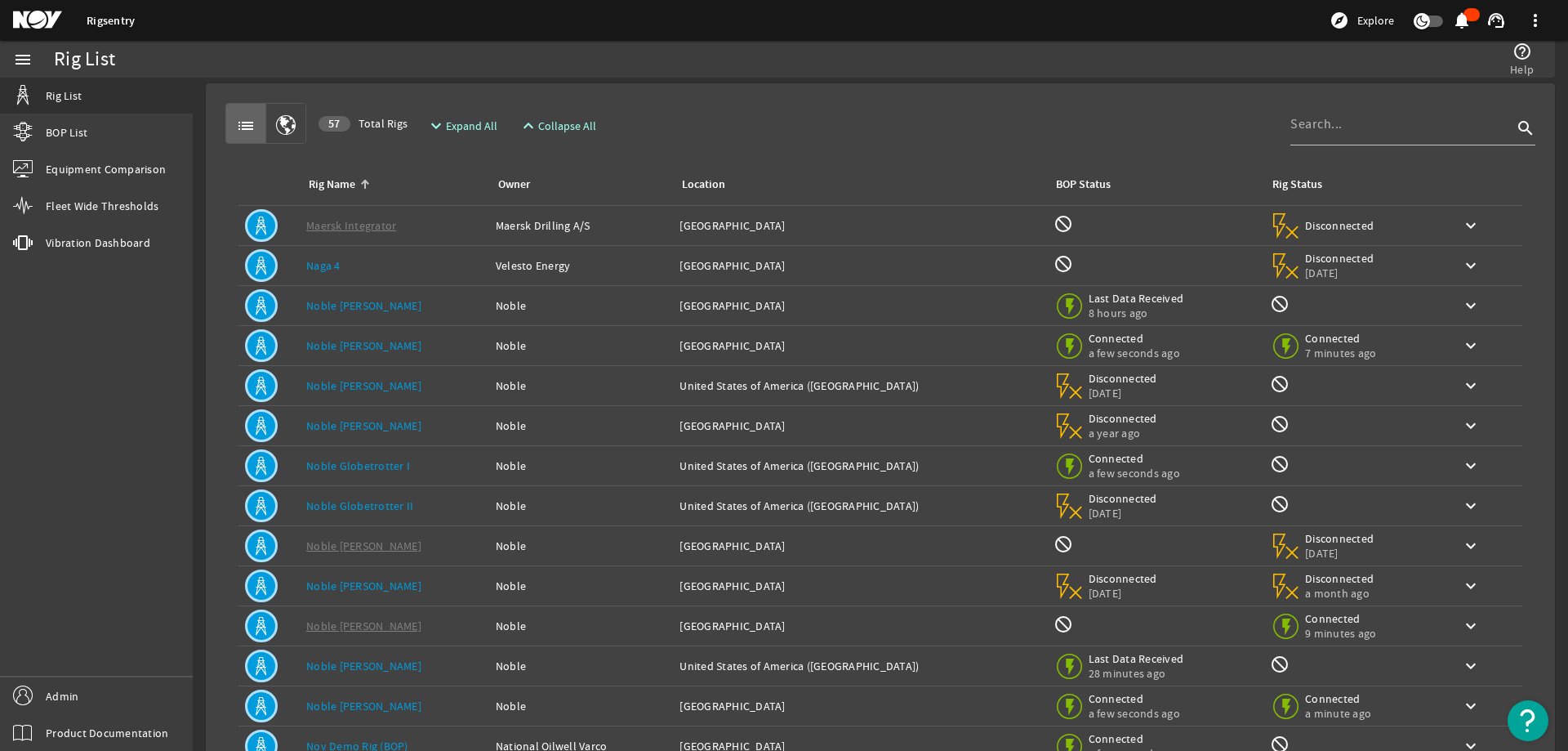
scroll to position [0, 0]
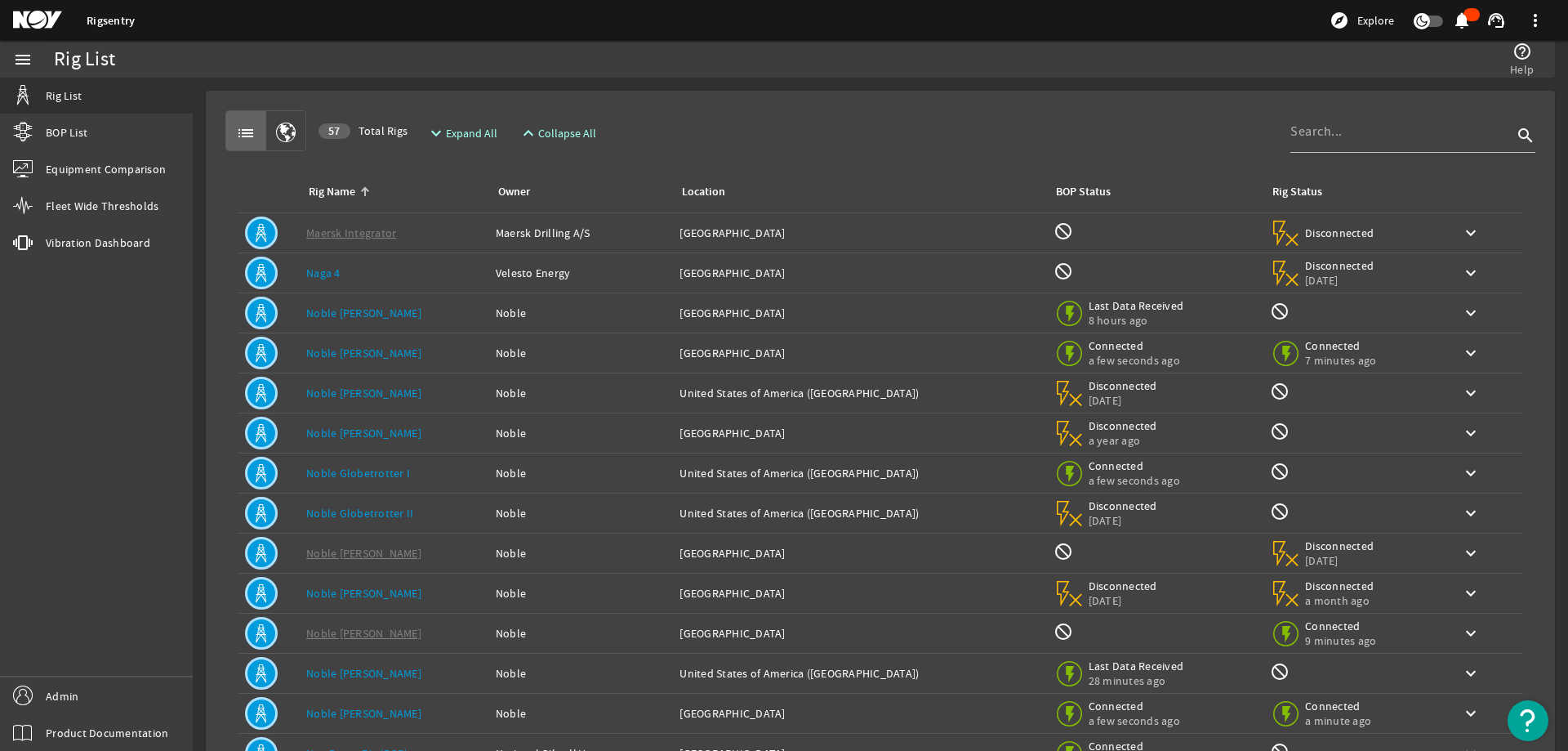
click at [404, 314] on div "Rig Name: Noble Bob Douglas" at bounding box center [395, 312] width 176 height 16
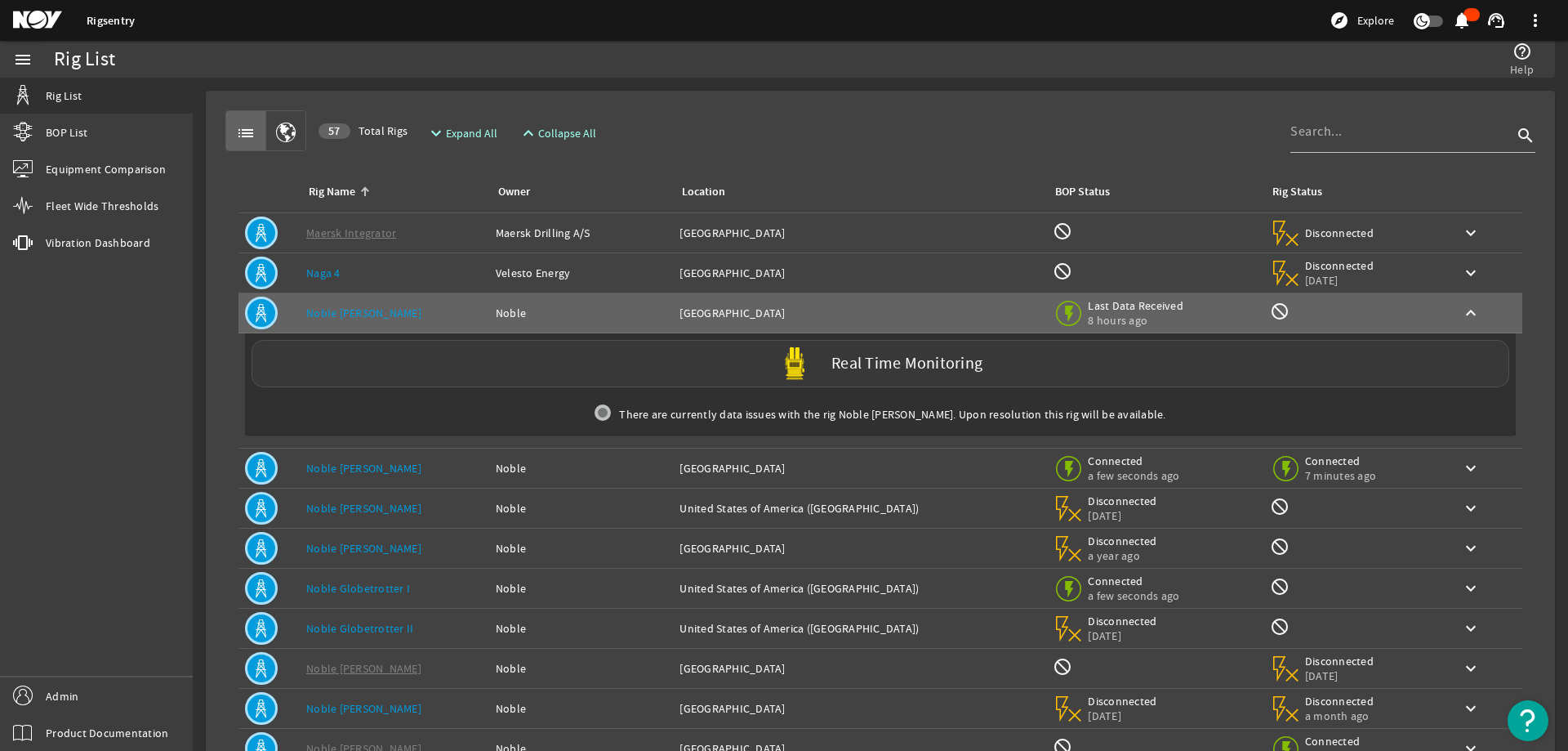
click at [438, 353] on div "Real Time Monitoring" at bounding box center [880, 364] width 1258 height 48
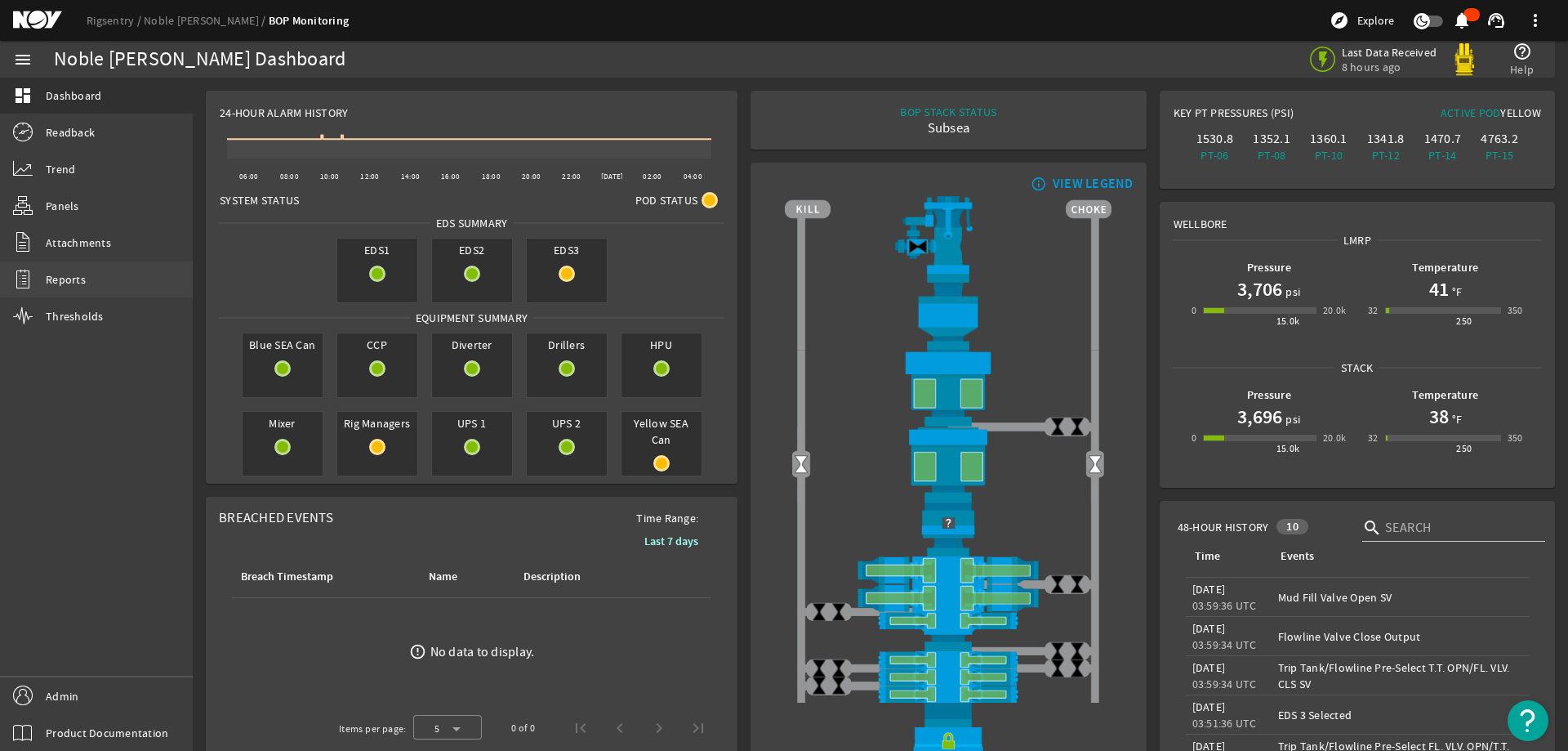
click at [98, 289] on link "Reports" at bounding box center [97, 279] width 193 height 36
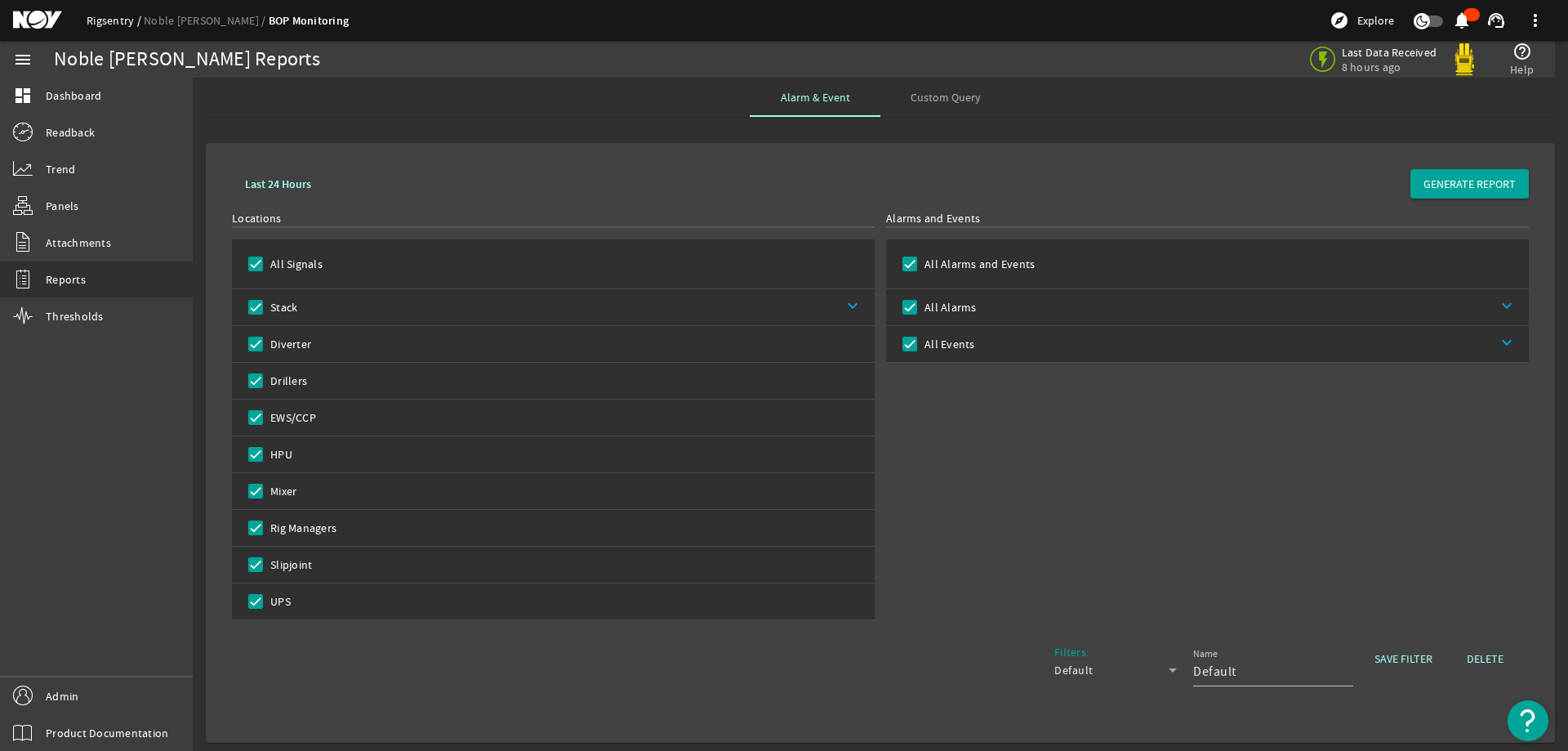
click at [121, 20] on link "Rigsentry" at bounding box center [114, 21] width 57 height 15
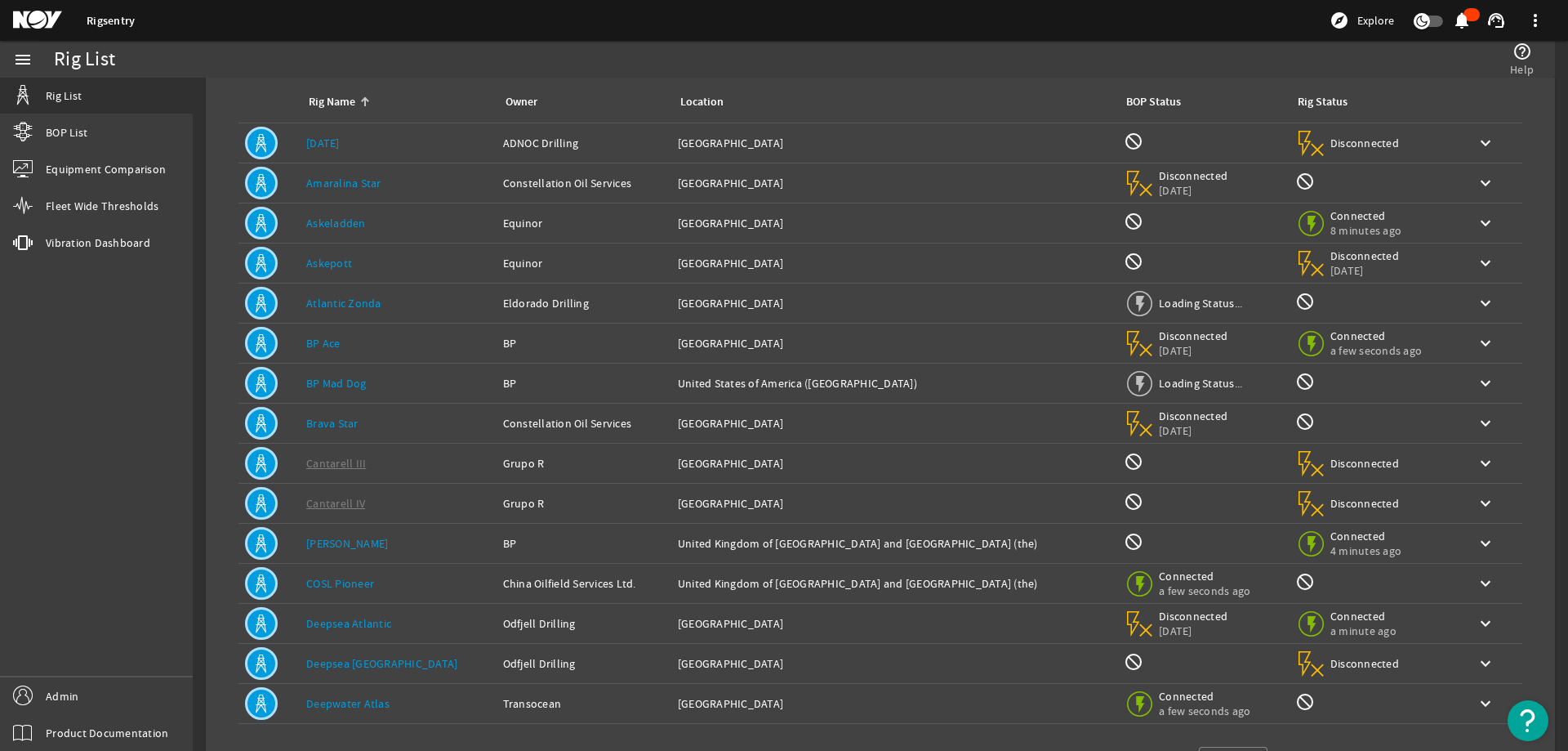
scroll to position [155, 0]
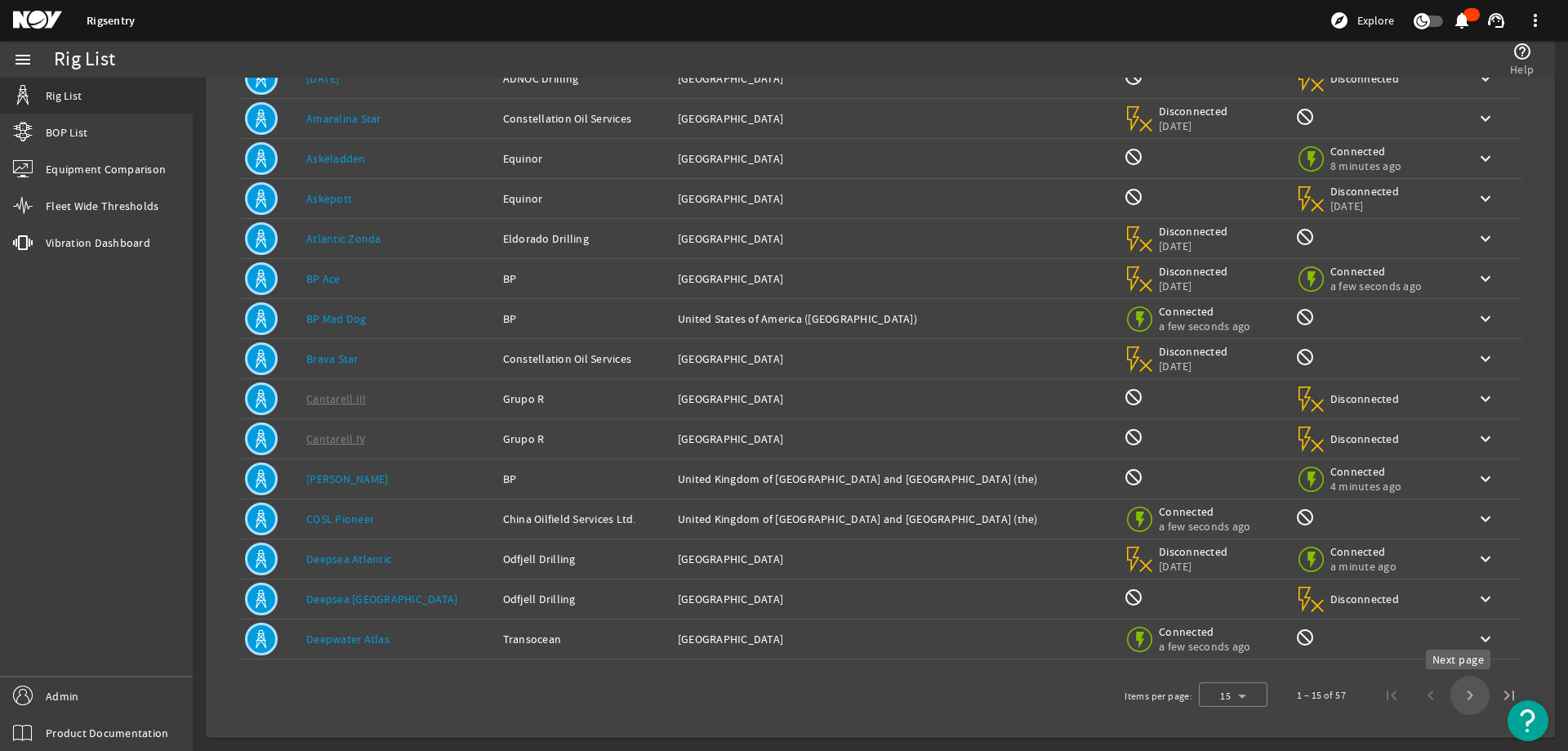
click at [1463, 693] on span "Next page" at bounding box center [1471, 696] width 39 height 39
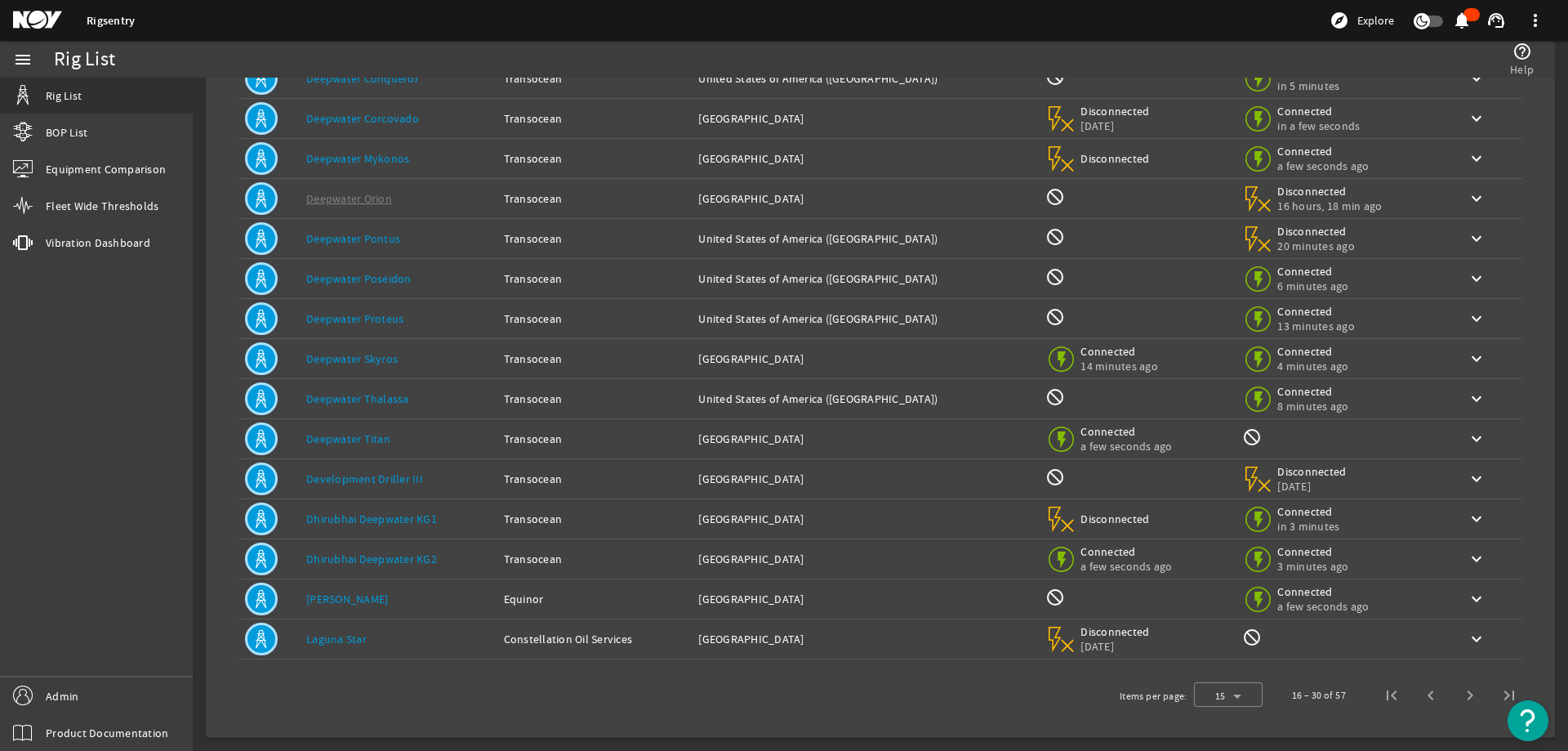
click at [1460, 694] on span "Next page" at bounding box center [1471, 696] width 39 height 39
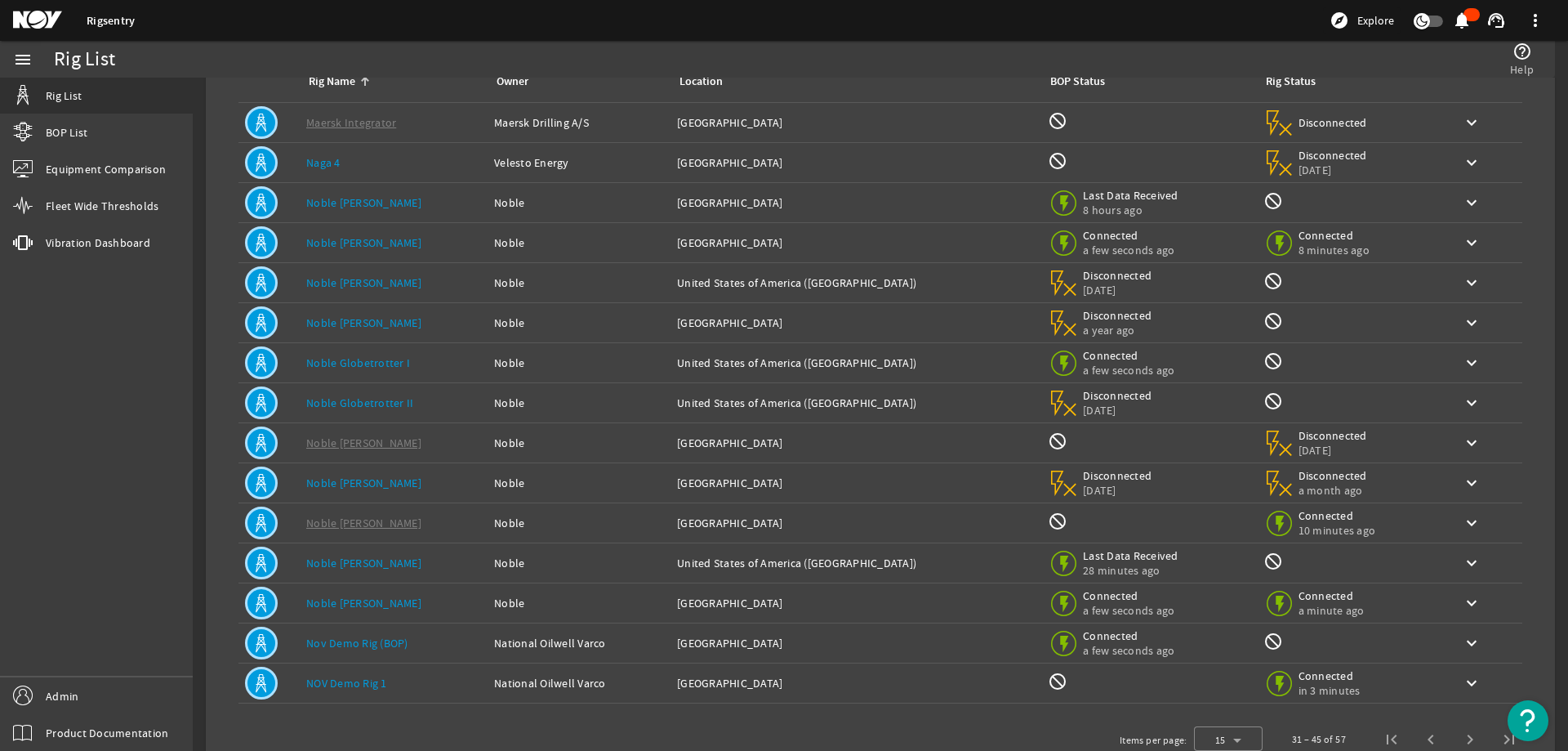
scroll to position [73, 0]
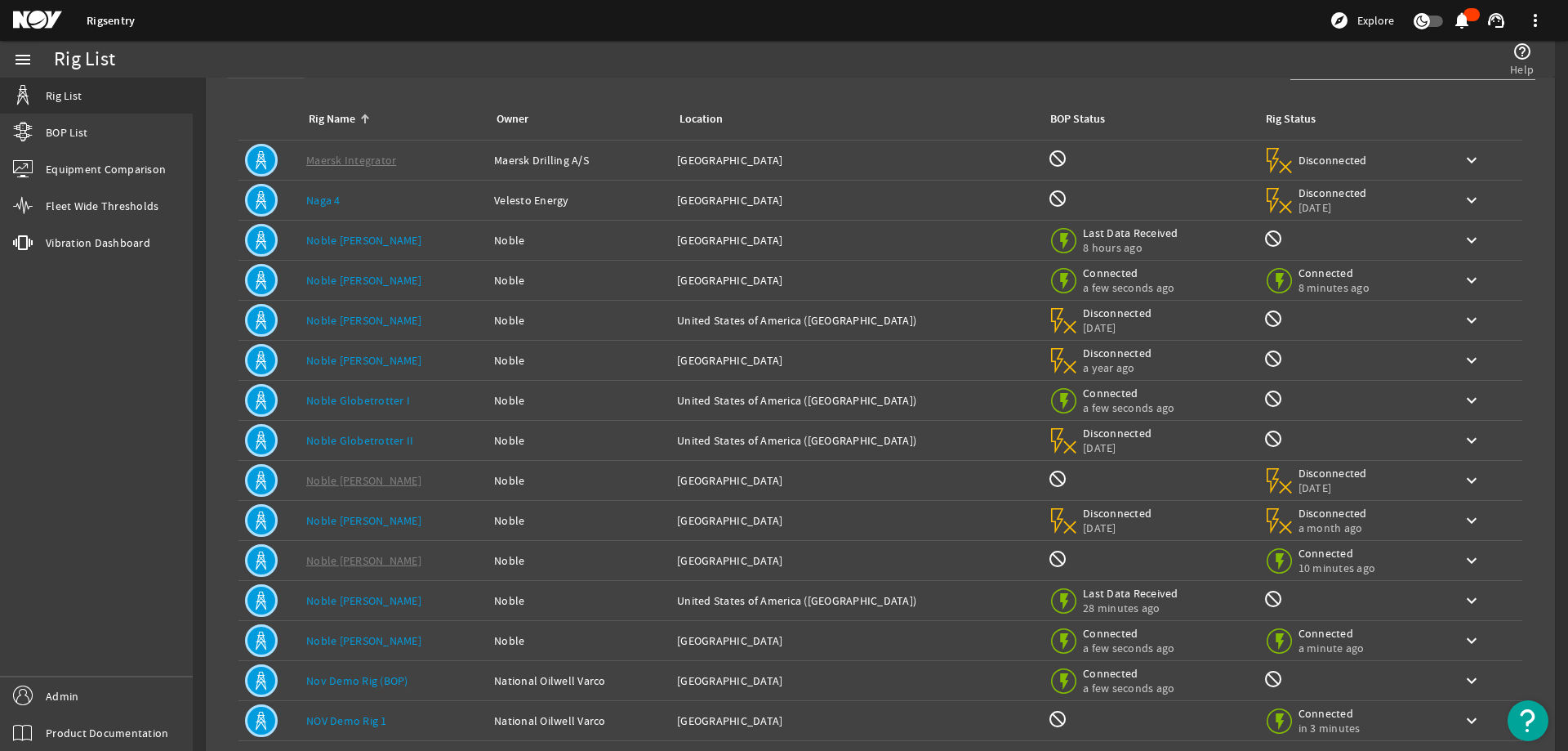
click at [396, 277] on div "Rig Name: Noble Don Taylor" at bounding box center [394, 279] width 174 height 16
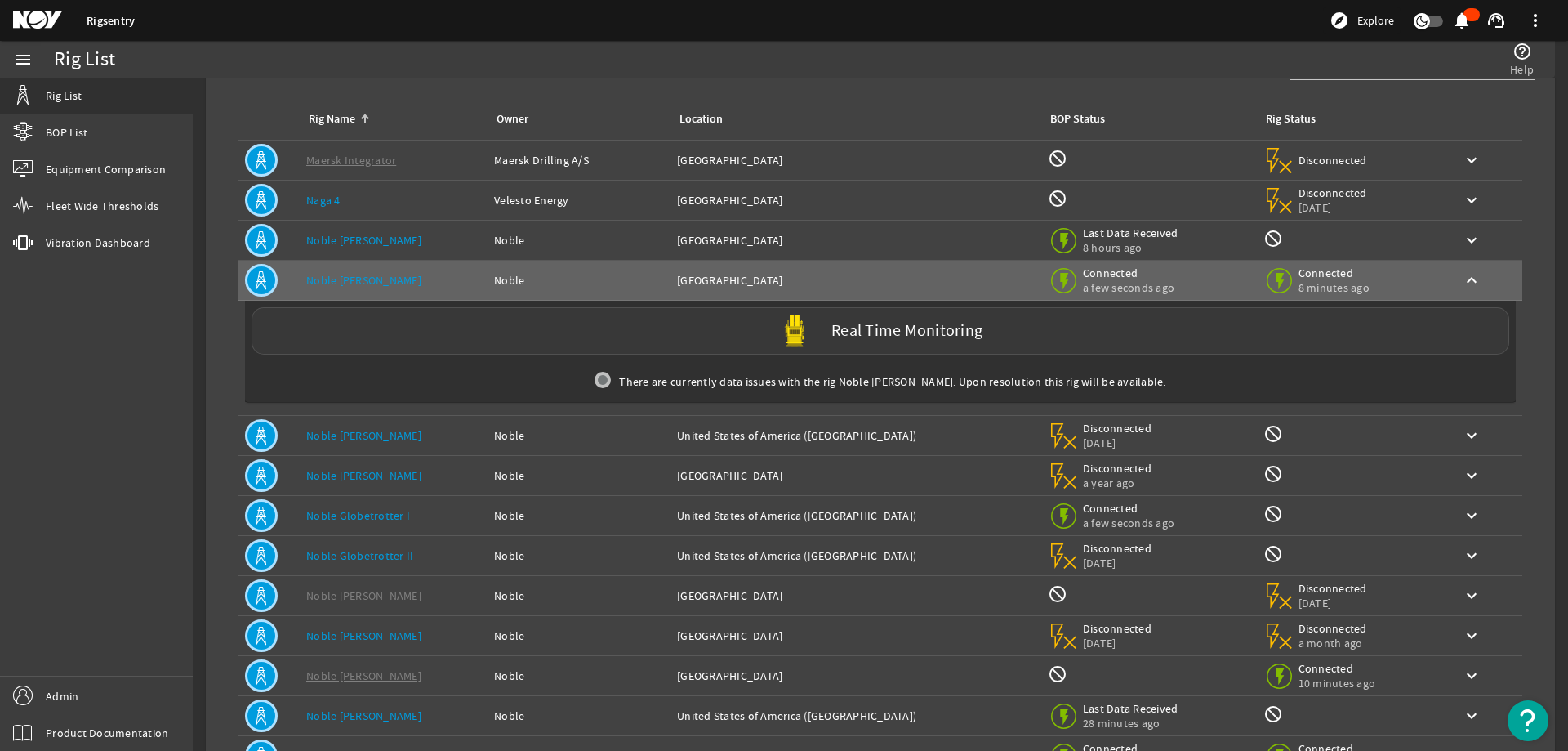
click at [446, 340] on div "Real Time Monitoring" at bounding box center [880, 331] width 1258 height 48
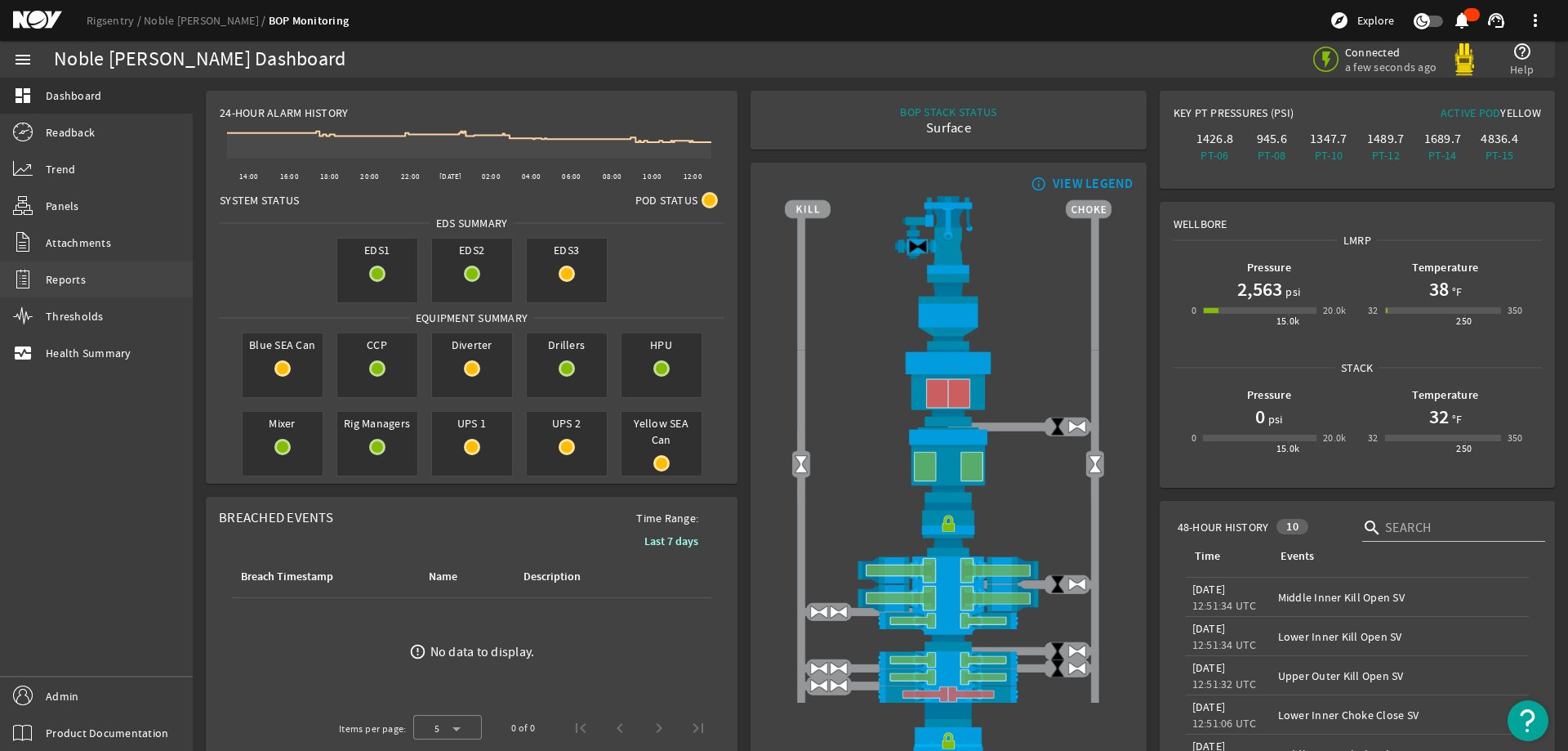
click at [88, 293] on link "Reports" at bounding box center [97, 279] width 193 height 36
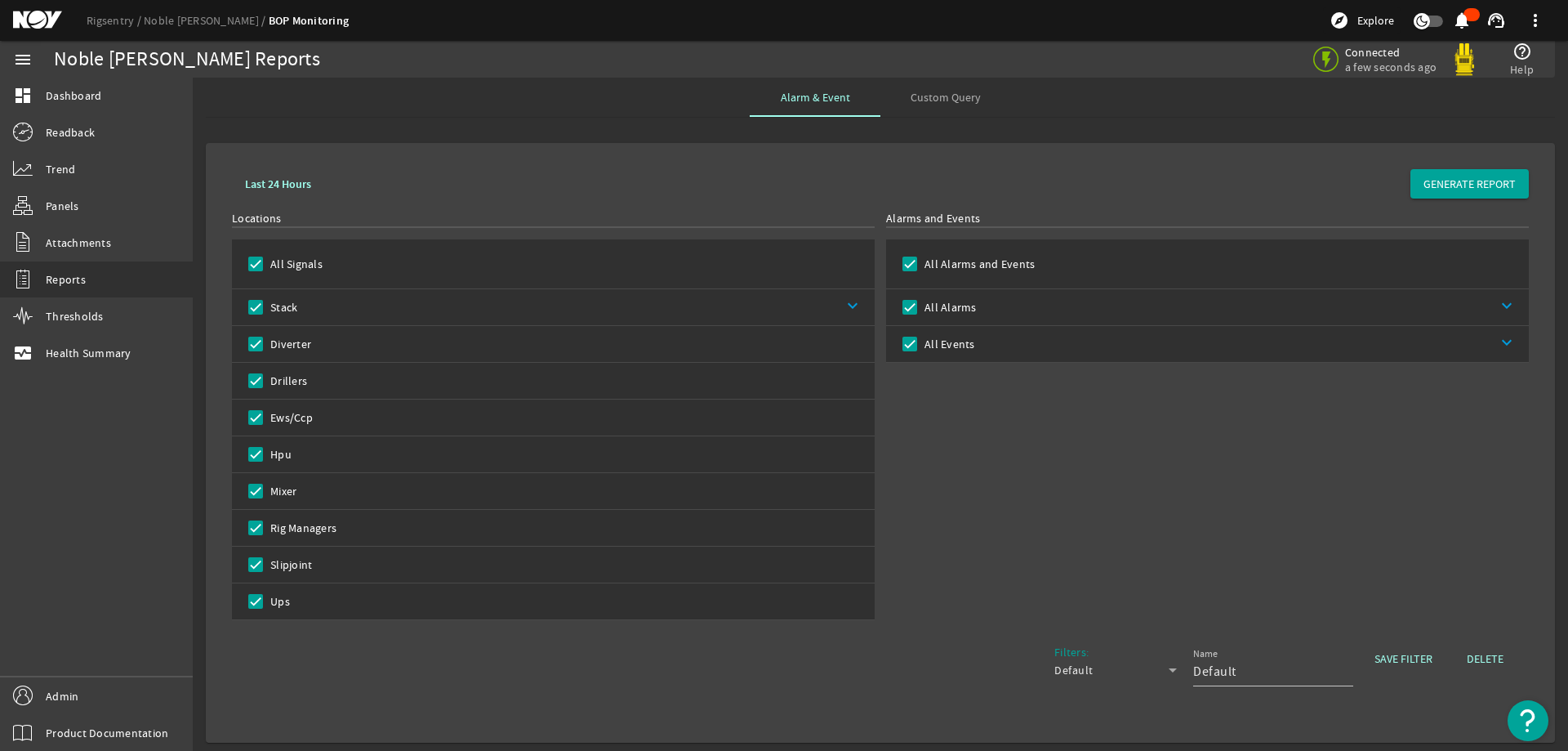
click at [595, 311] on link "keyboard_arrow_down" at bounding box center [586, 307] width 577 height 36
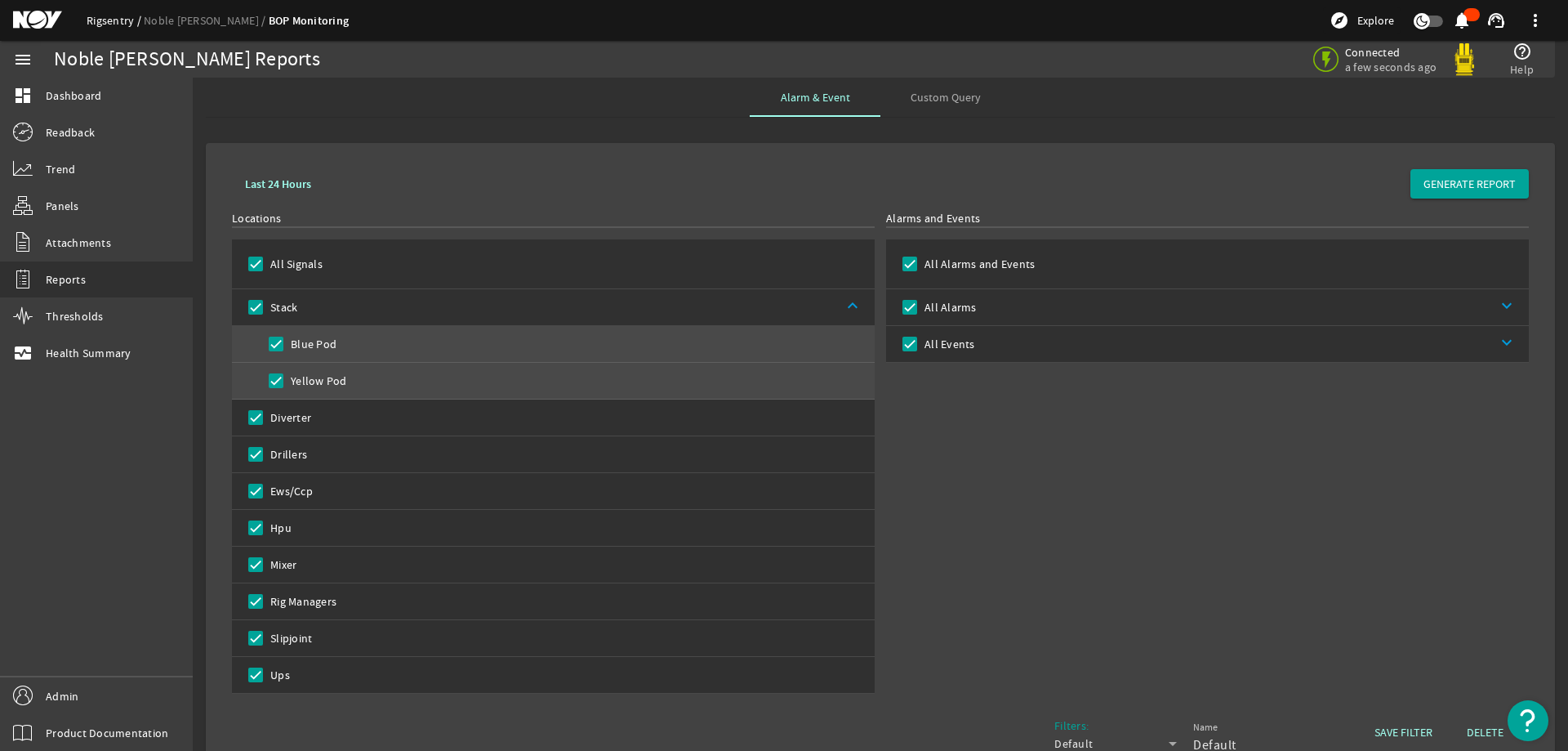
click at [109, 25] on link "Rigsentry" at bounding box center [114, 21] width 57 height 15
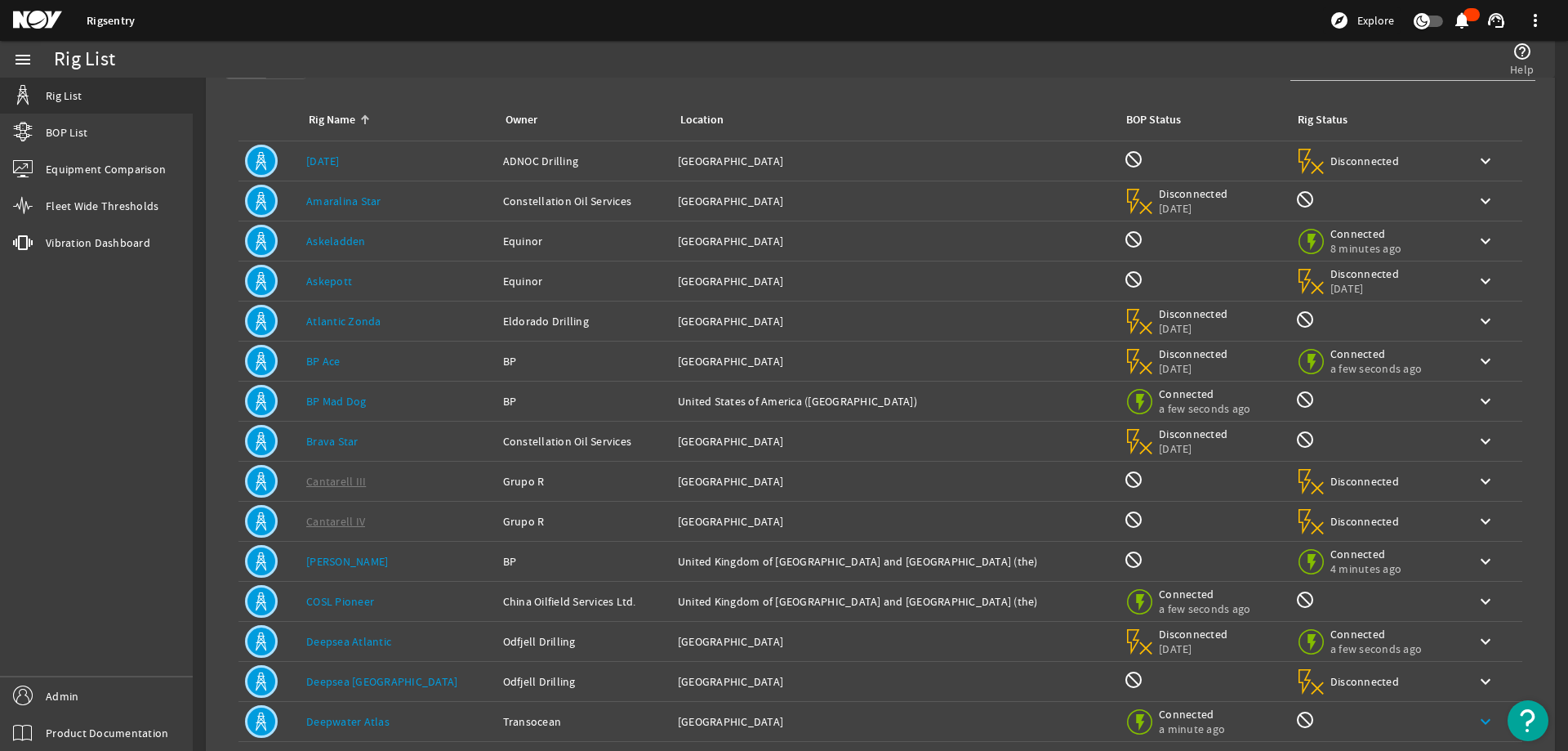
scroll to position [155, 0]
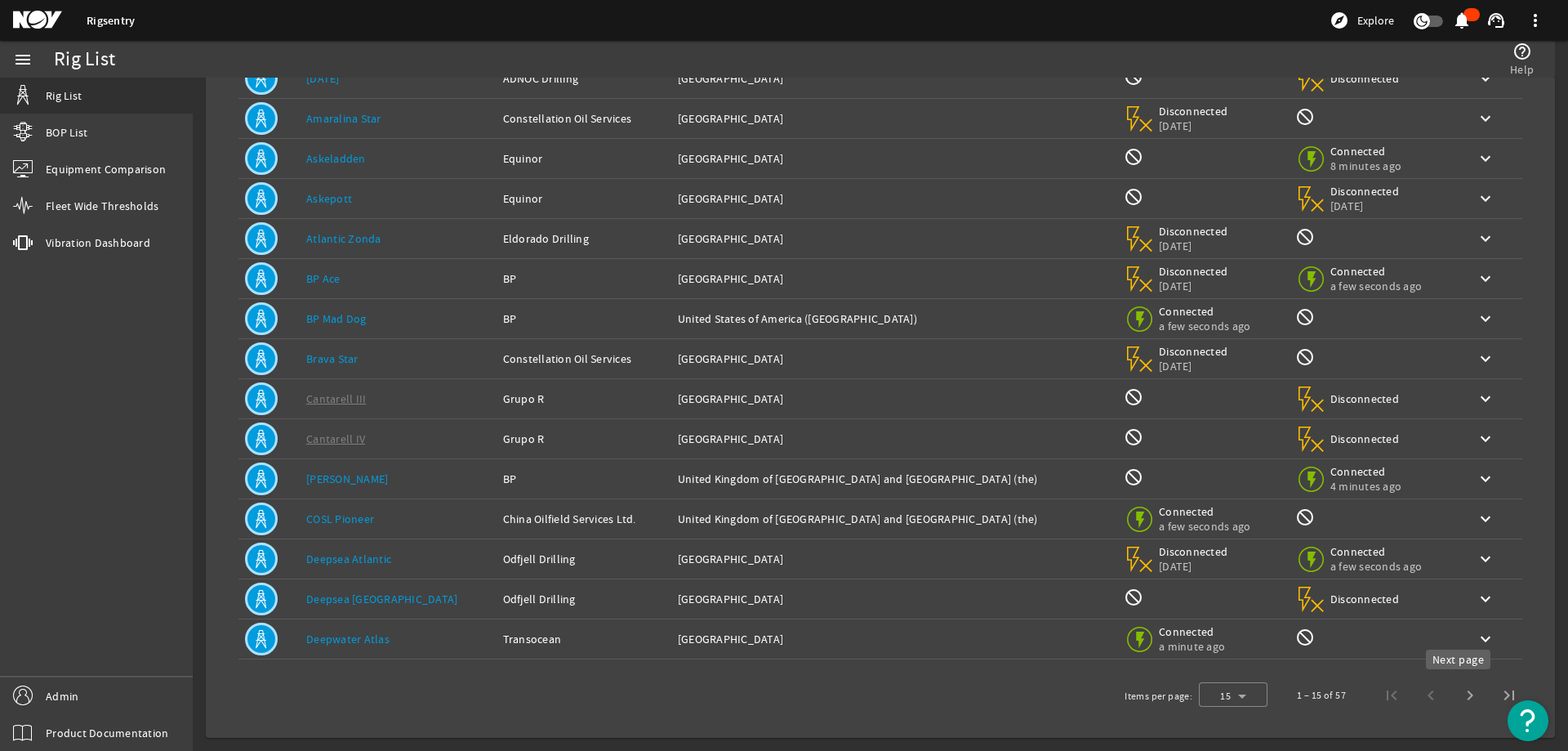
click at [1457, 694] on span "Next page" at bounding box center [1471, 696] width 39 height 39
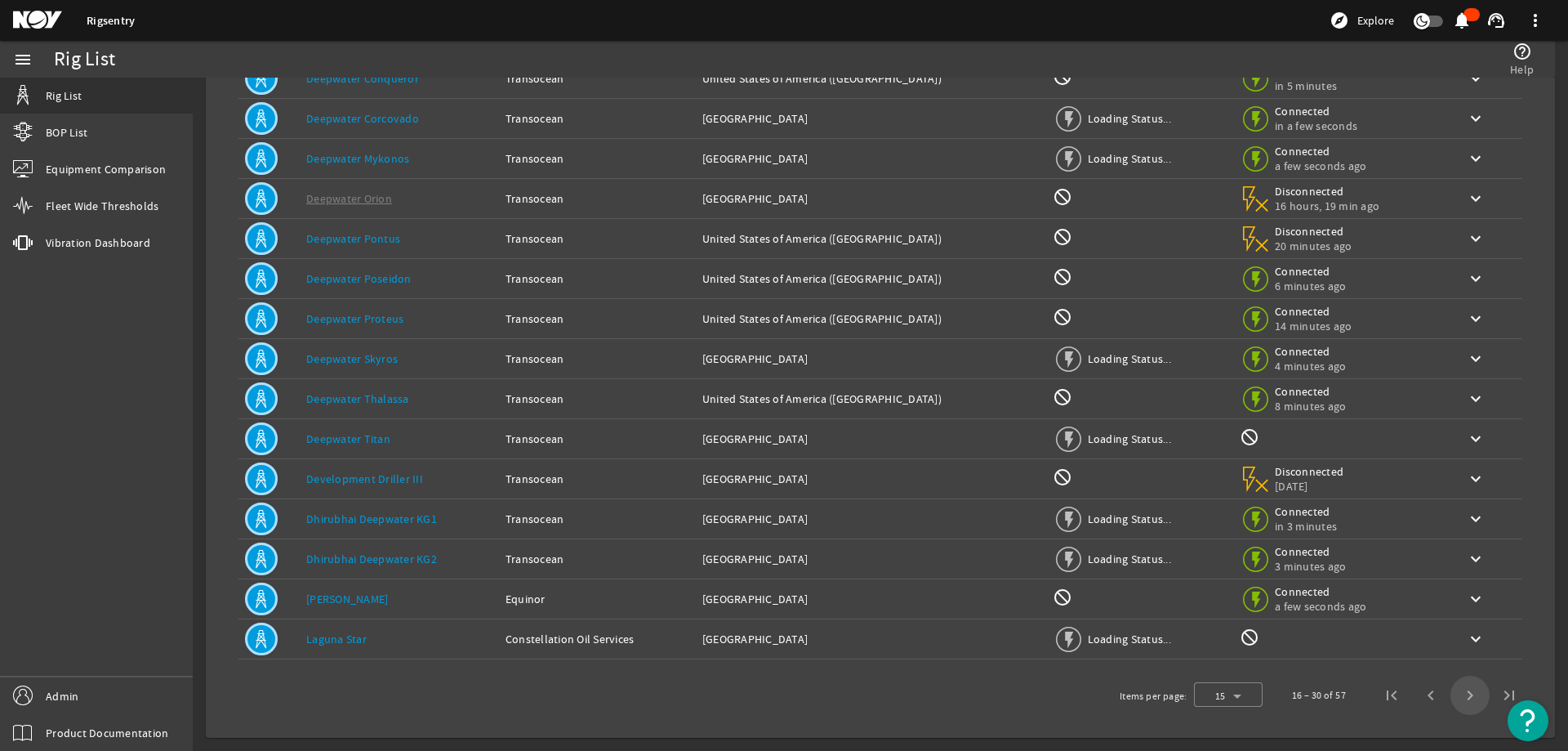
click at [1457, 694] on span "Next page" at bounding box center [1471, 696] width 39 height 39
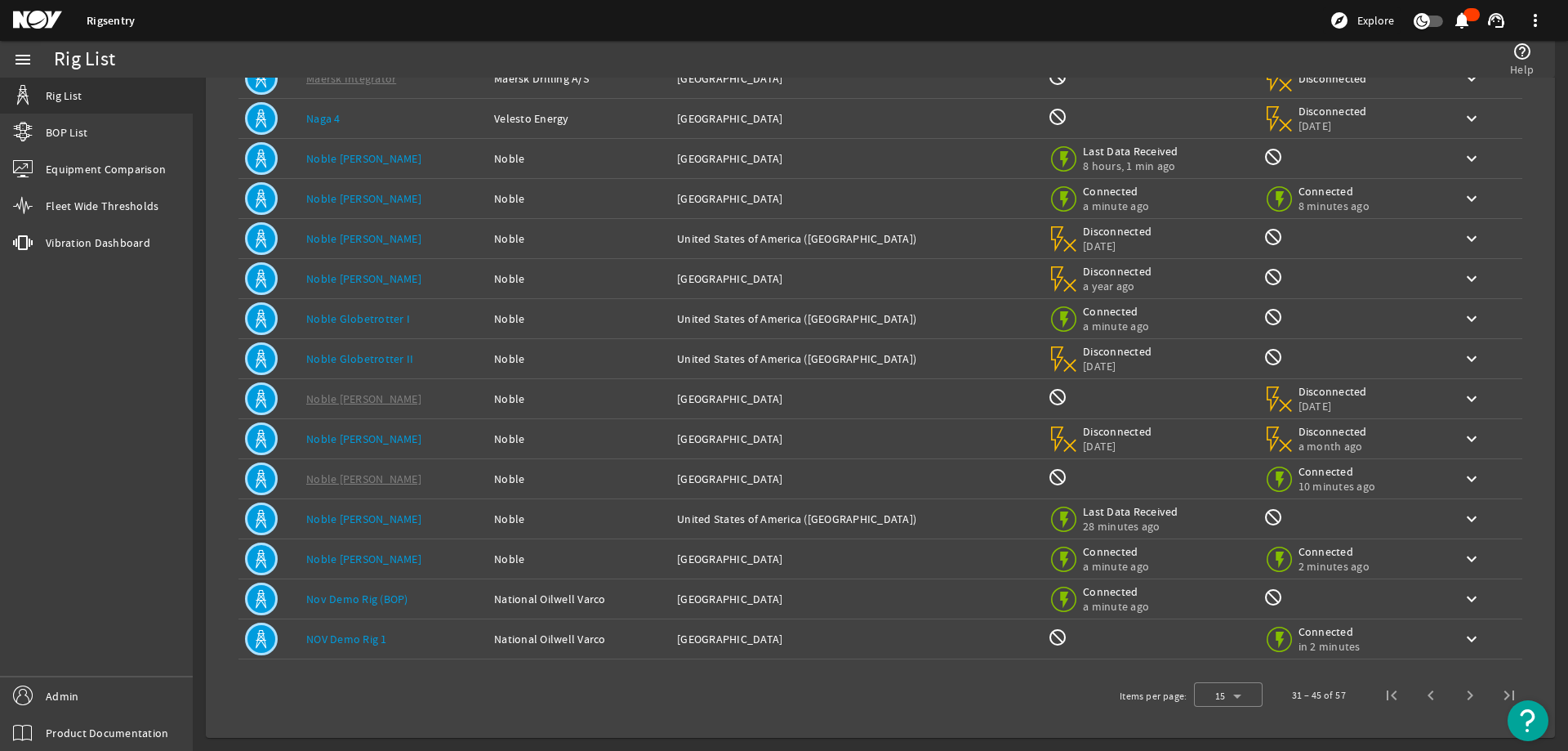
click at [378, 561] on link "Noble Tom Madden" at bounding box center [364, 559] width 115 height 15
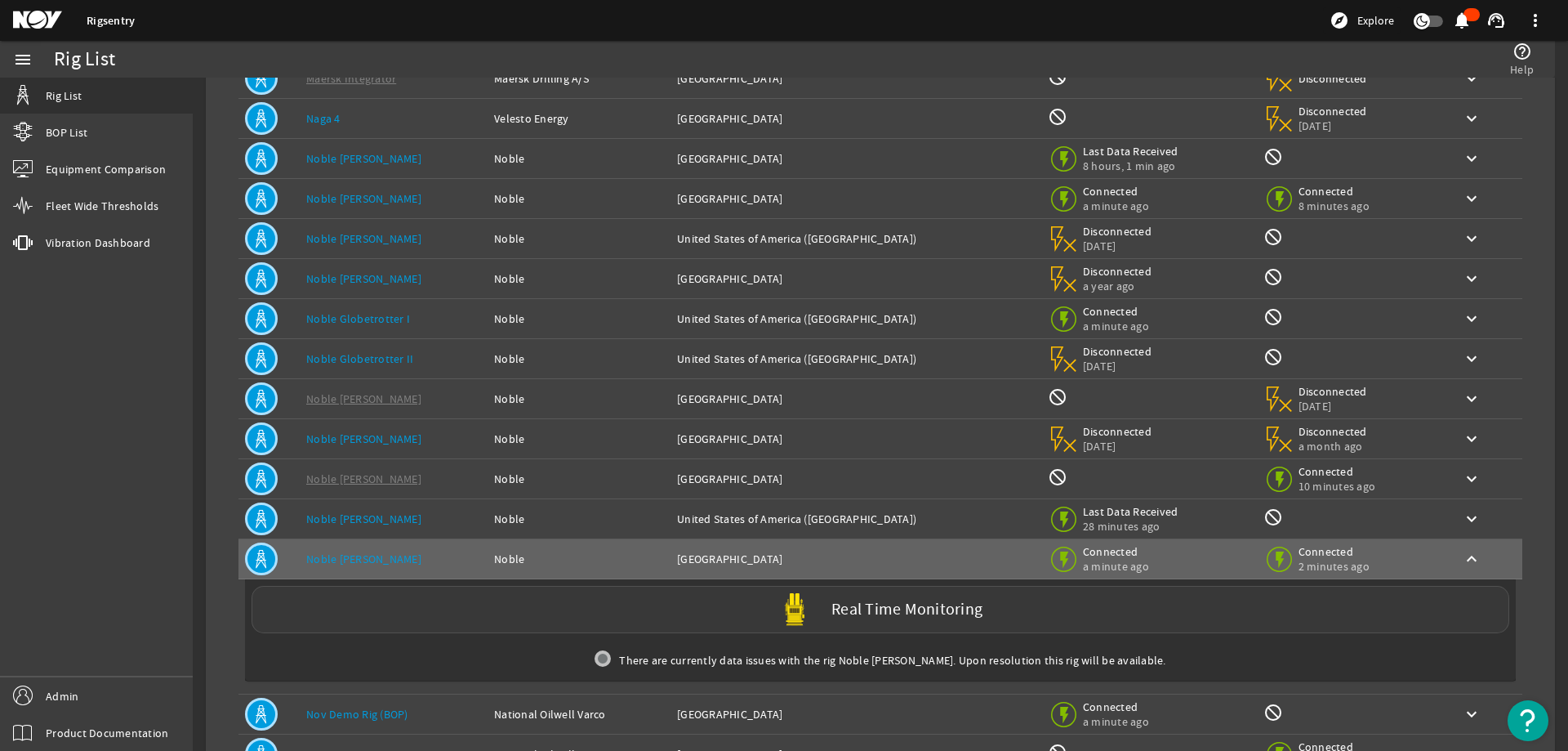
click at [413, 608] on div "Real Time Monitoring" at bounding box center [880, 609] width 1258 height 48
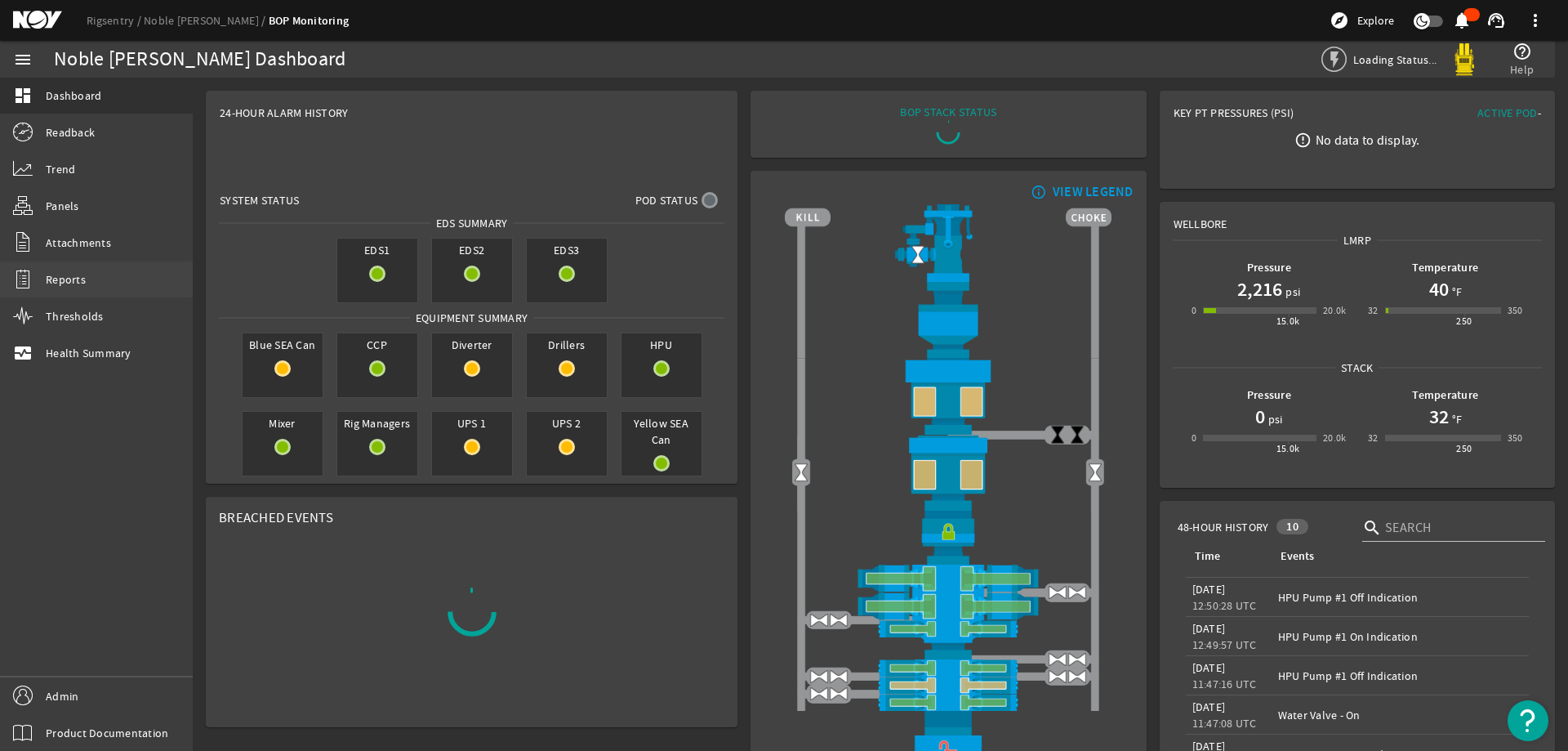
click at [90, 274] on link "Reports" at bounding box center [97, 279] width 193 height 36
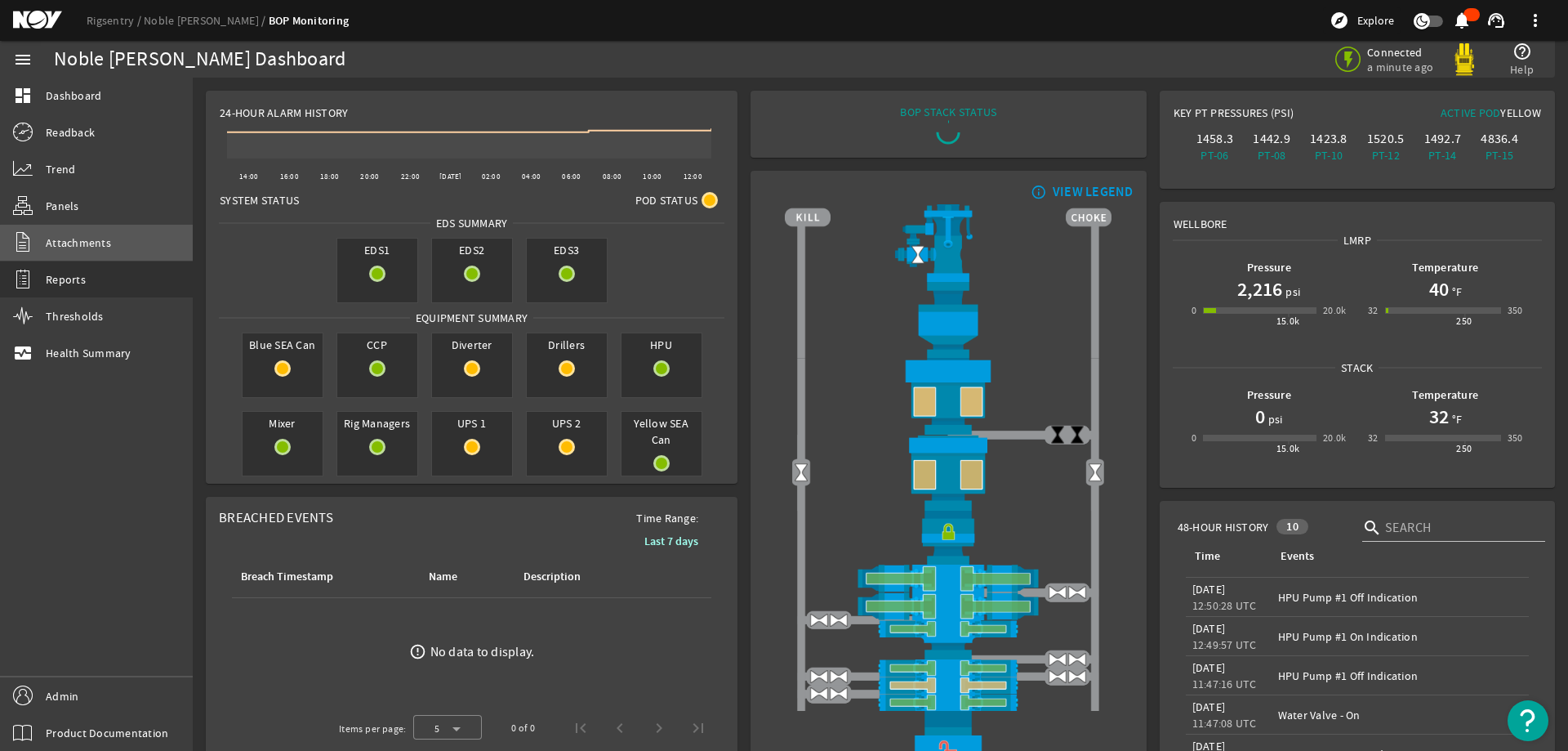
click at [107, 247] on span "Attachments" at bounding box center [79, 242] width 66 height 16
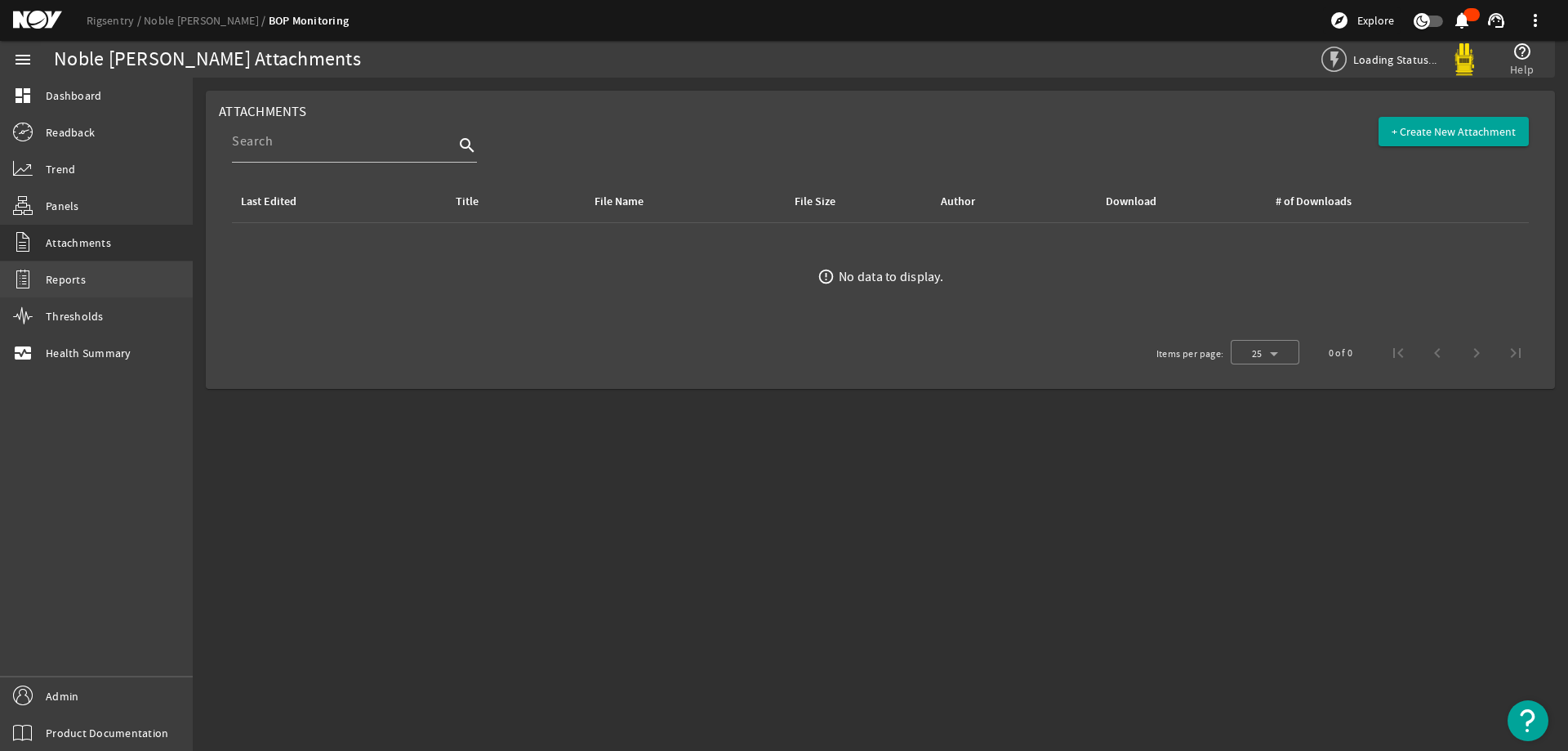
click at [100, 287] on link "Reports" at bounding box center [97, 279] width 193 height 36
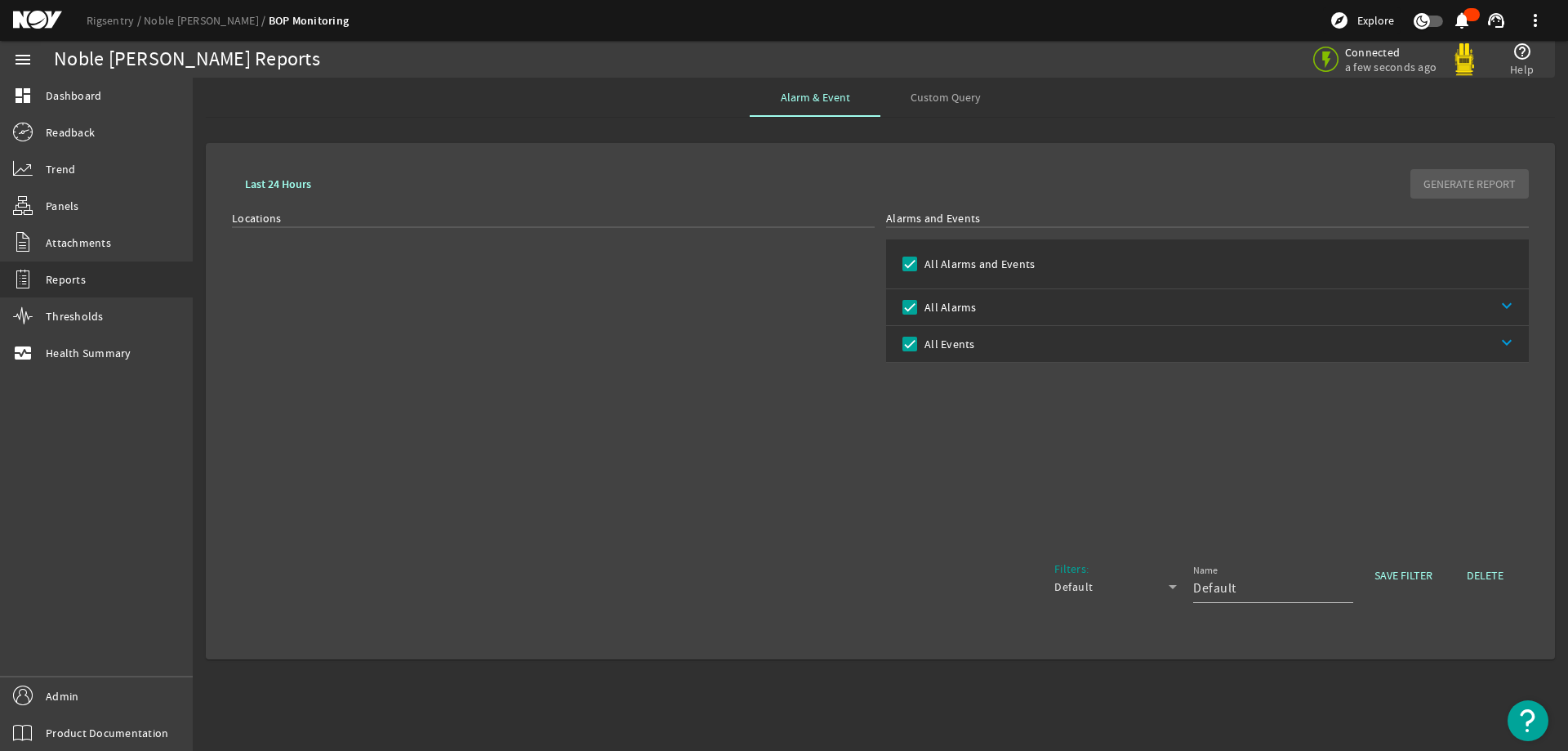
click at [494, 269] on div "Locations" at bounding box center [553, 373] width 643 height 327
click at [113, 22] on link "Rigsentry" at bounding box center [114, 21] width 57 height 15
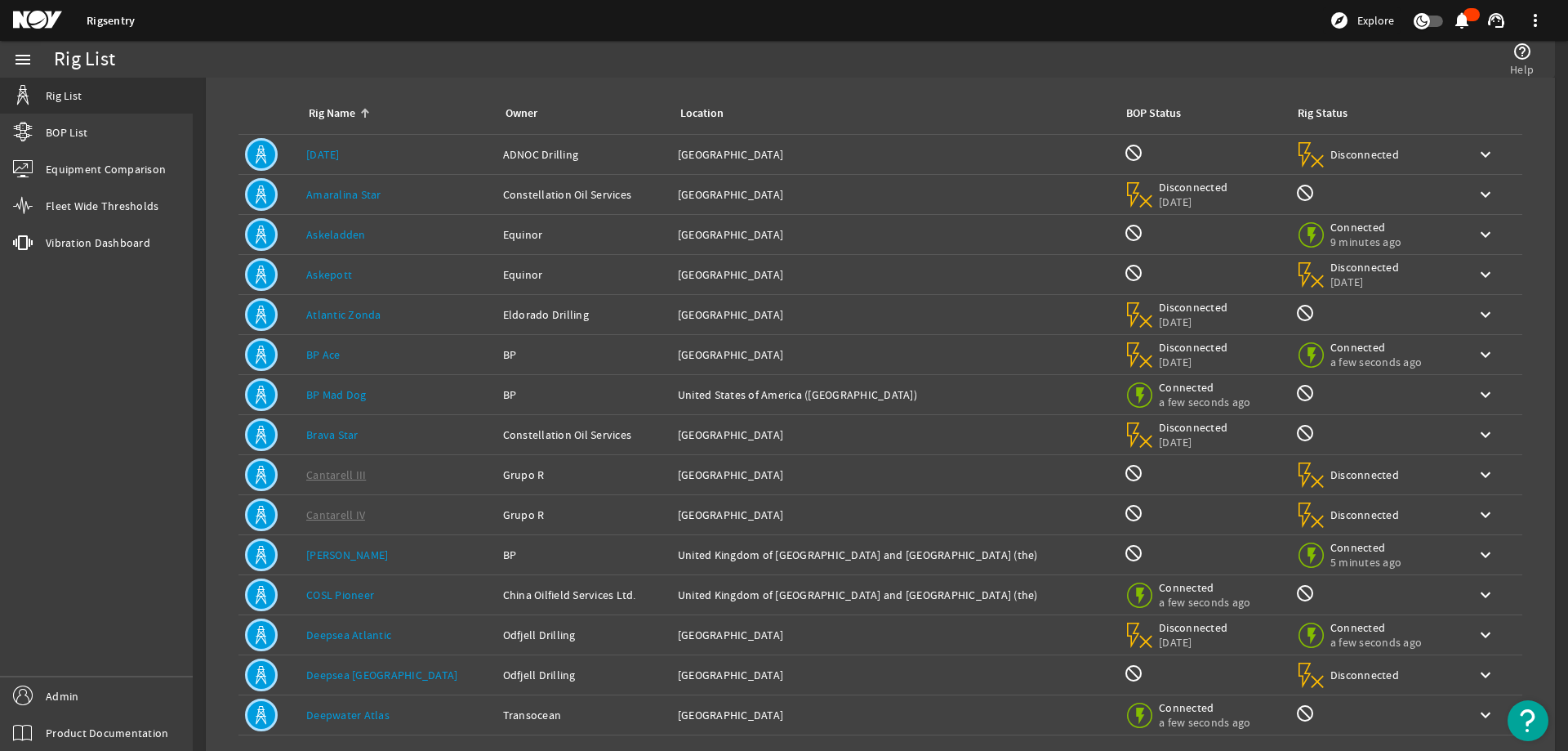
scroll to position [155, 0]
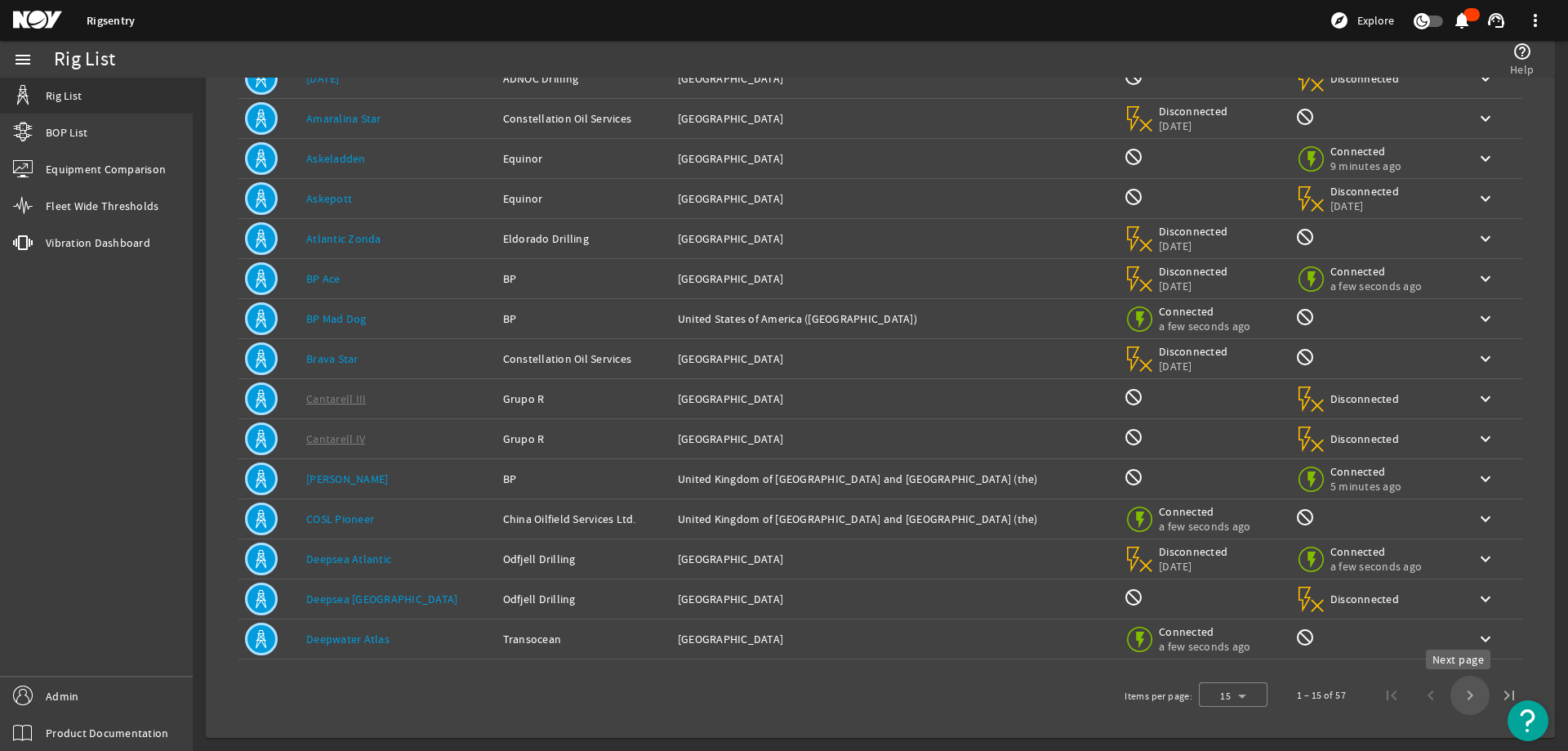
click at [1457, 699] on span "Next page" at bounding box center [1471, 696] width 39 height 39
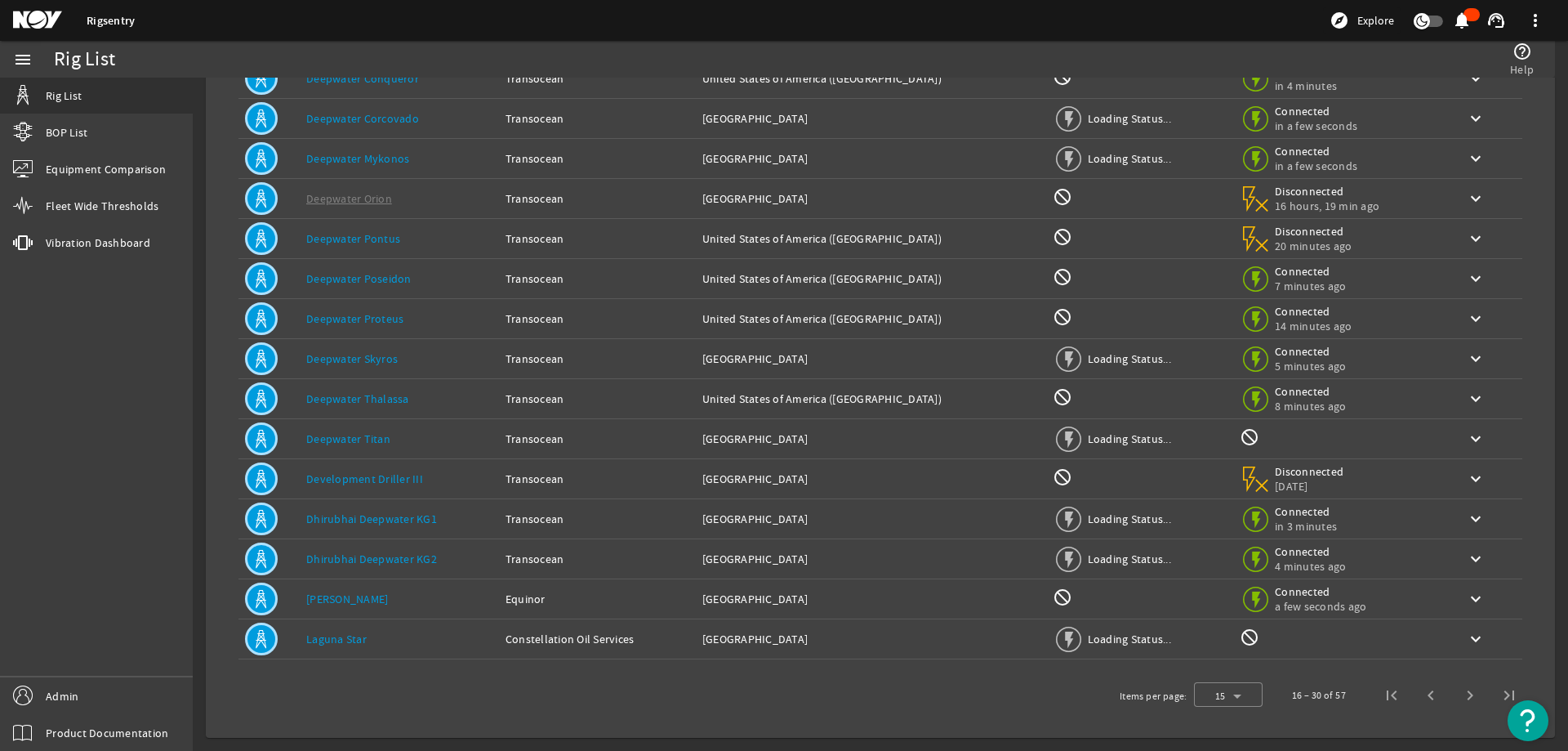
click at [1457, 699] on span "Next page" at bounding box center [1471, 696] width 39 height 39
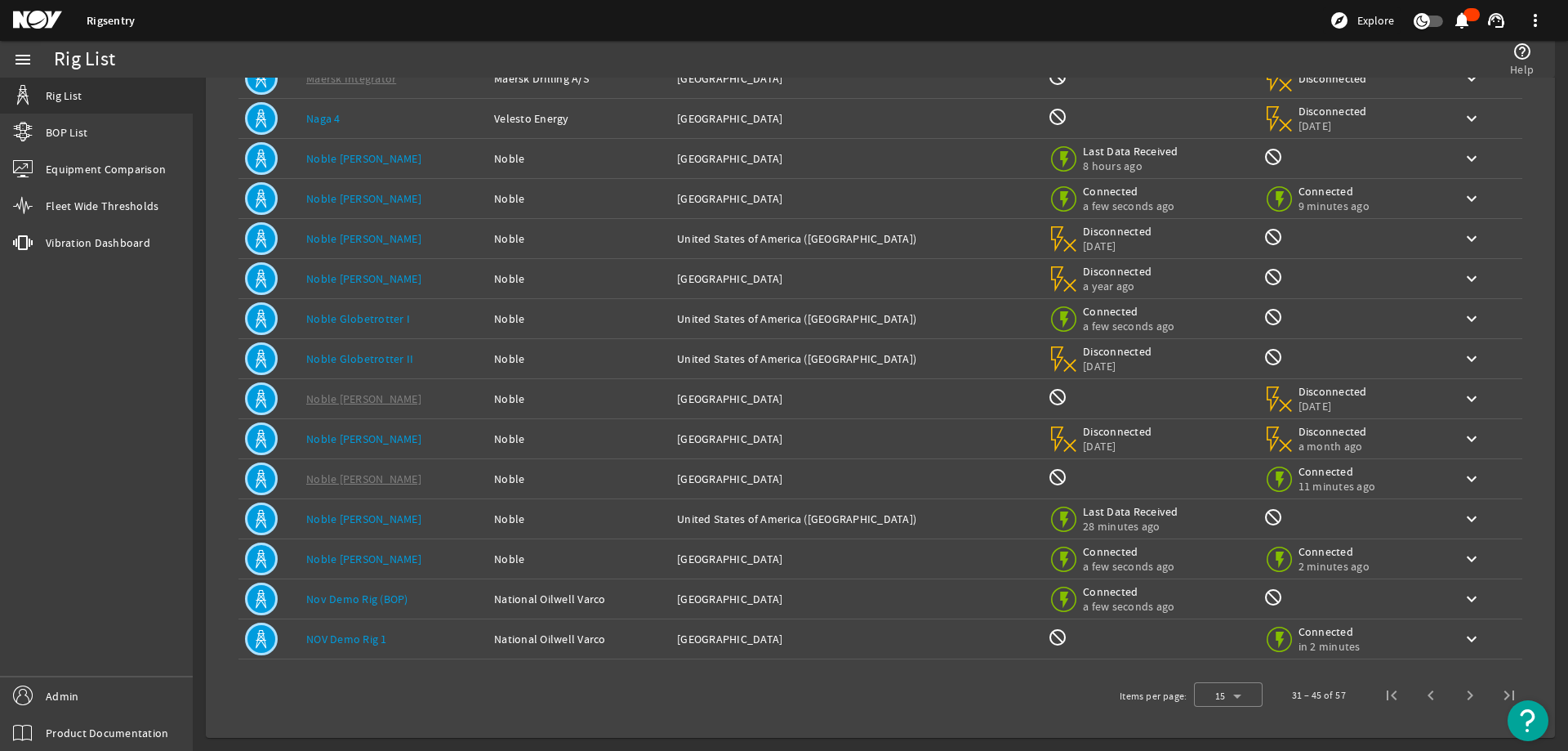
click at [438, 563] on div "Rig Name: Noble Tom Madden" at bounding box center [394, 558] width 174 height 16
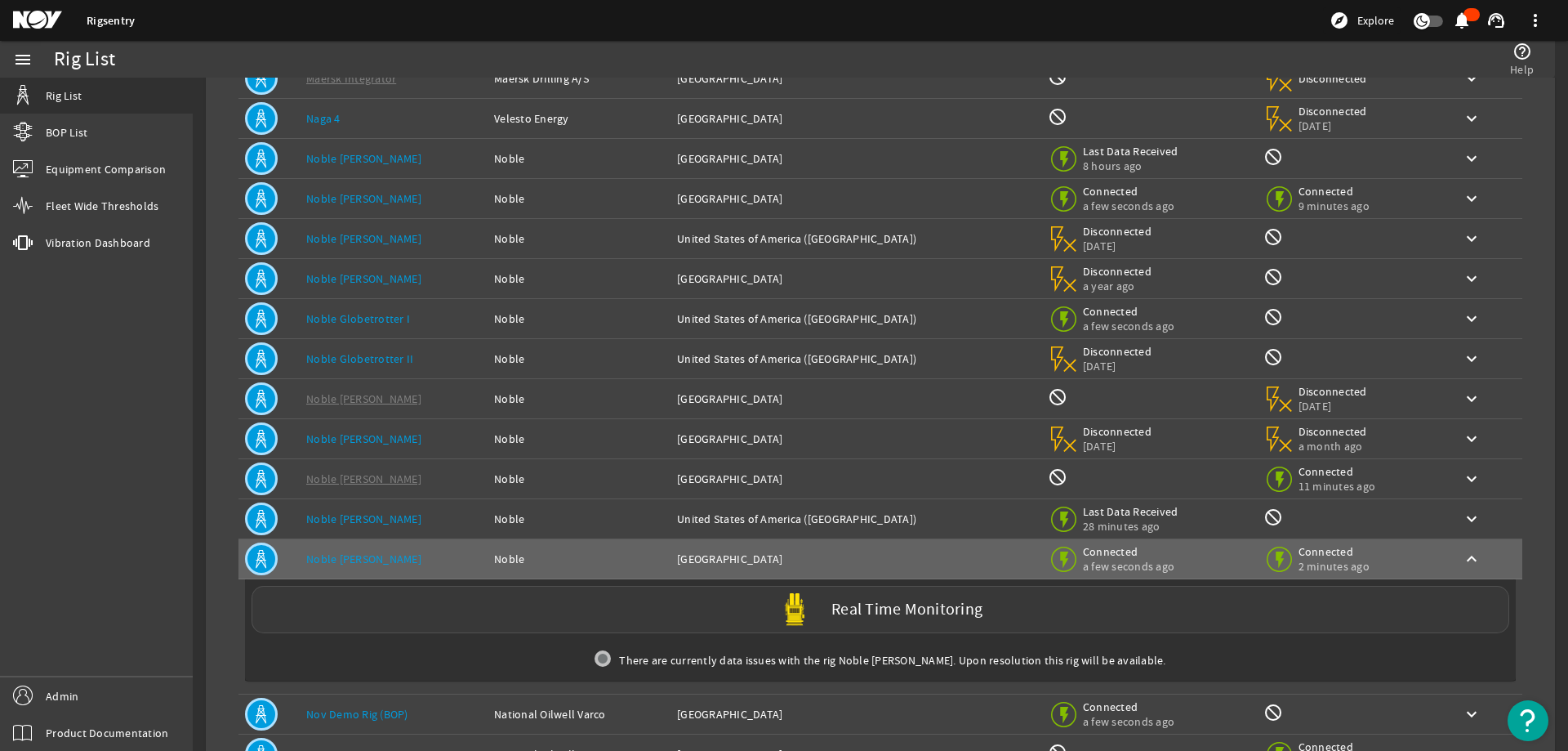
click at [441, 615] on div "Real Time Monitoring" at bounding box center [880, 609] width 1258 height 48
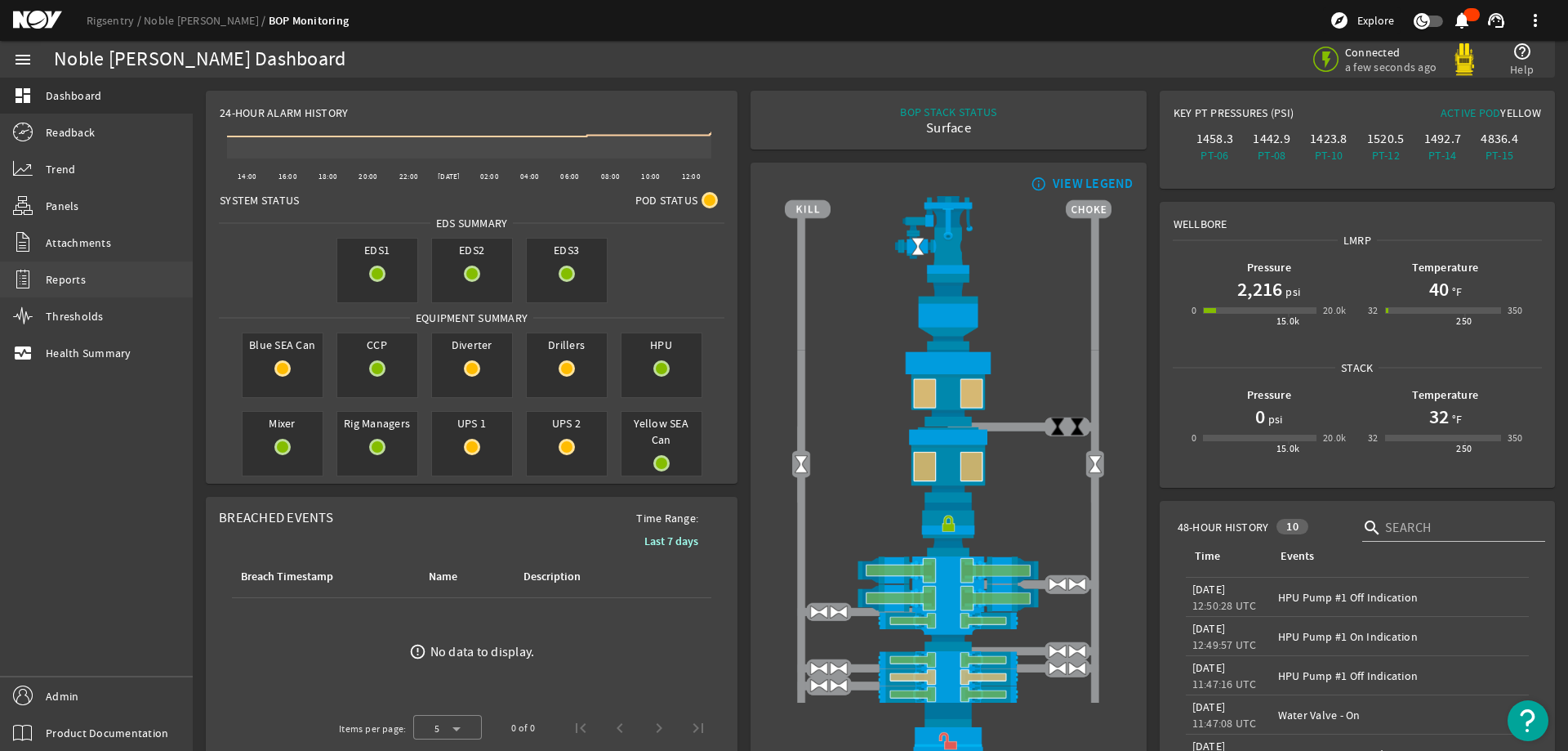
click at [110, 285] on link "Reports" at bounding box center [97, 279] width 193 height 36
